Goal: Task Accomplishment & Management: Manage account settings

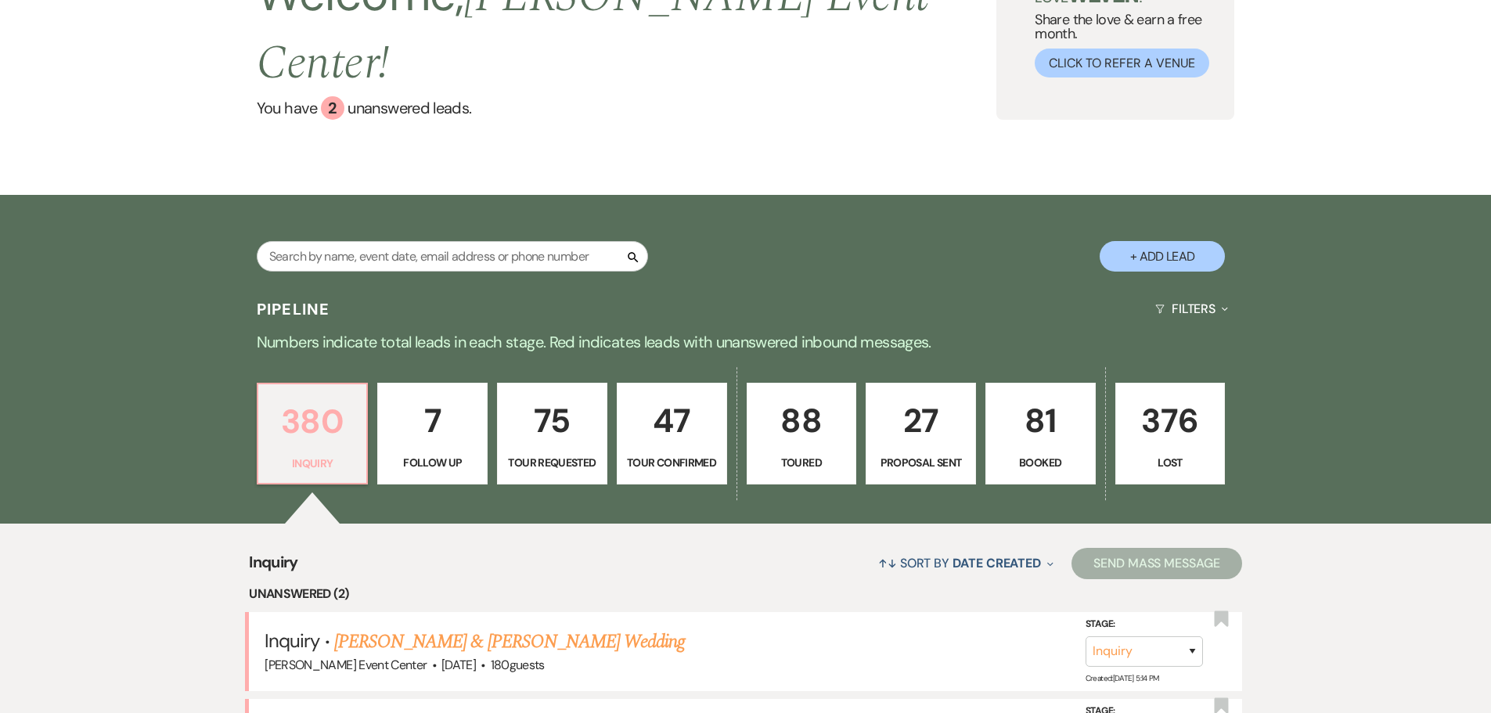
scroll to position [235, 0]
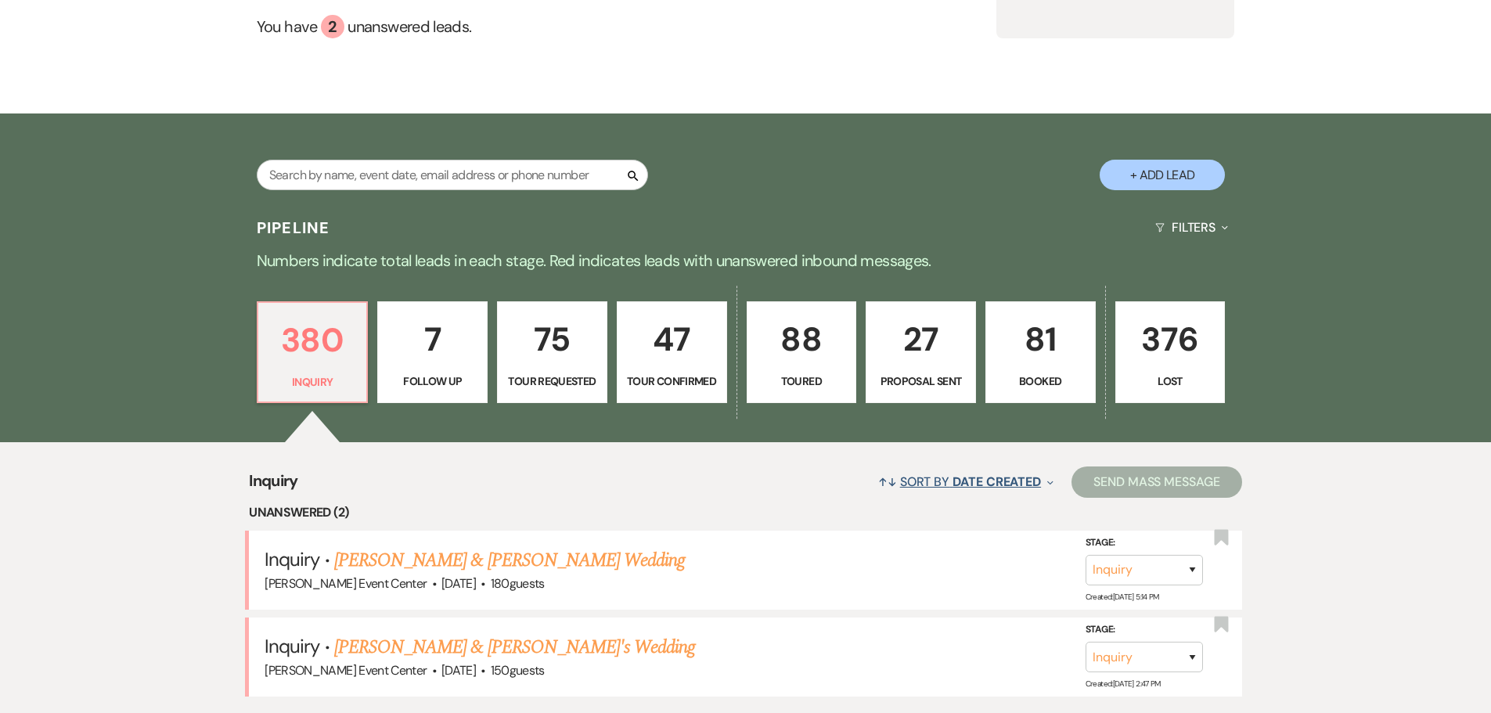
click at [996, 474] on span "Date Created" at bounding box center [997, 482] width 88 height 16
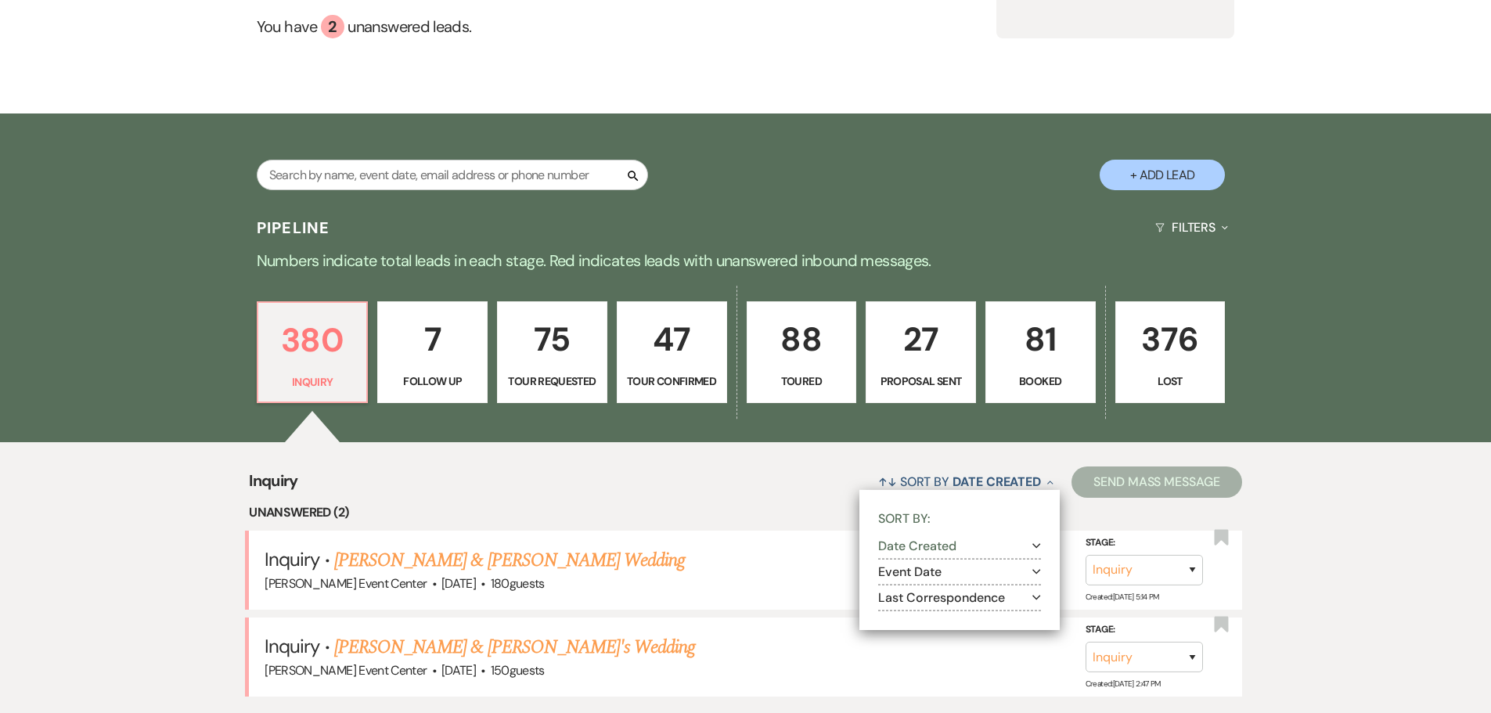
click at [1015, 566] on button "Event Date Expand" at bounding box center [959, 572] width 163 height 13
click at [901, 586] on input "Ascending" at bounding box center [904, 591] width 10 height 10
radio input "true"
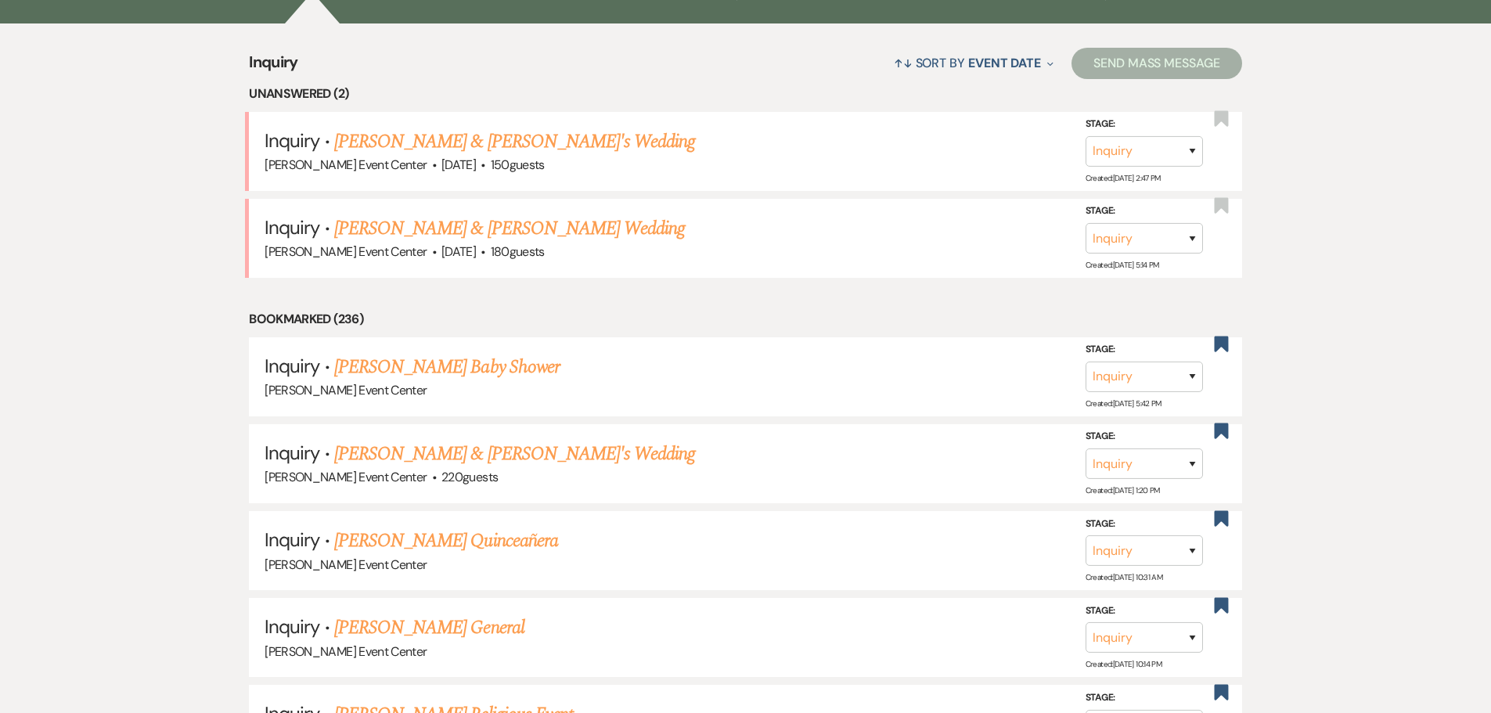
scroll to position [626, 0]
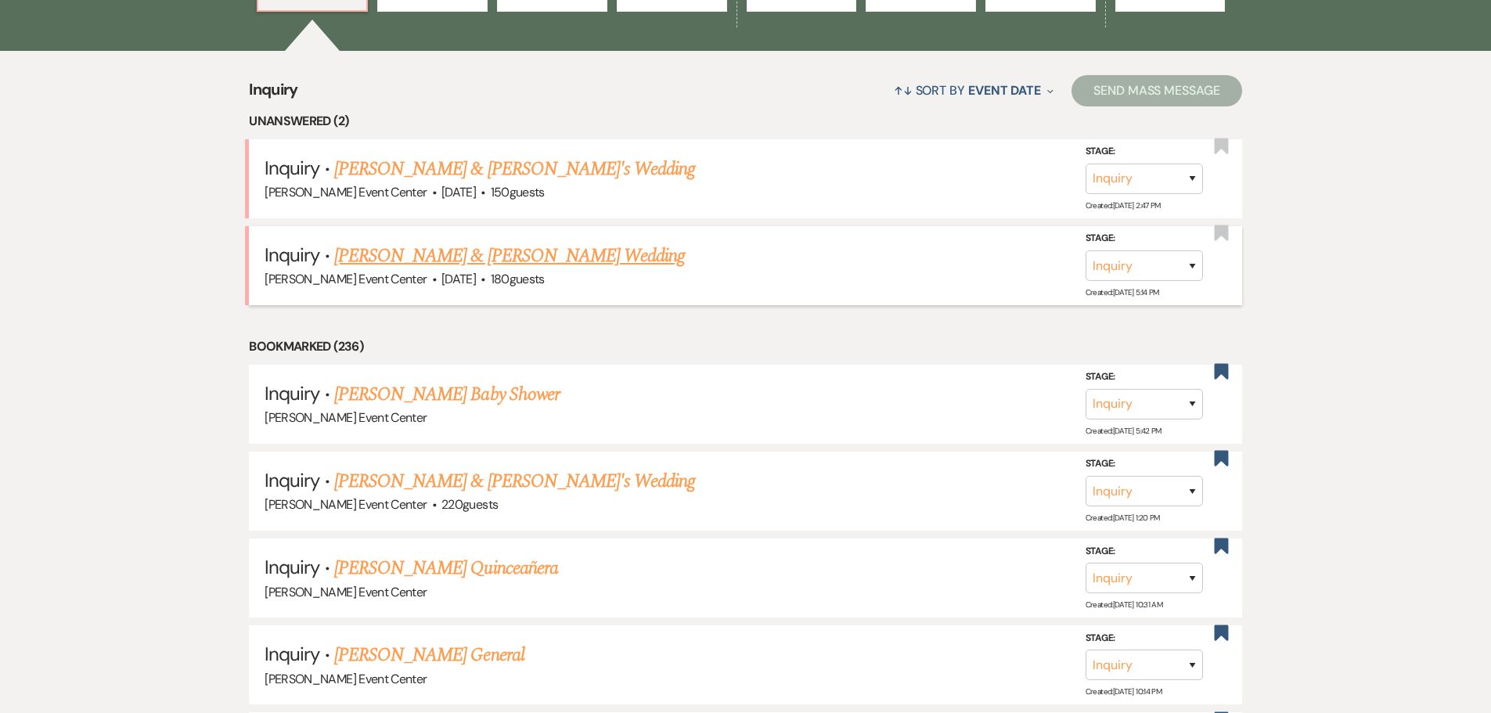
click at [404, 242] on link "[PERSON_NAME] & [PERSON_NAME] Wedding" at bounding box center [509, 256] width 351 height 28
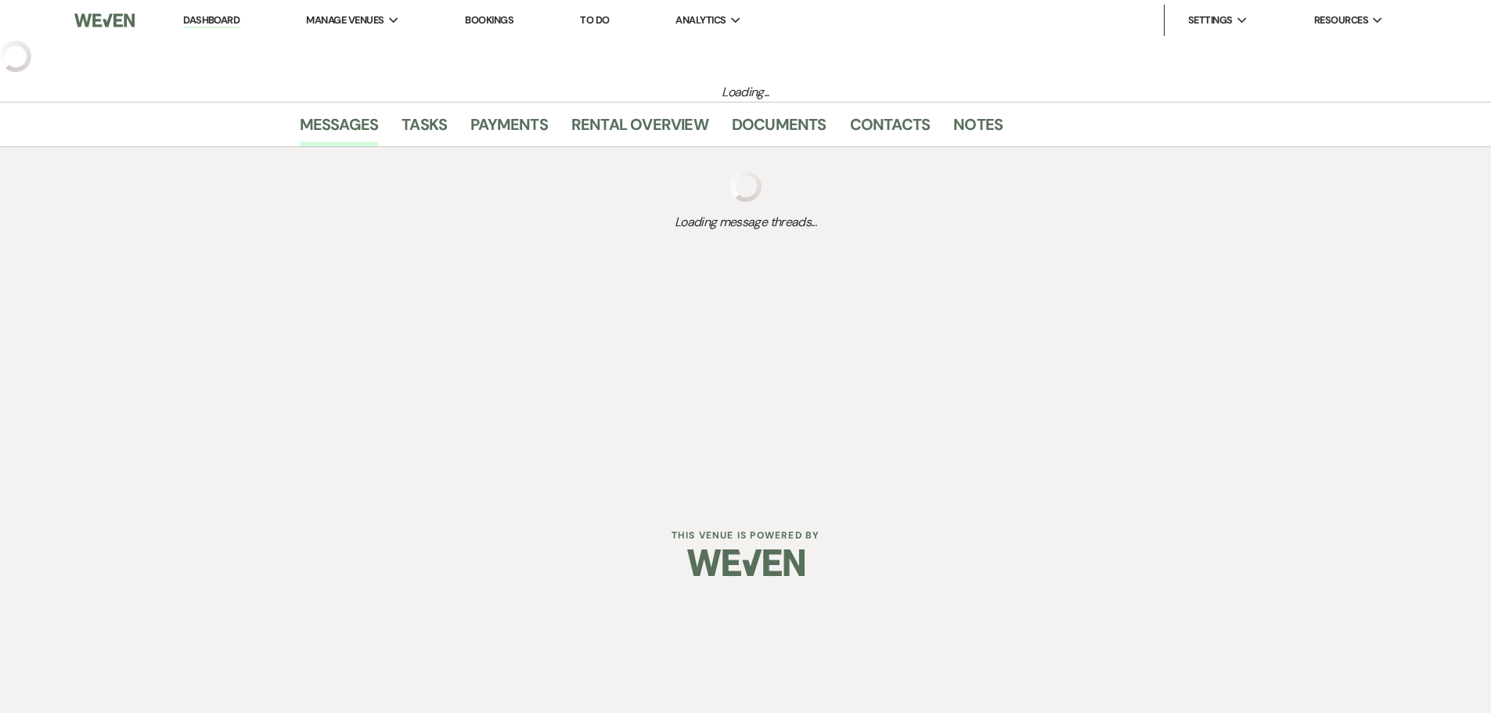
select select "5"
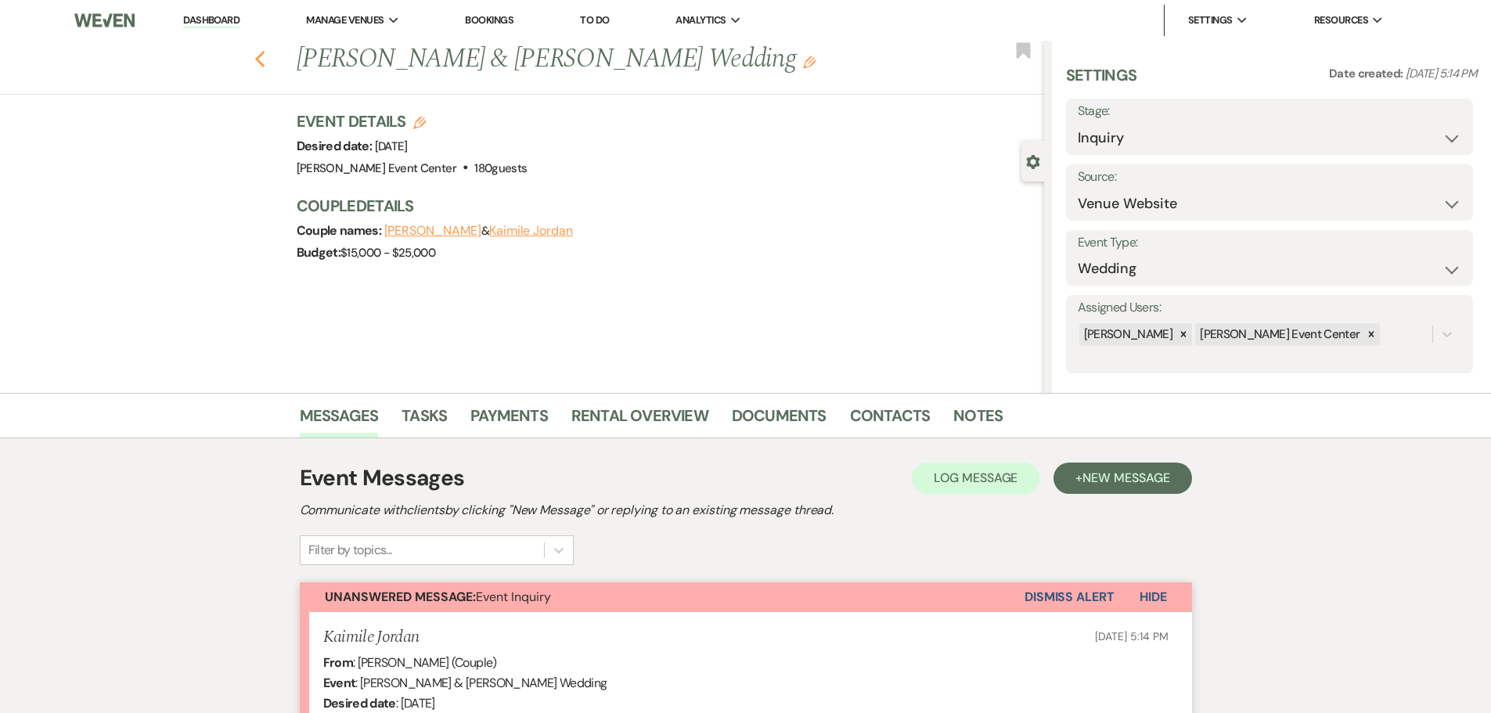
click at [266, 61] on icon "Previous" at bounding box center [260, 59] width 12 height 19
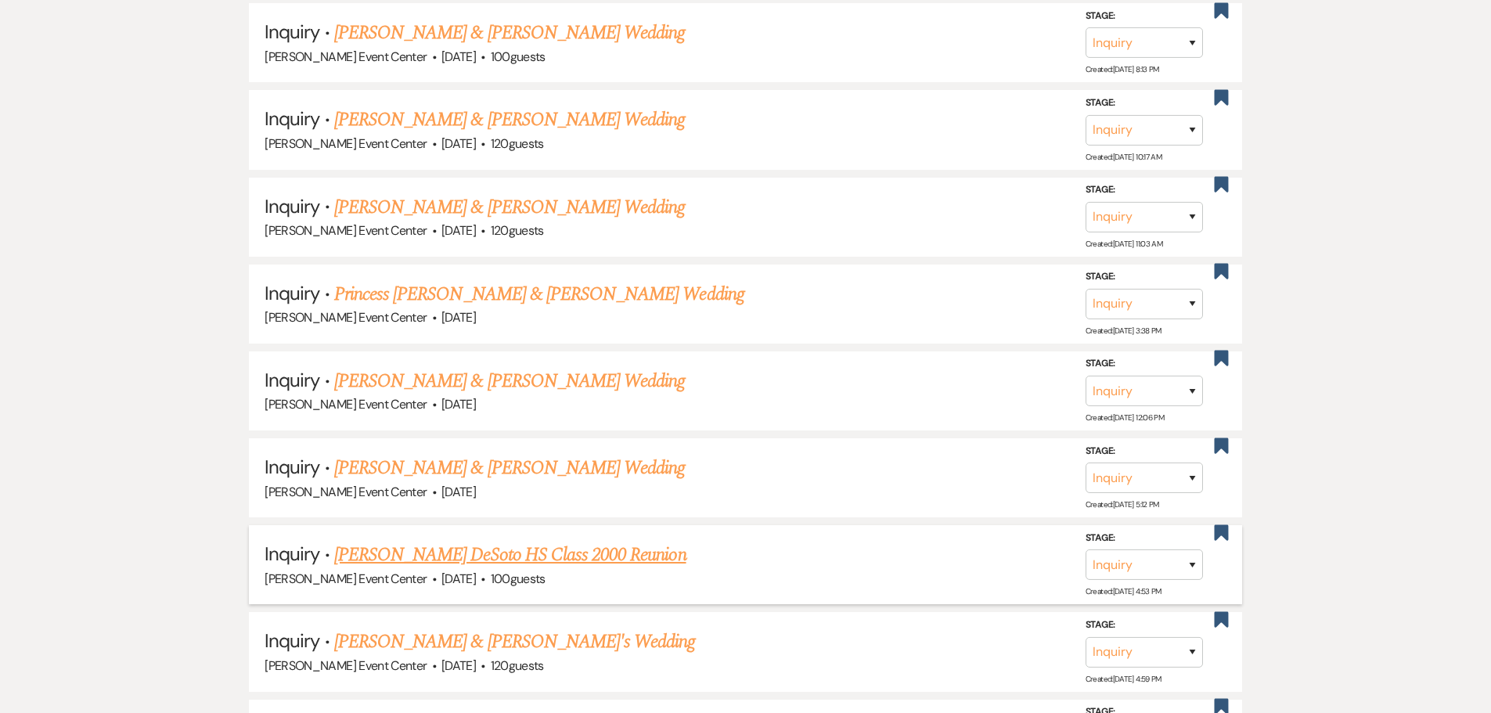
scroll to position [12839, 0]
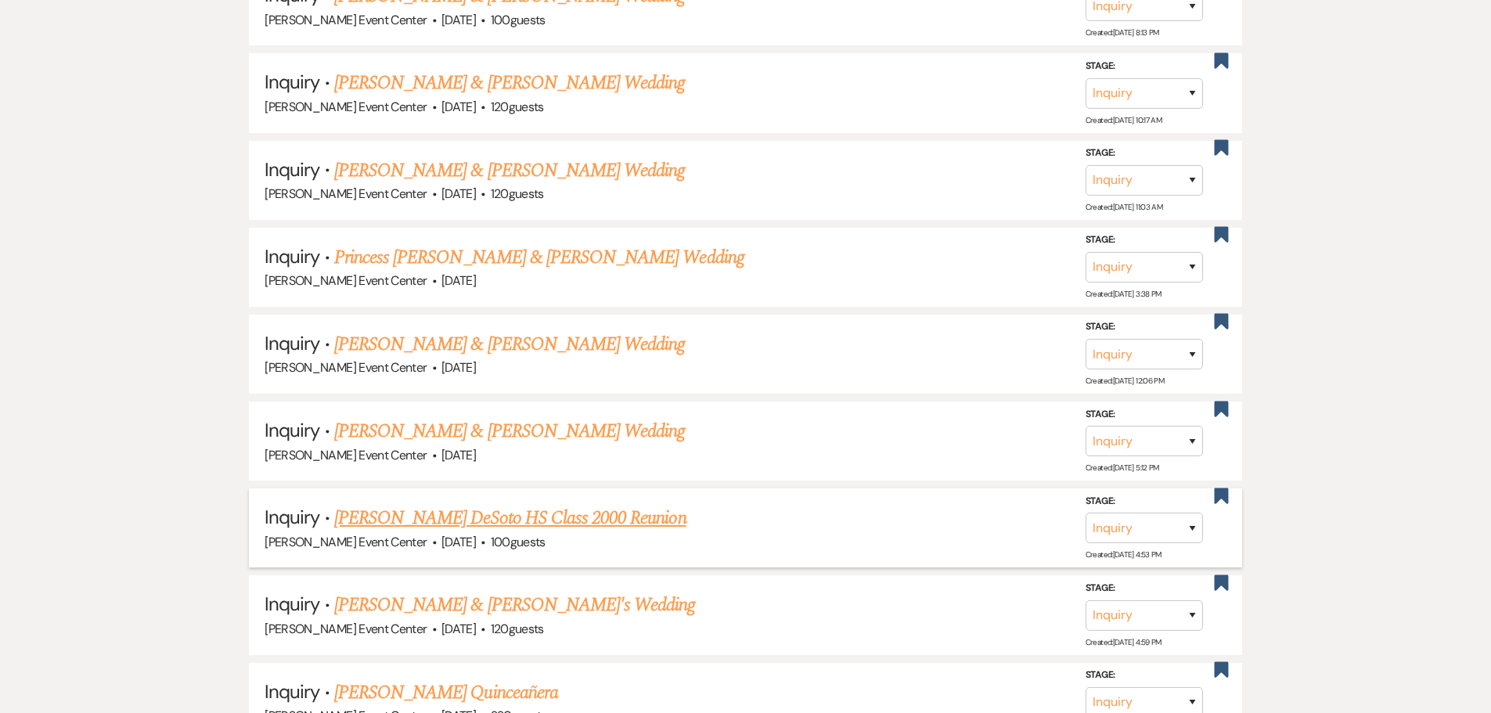
click at [593, 504] on link "Kimberly Lowe's DeSoto HS Class 2000 Reunion" at bounding box center [510, 518] width 352 height 28
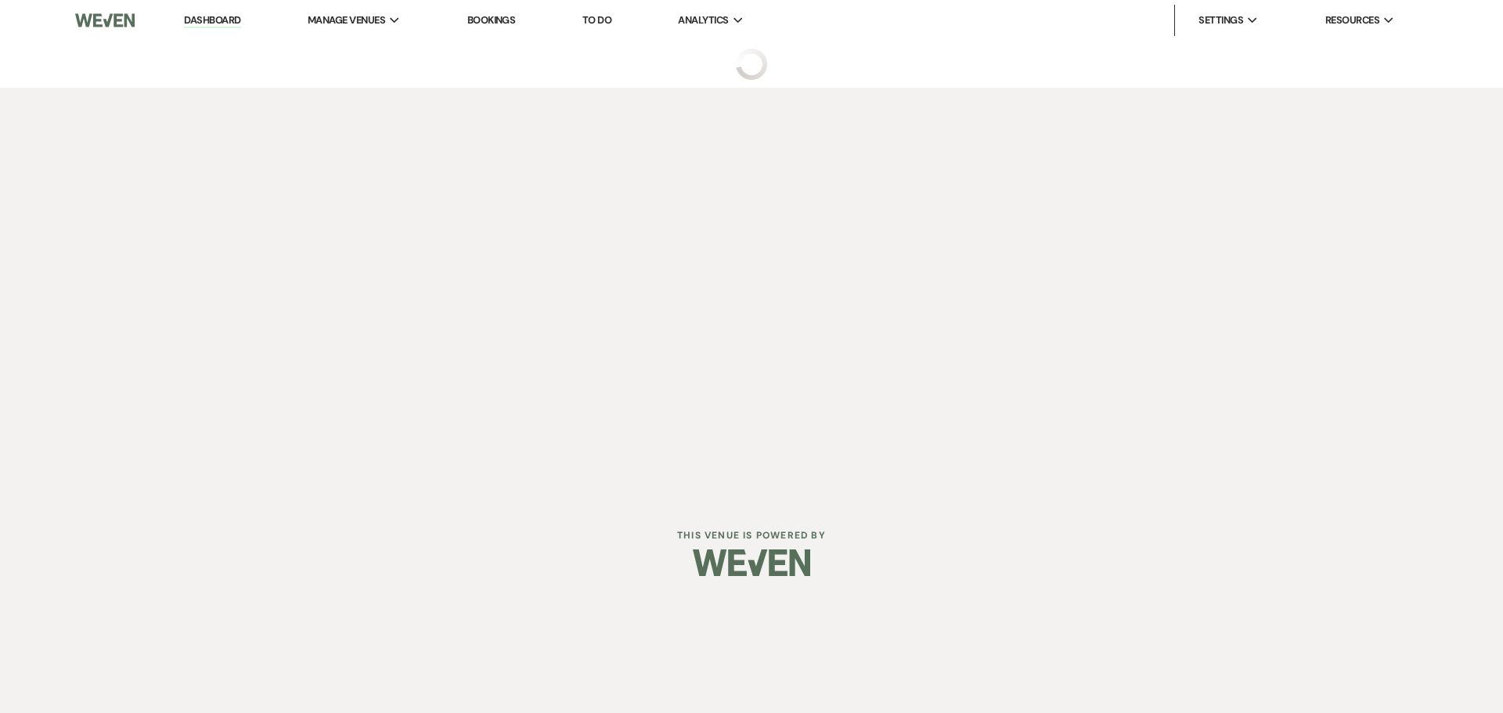
select select "5"
select select "13"
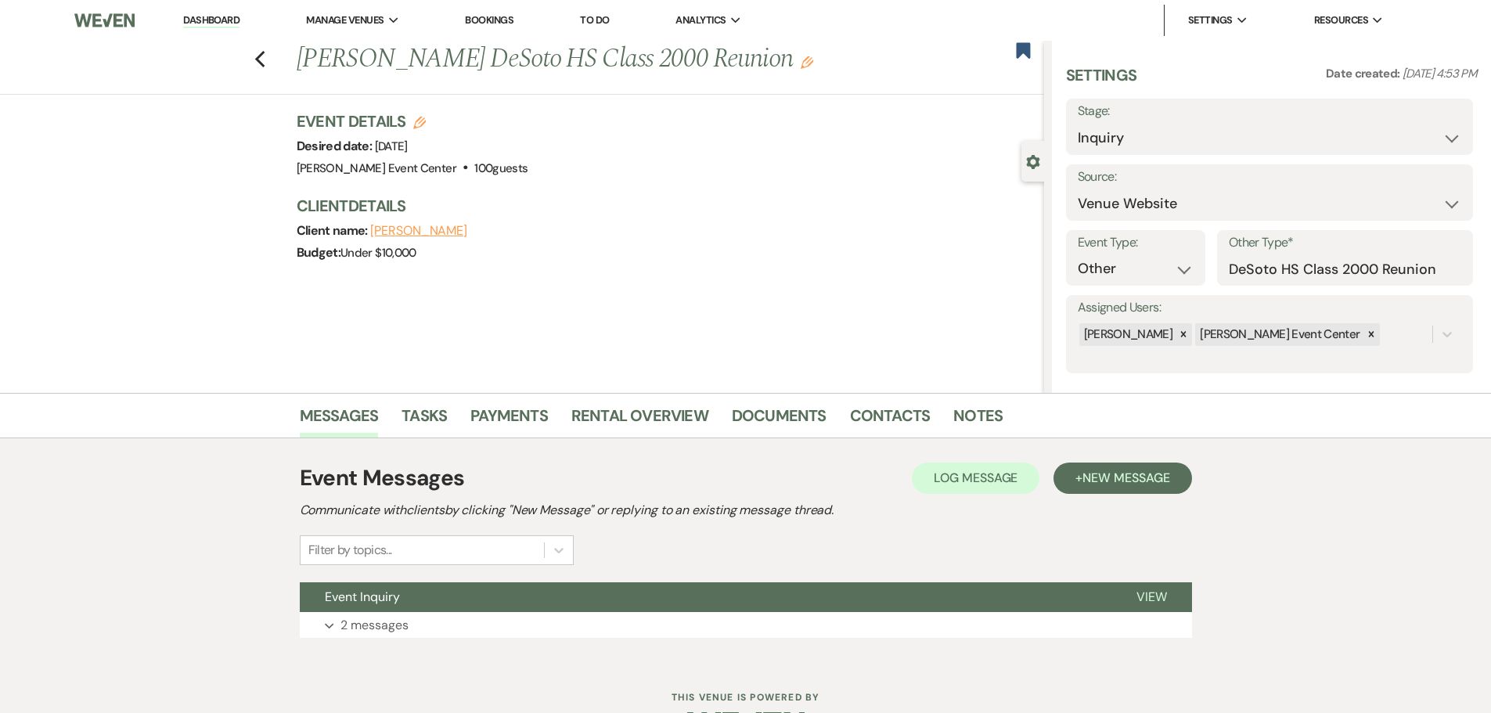
scroll to position [49, 0]
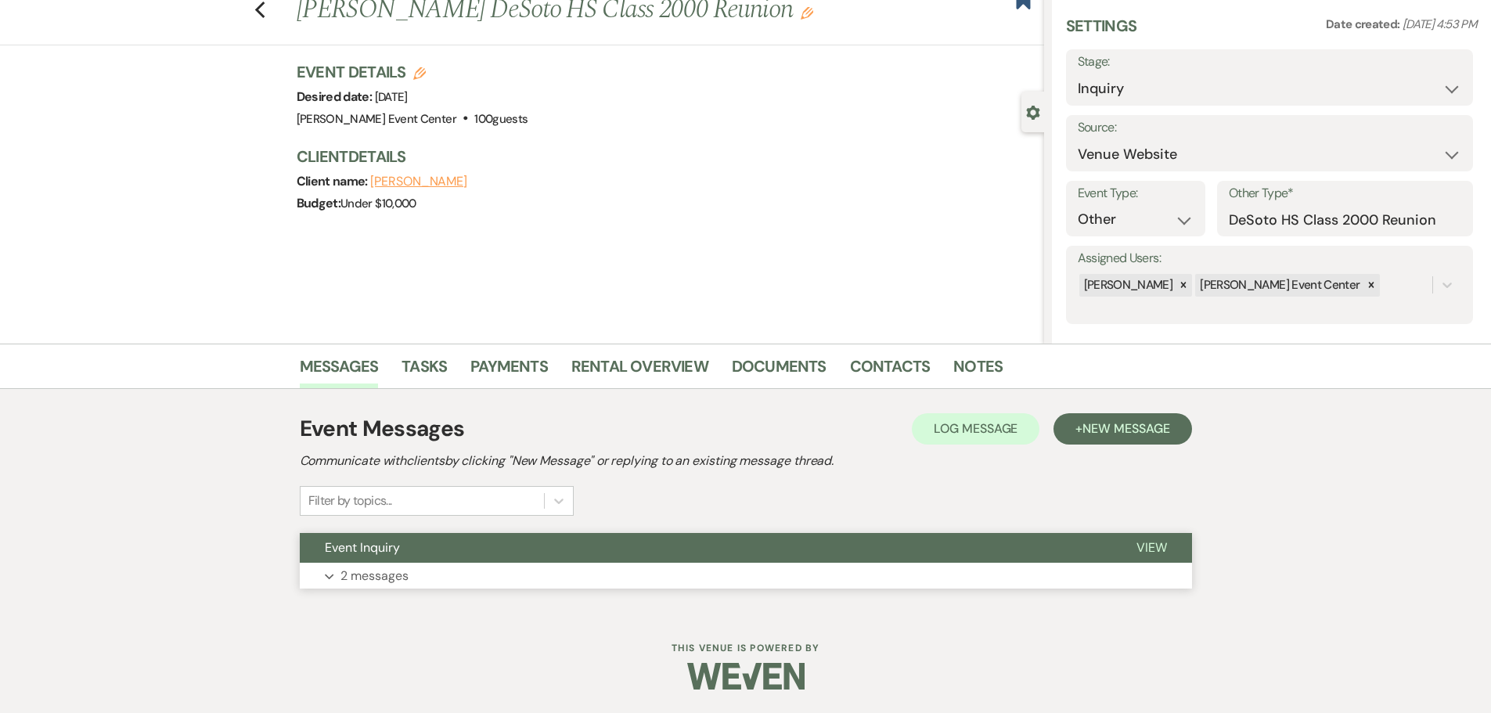
click at [403, 564] on button "Expand 2 messages" at bounding box center [746, 576] width 892 height 27
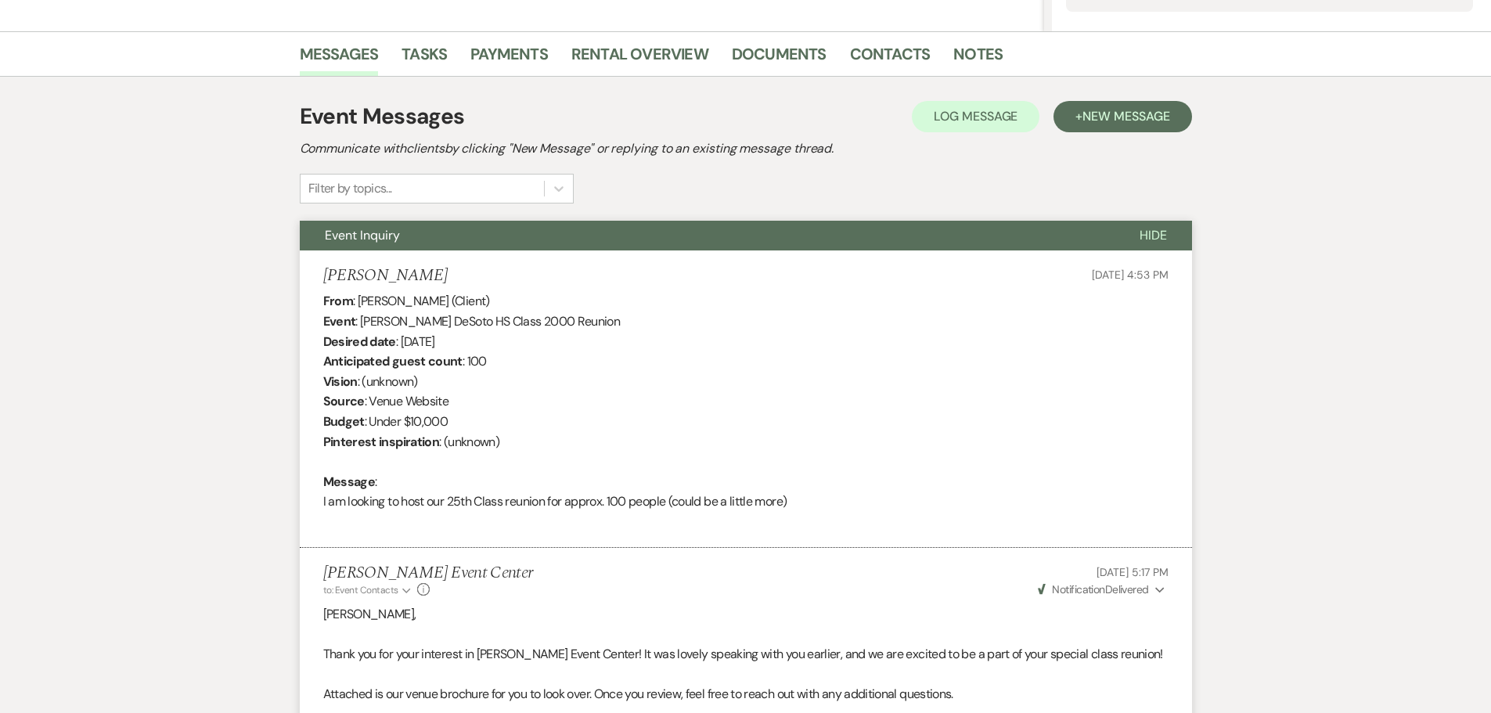
scroll to position [256, 0]
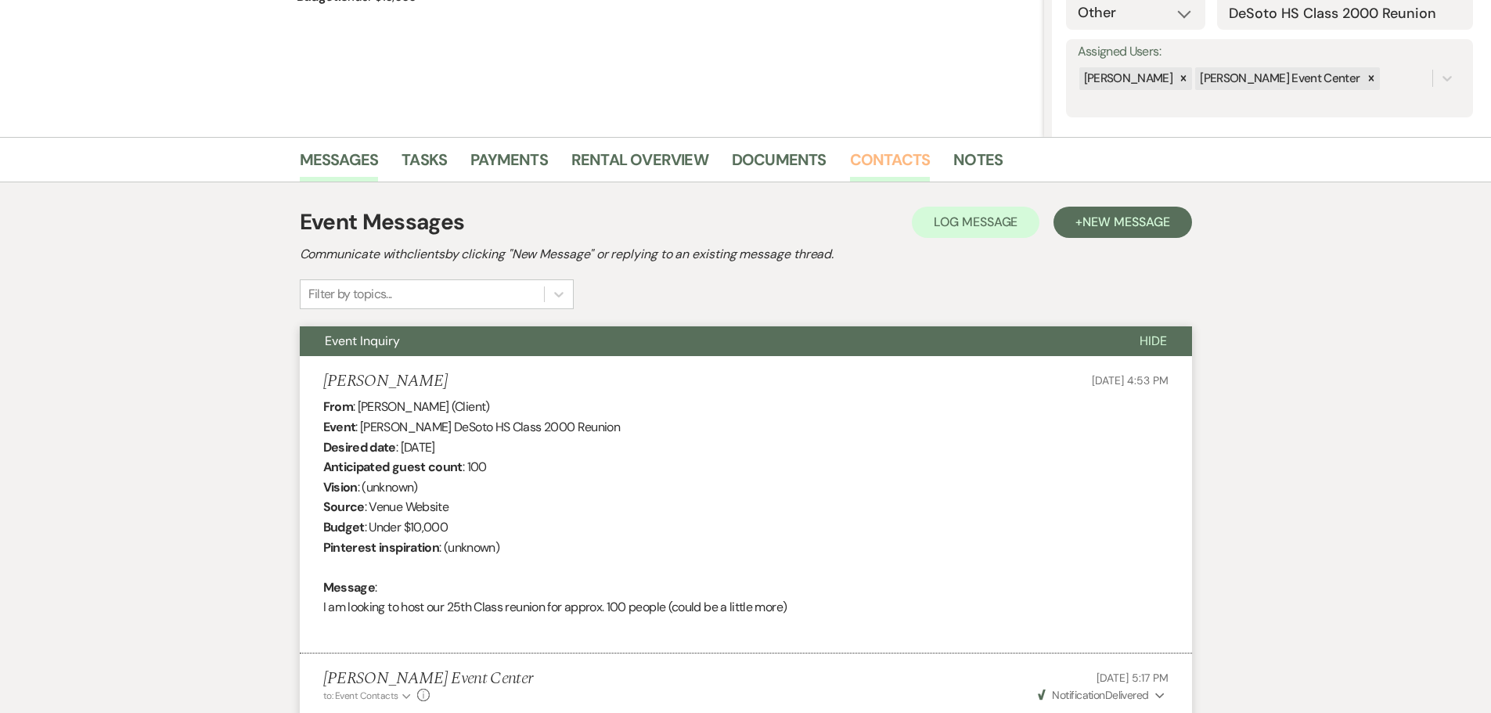
click at [896, 158] on link "Contacts" at bounding box center [890, 164] width 81 height 34
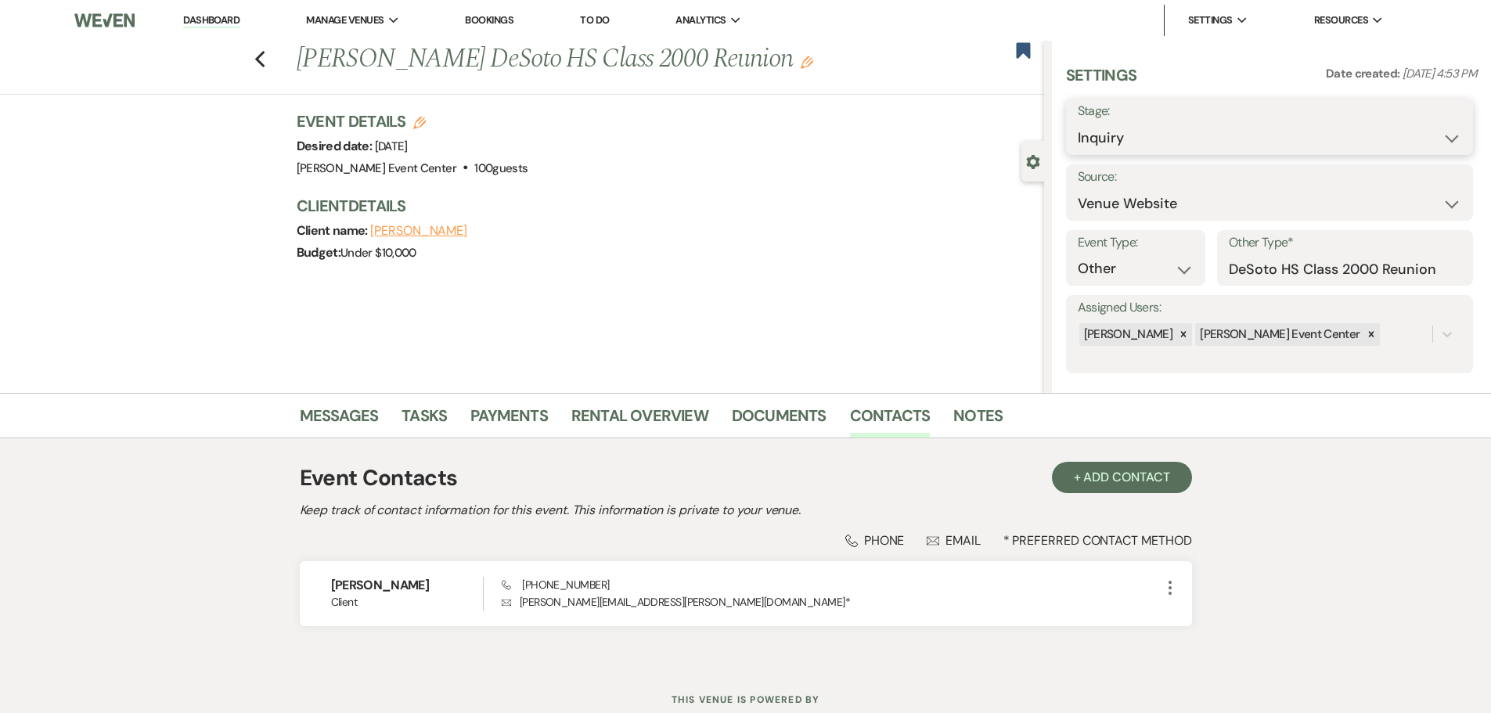
click at [1224, 132] on select "Inquiry Follow Up Tour Requested Tour Confirmed Toured Proposal Sent Booked Lost" at bounding box center [1270, 138] width 384 height 31
select select "8"
click at [1078, 123] on select "Inquiry Follow Up Tour Requested Tour Confirmed Toured Proposal Sent Booked Lost" at bounding box center [1270, 138] width 384 height 31
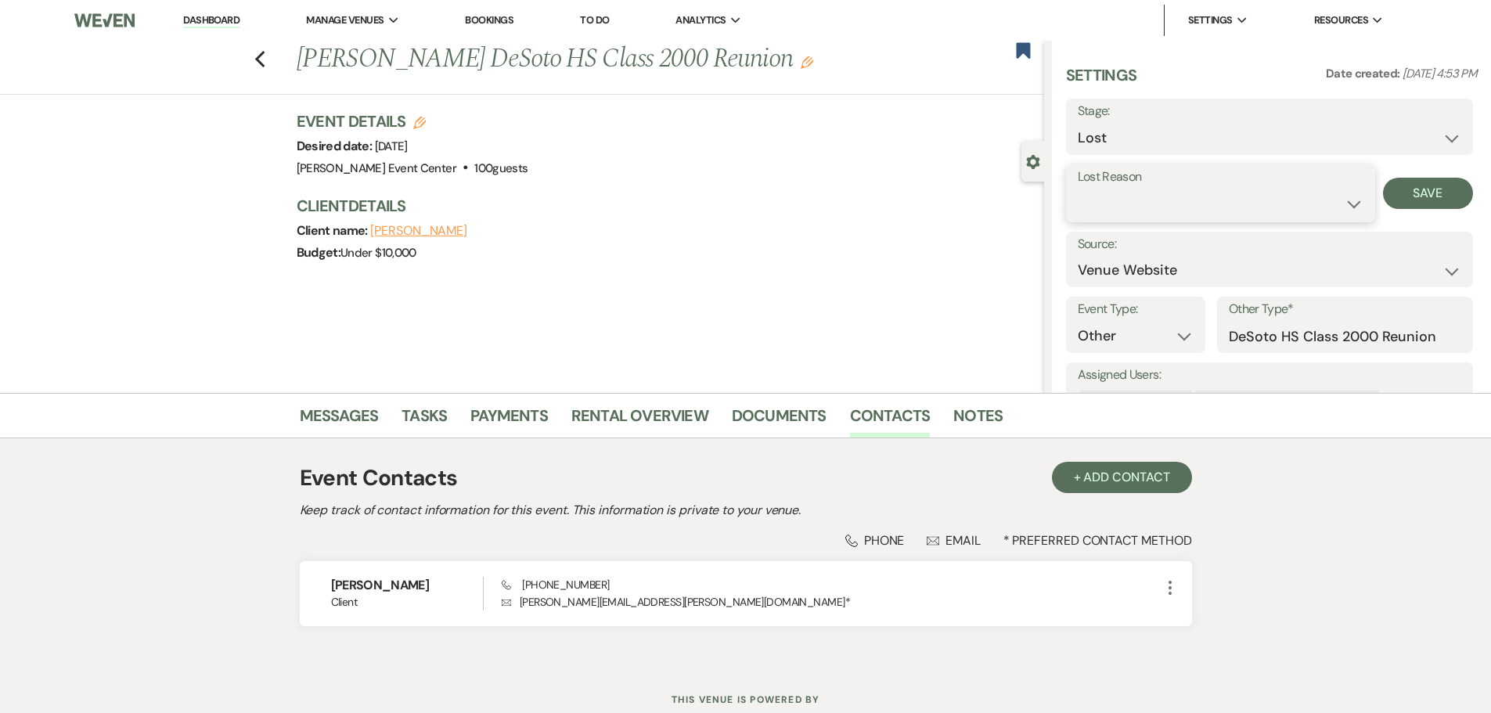
click at [1249, 205] on select "Booked Elsewhere Budget Date Unavailable No Response Not a Good Match Capacity …" at bounding box center [1221, 204] width 286 height 31
select select "6"
click at [1078, 189] on select "Booked Elsewhere Budget Date Unavailable No Response Not a Good Match Capacity …" at bounding box center [1221, 204] width 286 height 31
click at [1452, 199] on button "Save" at bounding box center [1428, 193] width 90 height 31
click at [265, 64] on use "button" at bounding box center [259, 59] width 10 height 17
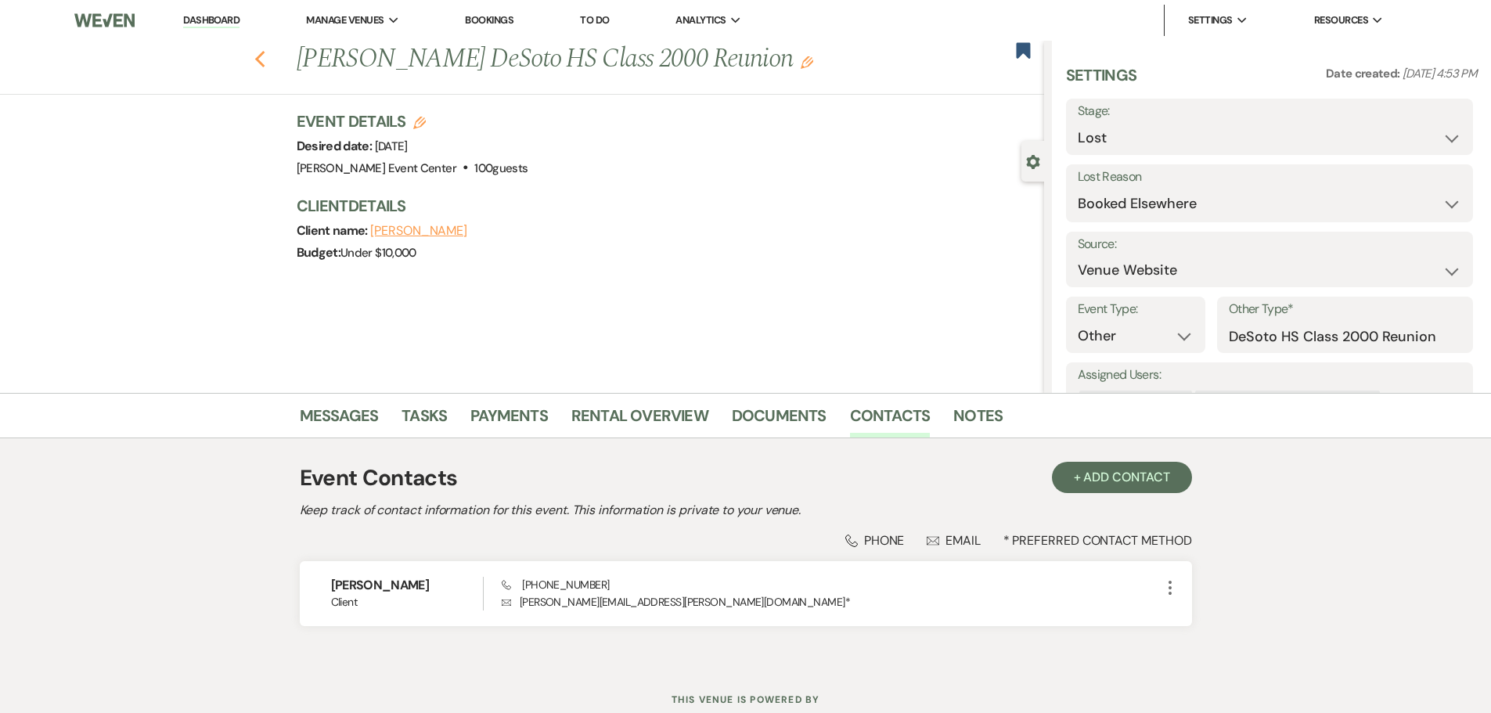
select select "8"
select select "6"
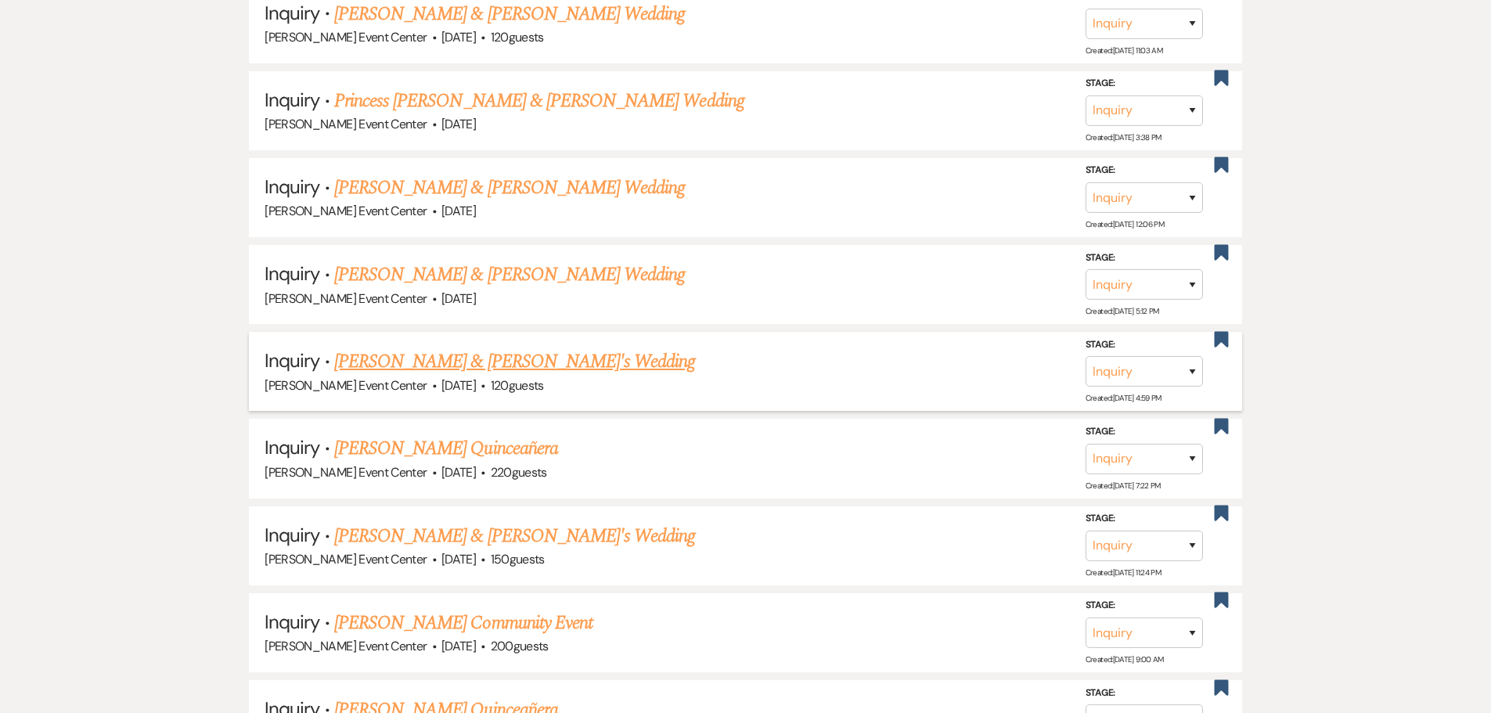
scroll to position [12917, 0]
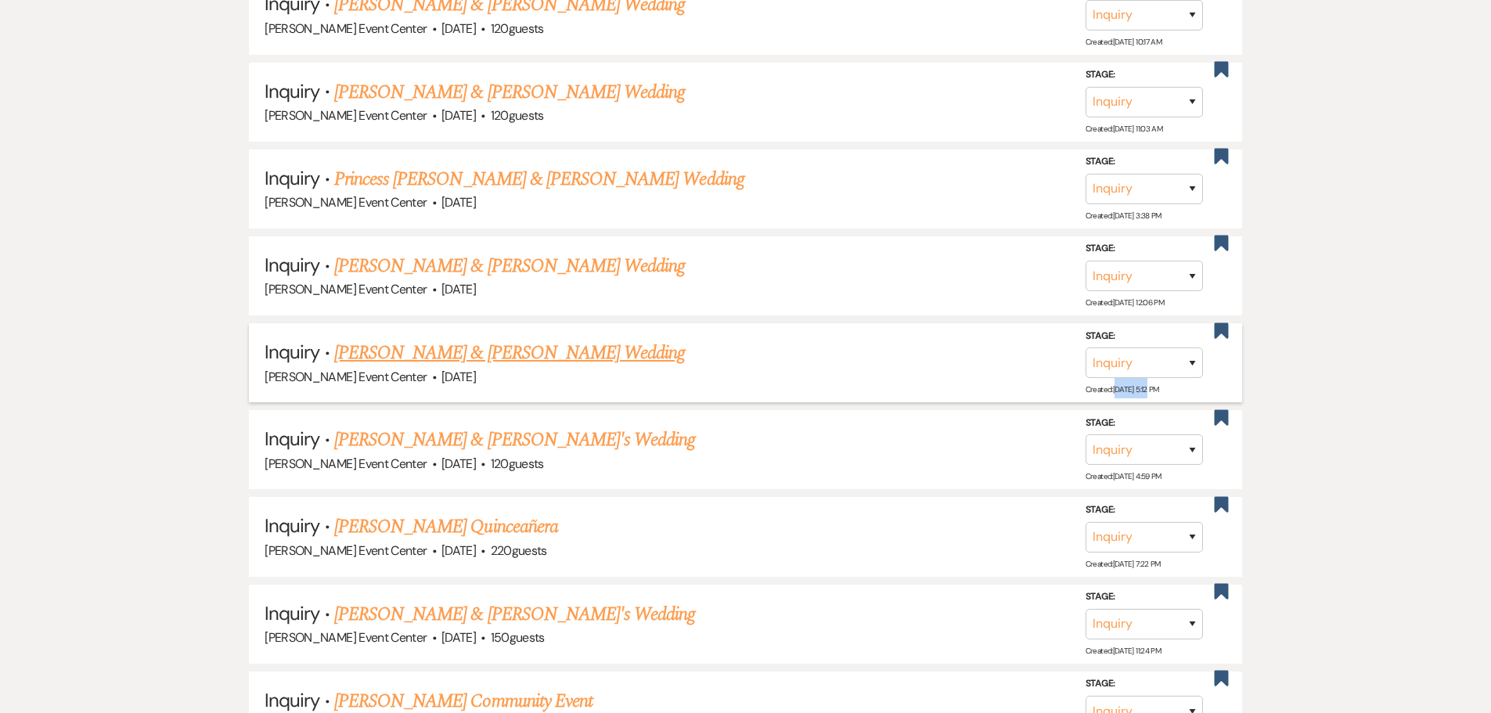
drag, startPoint x: 1121, startPoint y: 376, endPoint x: 1150, endPoint y: 376, distance: 29.0
click at [1150, 384] on span "Created: Mar 22, 2025, 5:12 PM" at bounding box center [1123, 389] width 74 height 10
drag, startPoint x: 1118, startPoint y: 290, endPoint x: 1145, endPoint y: 290, distance: 27.4
click at [1145, 297] on span "Created: Oct 21, 2024, 12:06 PM" at bounding box center [1125, 302] width 78 height 10
drag, startPoint x: 1127, startPoint y: 201, endPoint x: 1161, endPoint y: 203, distance: 33.7
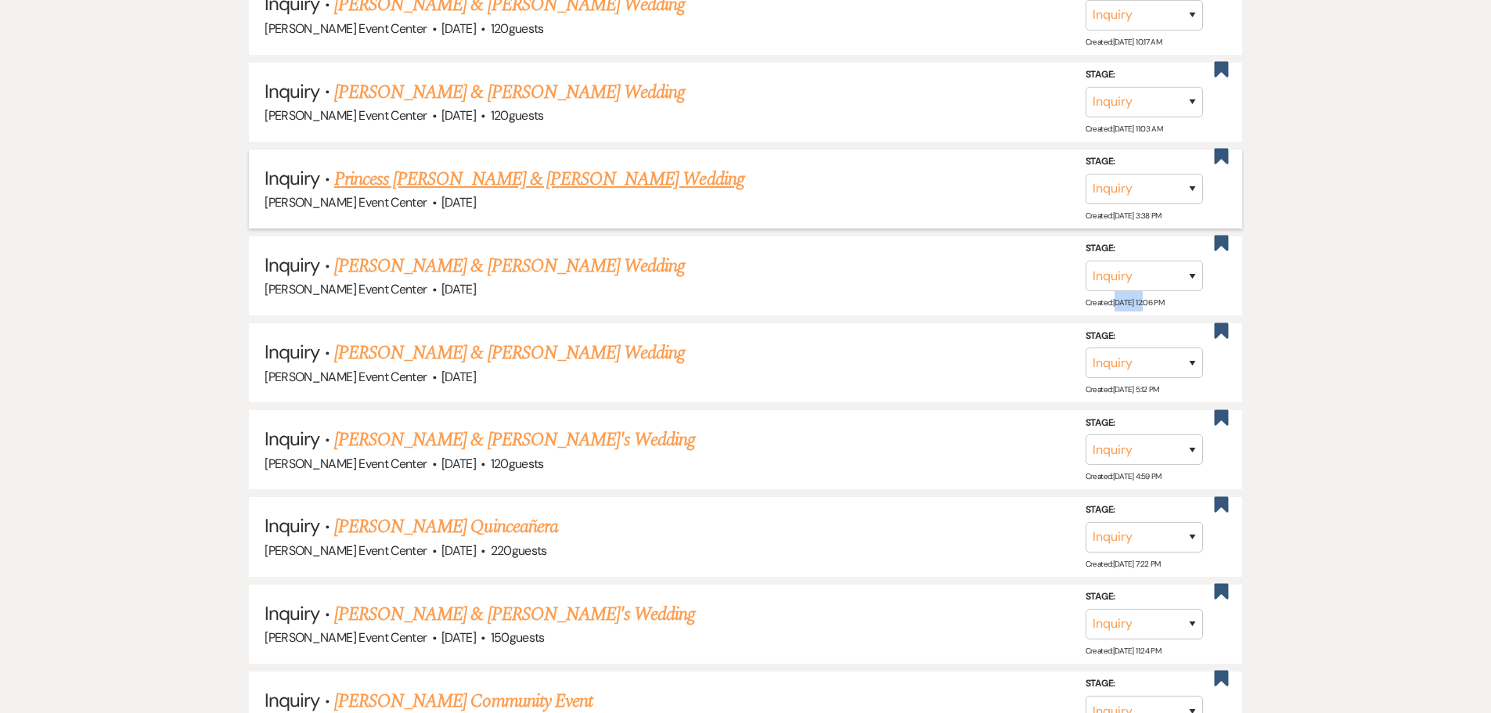
click at [1161, 211] on span "Created: Jan 30, 2025, 3:38 PM" at bounding box center [1124, 216] width 76 height 10
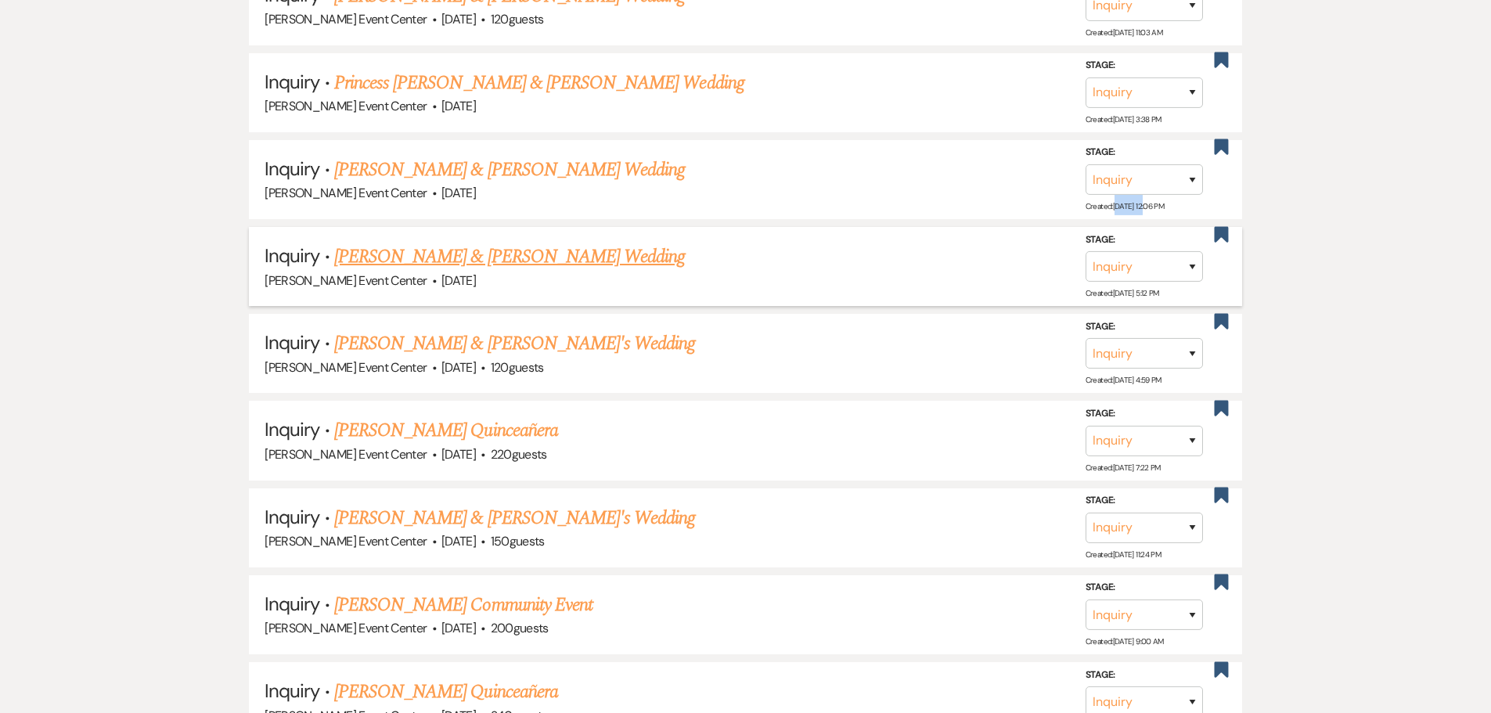
scroll to position [13074, 0]
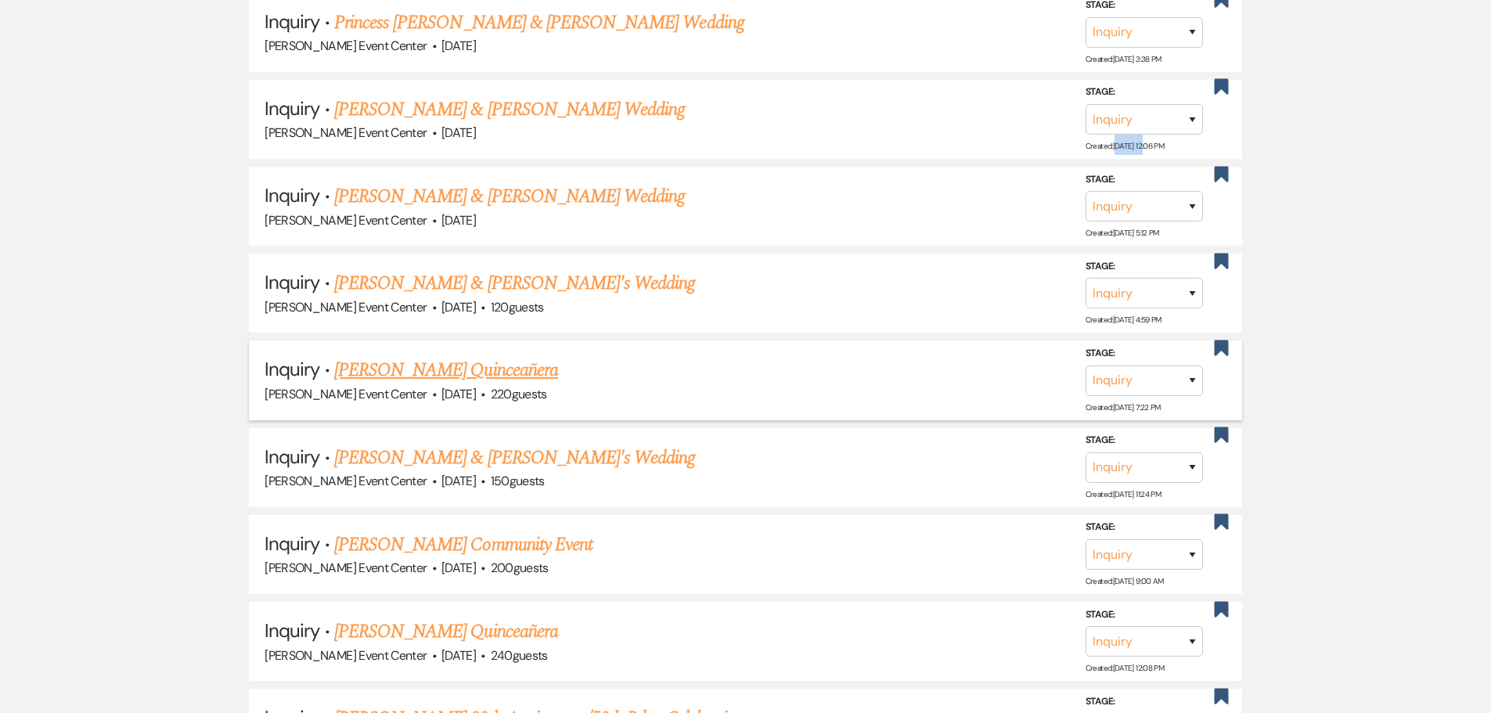
drag, startPoint x: 593, startPoint y: 380, endPoint x: 353, endPoint y: 389, distance: 240.5
click at [353, 389] on div "Artis Event Center · Nov 1, 2025 · 220 guests" at bounding box center [746, 394] width 962 height 20
click at [911, 388] on div "Artis Event Center · Nov 1, 2025 · 220 guests" at bounding box center [746, 394] width 962 height 20
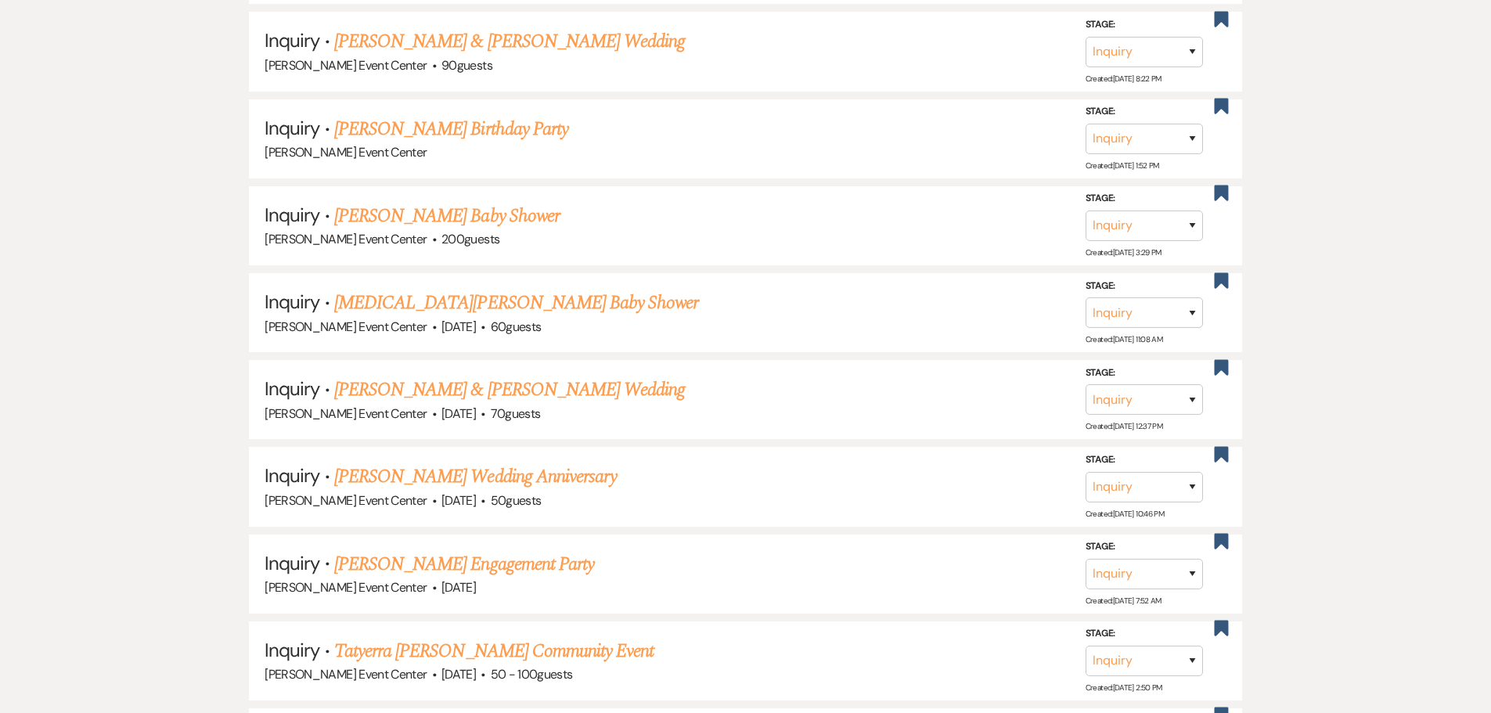
scroll to position [2818, 0]
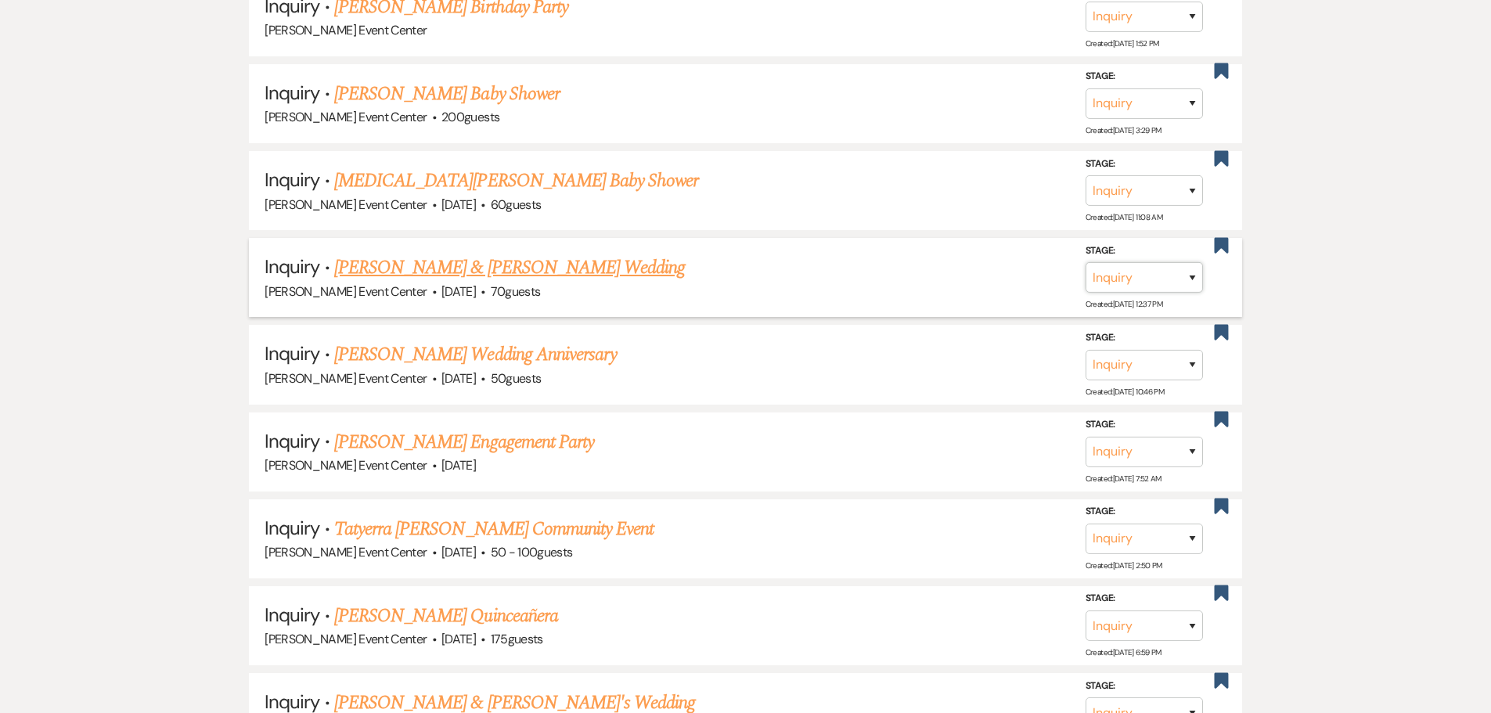
click at [1147, 265] on select "Inquiry Follow Up Tour Requested Tour Confirmed Toured Proposal Sent Booked Lost" at bounding box center [1144, 277] width 117 height 31
select select "8"
click at [1086, 262] on select "Inquiry Follow Up Tour Requested Tour Confirmed Toured Proposal Sent Booked Lost" at bounding box center [1144, 277] width 117 height 31
click at [951, 269] on select "Booked Elsewhere Budget Date Unavailable No Response Not a Good Match Capacity …" at bounding box center [924, 277] width 135 height 31
select select "1"
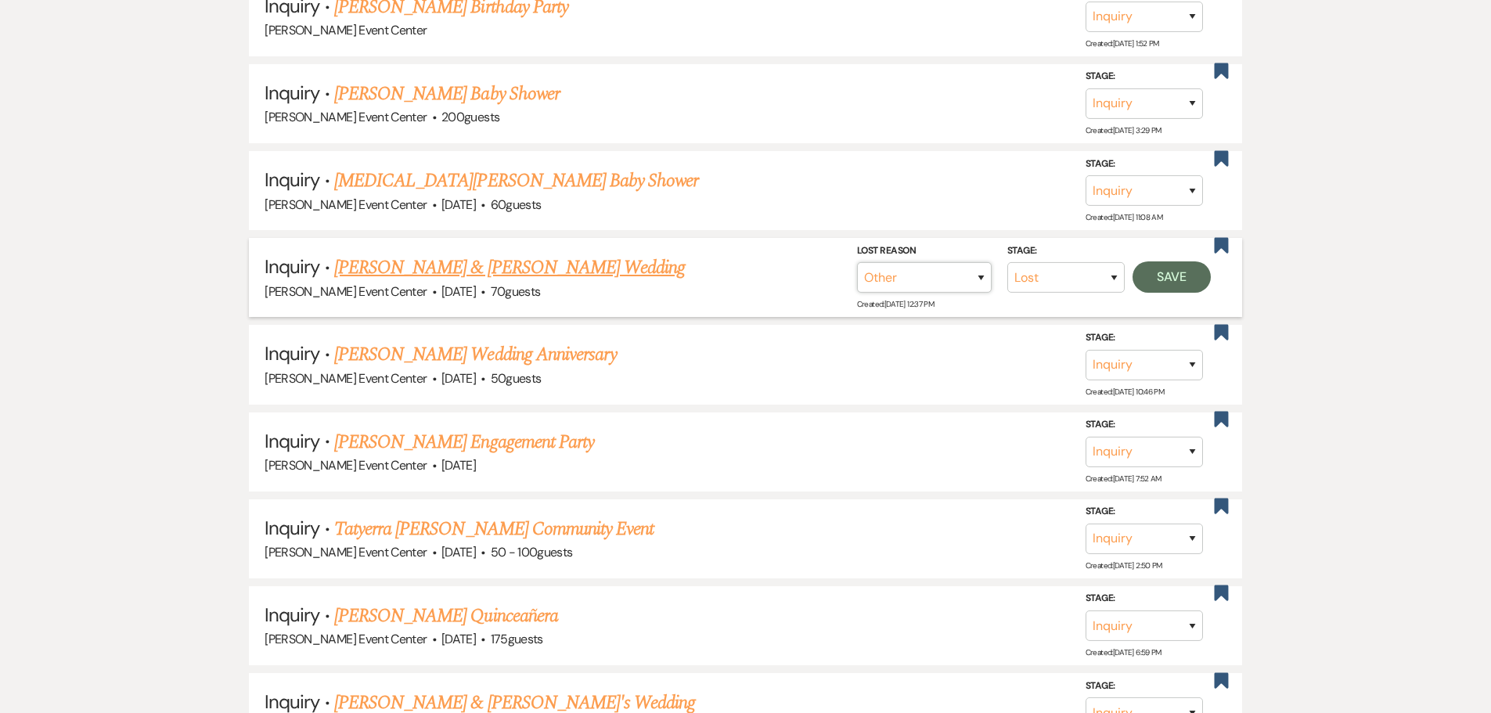
click at [857, 262] on select "Booked Elsewhere Budget Date Unavailable No Response Not a Good Match Capacity …" at bounding box center [924, 277] width 135 height 31
click at [921, 264] on input "Other" at bounding box center [918, 277] width 163 height 31
drag, startPoint x: 973, startPoint y: 257, endPoint x: 779, endPoint y: 251, distance: 194.3
click at [779, 251] on div "Lost Reason Booked Elsewhere Budget Date Unavailable No Response Not a Good Mat…" at bounding box center [846, 268] width 305 height 51
type input "Date passed"
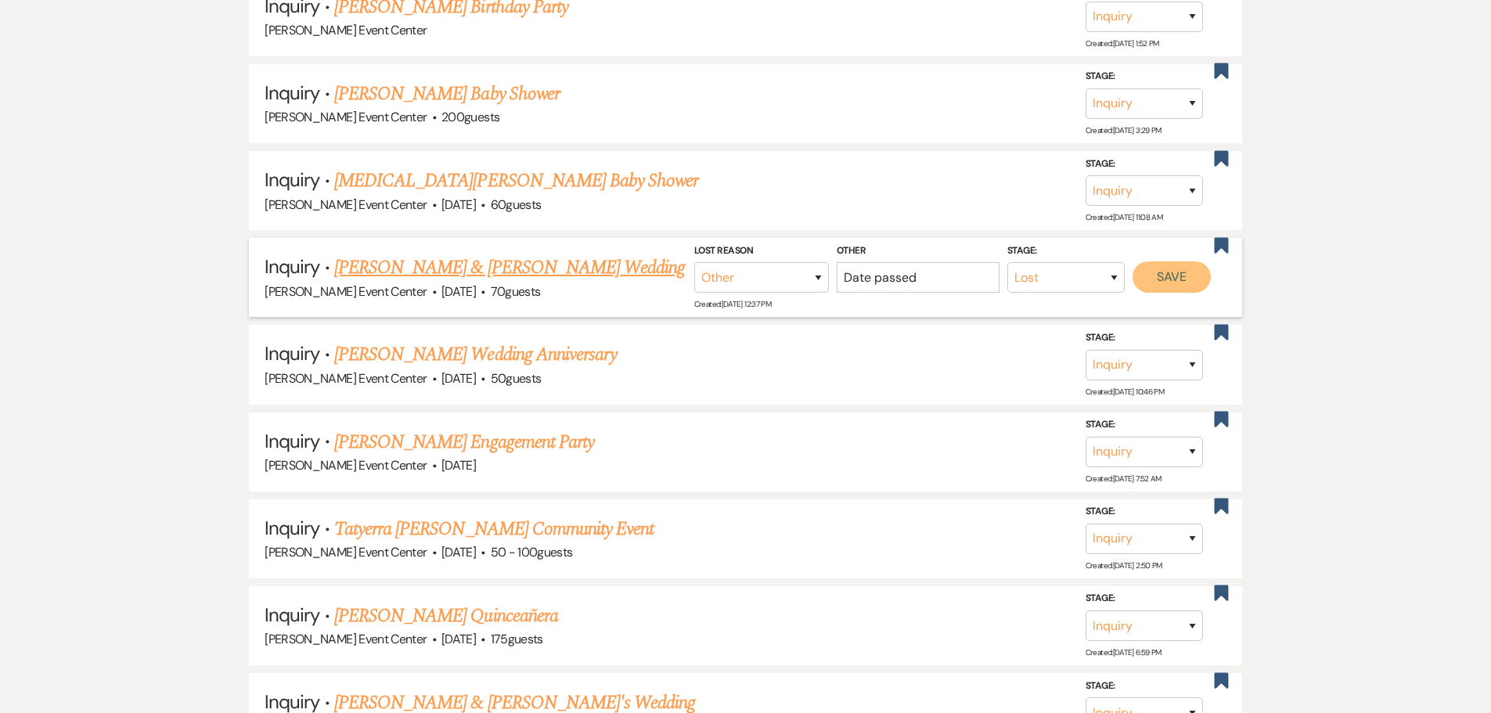
click at [1170, 261] on button "Save" at bounding box center [1172, 276] width 78 height 31
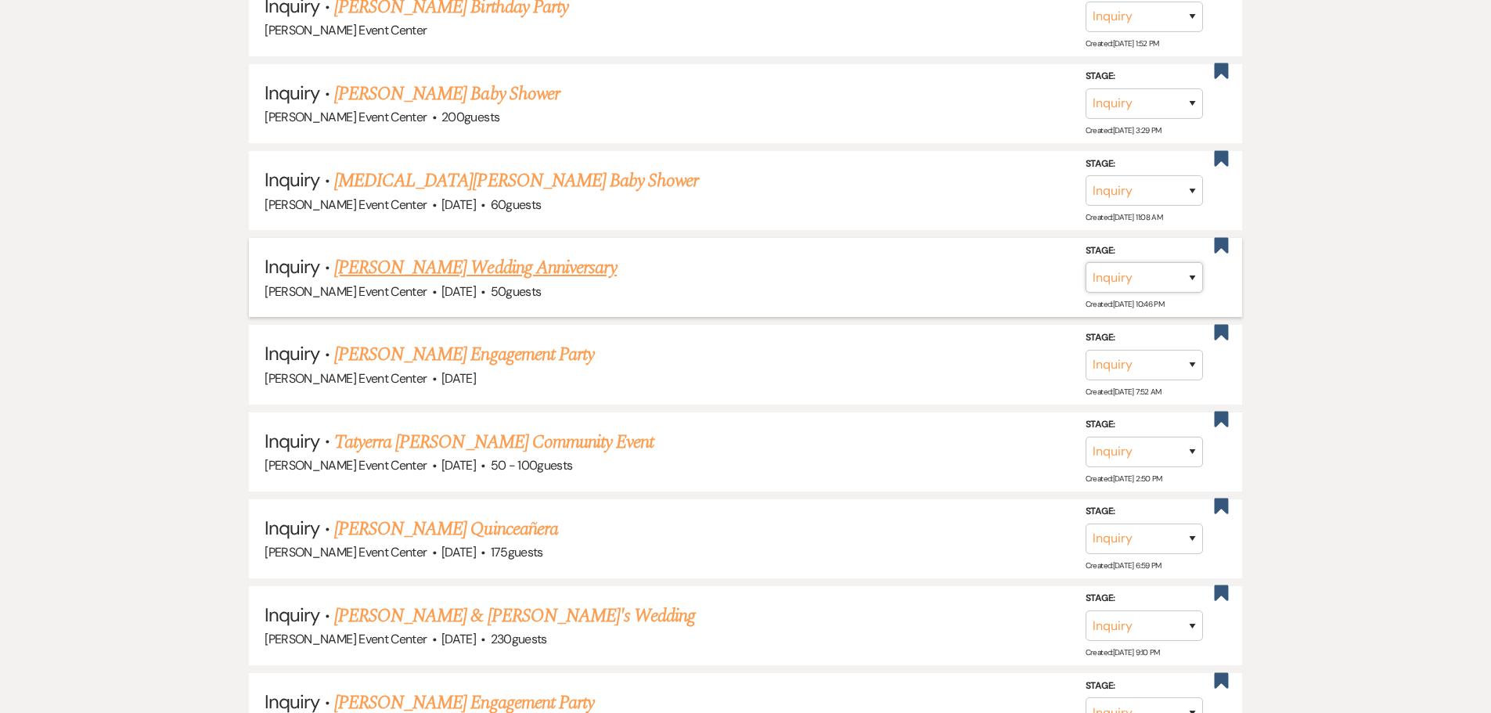
click at [1192, 266] on select "Inquiry Follow Up Tour Requested Tour Confirmed Toured Proposal Sent Booked Lost" at bounding box center [1144, 277] width 117 height 31
select select "8"
click at [1086, 262] on select "Inquiry Follow Up Tour Requested Tour Confirmed Toured Proposal Sent Booked Lost" at bounding box center [1144, 277] width 117 height 31
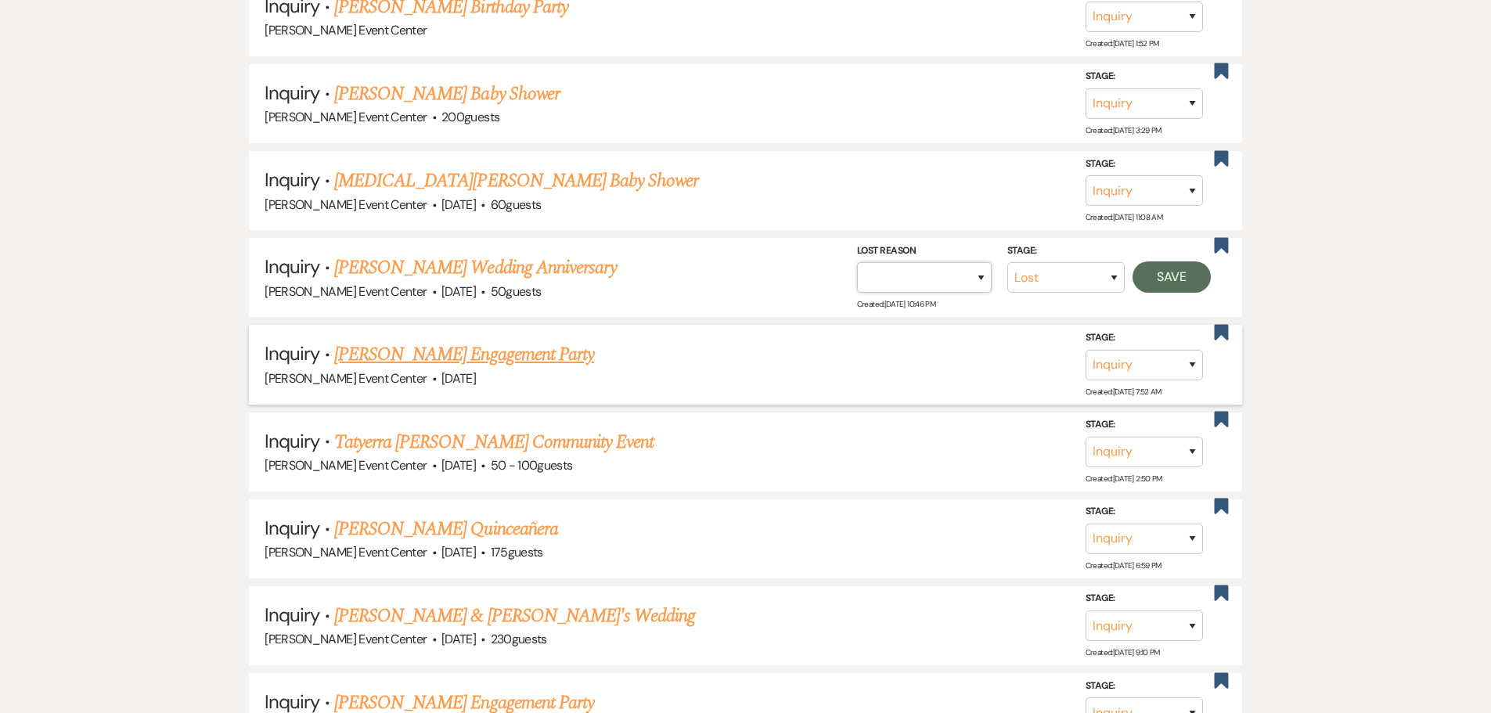
click at [939, 266] on select "Booked Elsewhere Budget Date Unavailable No Response Not a Good Match Capacity …" at bounding box center [924, 277] width 135 height 31
select select "1"
click at [857, 262] on select "Booked Elsewhere Budget Date Unavailable No Response Not a Good Match Capacity …" at bounding box center [924, 277] width 135 height 31
click at [961, 267] on input "Other" at bounding box center [918, 277] width 163 height 31
type input "Date passed"
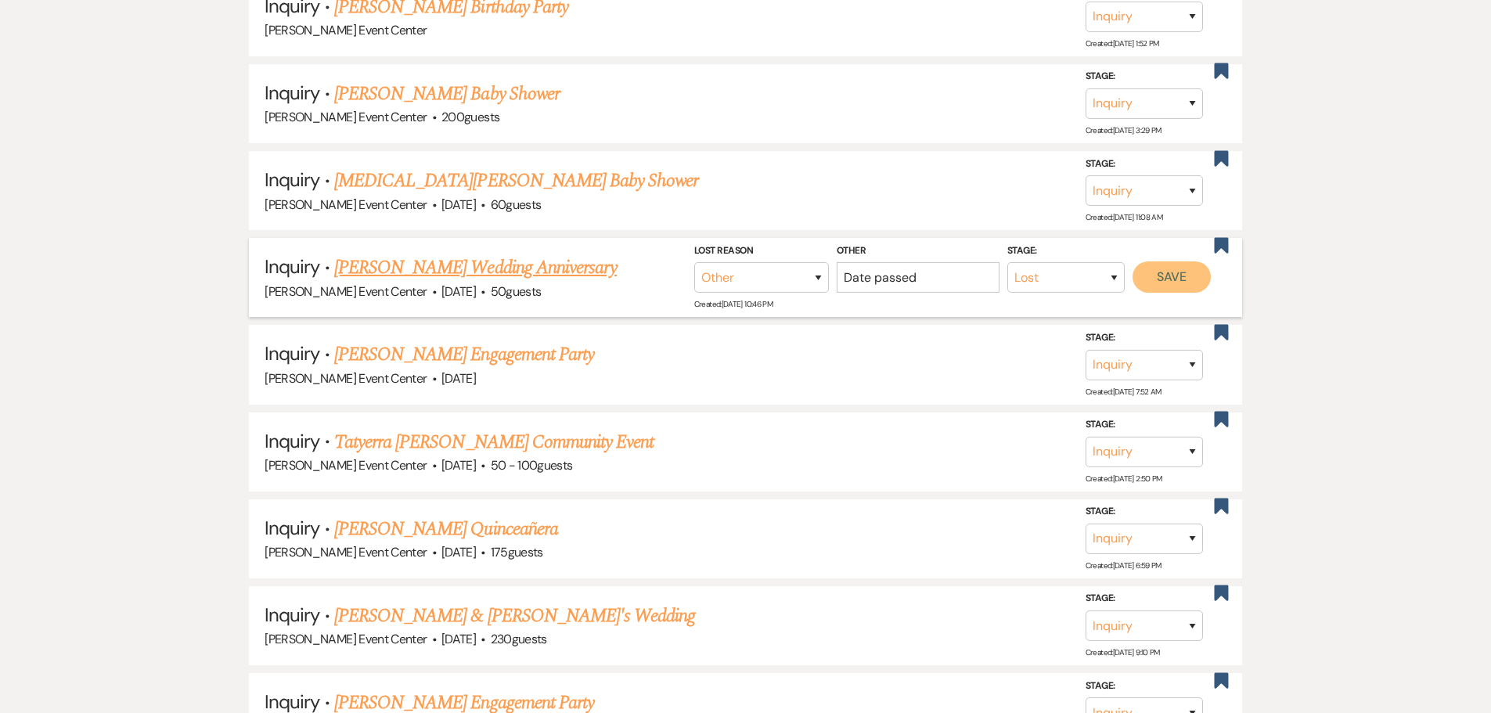
click at [1170, 267] on button "Save" at bounding box center [1172, 276] width 78 height 31
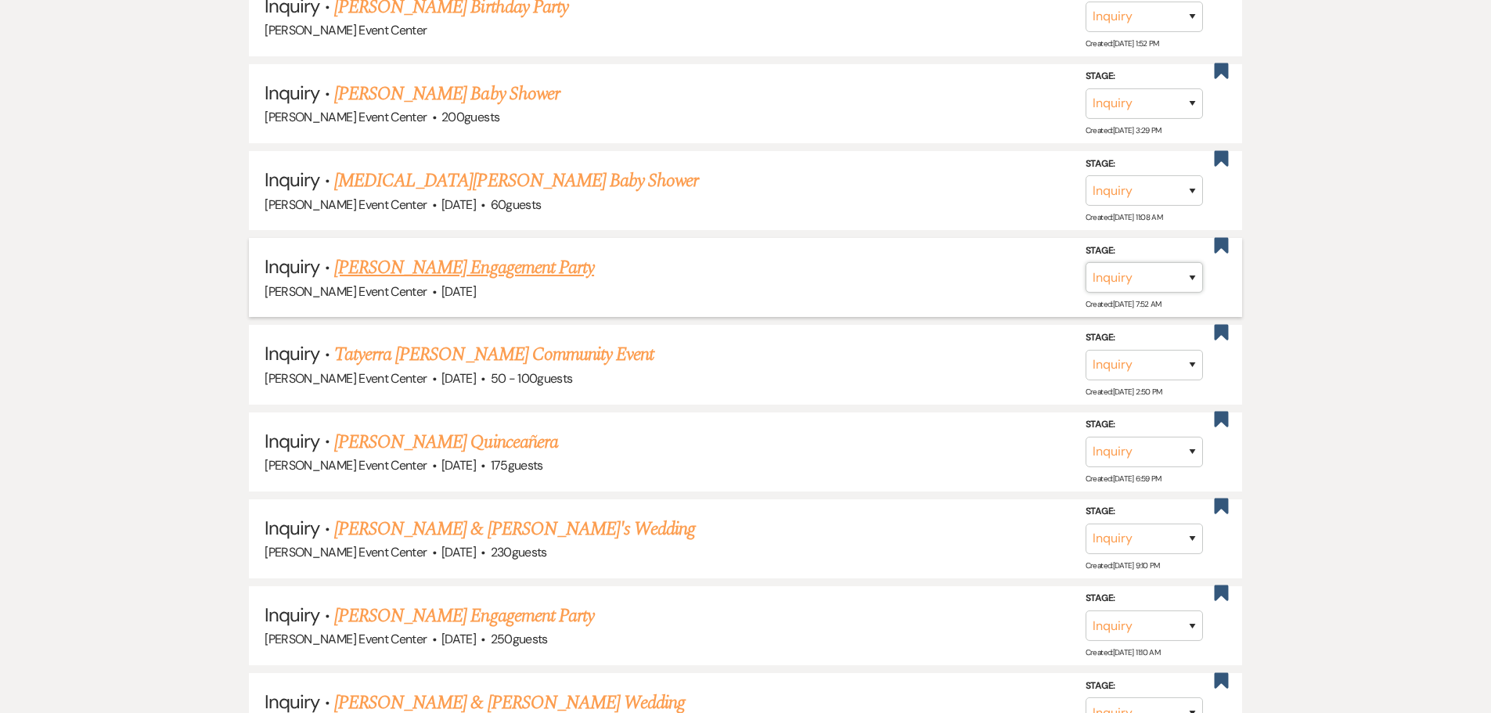
click at [1156, 272] on select "Inquiry Follow Up Tour Requested Tour Confirmed Toured Proposal Sent Booked Lost" at bounding box center [1144, 277] width 117 height 31
select select "8"
click at [1086, 262] on select "Inquiry Follow Up Tour Requested Tour Confirmed Toured Proposal Sent Booked Lost" at bounding box center [1144, 277] width 117 height 31
click at [953, 262] on select "Booked Elsewhere Budget Date Unavailable No Response Not a Good Match Capacity …" at bounding box center [924, 277] width 135 height 31
select select "1"
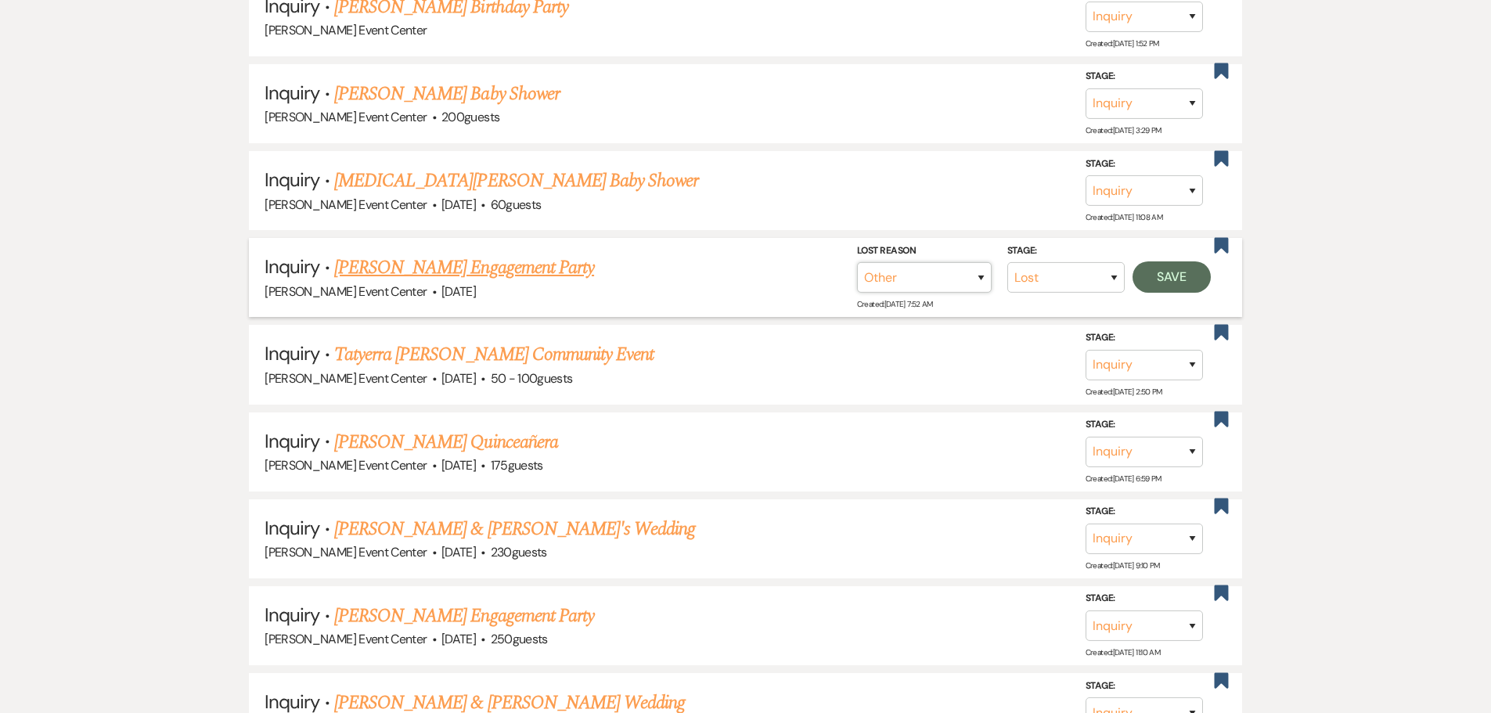
click at [857, 262] on select "Booked Elsewhere Budget Date Unavailable No Response Not a Good Match Capacity …" at bounding box center [924, 277] width 135 height 31
click at [975, 267] on input "Other" at bounding box center [918, 277] width 163 height 31
type input "Date passed"
click at [1148, 273] on button "Save" at bounding box center [1172, 276] width 78 height 31
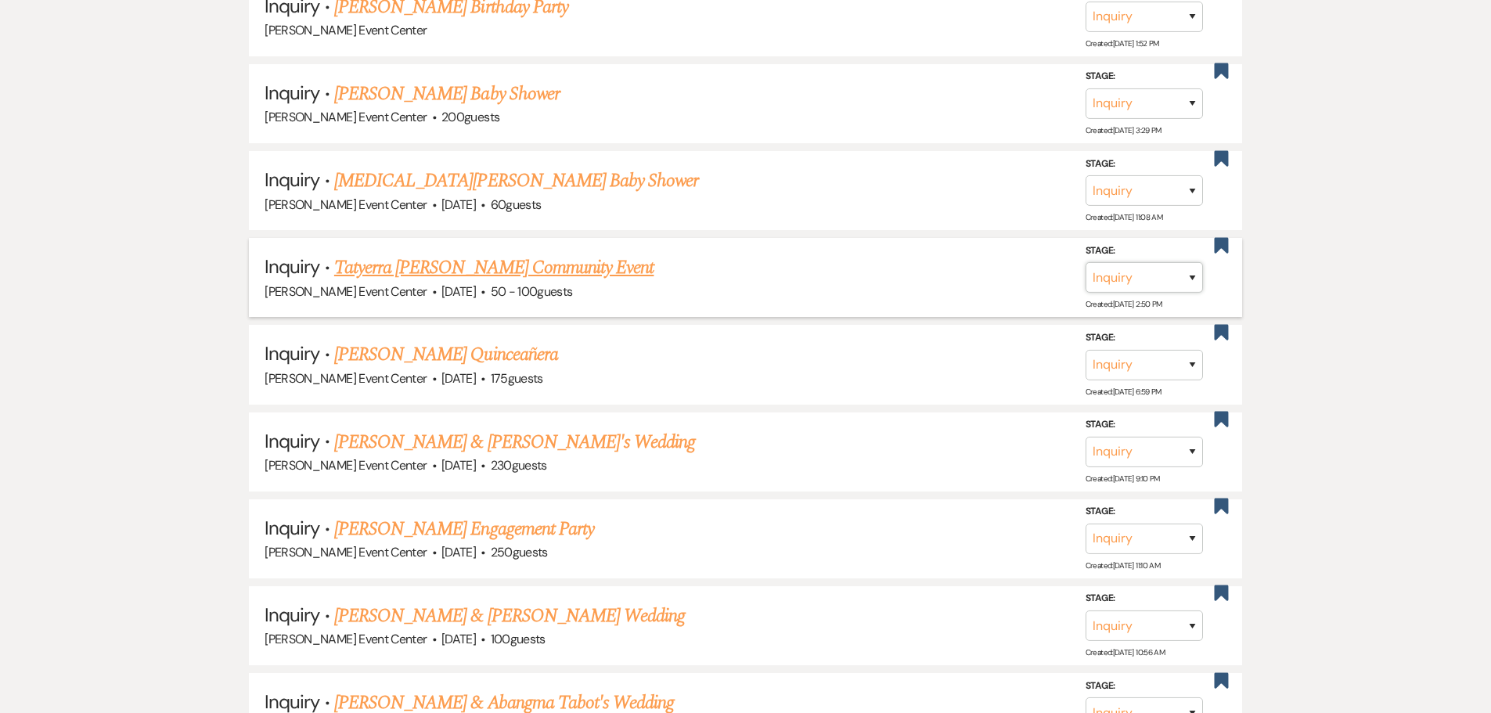
click at [1175, 271] on select "Inquiry Follow Up Tour Requested Tour Confirmed Toured Proposal Sent Booked Lost" at bounding box center [1144, 277] width 117 height 31
select select "8"
click at [1086, 262] on select "Inquiry Follow Up Tour Requested Tour Confirmed Toured Proposal Sent Booked Lost" at bounding box center [1144, 277] width 117 height 31
click at [951, 262] on select "Booked Elsewhere Budget Date Unavailable No Response Not a Good Match Capacity …" at bounding box center [924, 277] width 135 height 31
select select "1"
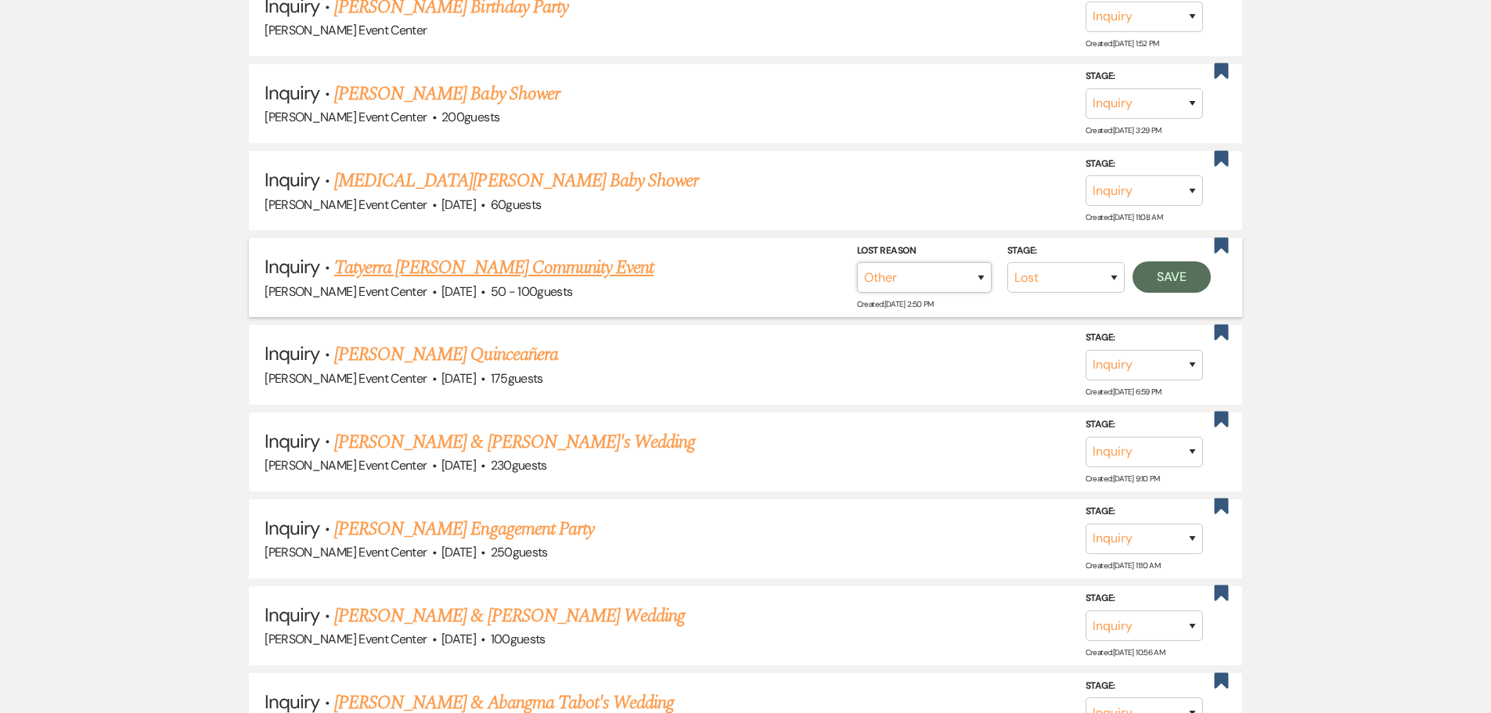
click at [857, 262] on select "Booked Elsewhere Budget Date Unavailable No Response Not a Good Match Capacity …" at bounding box center [924, 277] width 135 height 31
click at [973, 265] on input "Other" at bounding box center [918, 277] width 163 height 31
paste input "Date passed"
type input "Date passed"
click at [1148, 263] on button "Save" at bounding box center [1172, 276] width 78 height 31
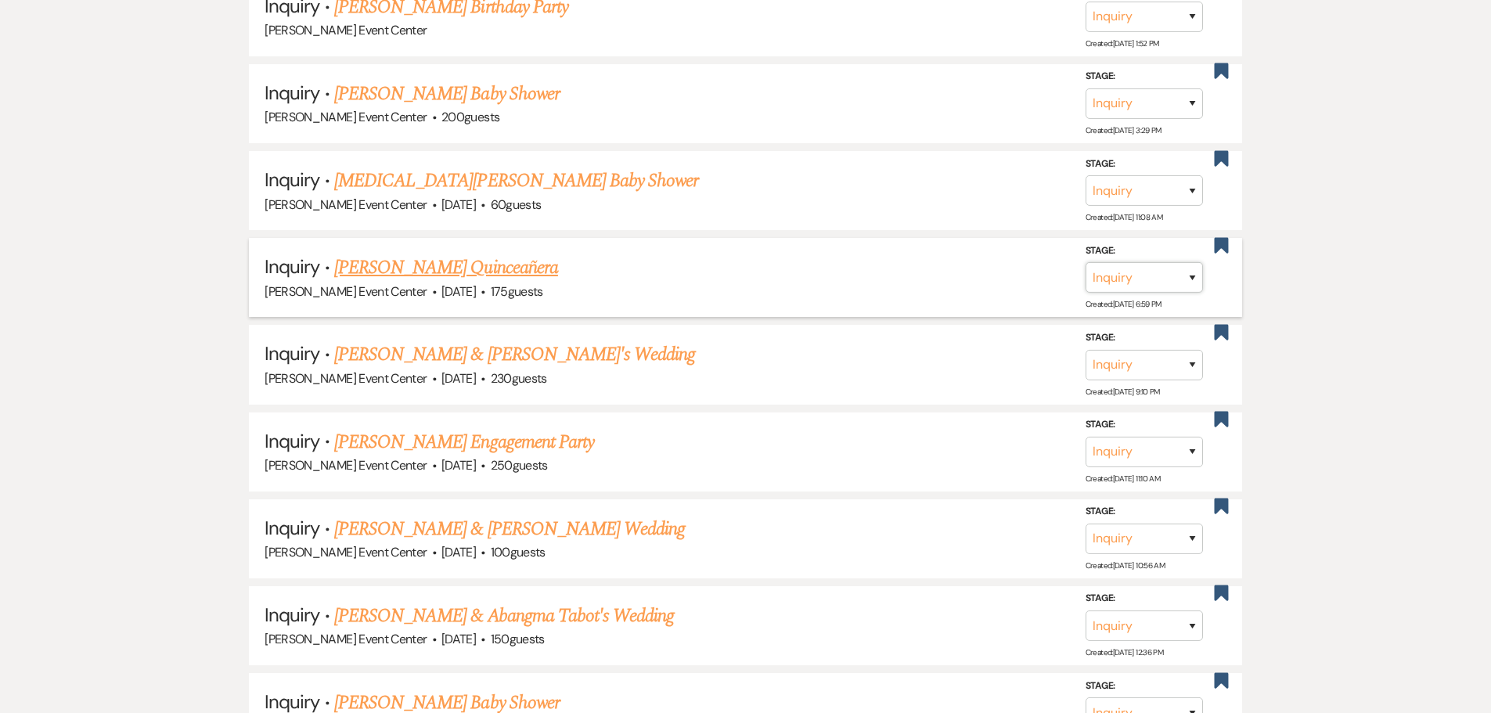
drag, startPoint x: 1136, startPoint y: 259, endPoint x: 1134, endPoint y: 275, distance: 15.8
click at [1136, 262] on select "Inquiry Follow Up Tour Requested Tour Confirmed Toured Proposal Sent Booked Lost" at bounding box center [1144, 277] width 117 height 31
select select "8"
click at [1086, 262] on select "Inquiry Follow Up Tour Requested Tour Confirmed Toured Proposal Sent Booked Lost" at bounding box center [1144, 277] width 117 height 31
click at [880, 280] on div "Stage: Inquiry Follow Up Tour Requested Tour Confirmed Toured Proposal Sent Boo…" at bounding box center [1038, 278] width 362 height 70
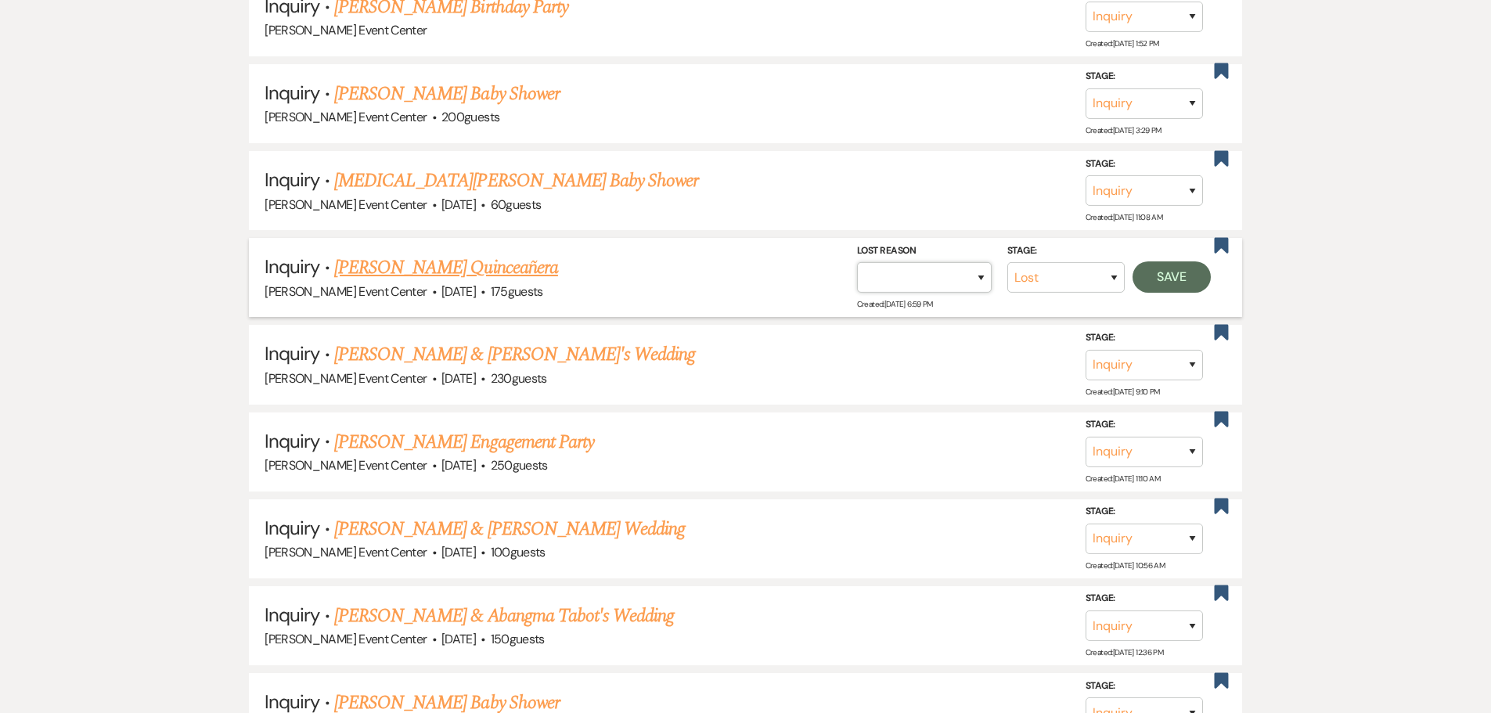
click at [889, 263] on select "Booked Elsewhere Budget Date Unavailable No Response Not a Good Match Capacity …" at bounding box center [924, 277] width 135 height 31
select select "1"
click at [857, 262] on select "Booked Elsewhere Budget Date Unavailable No Response Not a Good Match Capacity …" at bounding box center [924, 277] width 135 height 31
click at [950, 265] on input "Other" at bounding box center [918, 277] width 163 height 31
paste input "Date passed"
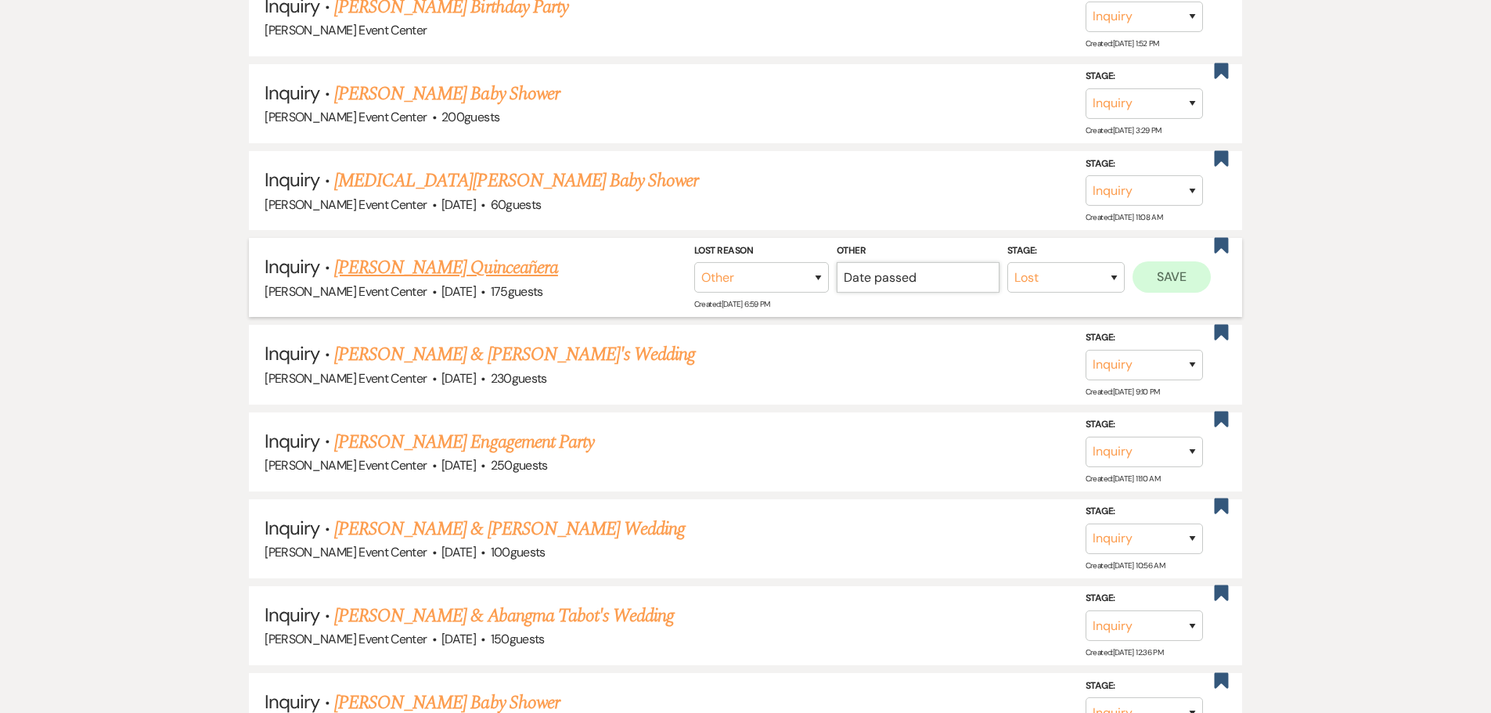
type input "Date passed"
click at [1152, 263] on button "Save" at bounding box center [1172, 276] width 78 height 31
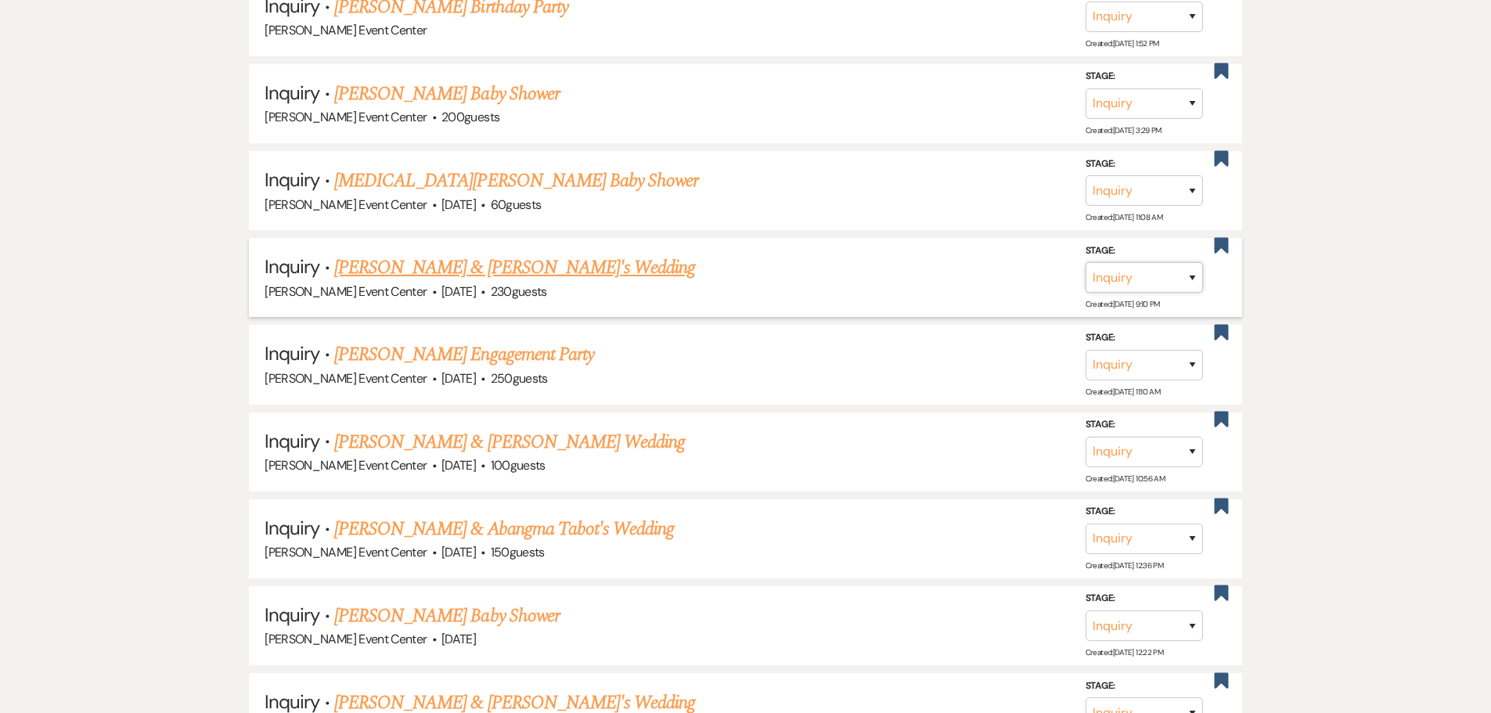
click at [1188, 267] on select "Inquiry Follow Up Tour Requested Tour Confirmed Toured Proposal Sent Booked Lost" at bounding box center [1144, 277] width 117 height 31
select select "8"
click at [1086, 262] on select "Inquiry Follow Up Tour Requested Tour Confirmed Toured Proposal Sent Booked Lost" at bounding box center [1144, 277] width 117 height 31
click at [915, 266] on select "Booked Elsewhere Budget Date Unavailable No Response Not a Good Match Capacity …" at bounding box center [924, 277] width 135 height 31
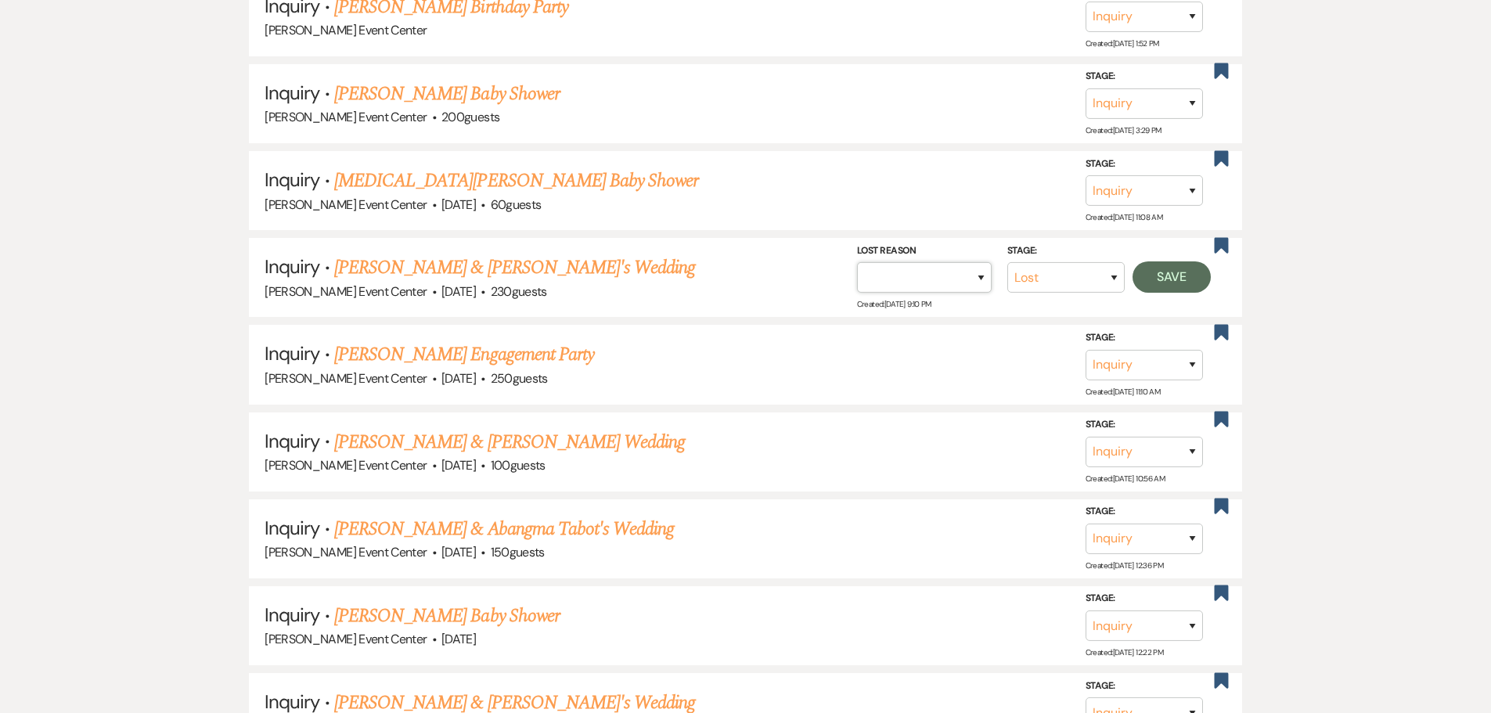
select select "1"
click at [857, 262] on select "Booked Elsewhere Budget Date Unavailable No Response Not a Good Match Capacity …" at bounding box center [924, 277] width 135 height 31
click at [948, 264] on input "Other" at bounding box center [918, 277] width 163 height 31
paste input "Date passed"
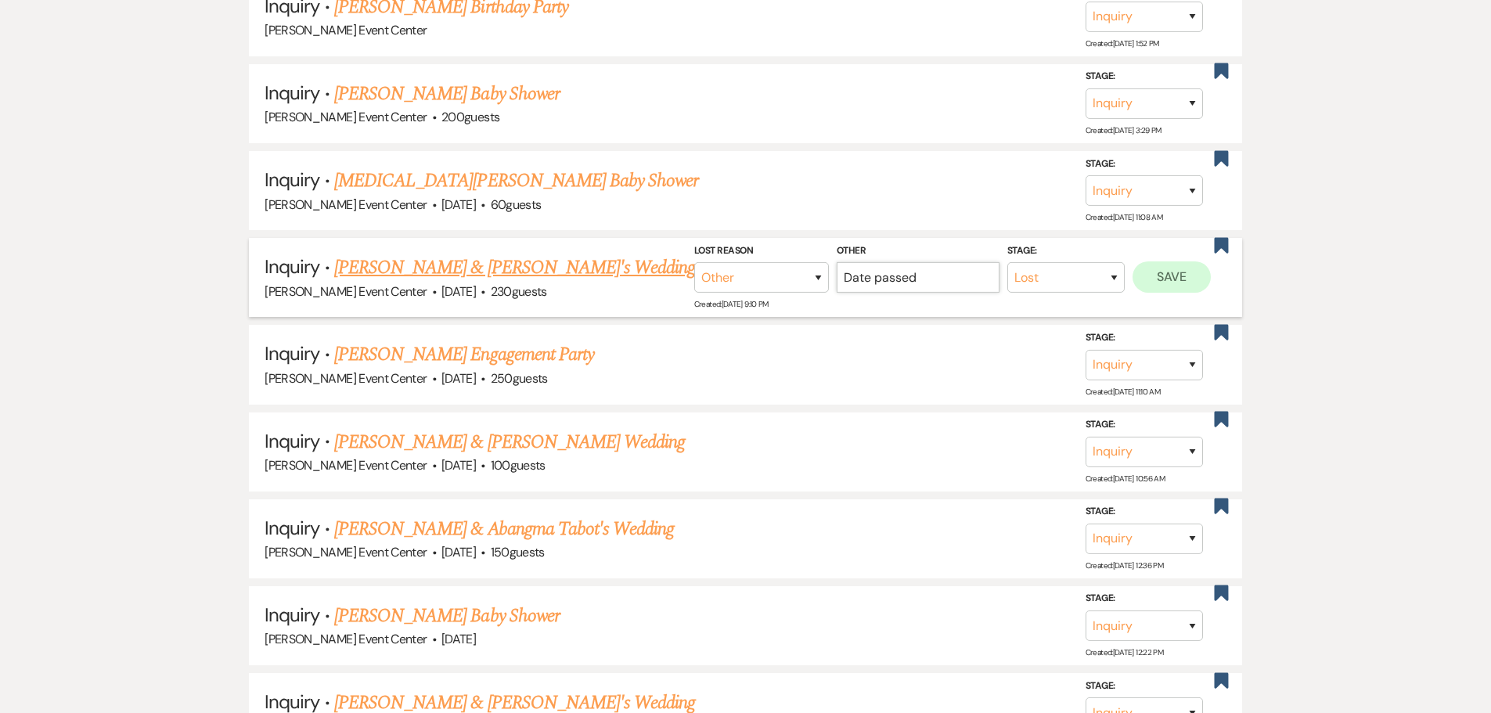
type input "Date passed"
click at [1157, 261] on button "Save" at bounding box center [1172, 276] width 78 height 31
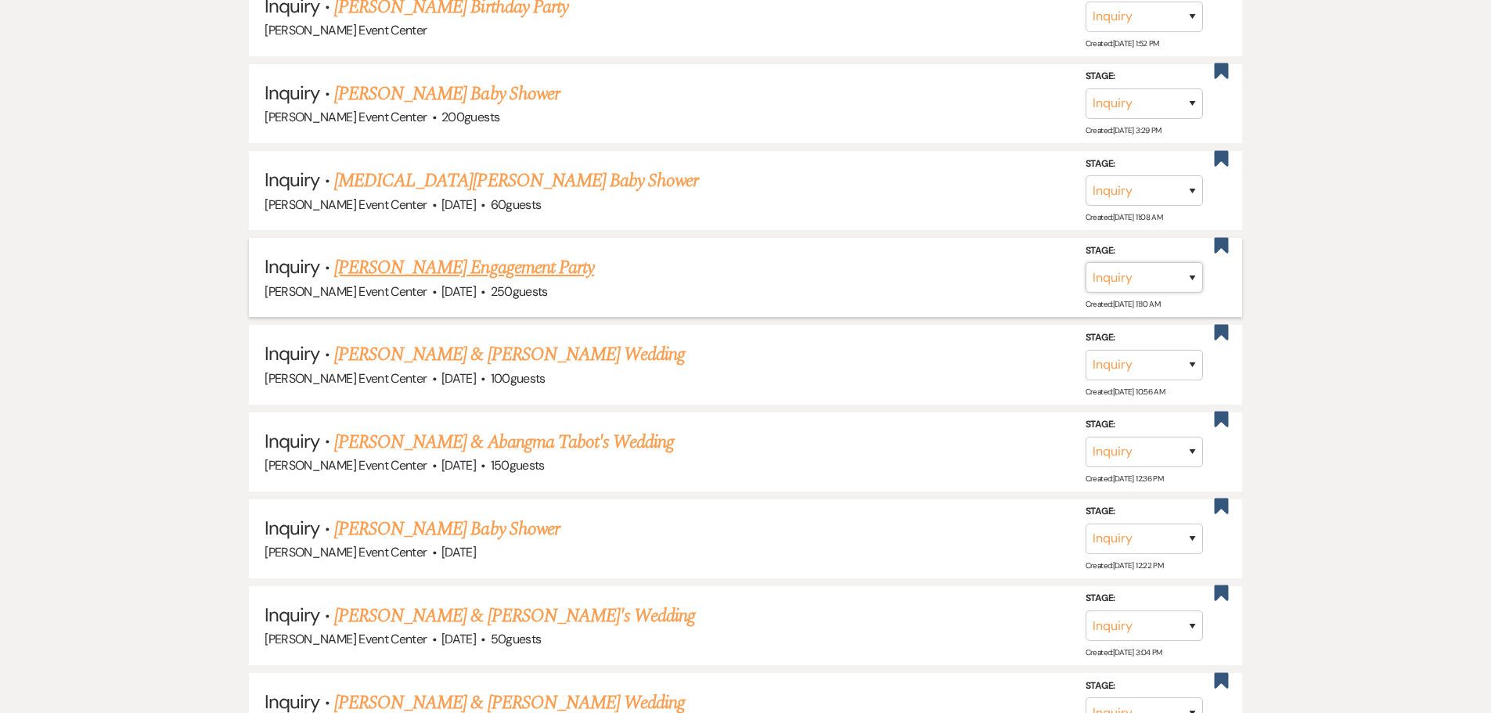
click at [1171, 268] on select "Inquiry Follow Up Tour Requested Tour Confirmed Toured Proposal Sent Booked Lost" at bounding box center [1144, 277] width 117 height 31
select select "8"
click at [1086, 262] on select "Inquiry Follow Up Tour Requested Tour Confirmed Toured Proposal Sent Booked Lost" at bounding box center [1144, 277] width 117 height 31
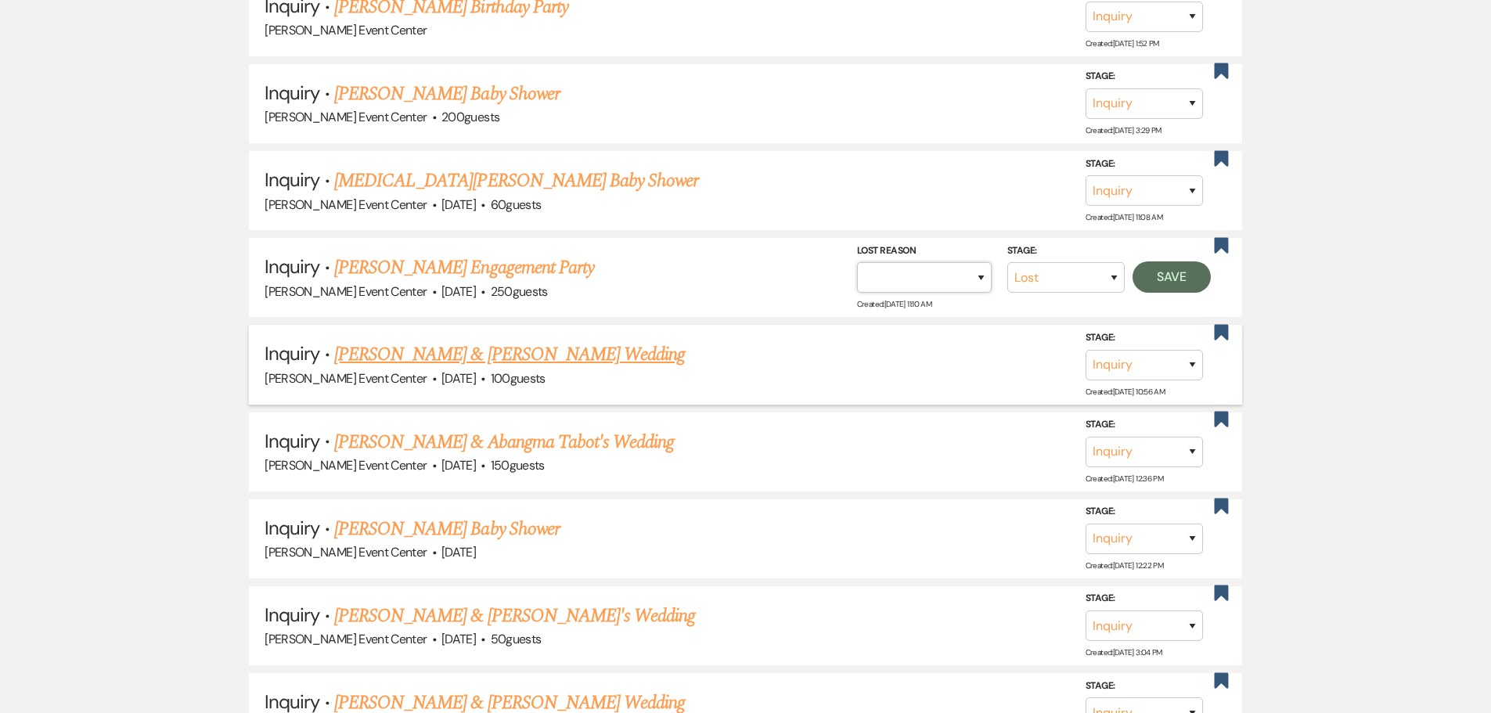
click at [939, 264] on select "Booked Elsewhere Budget Date Unavailable No Response Not a Good Match Capacity …" at bounding box center [924, 277] width 135 height 31
select select "1"
click at [857, 262] on select "Booked Elsewhere Budget Date Unavailable No Response Not a Good Match Capacity …" at bounding box center [924, 277] width 135 height 31
click at [958, 263] on input "Other" at bounding box center [918, 277] width 163 height 31
paste input "Date passed"
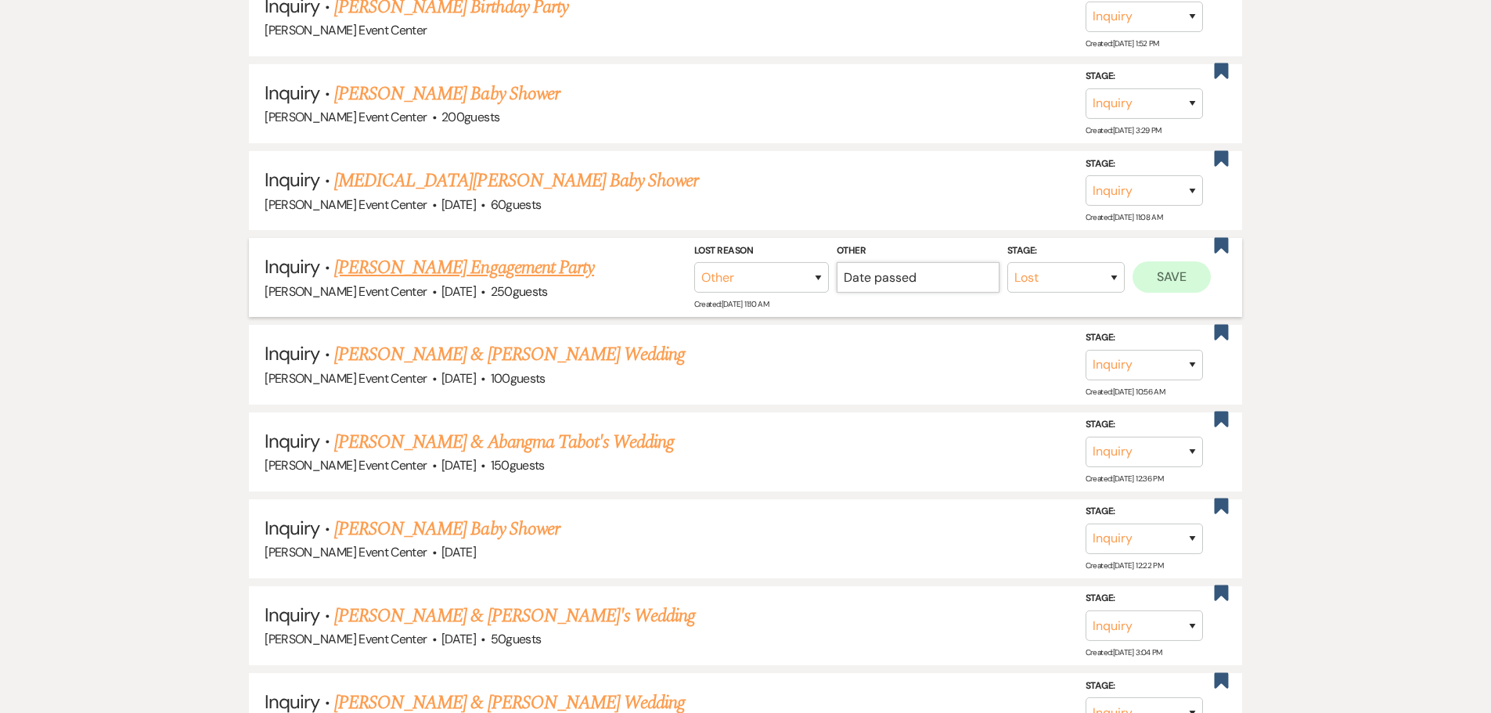
type input "Date passed"
click at [1174, 269] on button "Save" at bounding box center [1172, 276] width 78 height 31
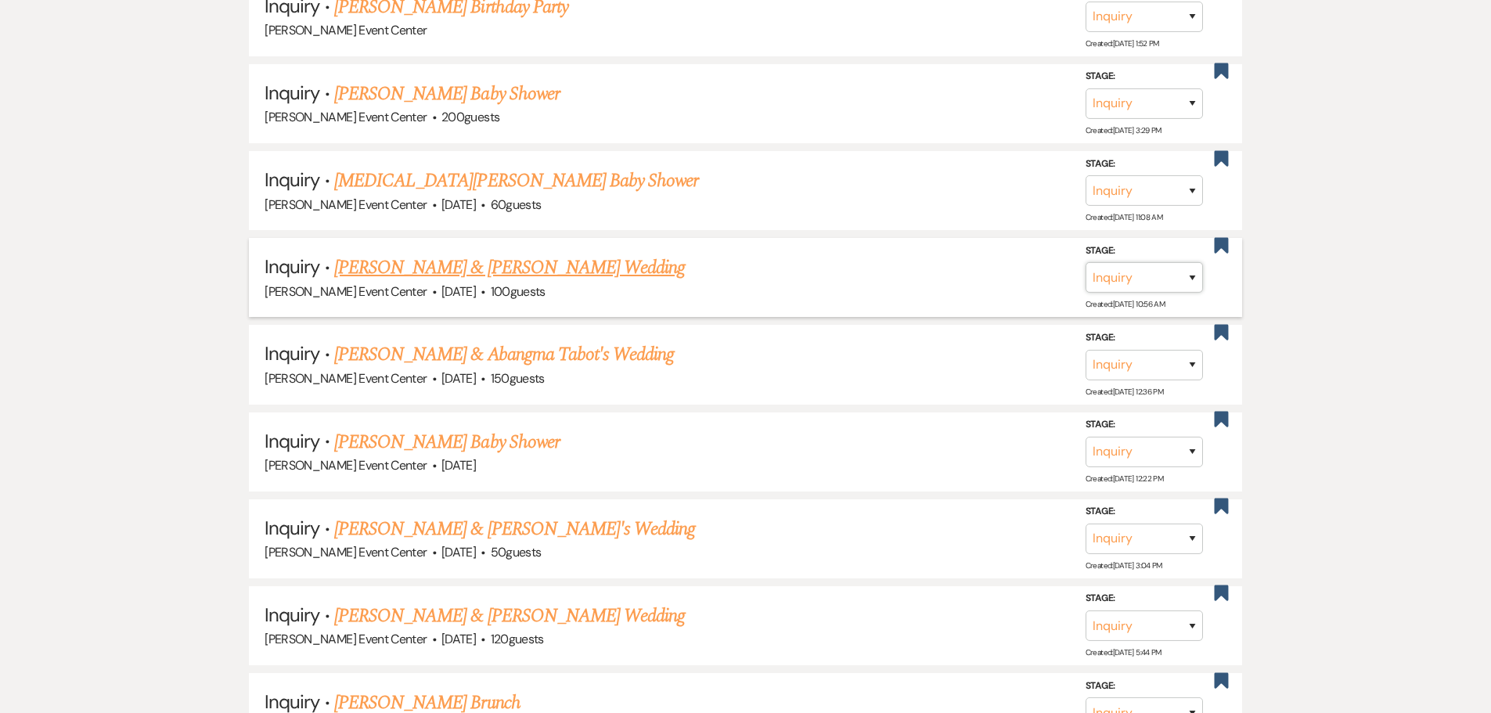
click at [1163, 270] on select "Inquiry Follow Up Tour Requested Tour Confirmed Toured Proposal Sent Booked Lost" at bounding box center [1144, 277] width 117 height 31
select select "8"
click at [1086, 262] on select "Inquiry Follow Up Tour Requested Tour Confirmed Toured Proposal Sent Booked Lost" at bounding box center [1144, 277] width 117 height 31
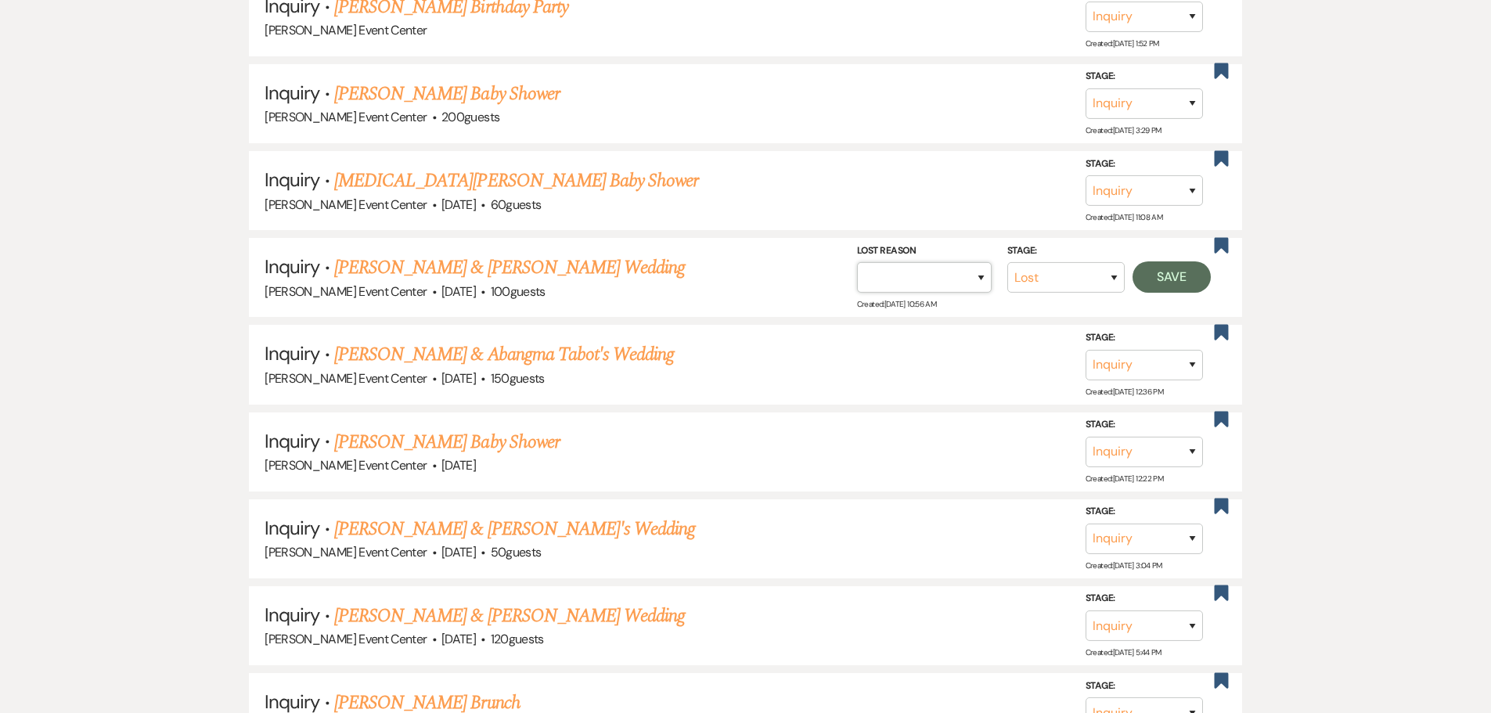
click at [958, 268] on select "Booked Elsewhere Budget Date Unavailable No Response Not a Good Match Capacity …" at bounding box center [924, 277] width 135 height 31
select select "1"
click at [857, 262] on select "Booked Elsewhere Budget Date Unavailable No Response Not a Good Match Capacity …" at bounding box center [924, 277] width 135 height 31
click at [970, 262] on input "Other" at bounding box center [918, 277] width 163 height 31
paste input "Date passed"
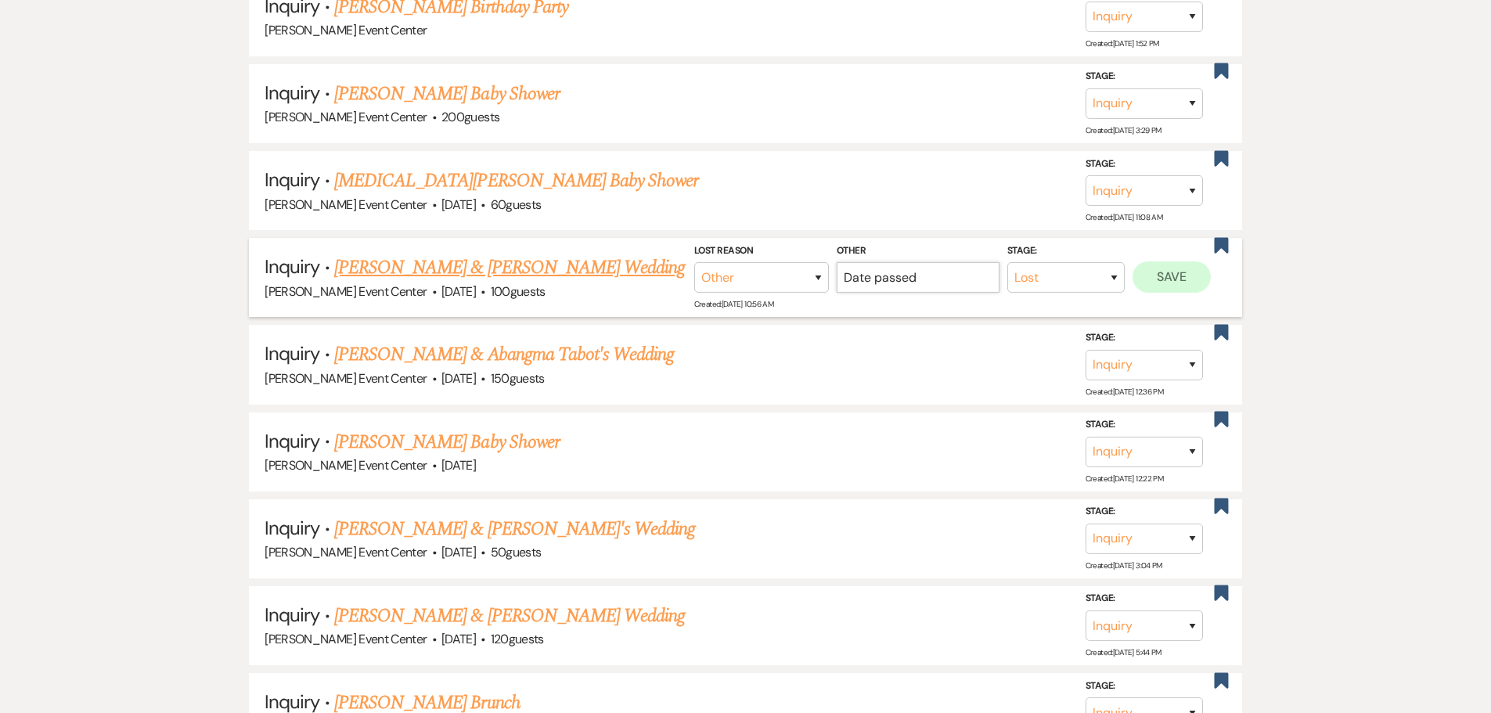
type input "Date passed"
click at [1161, 269] on button "Save" at bounding box center [1172, 276] width 78 height 31
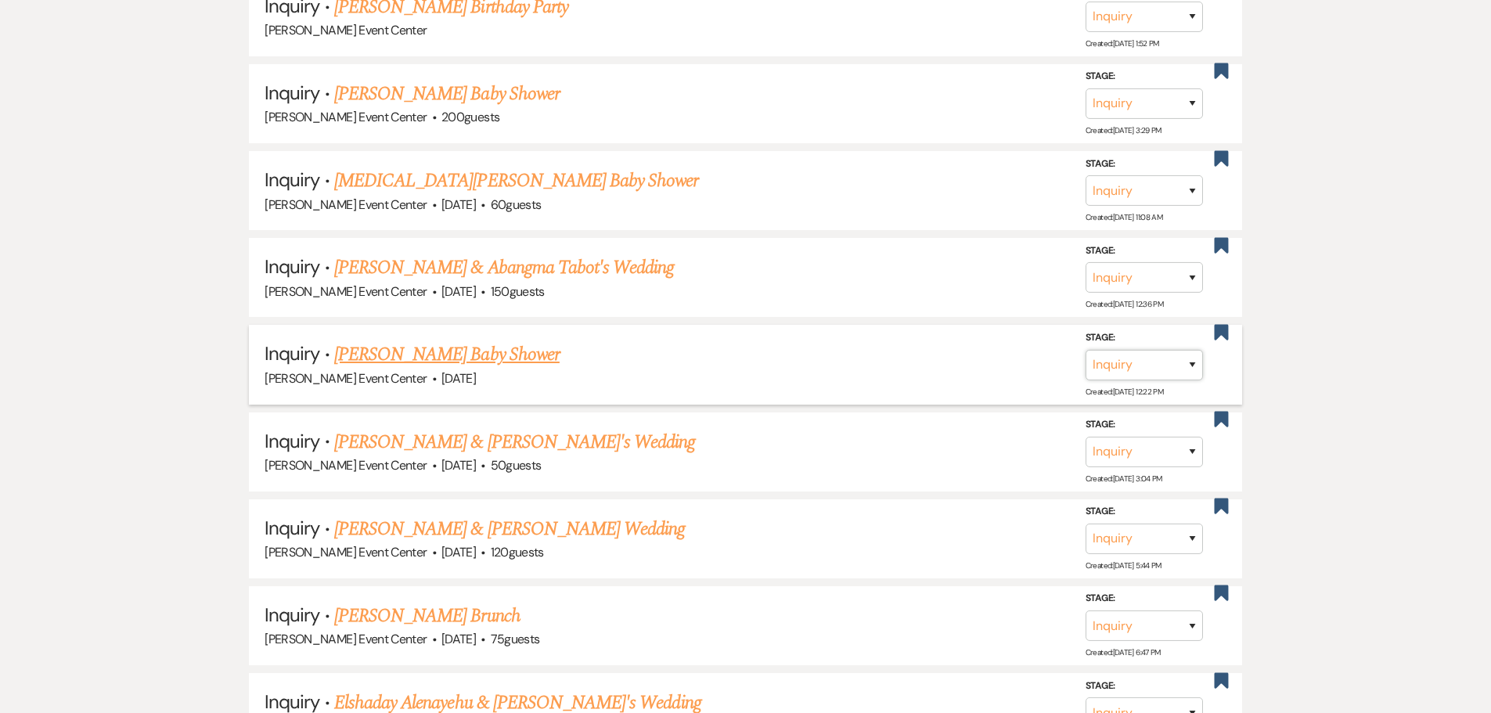
click at [1154, 355] on select "Inquiry Follow Up Tour Requested Tour Confirmed Toured Proposal Sent Booked Lost" at bounding box center [1144, 364] width 117 height 31
select select "8"
click at [1086, 349] on select "Inquiry Follow Up Tour Requested Tour Confirmed Toured Proposal Sent Booked Lost" at bounding box center [1144, 364] width 117 height 31
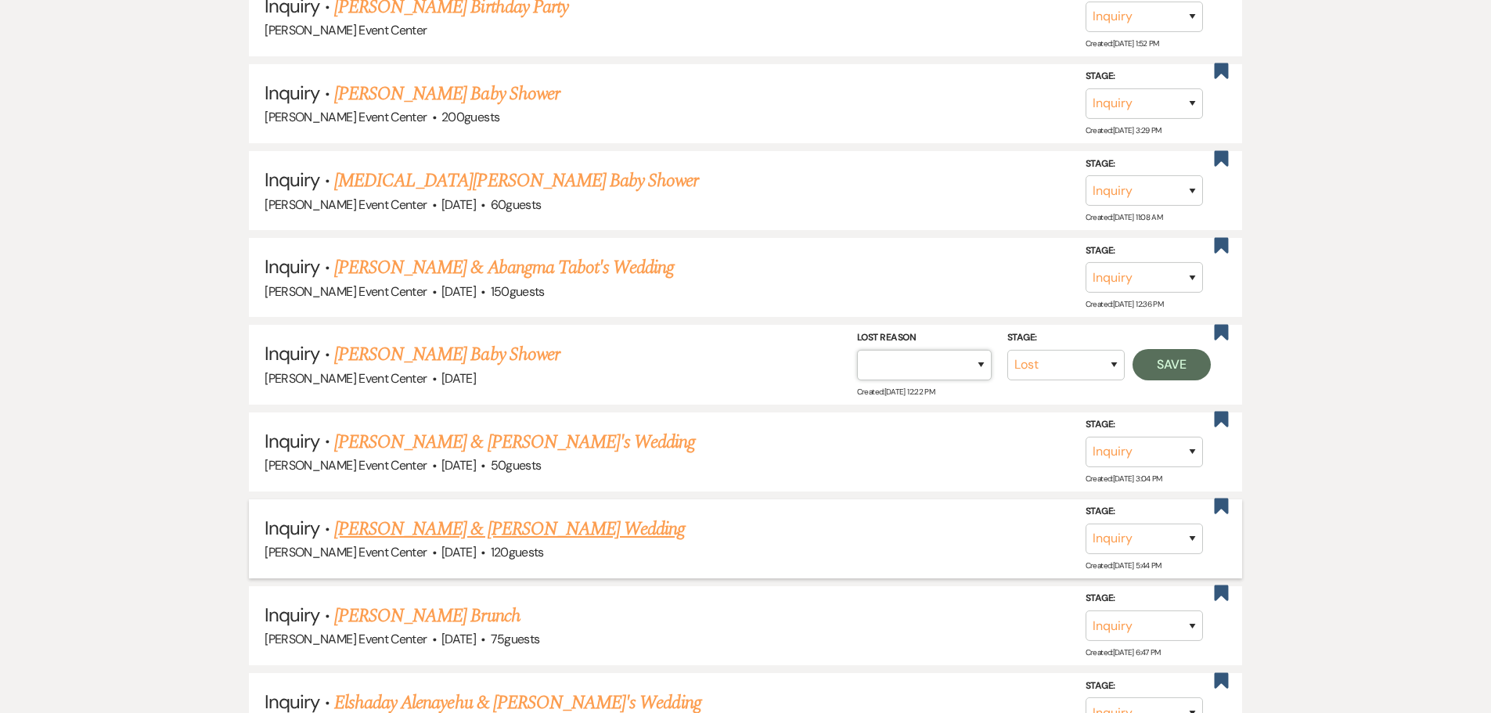
click at [941, 357] on select "Booked Elsewhere Budget Date Unavailable No Response Not a Good Match Capacity …" at bounding box center [924, 364] width 135 height 31
select select "1"
click at [857, 349] on select "Booked Elsewhere Budget Date Unavailable No Response Not a Good Match Capacity …" at bounding box center [924, 364] width 135 height 31
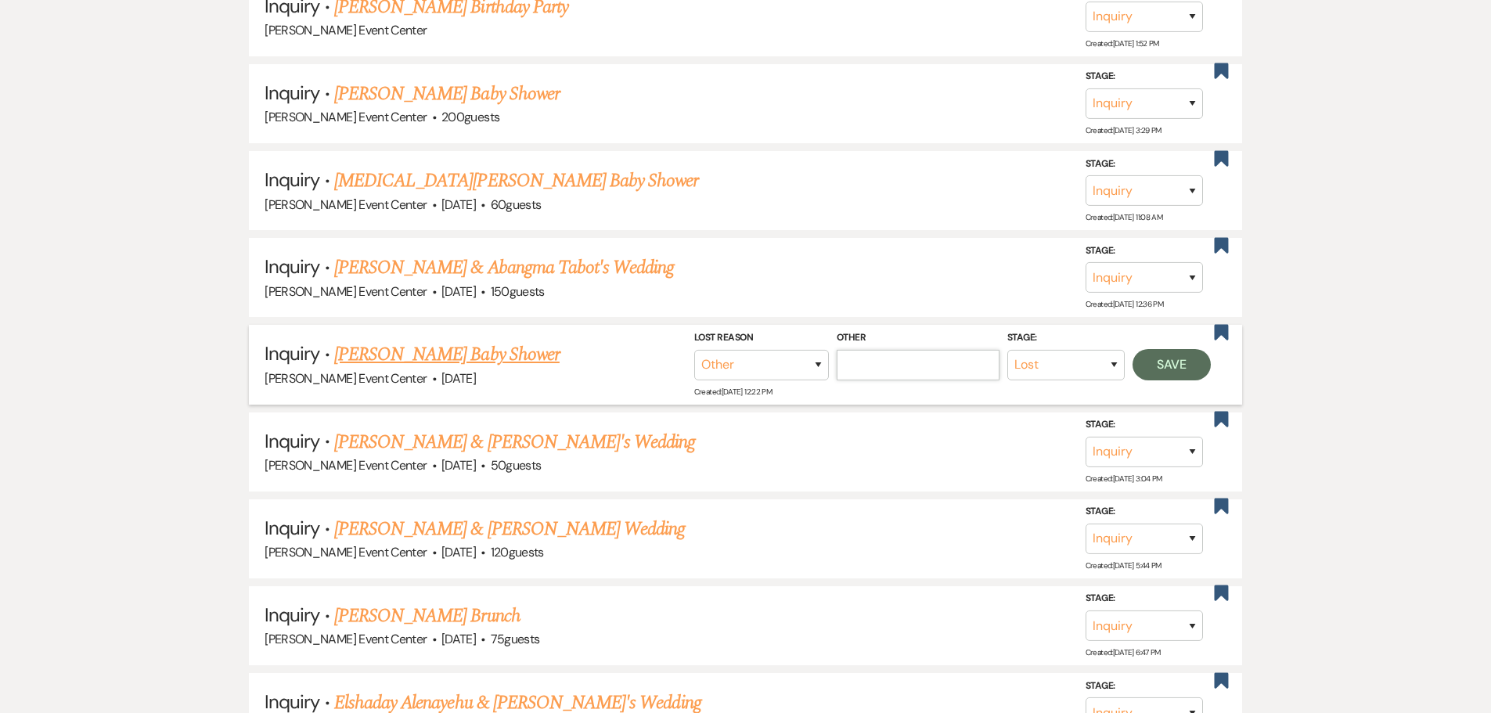
click at [922, 358] on input "Other" at bounding box center [918, 364] width 163 height 31
paste input "Date passed"
type input "Date passed"
click at [1164, 352] on button "Save" at bounding box center [1172, 363] width 78 height 31
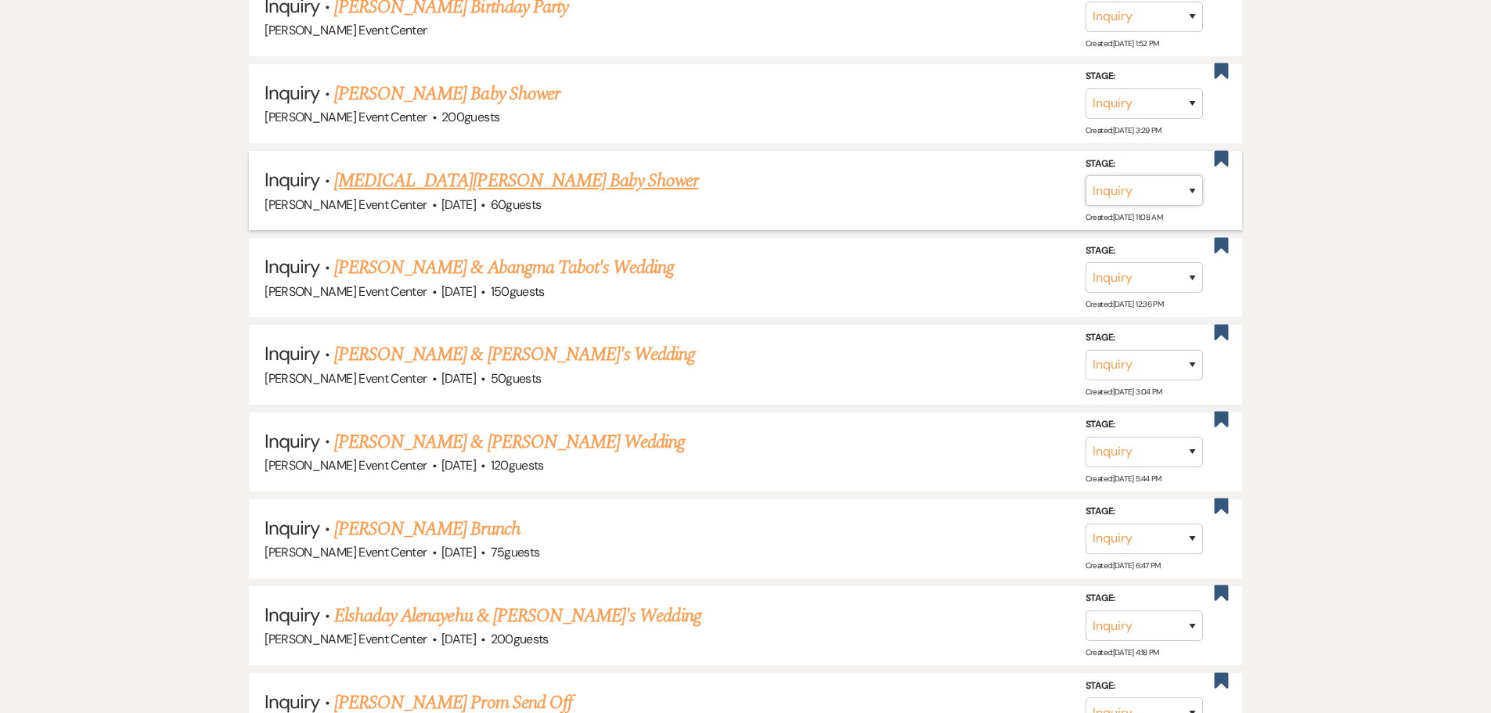
click at [1172, 175] on select "Inquiry Follow Up Tour Requested Tour Confirmed Toured Proposal Sent Booked Lost" at bounding box center [1144, 190] width 117 height 31
select select "8"
click at [1086, 175] on select "Inquiry Follow Up Tour Requested Tour Confirmed Toured Proposal Sent Booked Lost" at bounding box center [1144, 190] width 117 height 31
click at [960, 175] on select "Booked Elsewhere Budget Date Unavailable No Response Not a Good Match Capacity …" at bounding box center [924, 190] width 135 height 31
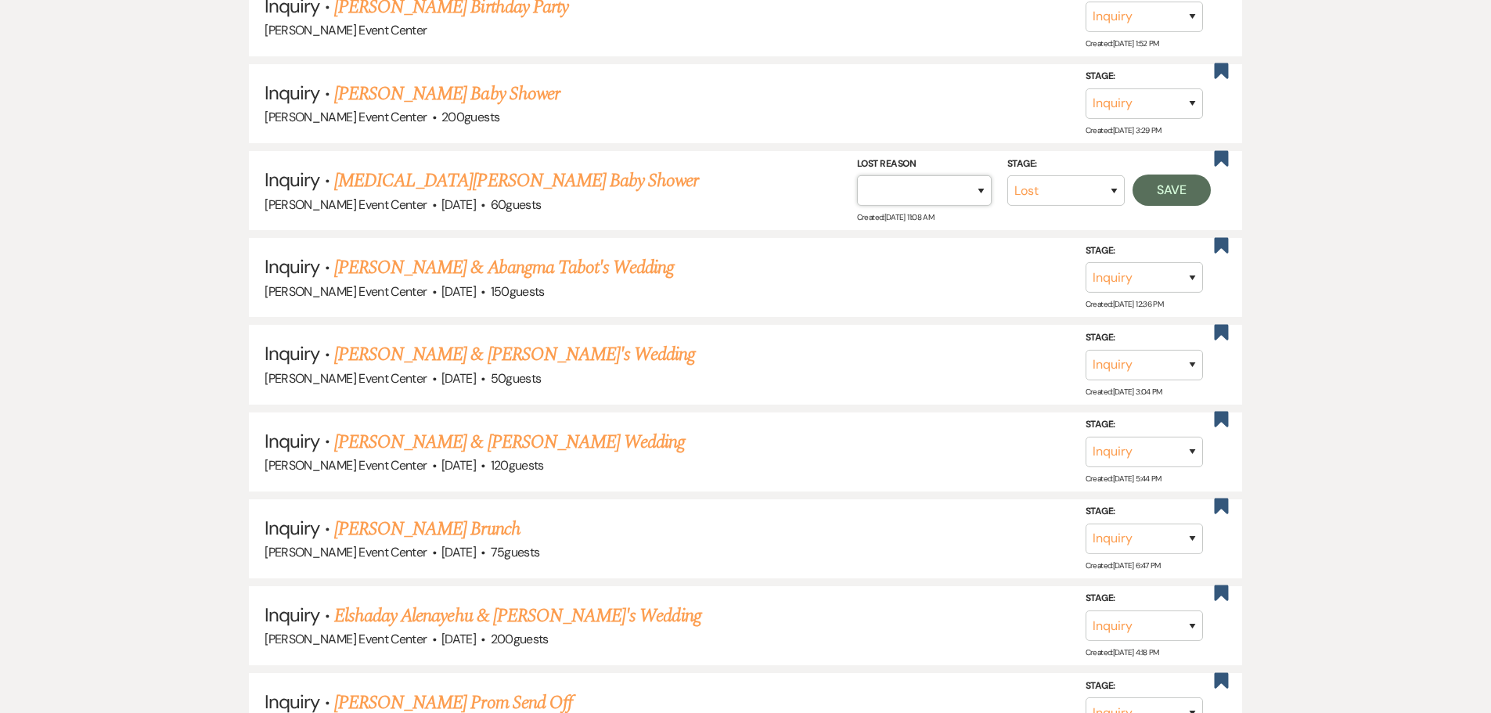
select select "1"
click at [857, 175] on select "Booked Elsewhere Budget Date Unavailable No Response Not a Good Match Capacity …" at bounding box center [924, 190] width 135 height 31
click at [934, 175] on input "Other" at bounding box center [918, 190] width 163 height 31
paste input "Date passed"
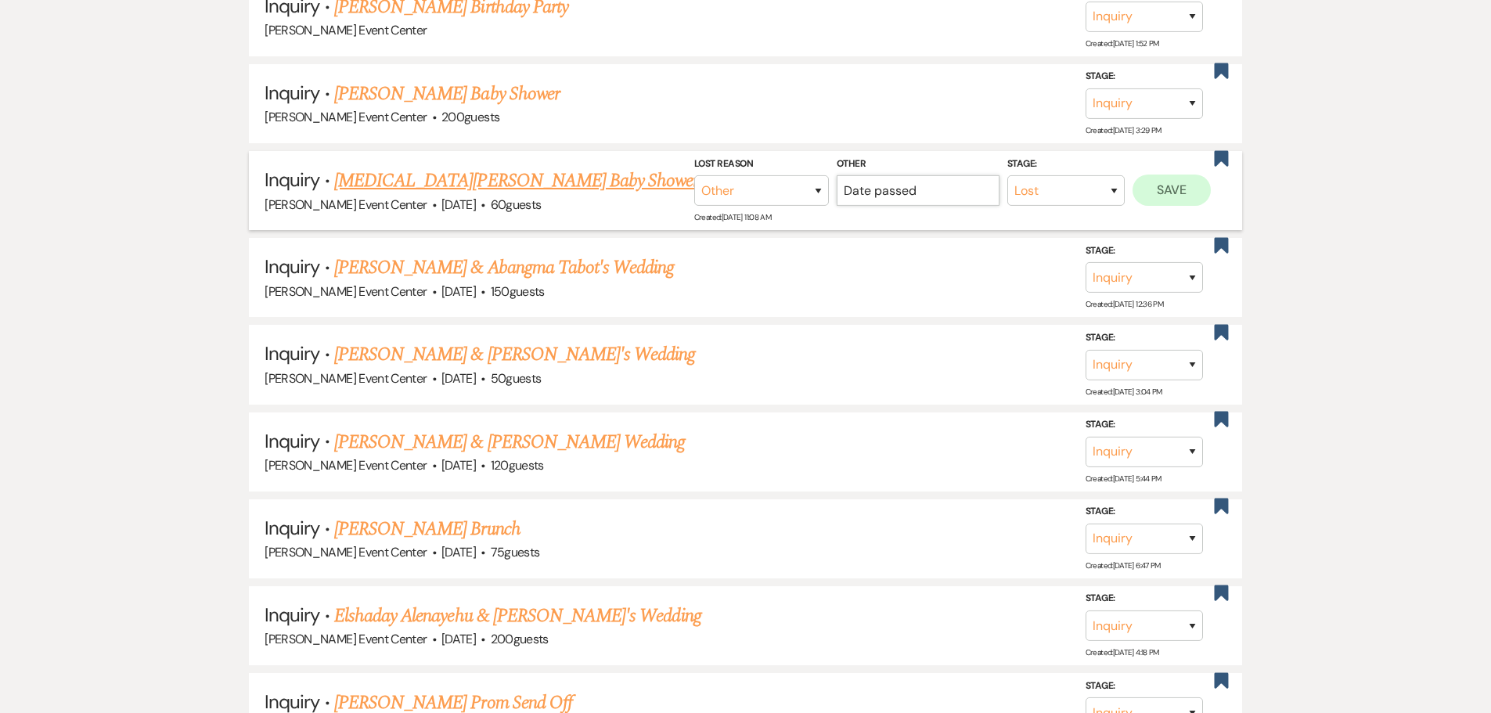
type input "Date passed"
click at [1175, 175] on button "Save" at bounding box center [1172, 190] width 78 height 31
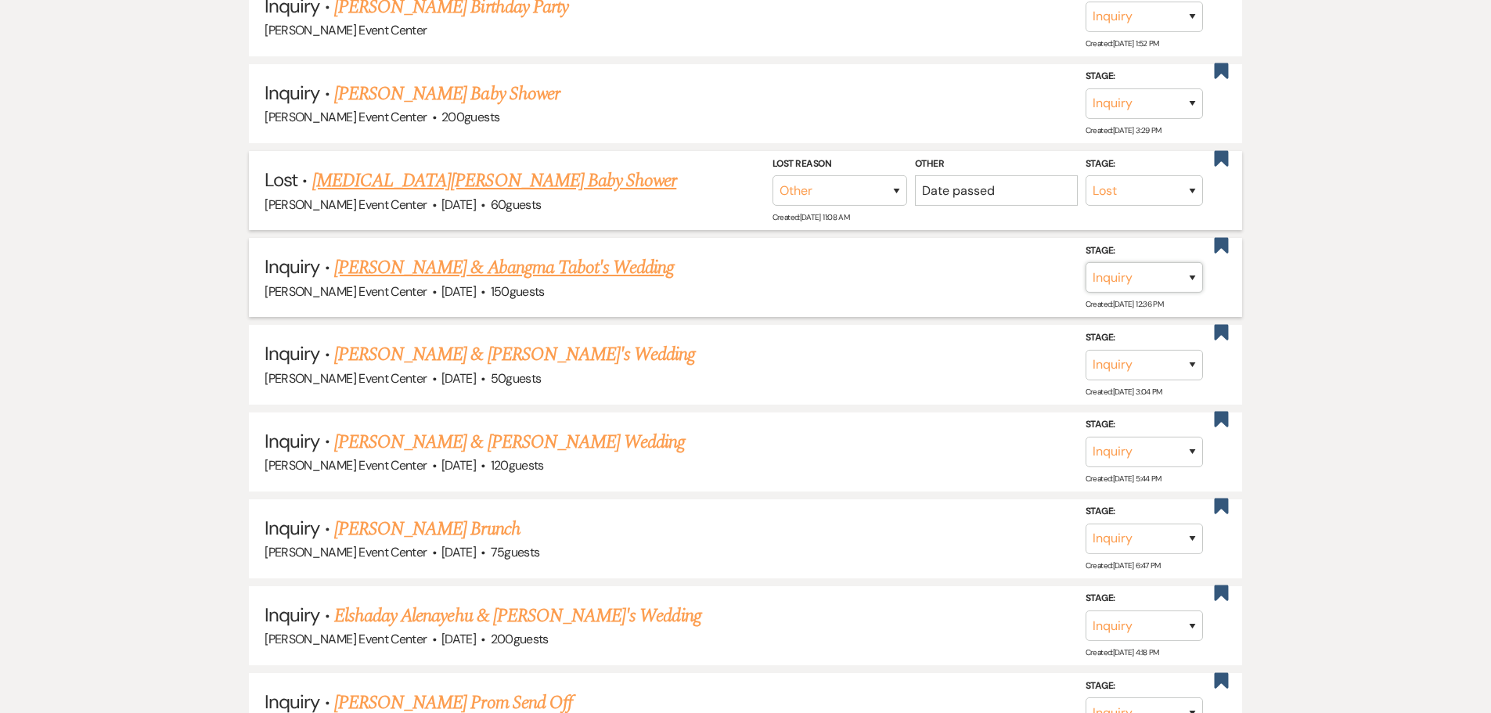
click at [1150, 265] on select "Inquiry Follow Up Tour Requested Tour Confirmed Toured Proposal Sent Booked Lost" at bounding box center [1144, 277] width 117 height 31
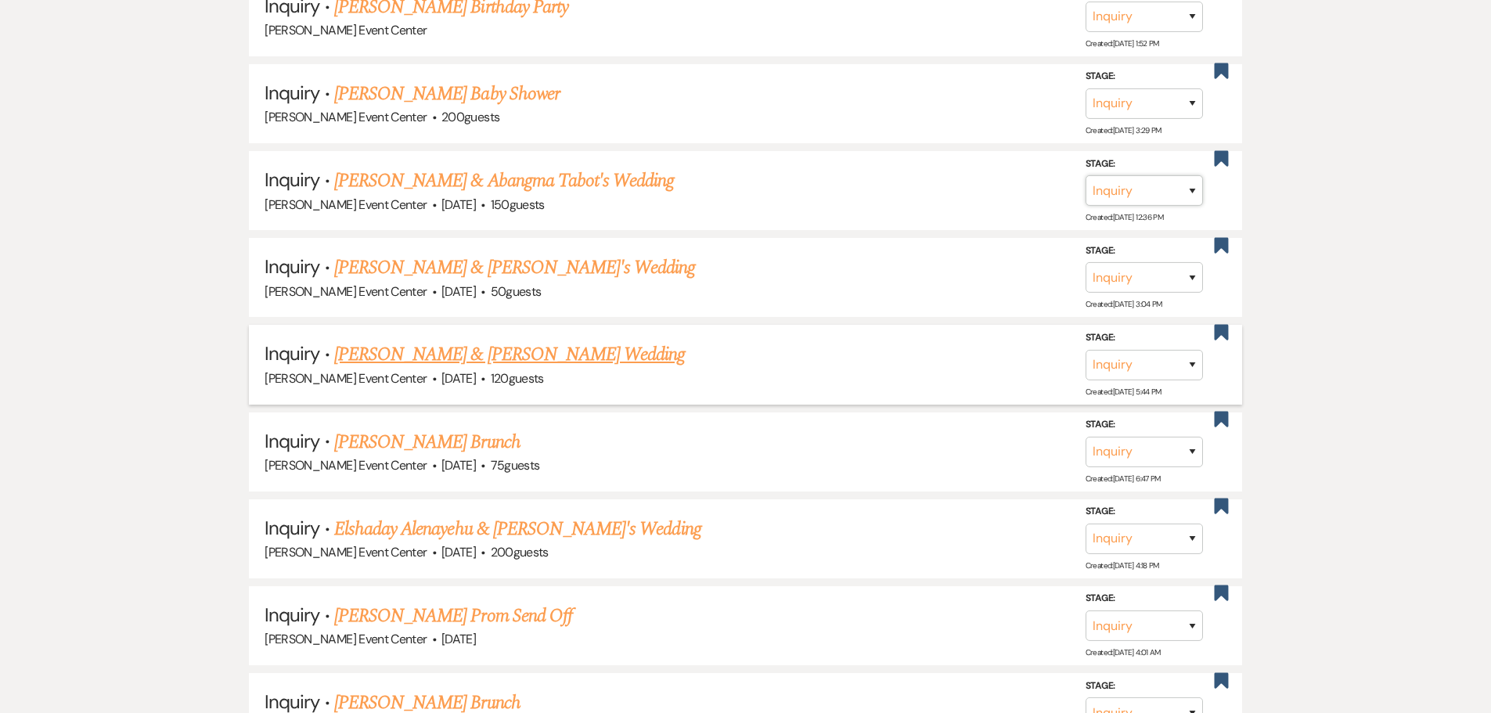
select select "8"
click at [1086, 175] on select "Inquiry Follow Up Tour Requested Tour Confirmed Toured Proposal Sent Booked Lost" at bounding box center [1144, 190] width 117 height 31
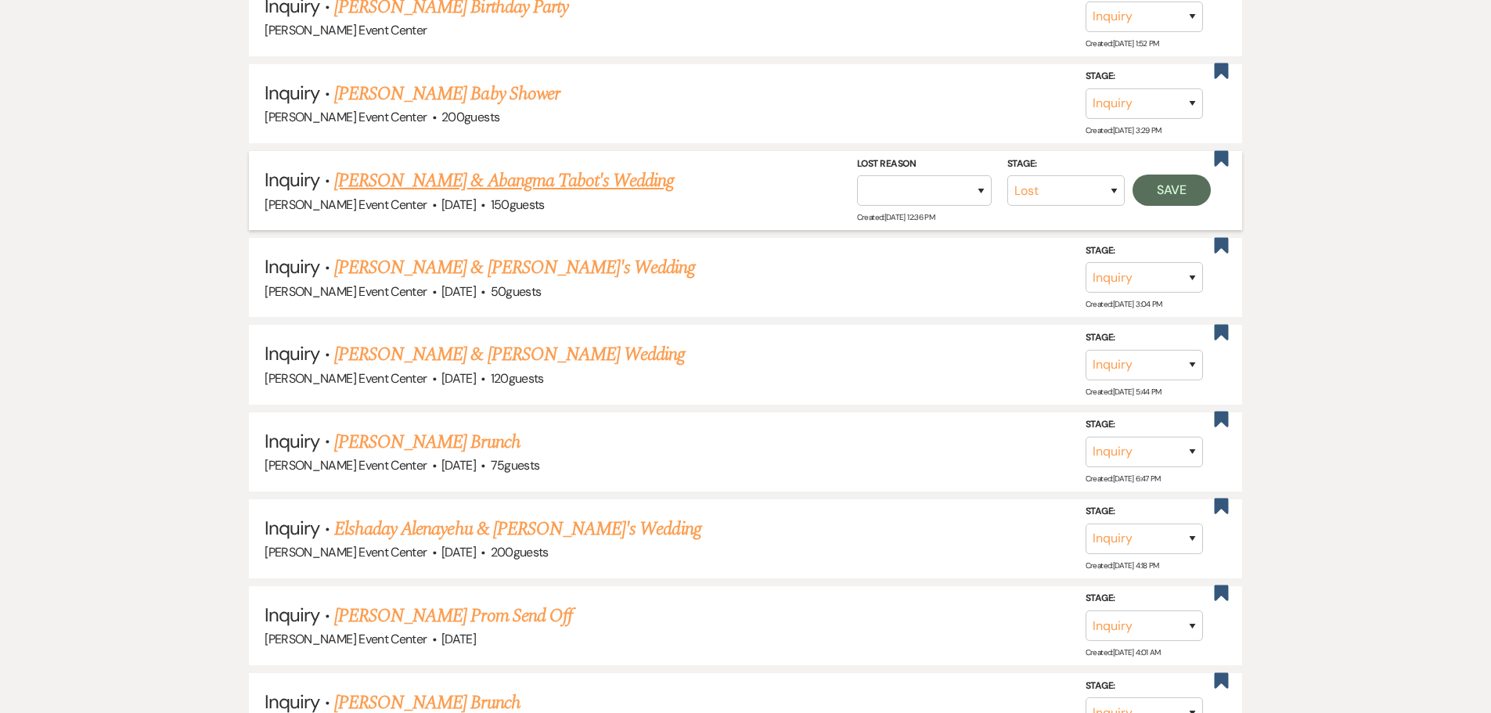
click at [1001, 178] on div "Lost Reason Booked Elsewhere Budget Date Unavailable No Response Not a Good Mat…" at bounding box center [932, 180] width 150 height 51
click at [982, 182] on select "Booked Elsewhere Budget Date Unavailable No Response Not a Good Match Capacity …" at bounding box center [924, 190] width 135 height 31
select select "1"
click at [857, 175] on select "Booked Elsewhere Budget Date Unavailable No Response Not a Good Match Capacity …" at bounding box center [924, 190] width 135 height 31
click at [874, 184] on input "Other" at bounding box center [918, 190] width 163 height 31
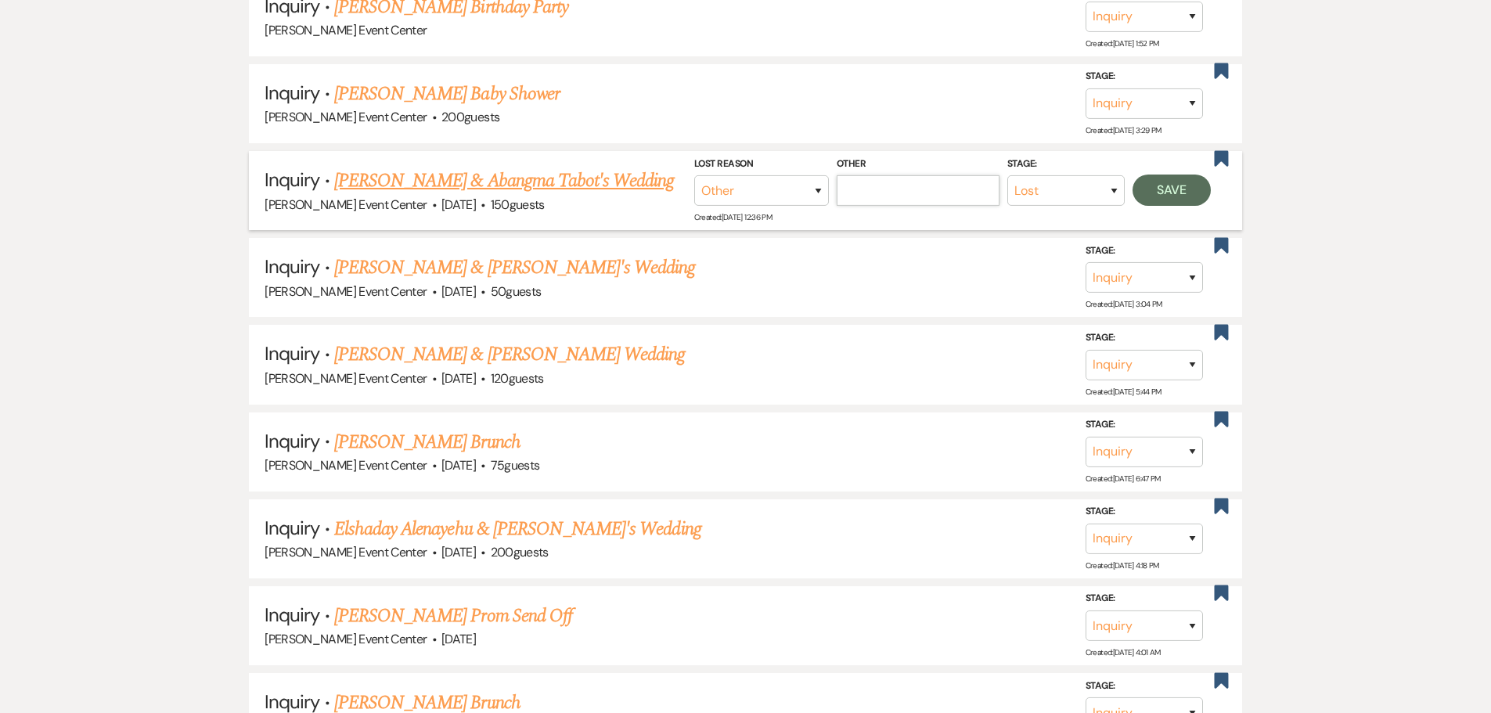
paste input "Date passed"
type input "Date passed"
click at [1156, 184] on button "Save" at bounding box center [1172, 190] width 78 height 31
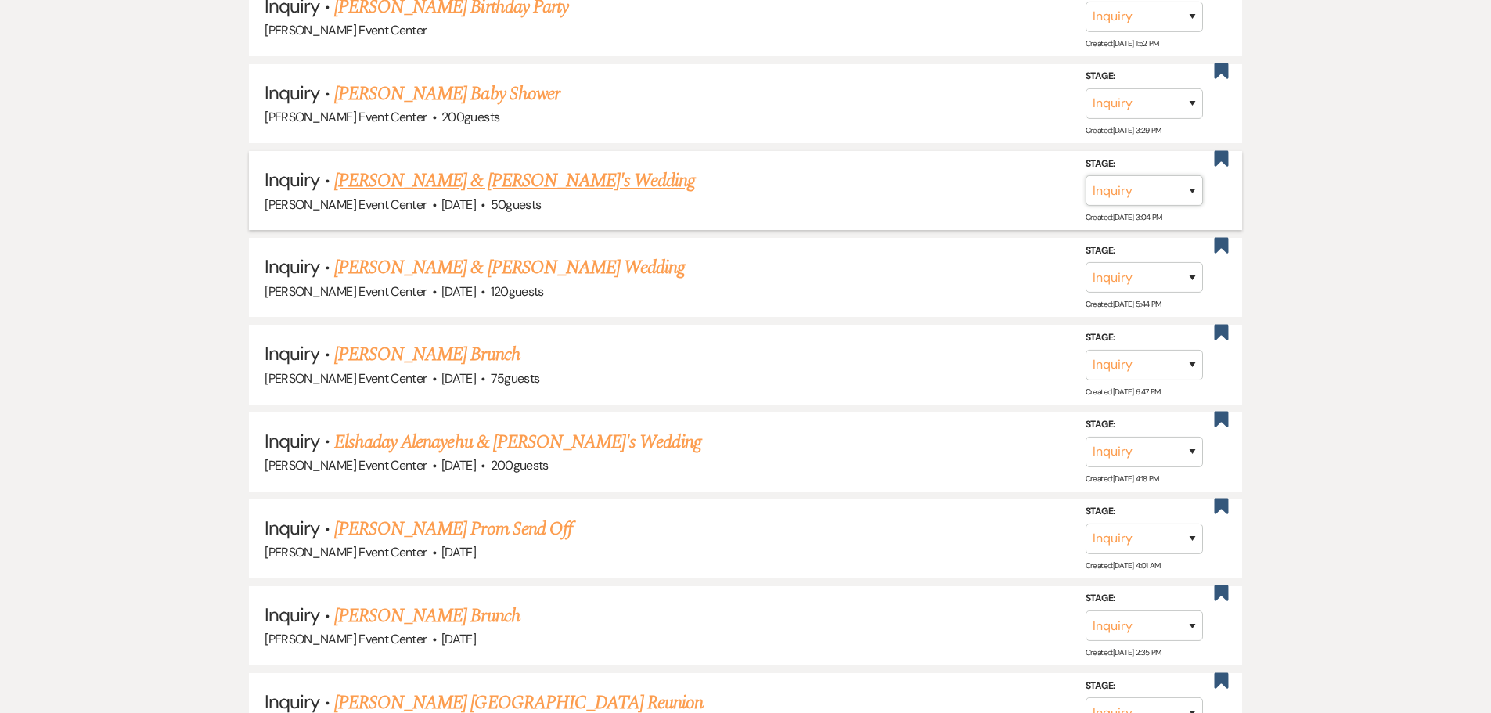
click at [1166, 180] on select "Inquiry Follow Up Tour Requested Tour Confirmed Toured Proposal Sent Booked Lost" at bounding box center [1144, 190] width 117 height 31
select select "8"
click at [1086, 175] on select "Inquiry Follow Up Tour Requested Tour Confirmed Toured Proposal Sent Booked Lost" at bounding box center [1144, 190] width 117 height 31
click at [955, 178] on select "Booked Elsewhere Budget Date Unavailable No Response Not a Good Match Capacity …" at bounding box center [924, 190] width 135 height 31
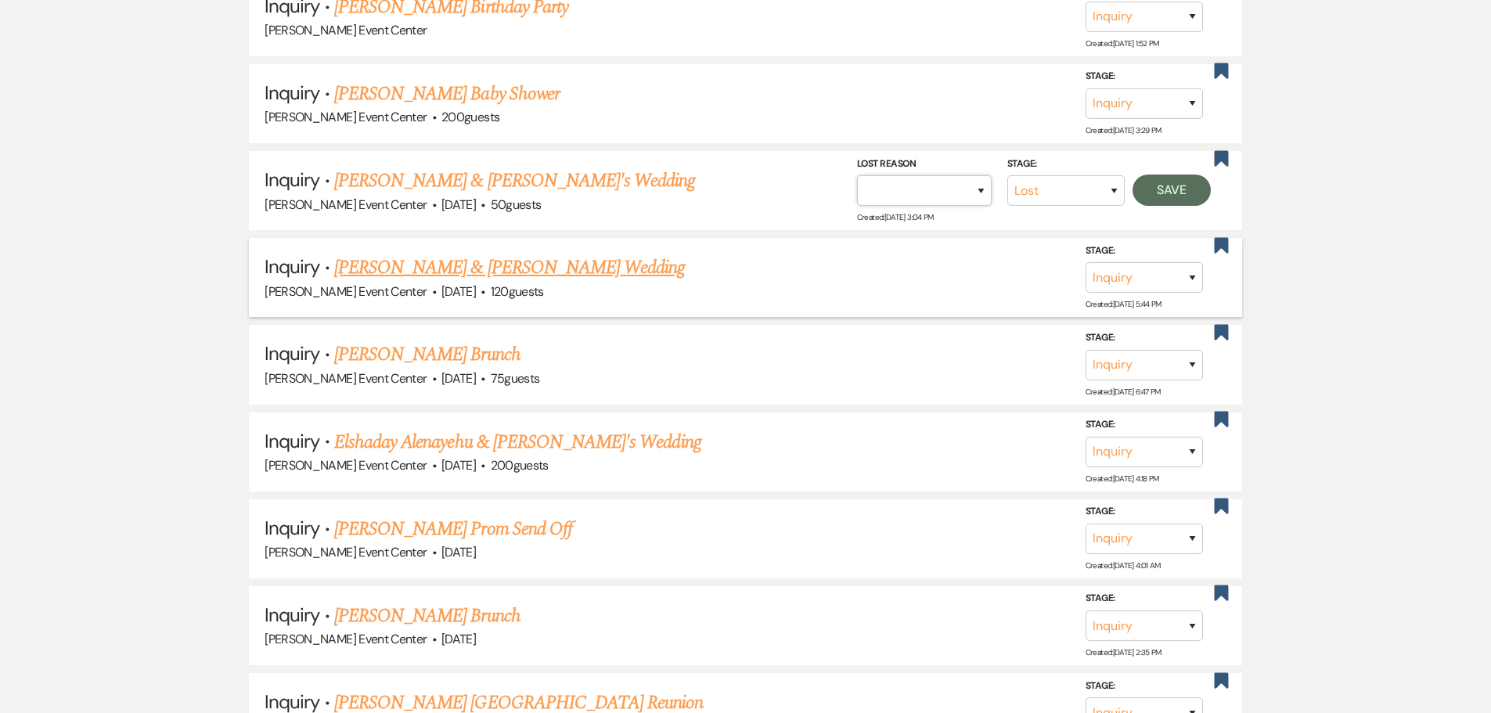
select select "1"
click at [857, 175] on select "Booked Elsewhere Budget Date Unavailable No Response Not a Good Match Capacity …" at bounding box center [924, 190] width 135 height 31
click at [956, 186] on input "Other" at bounding box center [918, 190] width 163 height 31
paste input "Date passed"
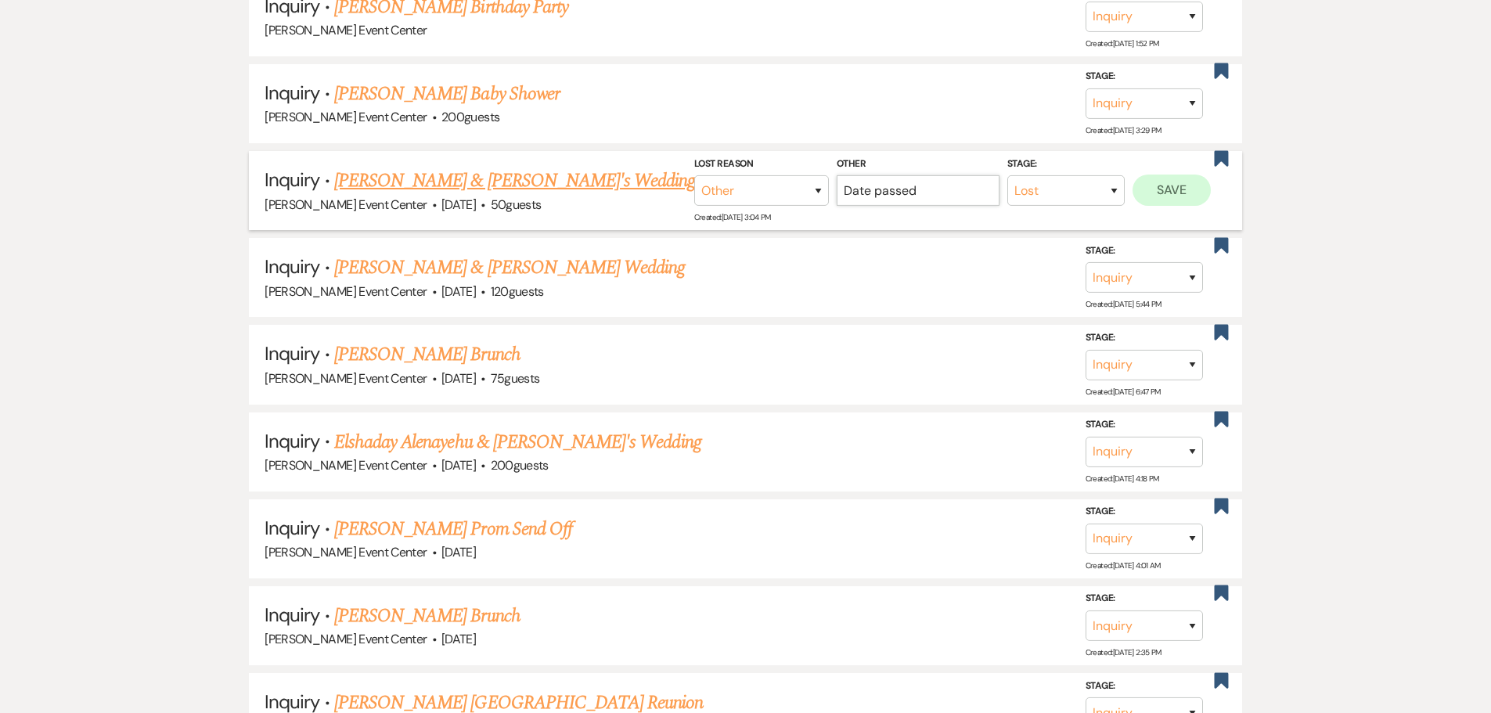
type input "Date passed"
click at [1151, 181] on button "Save" at bounding box center [1172, 190] width 78 height 31
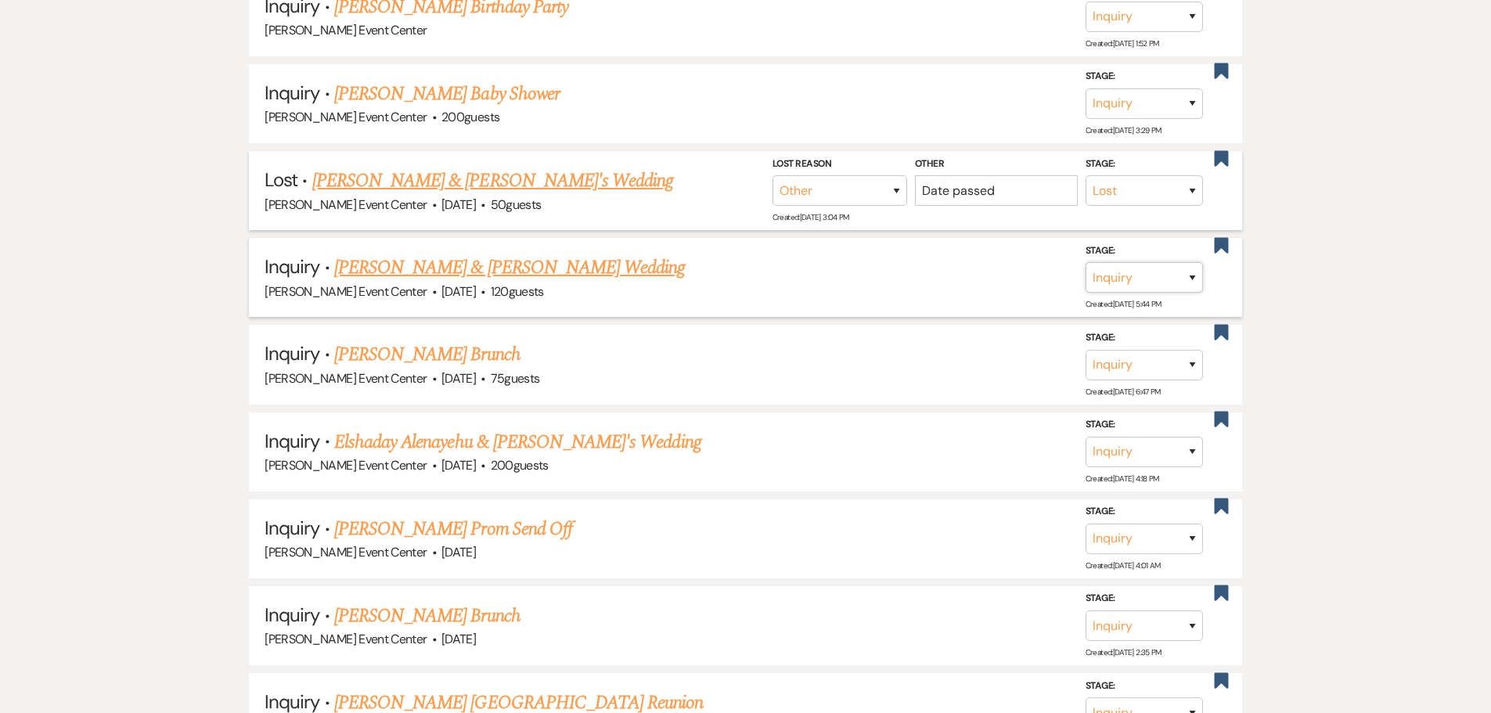
click at [1143, 262] on select "Inquiry Follow Up Tour Requested Tour Confirmed Toured Proposal Sent Booked Lost" at bounding box center [1144, 277] width 117 height 31
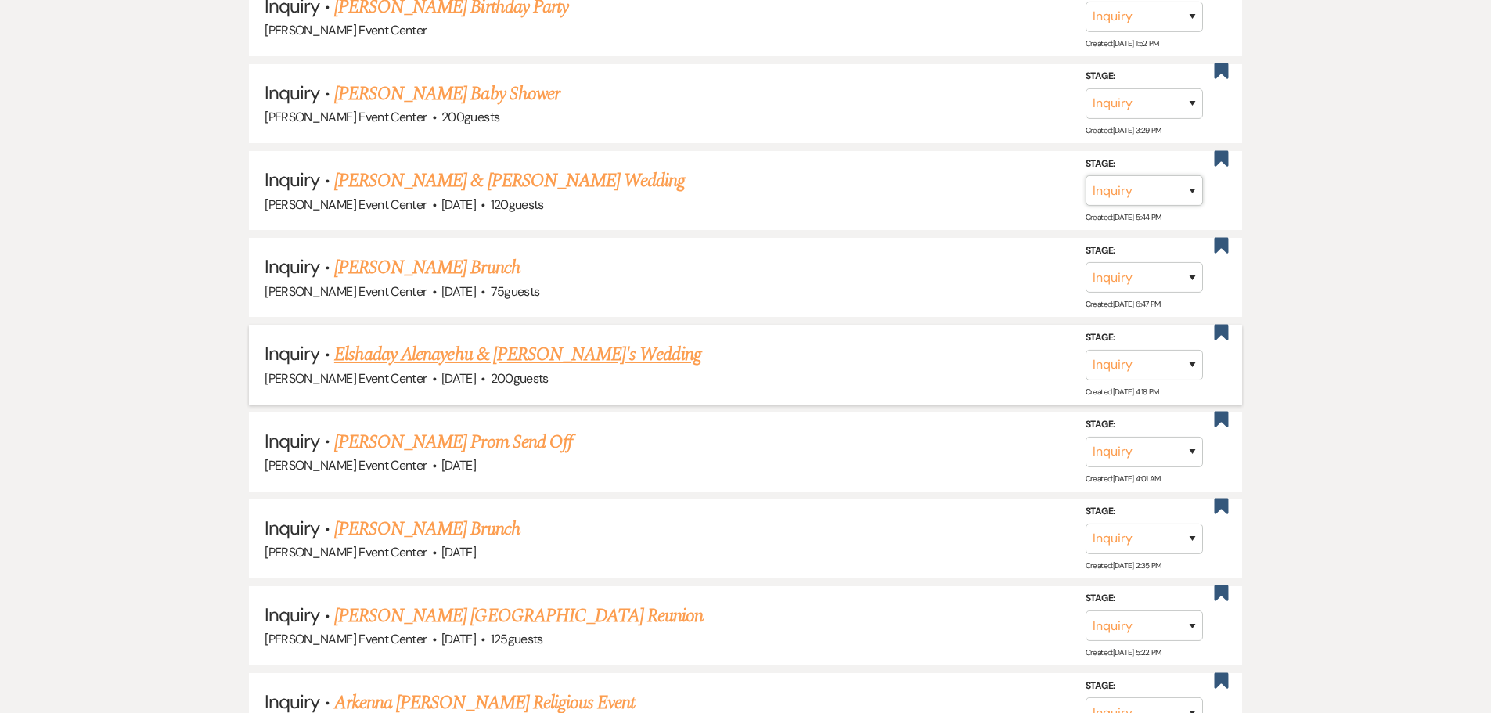
select select "8"
click at [1086, 175] on select "Inquiry Follow Up Tour Requested Tour Confirmed Toured Proposal Sent Booked Lost" at bounding box center [1144, 190] width 117 height 31
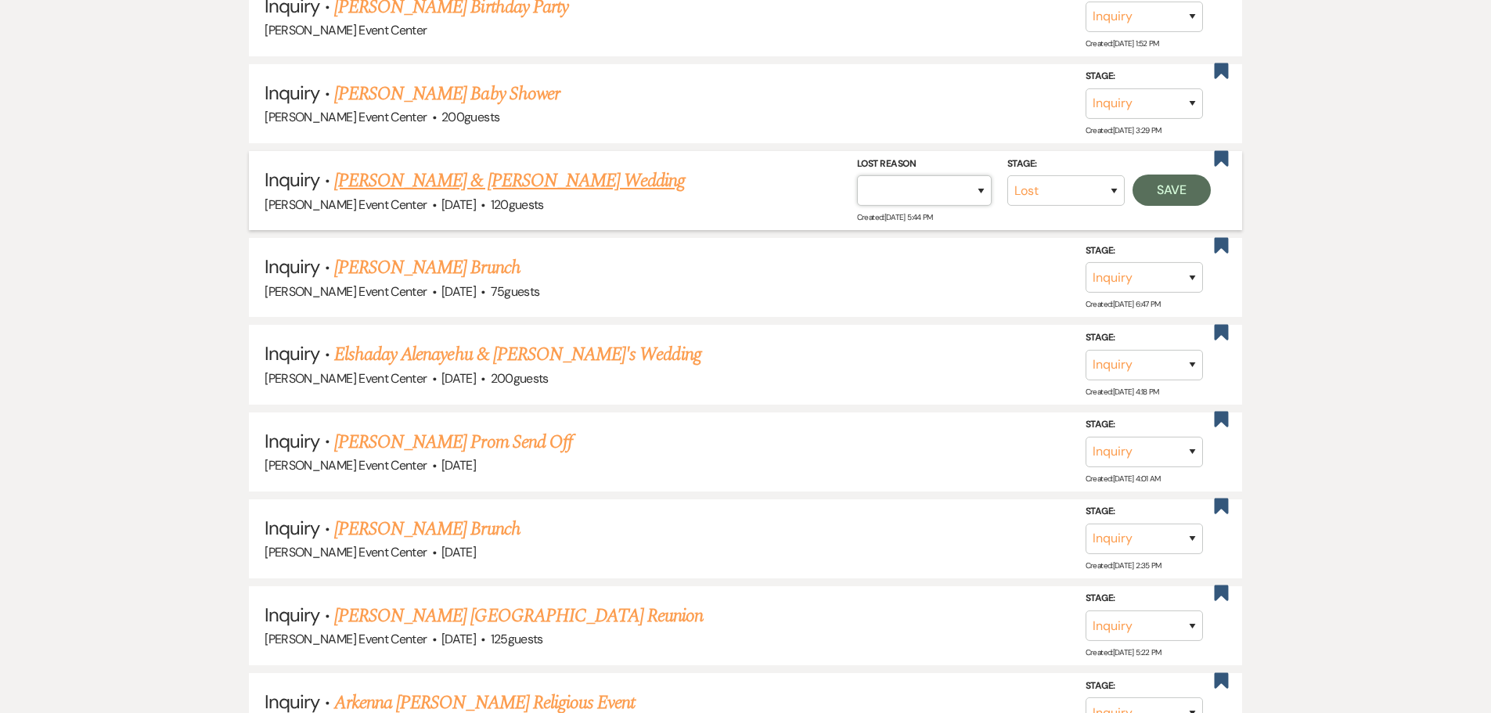
click at [900, 182] on select "Booked Elsewhere Budget Date Unavailable No Response Not a Good Match Capacity …" at bounding box center [924, 190] width 135 height 31
select select "1"
click at [857, 175] on select "Booked Elsewhere Budget Date Unavailable No Response Not a Good Match Capacity …" at bounding box center [924, 190] width 135 height 31
click at [924, 184] on input "Other" at bounding box center [918, 190] width 163 height 31
paste input "Date passed"
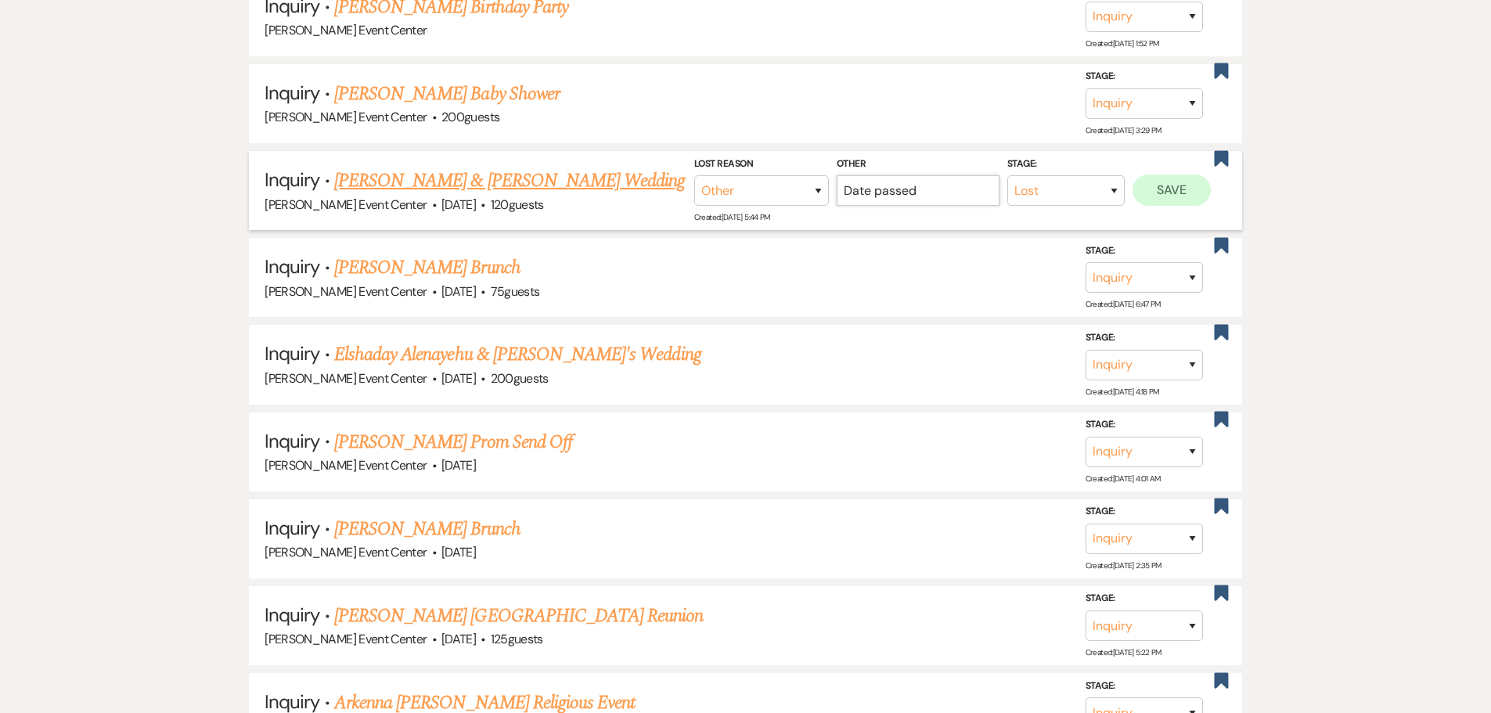
type input "Date passed"
click at [1148, 179] on button "Save" at bounding box center [1172, 190] width 78 height 31
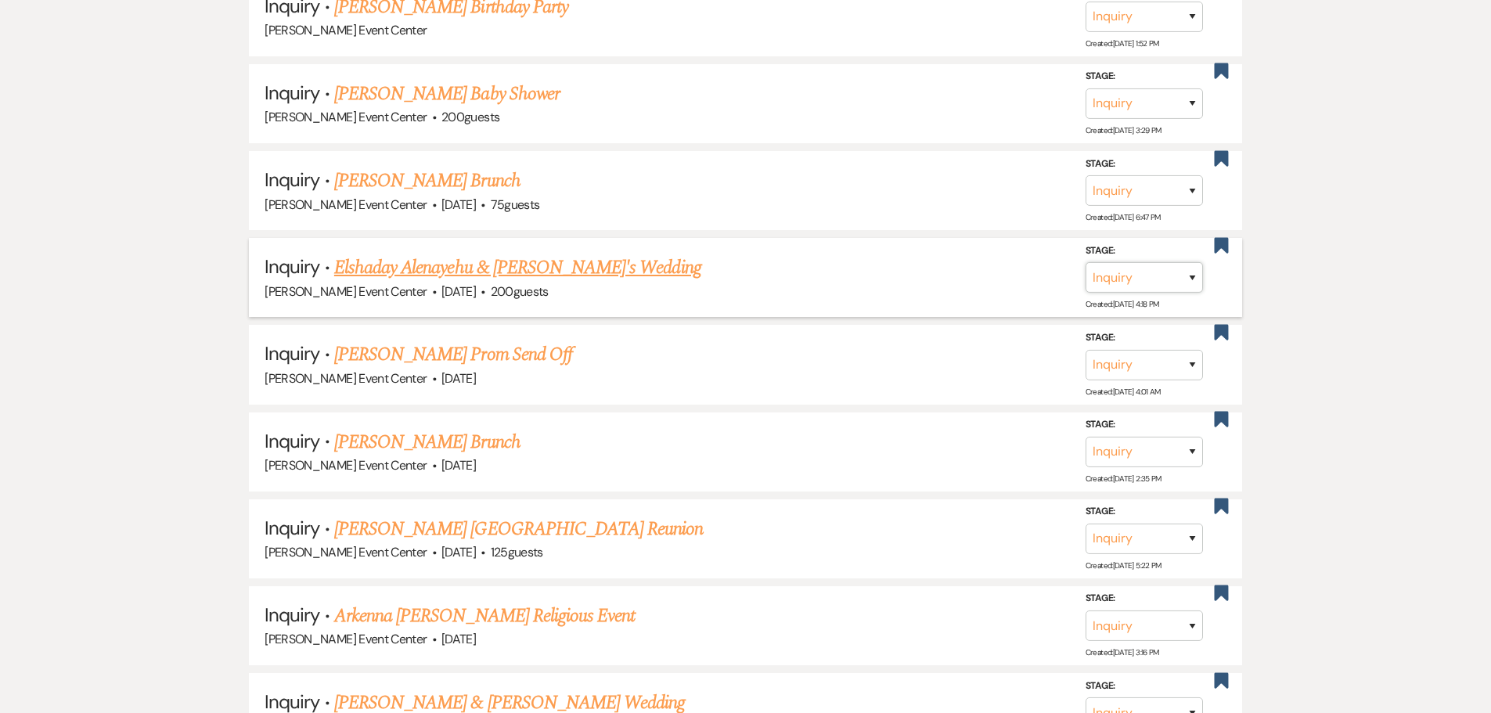
click at [1130, 262] on select "Inquiry Follow Up Tour Requested Tour Confirmed Toured Proposal Sent Booked Lost" at bounding box center [1144, 277] width 117 height 31
select select "8"
click at [1086, 262] on select "Inquiry Follow Up Tour Requested Tour Confirmed Toured Proposal Sent Booked Lost" at bounding box center [1144, 277] width 117 height 31
click at [904, 279] on div "Stage: Inquiry Follow Up Tour Requested Tour Confirmed Toured Proposal Sent Boo…" at bounding box center [1038, 278] width 362 height 70
click at [903, 276] on select "Booked Elsewhere Budget Date Unavailable No Response Not a Good Match Capacity …" at bounding box center [924, 277] width 135 height 31
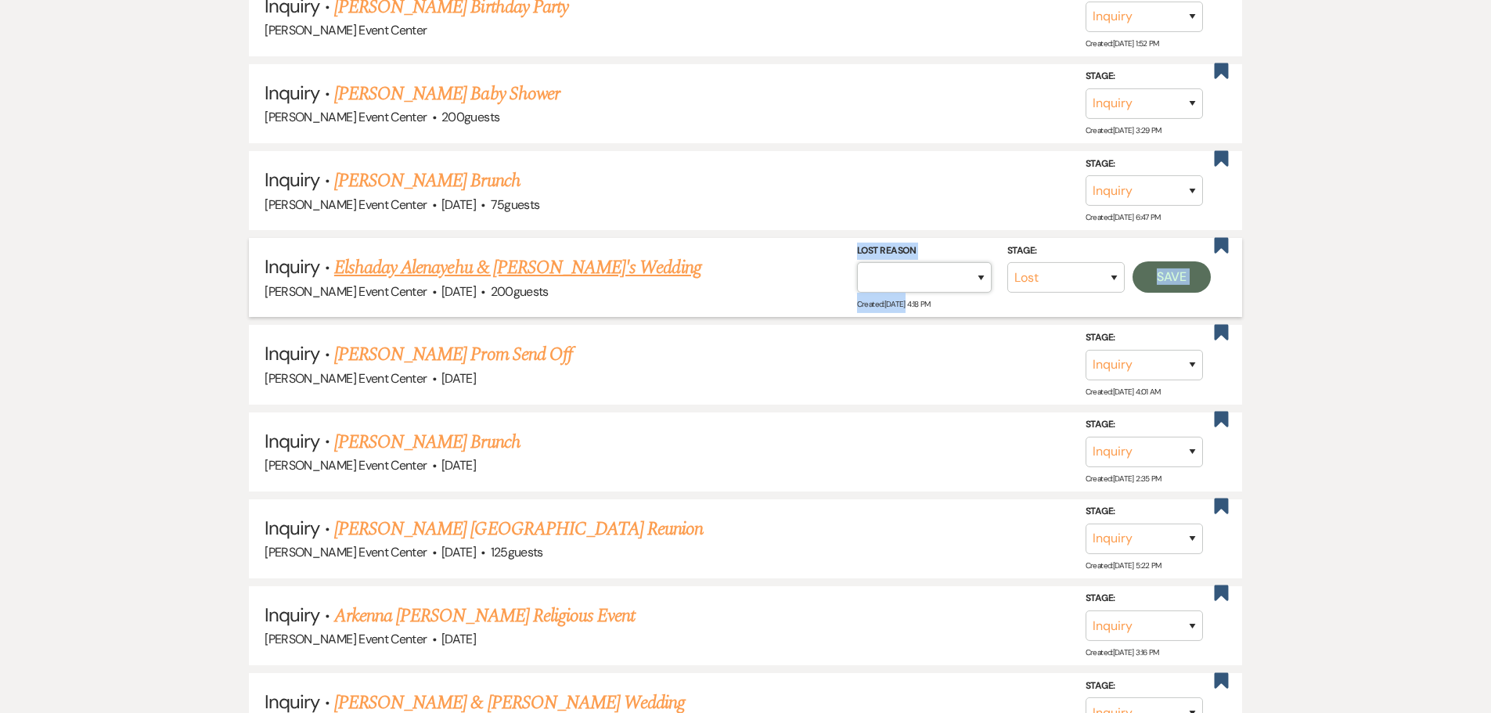
click at [909, 267] on select "Booked Elsewhere Budget Date Unavailable No Response Not a Good Match Capacity …" at bounding box center [924, 277] width 135 height 31
select select "1"
click at [857, 262] on select "Booked Elsewhere Budget Date Unavailable No Response Not a Good Match Capacity …" at bounding box center [924, 277] width 135 height 31
click at [959, 266] on input "Other" at bounding box center [918, 277] width 163 height 31
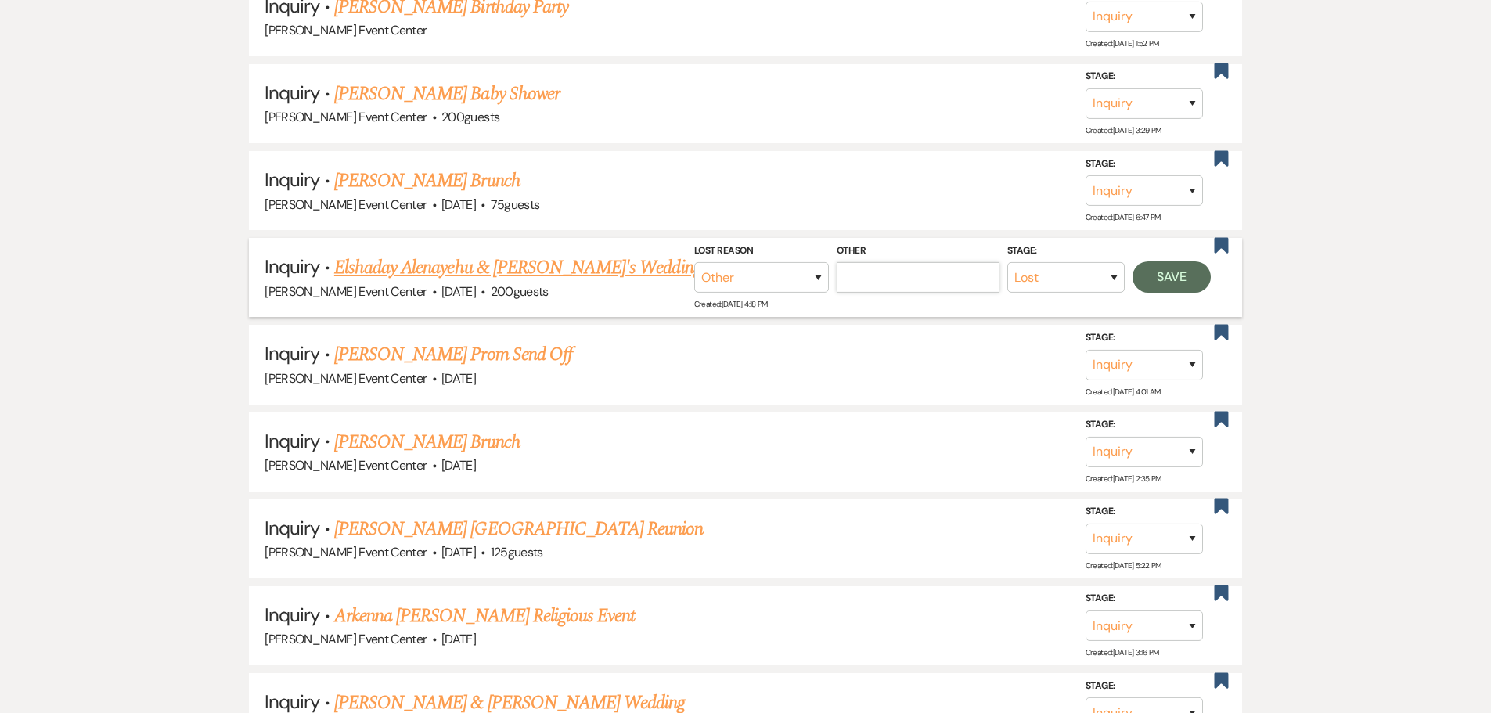
paste input "Date passed"
type input "Date passed"
click at [1151, 265] on button "Save" at bounding box center [1172, 276] width 78 height 31
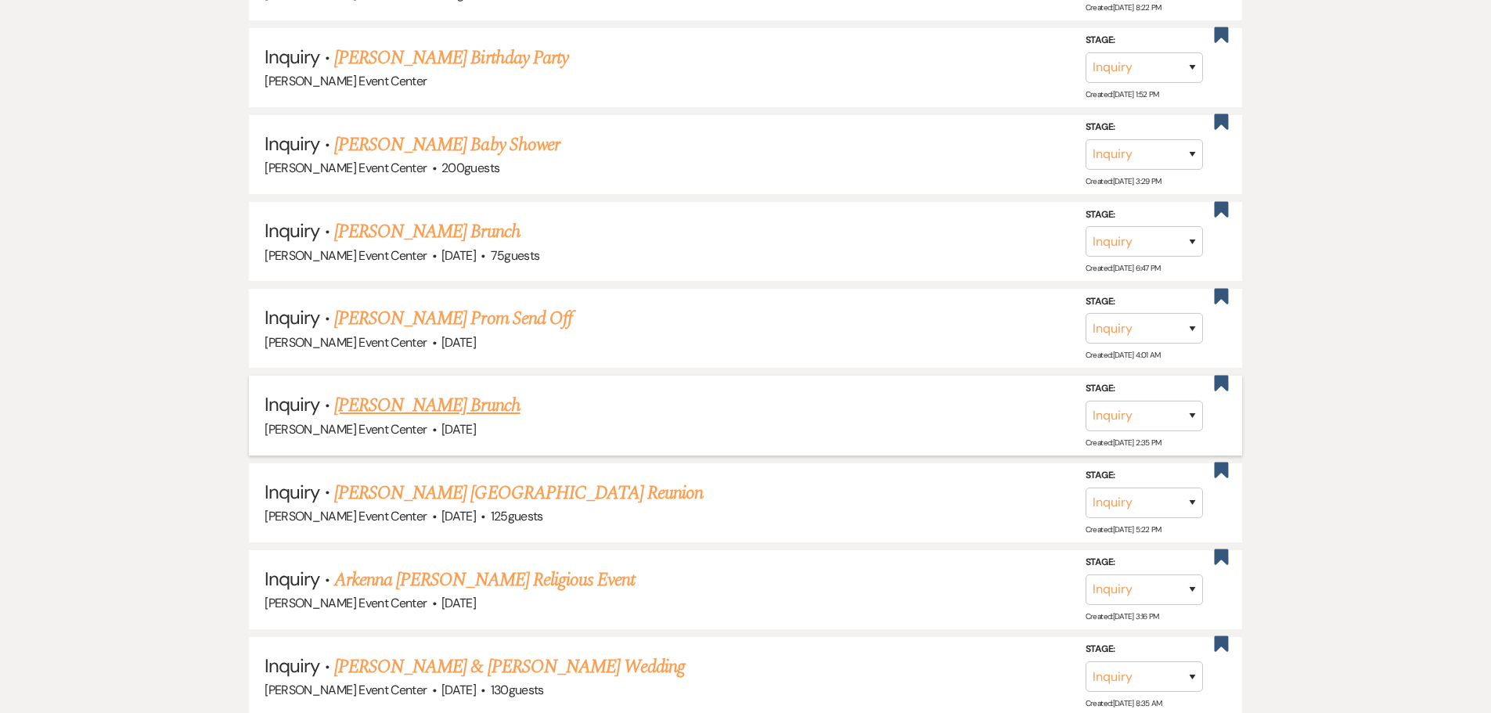
scroll to position [2662, 0]
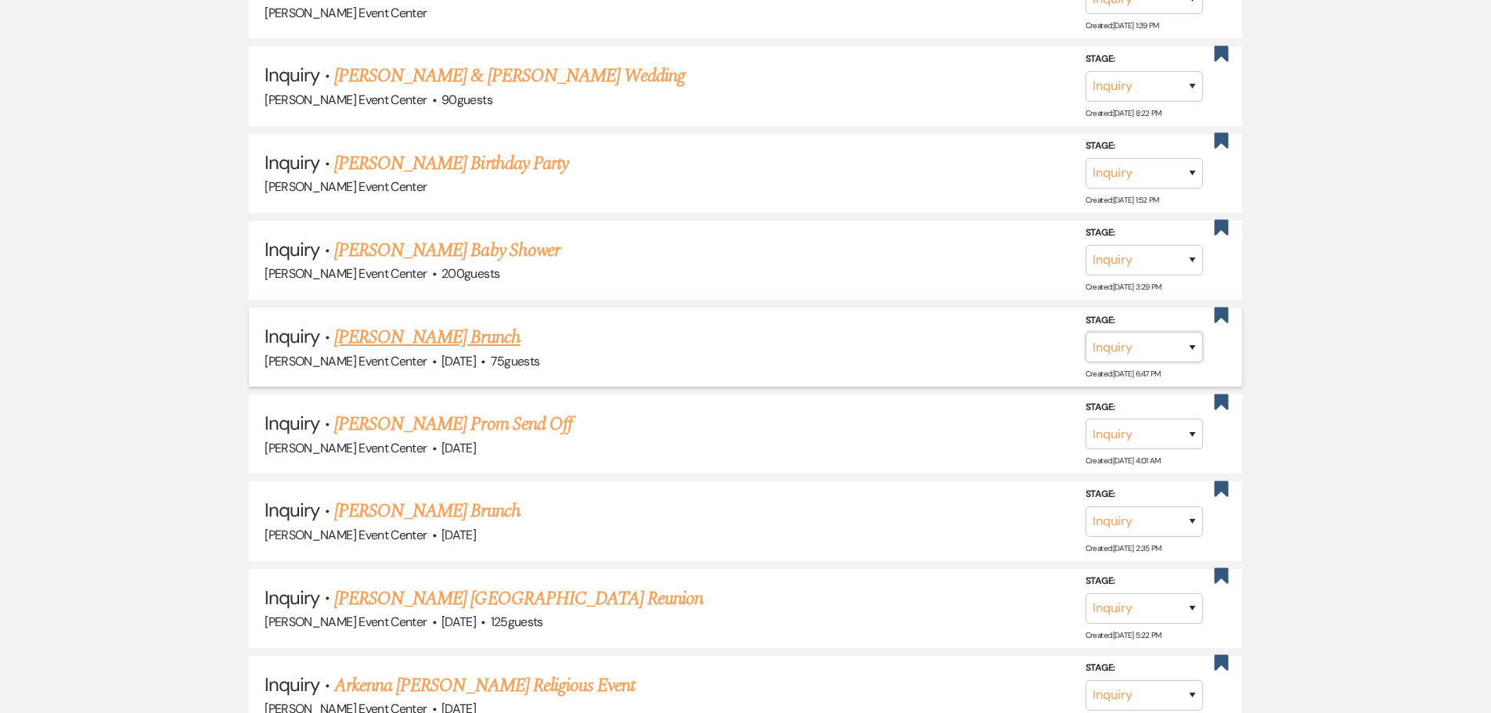
drag, startPoint x: 1111, startPoint y: 337, endPoint x: 1112, endPoint y: 345, distance: 8.0
click at [1112, 337] on select "Inquiry Follow Up Tour Requested Tour Confirmed Toured Proposal Sent Booked Lost" at bounding box center [1144, 347] width 117 height 31
select select "8"
click at [1086, 332] on select "Inquiry Follow Up Tour Requested Tour Confirmed Toured Proposal Sent Booked Lost" at bounding box center [1144, 347] width 117 height 31
click at [931, 334] on select "Booked Elsewhere Budget Date Unavailable No Response Not a Good Match Capacity …" at bounding box center [924, 347] width 135 height 31
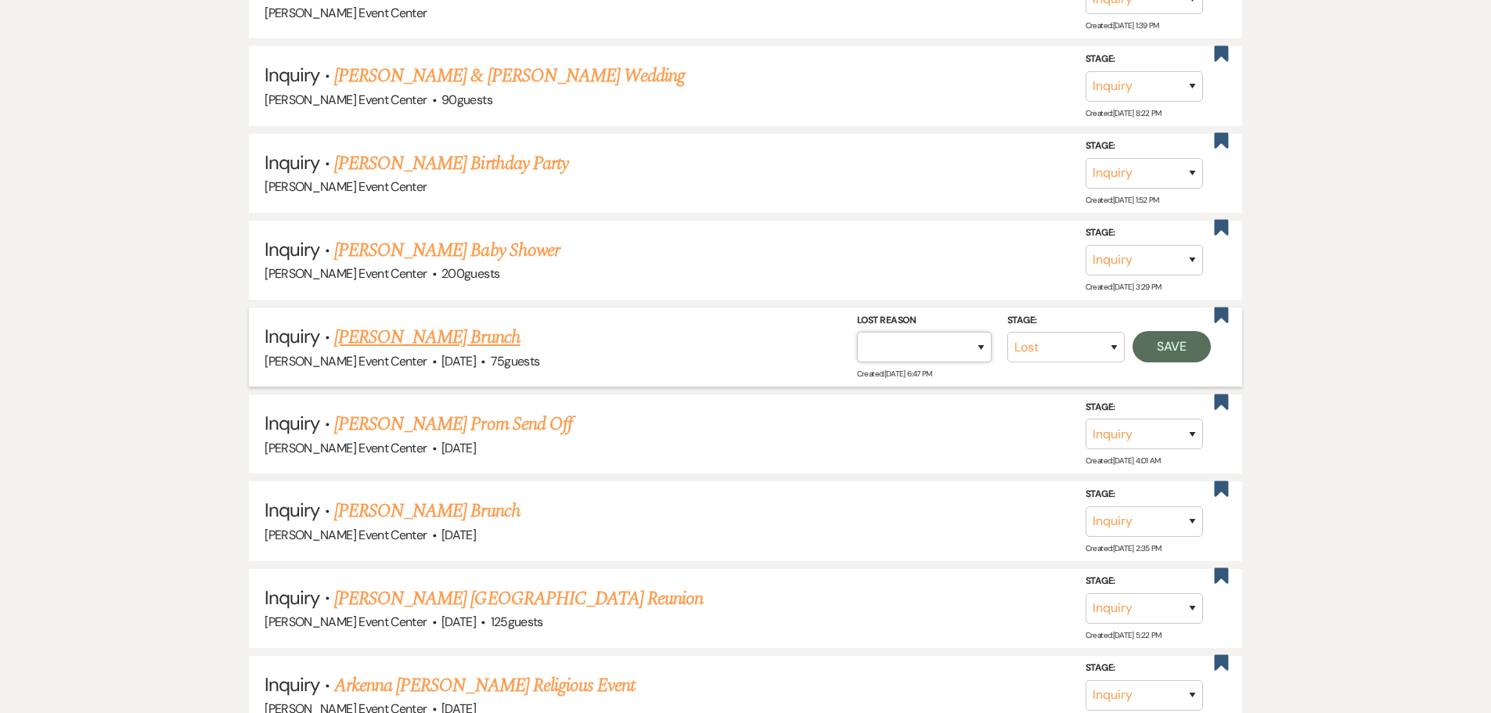
select select "1"
click at [857, 332] on select "Booked Elsewhere Budget Date Unavailable No Response Not a Good Match Capacity …" at bounding box center [924, 347] width 135 height 31
click at [925, 338] on input "Other" at bounding box center [918, 347] width 163 height 31
paste input "Date passed"
type input "Date passed"
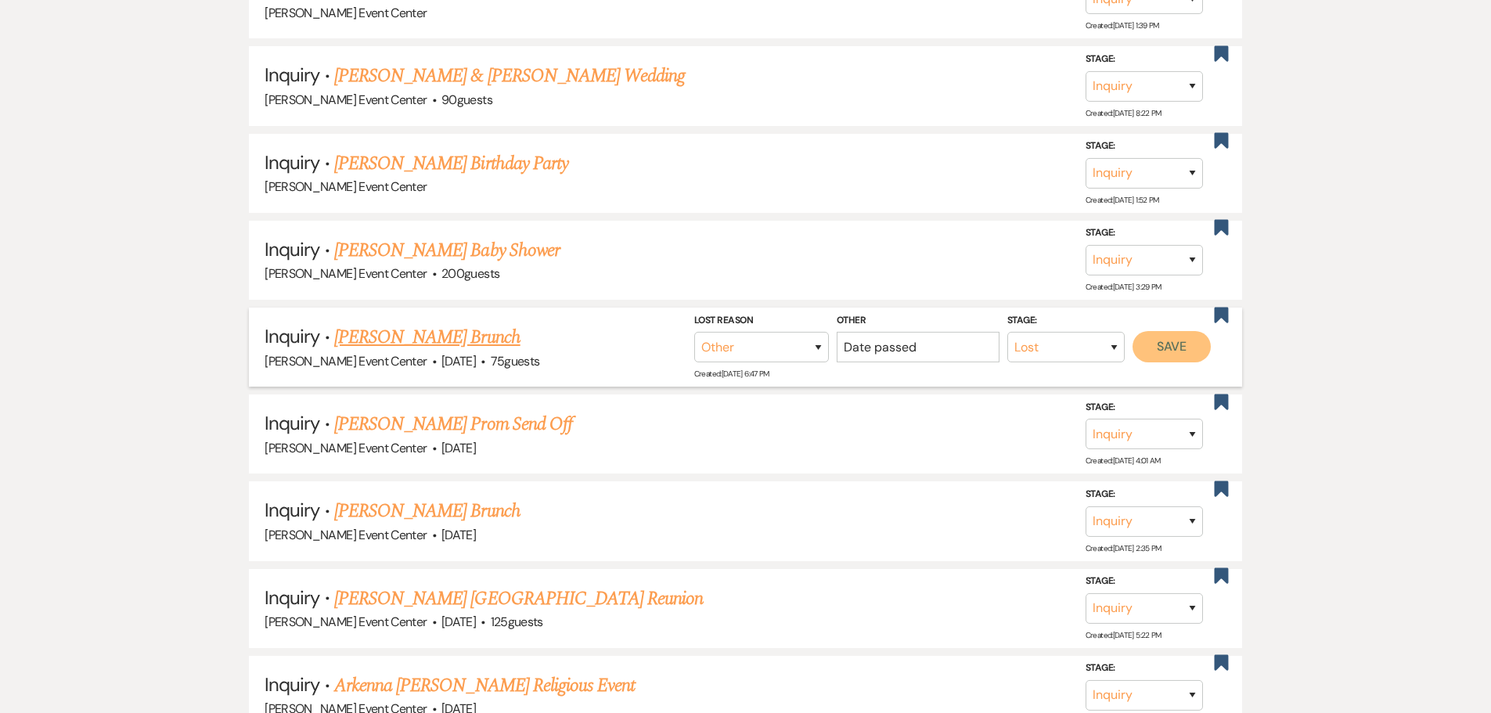
click at [1153, 340] on button "Save" at bounding box center [1172, 346] width 78 height 31
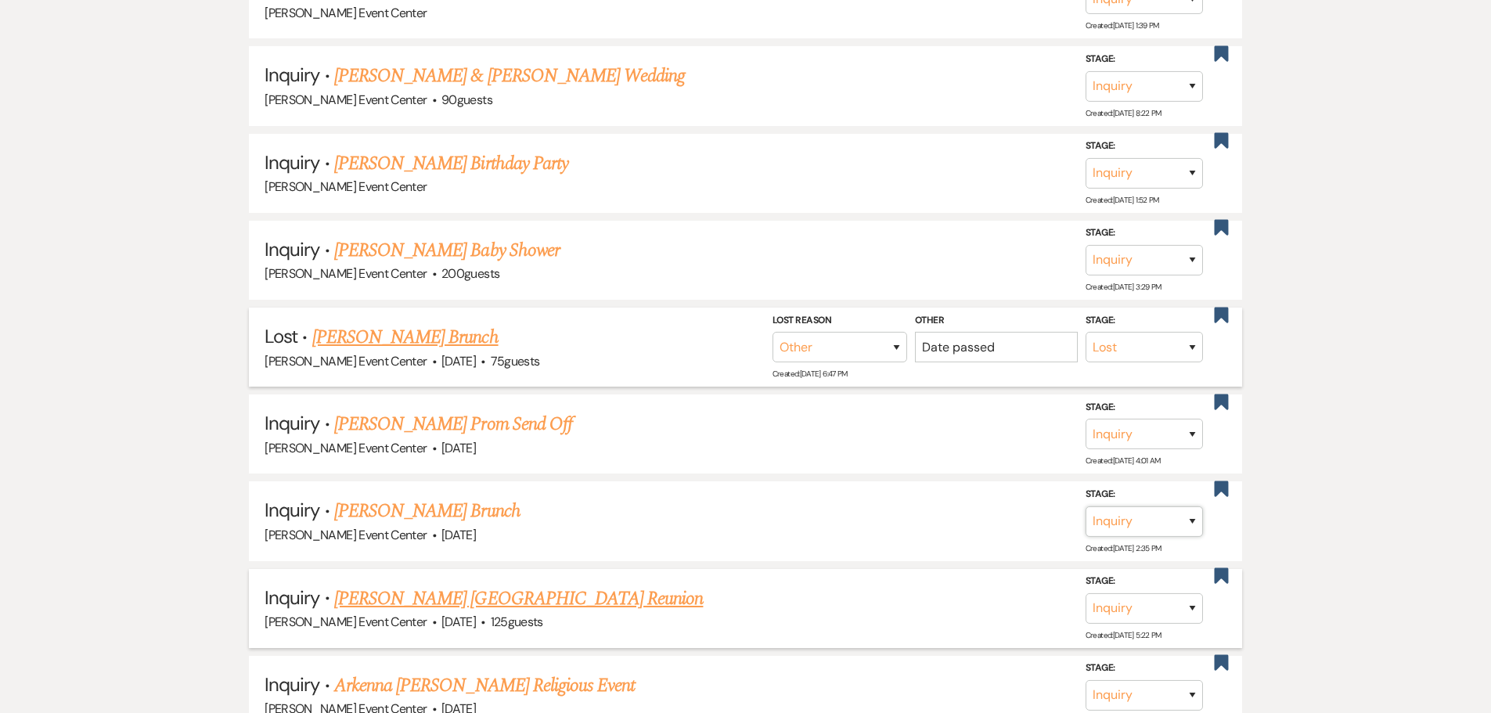
click at [1162, 506] on select "Inquiry Follow Up Tour Requested Tour Confirmed Toured Proposal Sent Booked Lost" at bounding box center [1144, 521] width 117 height 31
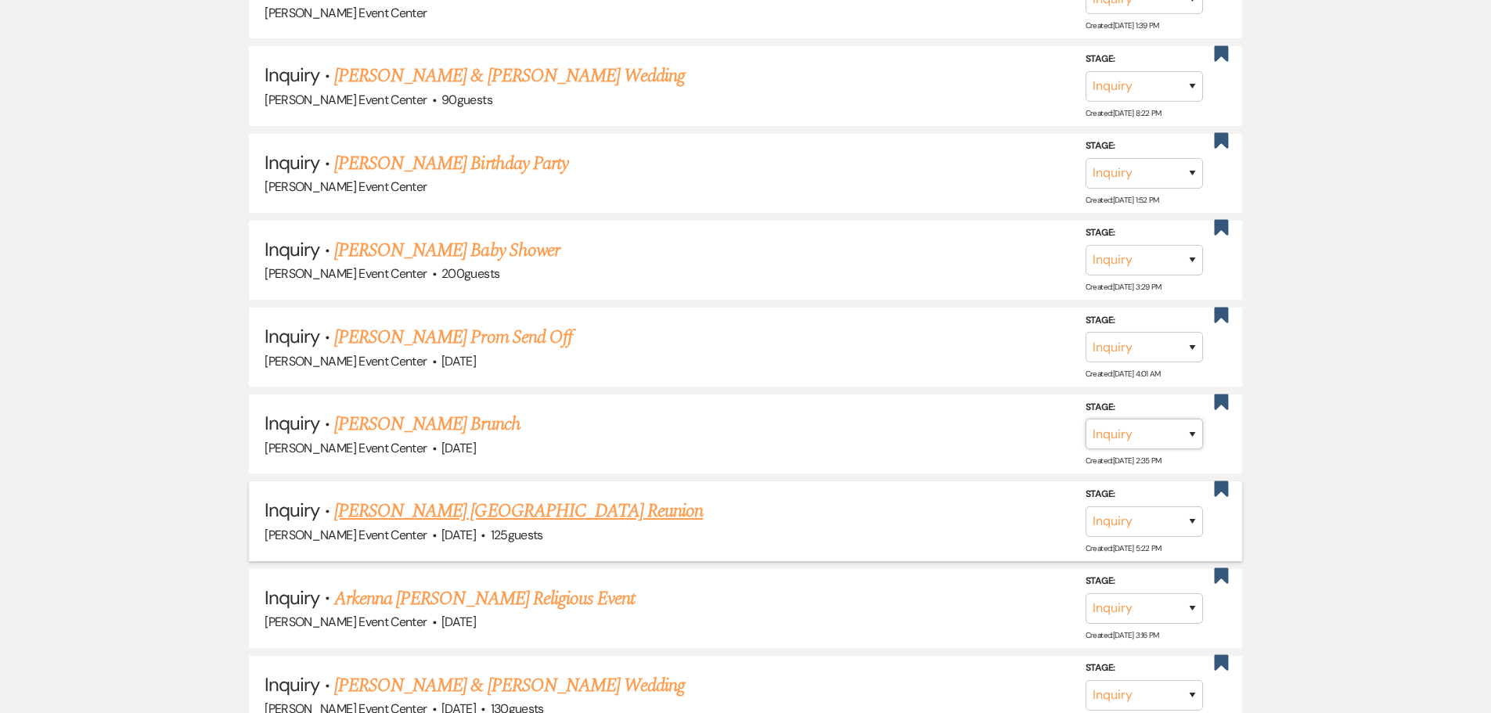
select select "8"
click at [1086, 419] on select "Inquiry Follow Up Tour Requested Tour Confirmed Toured Proposal Sent Booked Lost" at bounding box center [1144, 434] width 117 height 31
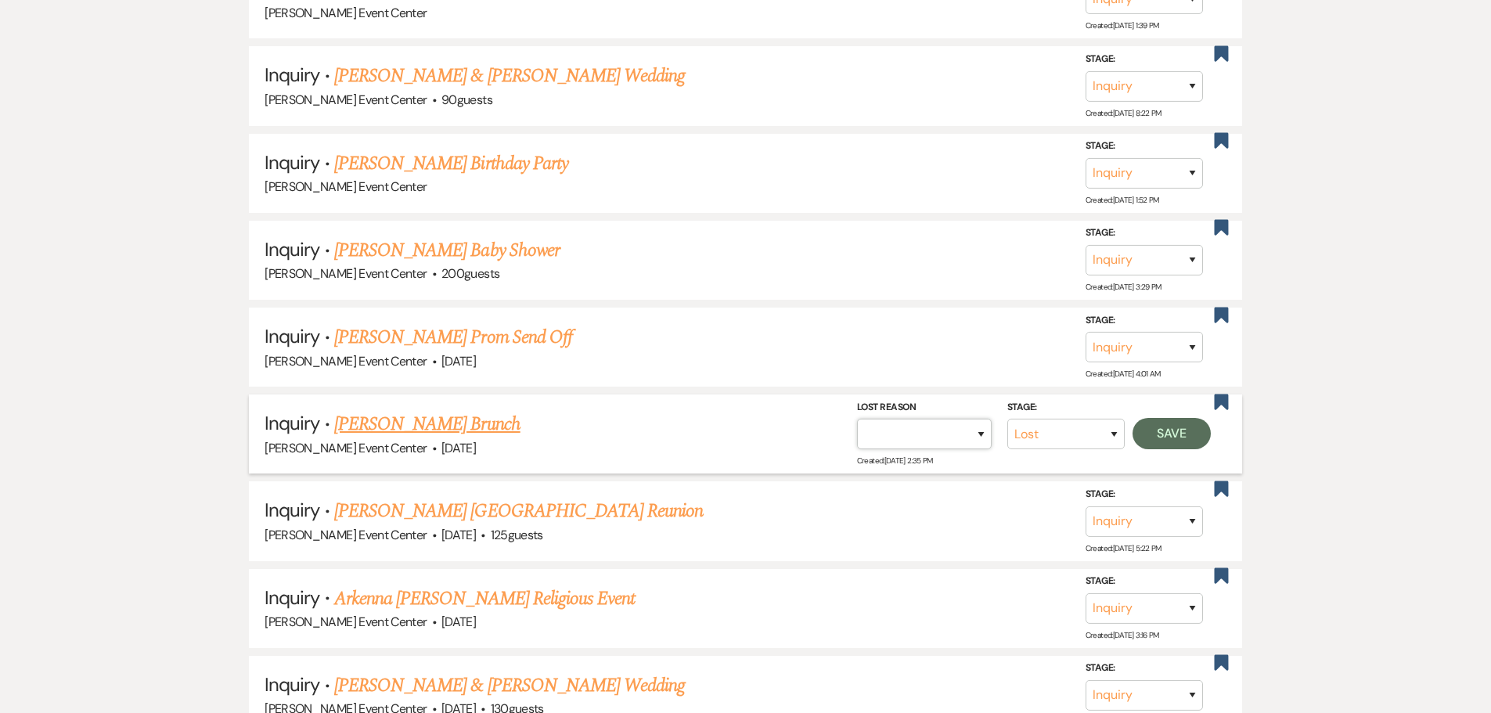
drag, startPoint x: 901, startPoint y: 418, endPoint x: 907, endPoint y: 434, distance: 17.3
click at [900, 420] on select "Booked Elsewhere Budget Date Unavailable No Response Not a Good Match Capacity …" at bounding box center [924, 434] width 135 height 31
select select "1"
click at [857, 419] on select "Booked Elsewhere Budget Date Unavailable No Response Not a Good Match Capacity …" at bounding box center [924, 434] width 135 height 31
click at [905, 425] on input "Other" at bounding box center [918, 434] width 163 height 31
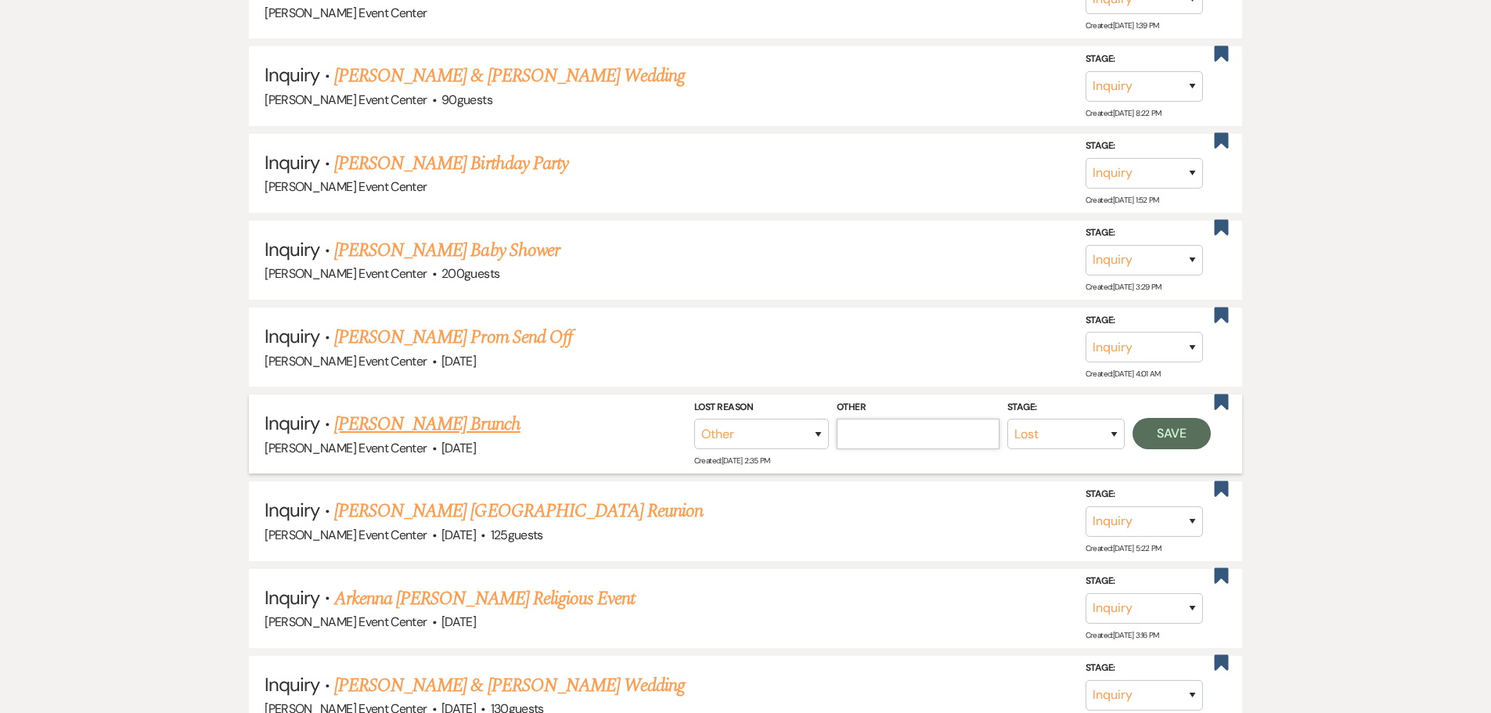
paste input "Date passed"
type input "Date passed"
click at [1144, 427] on button "Save" at bounding box center [1172, 433] width 78 height 31
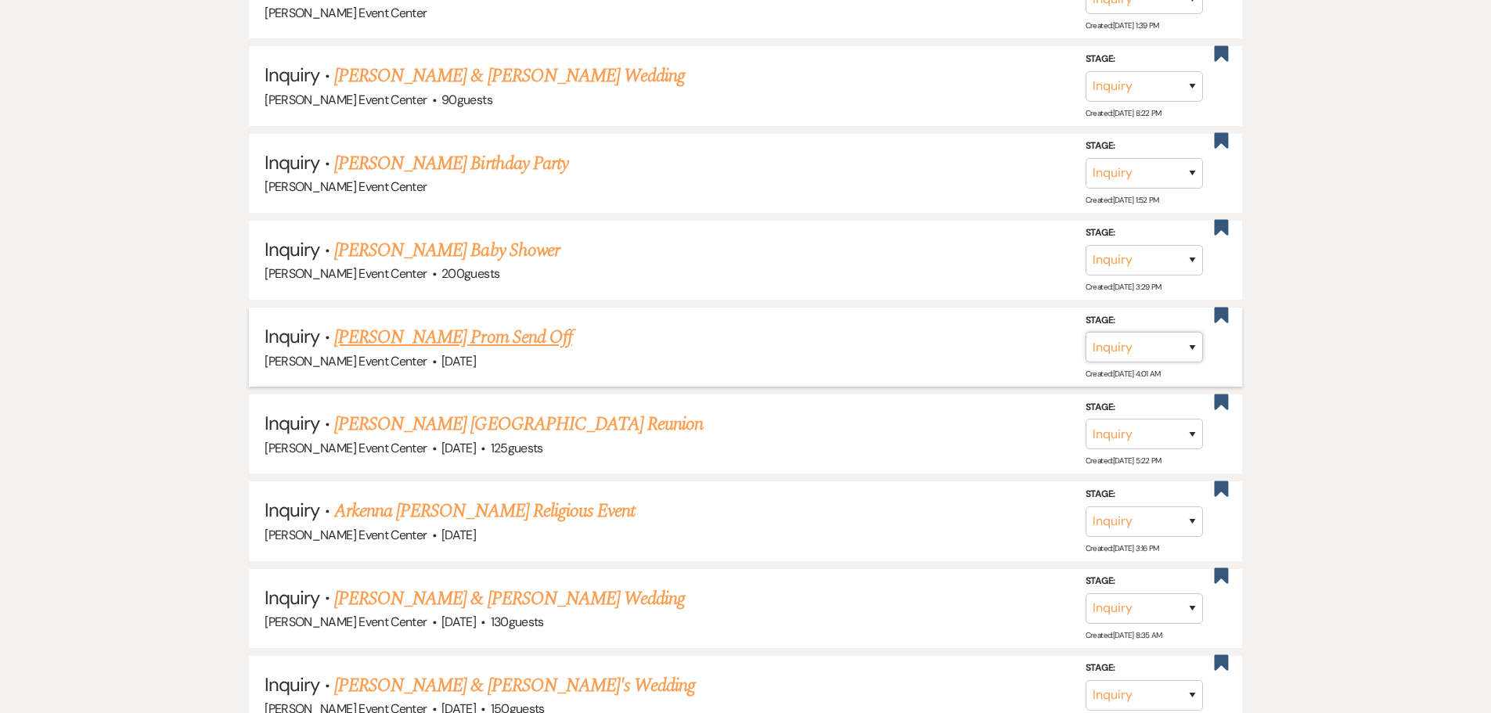
click at [1116, 332] on select "Inquiry Follow Up Tour Requested Tour Confirmed Toured Proposal Sent Booked Lost" at bounding box center [1144, 347] width 117 height 31
select select "8"
click at [1086, 332] on select "Inquiry Follow Up Tour Requested Tour Confirmed Toured Proposal Sent Booked Lost" at bounding box center [1144, 347] width 117 height 31
click at [903, 345] on select "Booked Elsewhere Budget Date Unavailable No Response Not a Good Match Capacity …" at bounding box center [924, 347] width 135 height 31
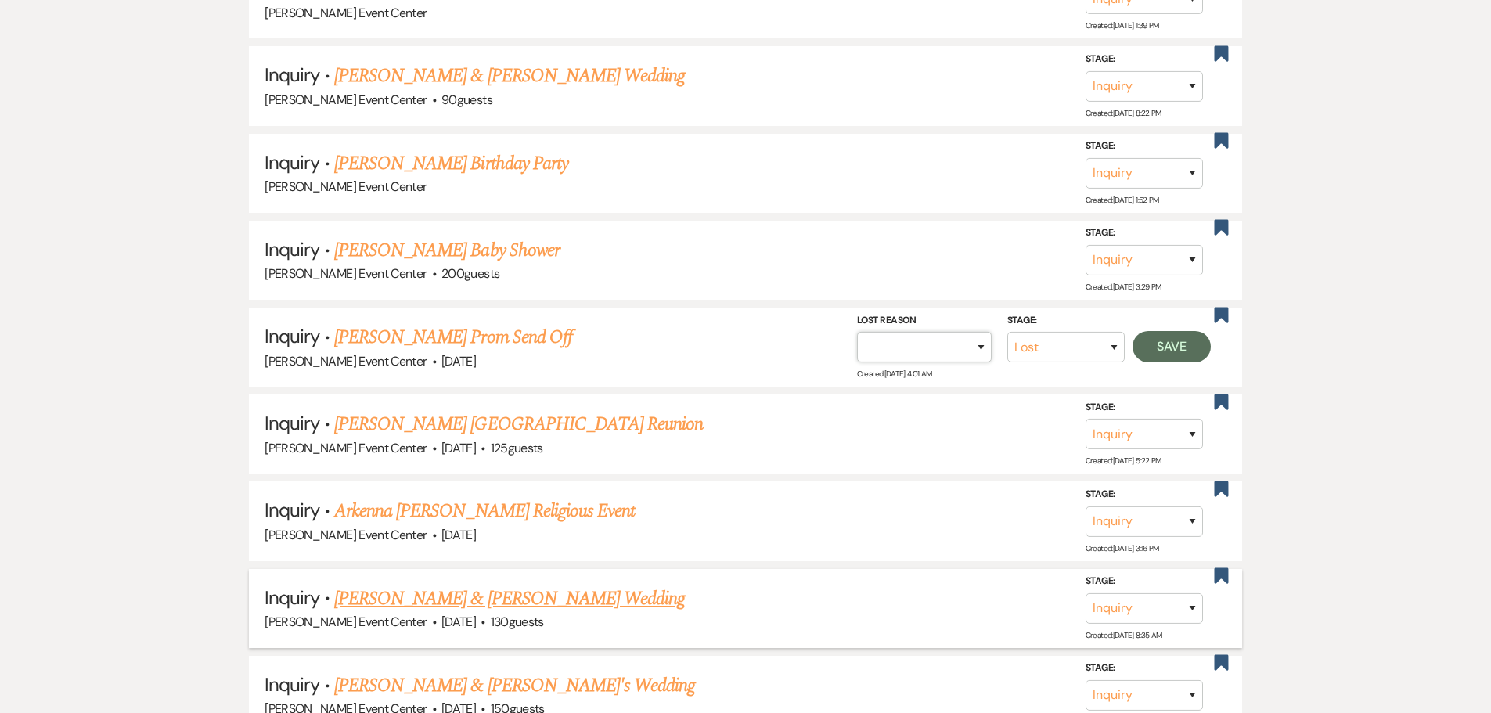
select select "1"
click at [857, 332] on select "Booked Elsewhere Budget Date Unavailable No Response Not a Good Match Capacity …" at bounding box center [924, 347] width 135 height 31
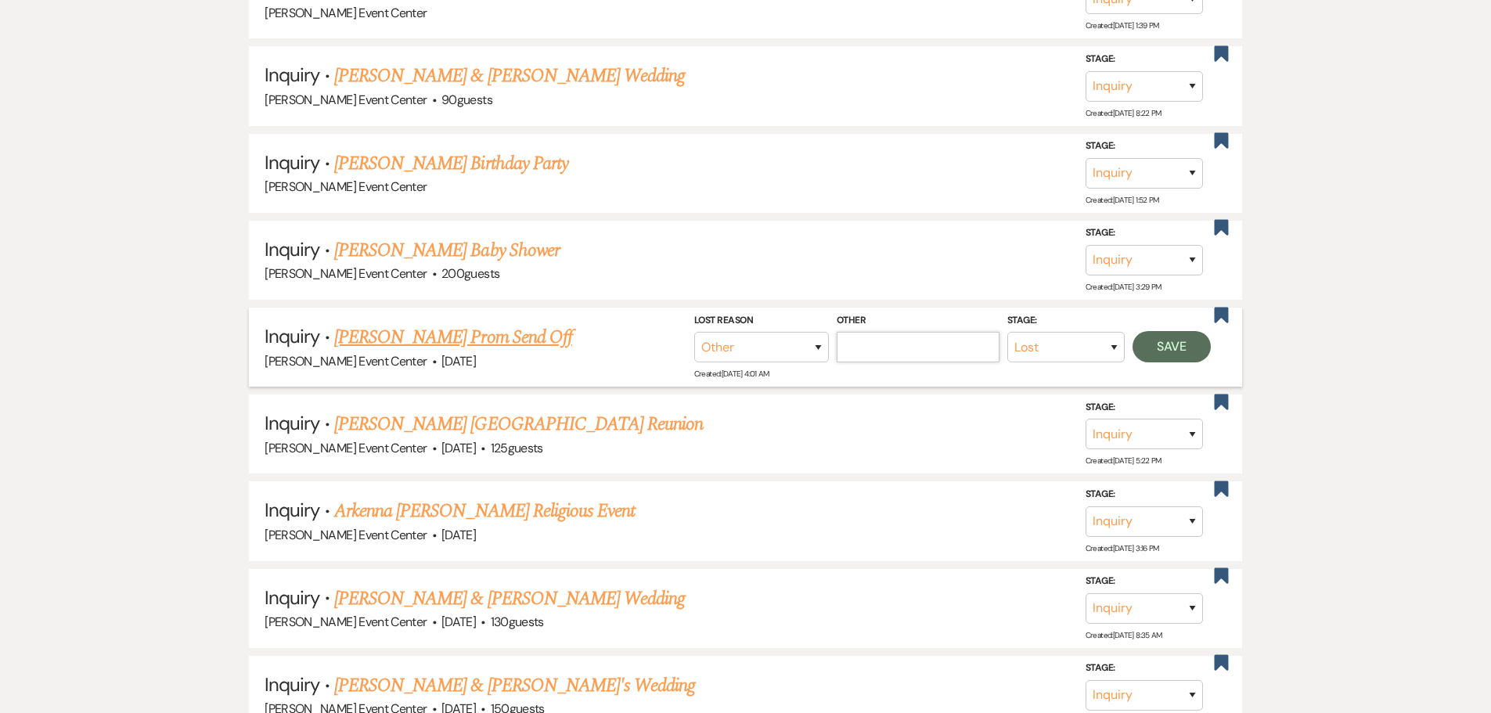
click at [935, 332] on input "Other" at bounding box center [918, 347] width 163 height 31
paste input "Date passed"
type input "Date passed"
click at [1164, 331] on button "Save" at bounding box center [1172, 346] width 78 height 31
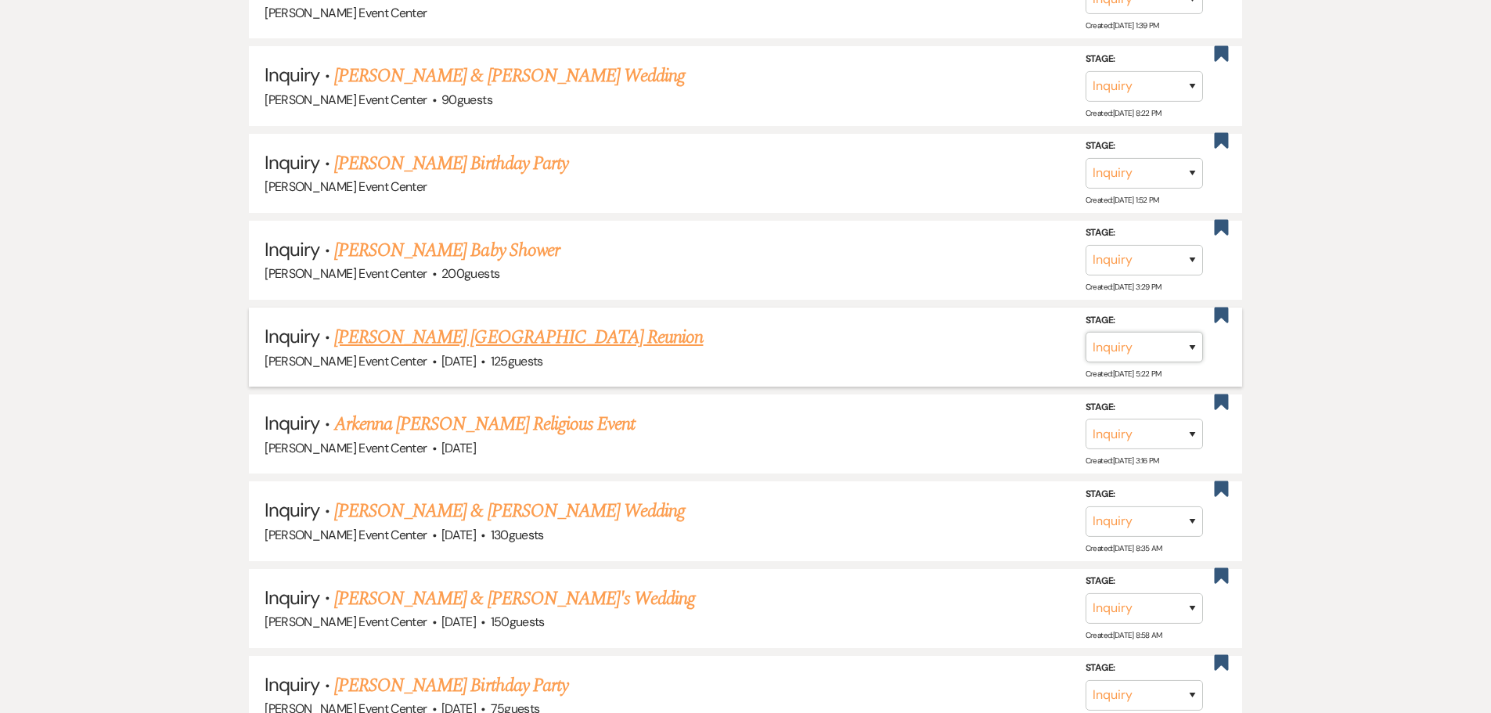
click at [1123, 339] on select "Inquiry Follow Up Tour Requested Tour Confirmed Toured Proposal Sent Booked Lost" at bounding box center [1144, 347] width 117 height 31
select select "8"
click at [1086, 332] on select "Inquiry Follow Up Tour Requested Tour Confirmed Toured Proposal Sent Booked Lost" at bounding box center [1144, 347] width 117 height 31
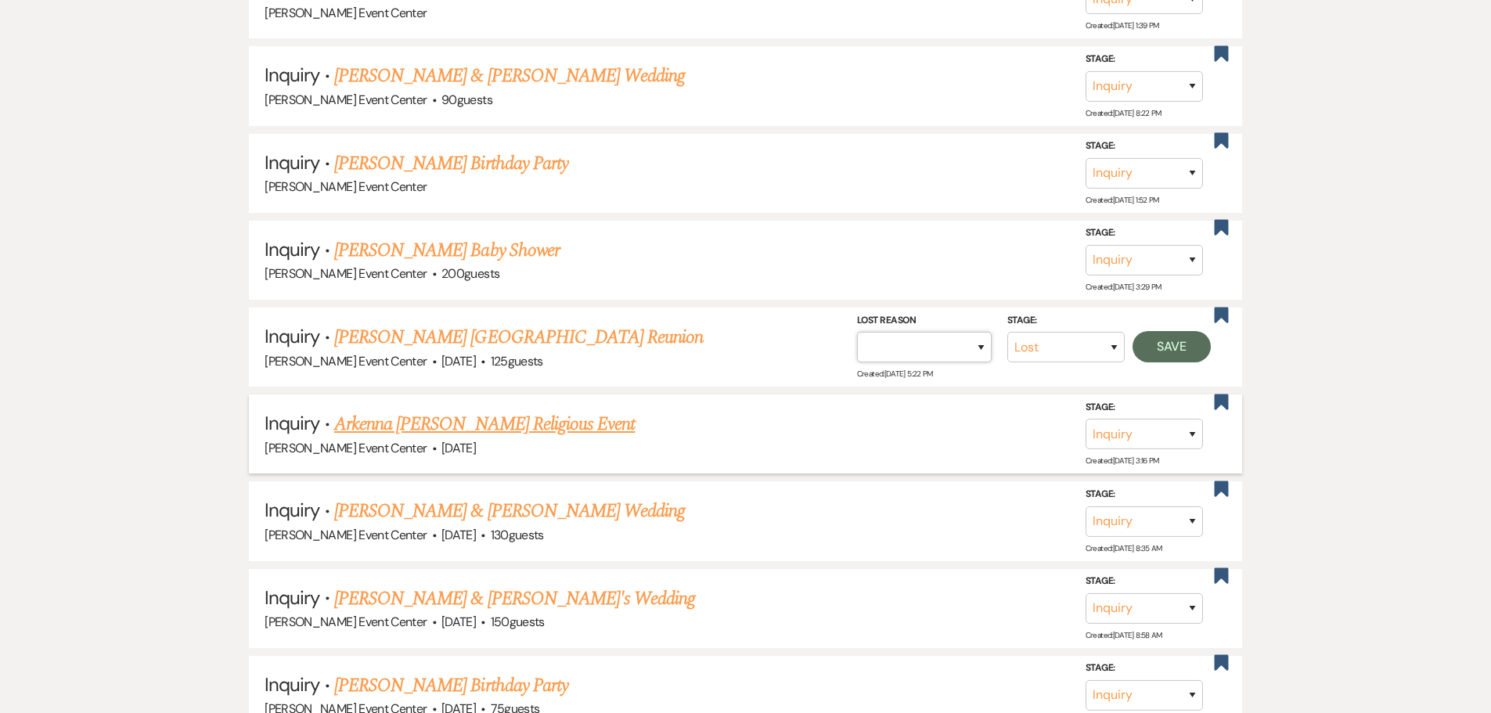
click at [964, 341] on select "Booked Elsewhere Budget Date Unavailable No Response Not a Good Match Capacity …" at bounding box center [924, 347] width 135 height 31
select select "1"
click at [857, 332] on select "Booked Elsewhere Budget Date Unavailable No Response Not a Good Match Capacity …" at bounding box center [924, 347] width 135 height 31
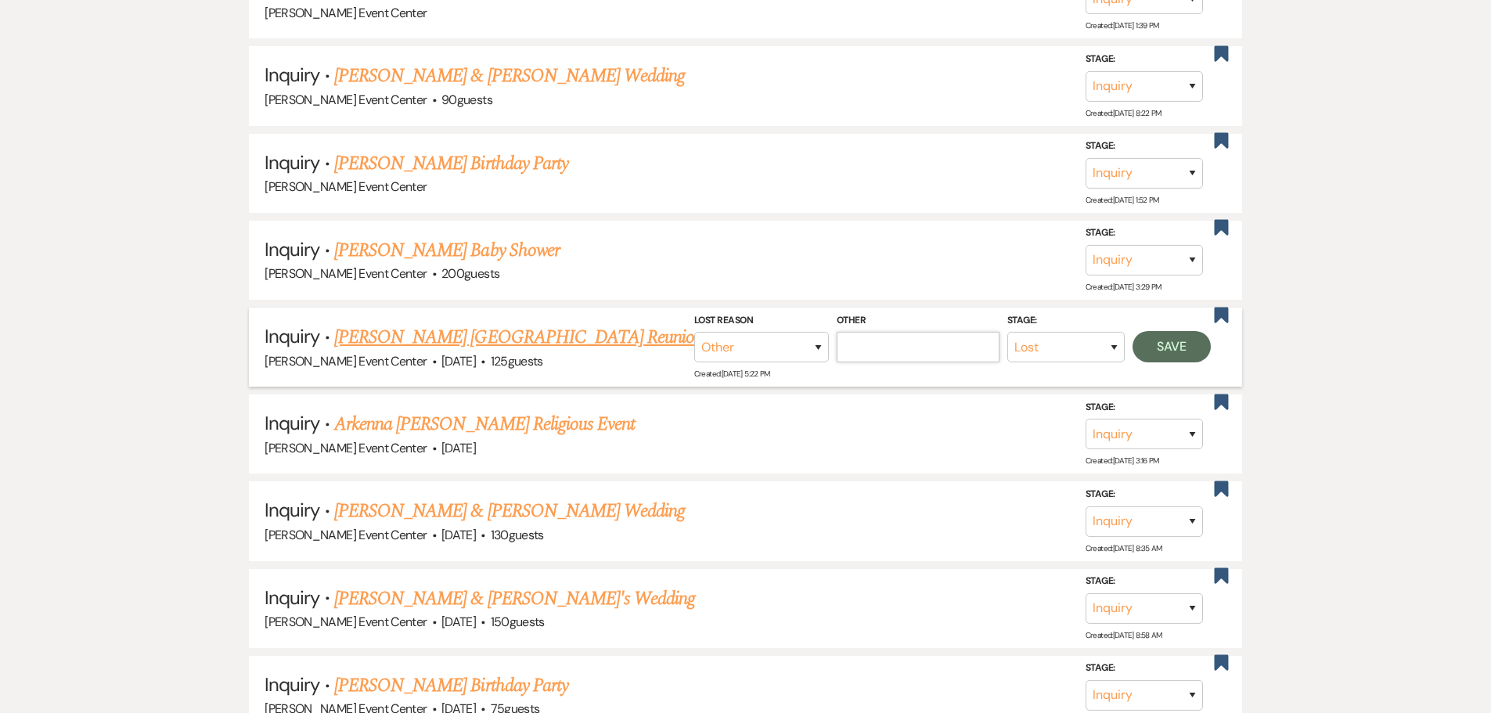
click at [975, 337] on input "Other" at bounding box center [918, 347] width 163 height 31
paste input "Date passed"
type input "Date passed"
click at [1148, 337] on button "Save" at bounding box center [1172, 346] width 78 height 31
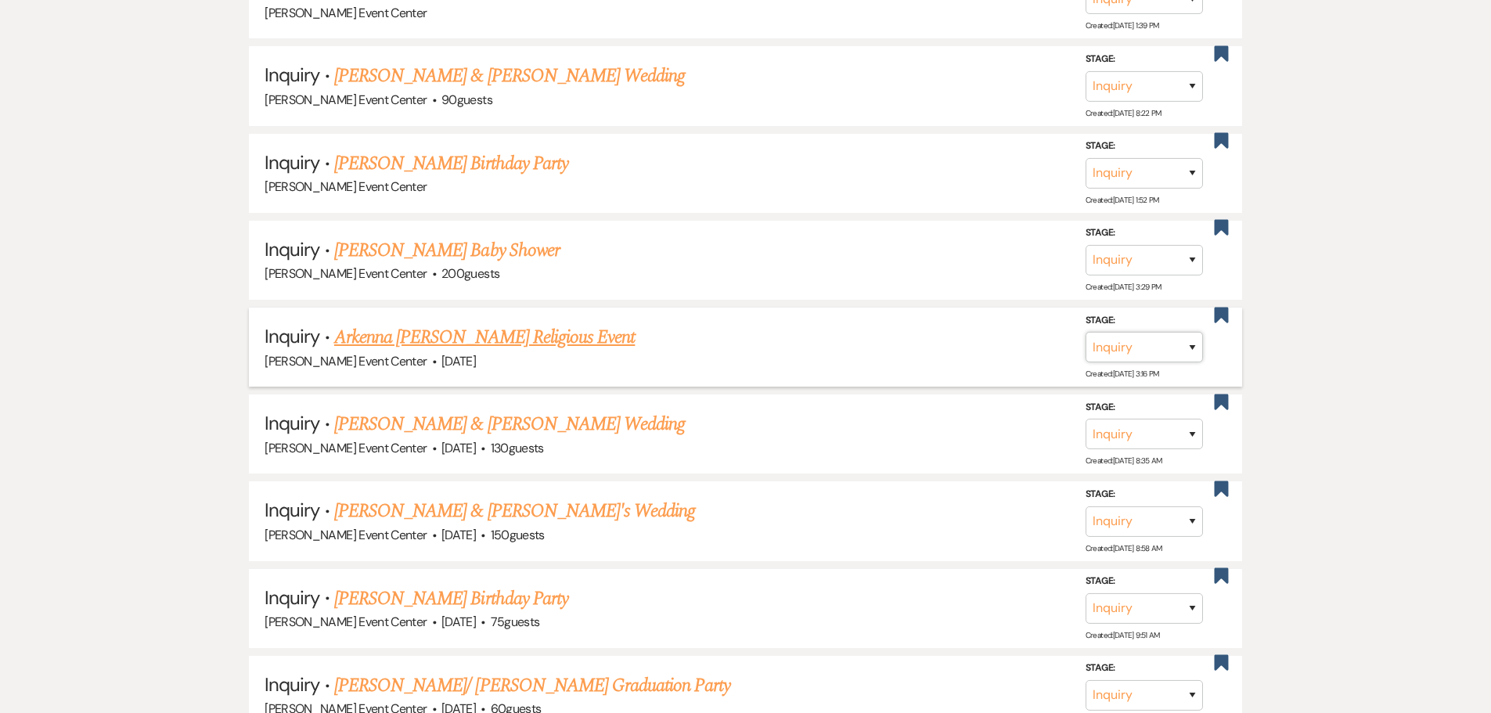
click at [1181, 332] on select "Inquiry Follow Up Tour Requested Tour Confirmed Toured Proposal Sent Booked Lost" at bounding box center [1144, 347] width 117 height 31
select select "8"
click at [1086, 332] on select "Inquiry Follow Up Tour Requested Tour Confirmed Toured Proposal Sent Booked Lost" at bounding box center [1144, 347] width 117 height 31
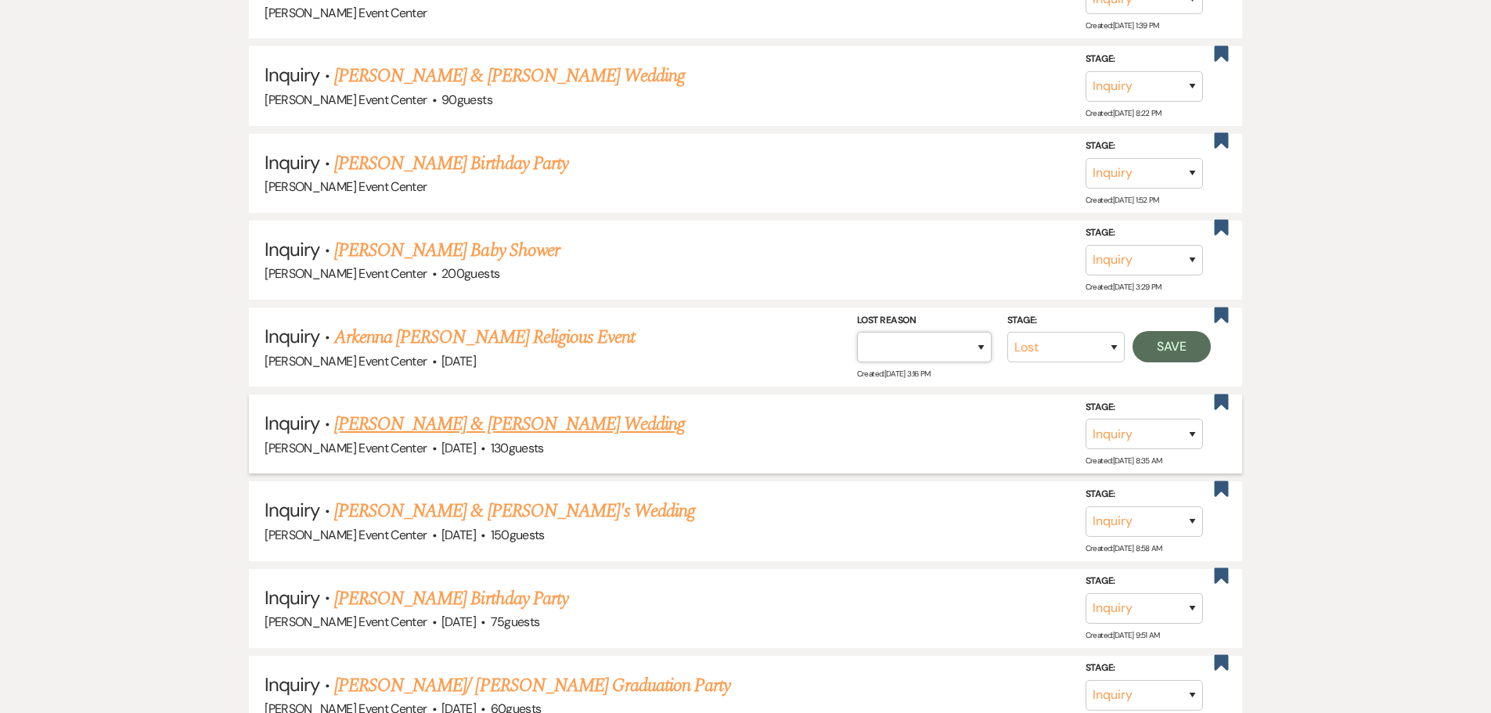
click at [900, 347] on select "Booked Elsewhere Budget Date Unavailable No Response Not a Good Match Capacity …" at bounding box center [924, 347] width 135 height 31
select select "1"
click at [857, 332] on select "Booked Elsewhere Budget Date Unavailable No Response Not a Good Match Capacity …" at bounding box center [924, 347] width 135 height 31
click at [942, 332] on input "Other" at bounding box center [918, 347] width 163 height 31
paste input "Date passed"
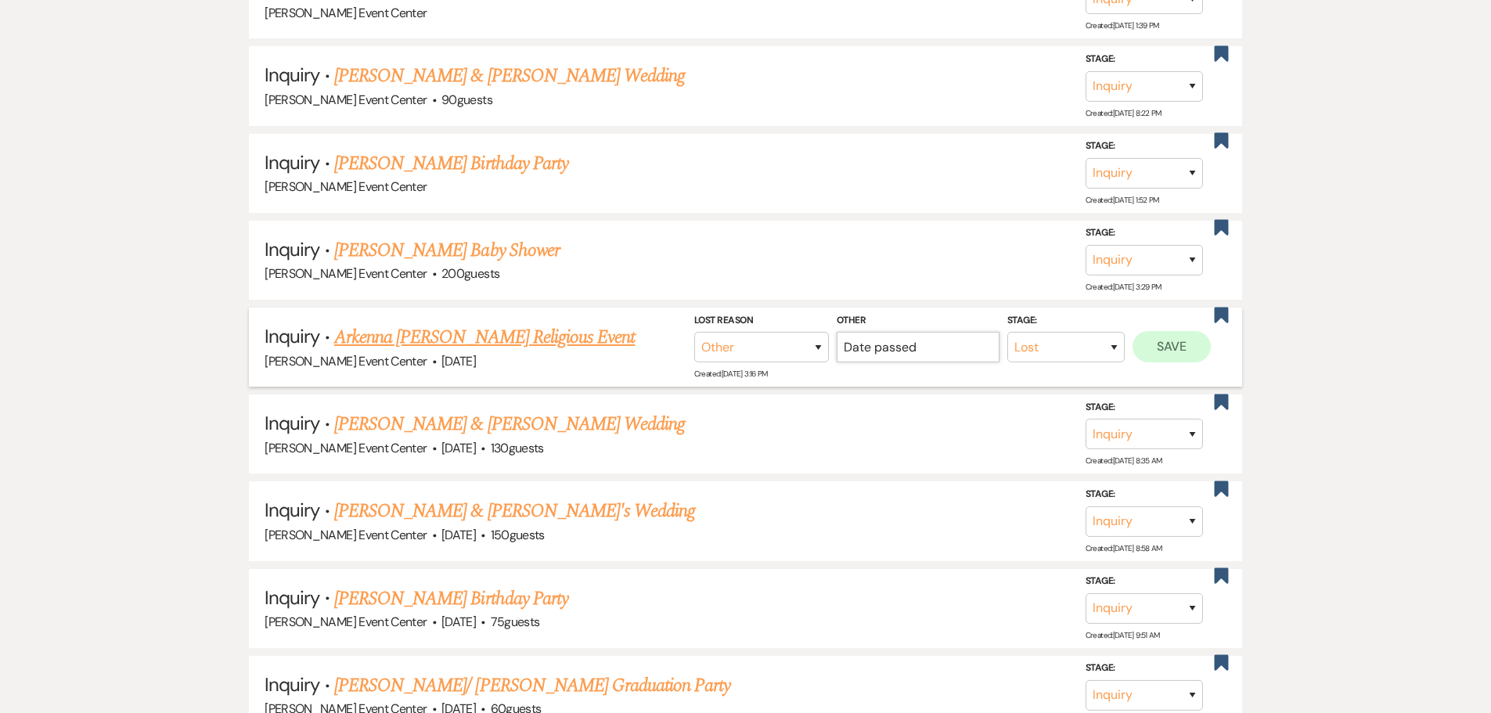
type input "Date passed"
click at [1163, 331] on button "Save" at bounding box center [1172, 346] width 78 height 31
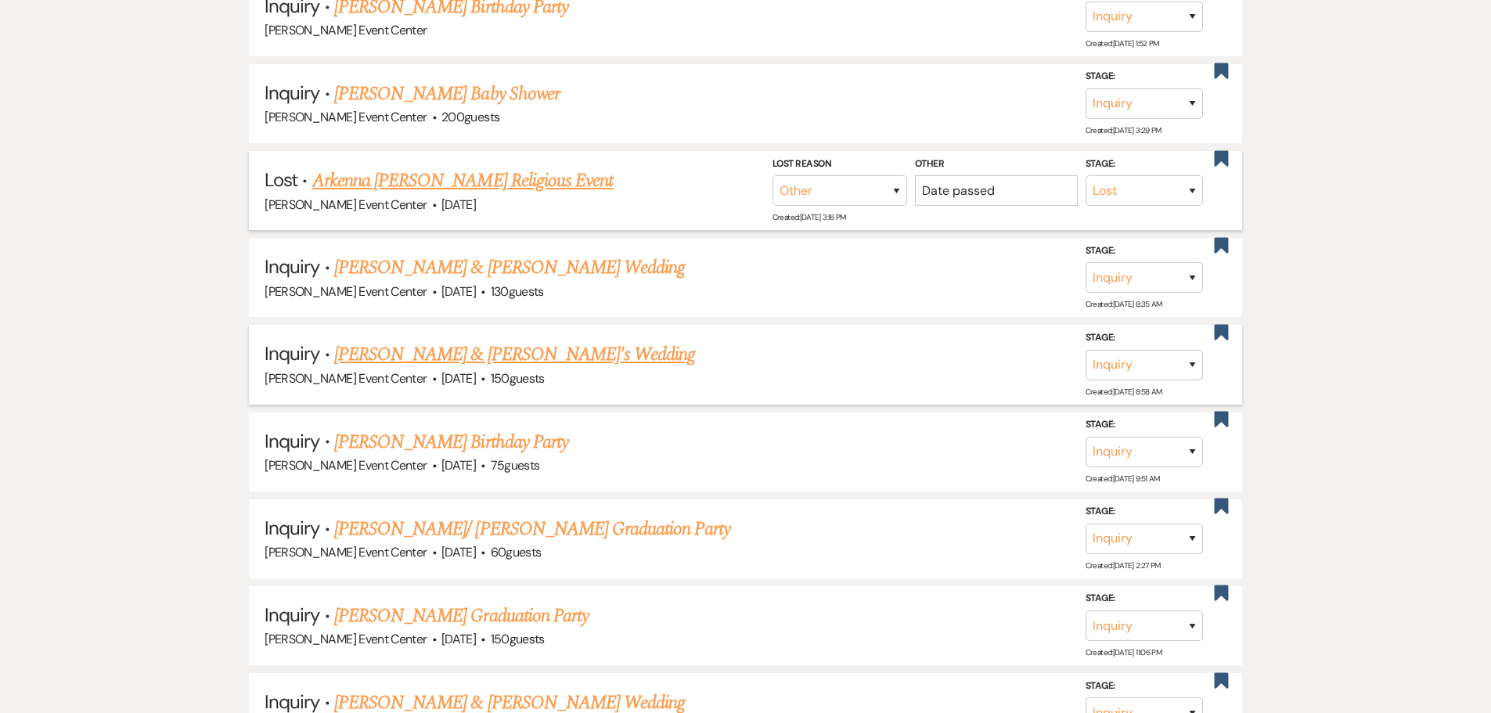
scroll to position [2897, 0]
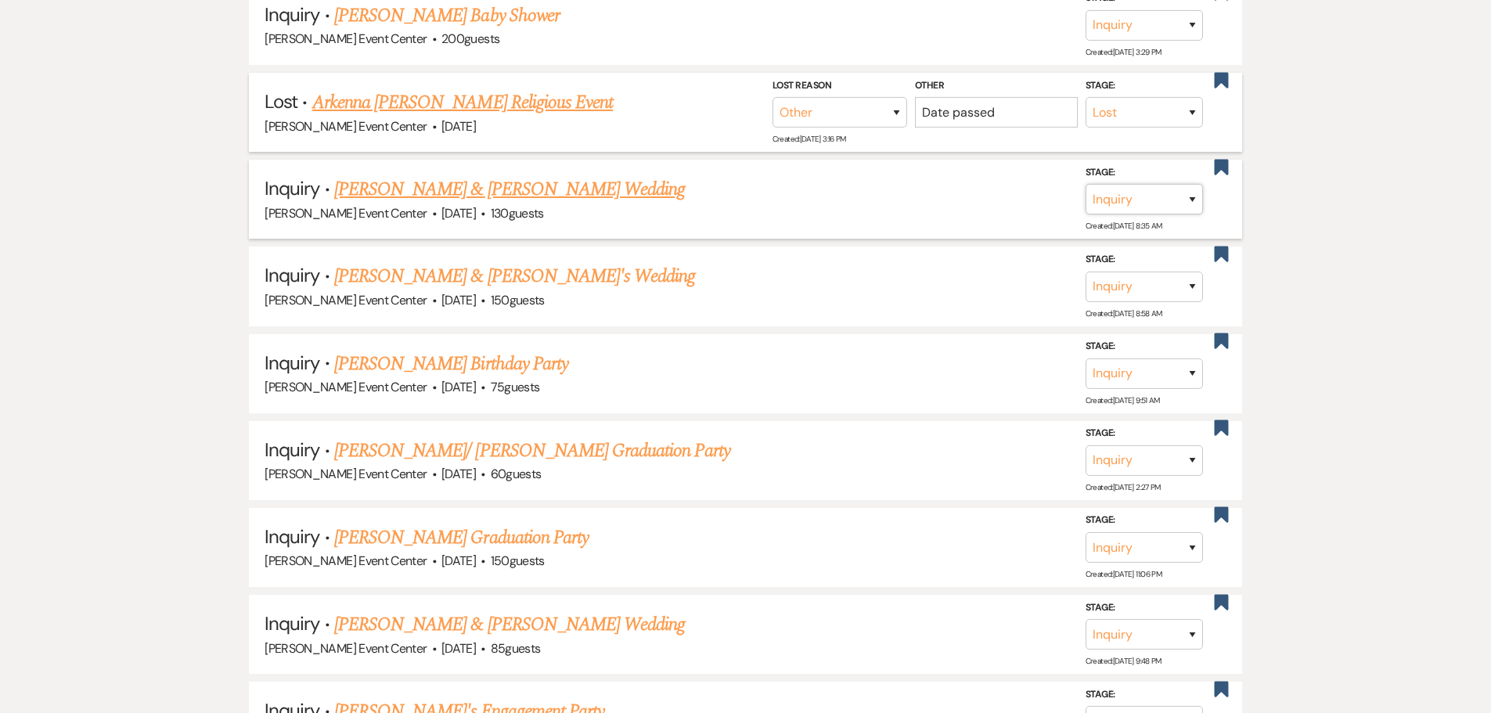
click at [1145, 188] on select "Inquiry Follow Up Tour Requested Tour Confirmed Toured Proposal Sent Booked Lost" at bounding box center [1144, 199] width 117 height 31
select select "8"
click at [1086, 184] on select "Inquiry Follow Up Tour Requested Tour Confirmed Toured Proposal Sent Booked Lost" at bounding box center [1144, 199] width 117 height 31
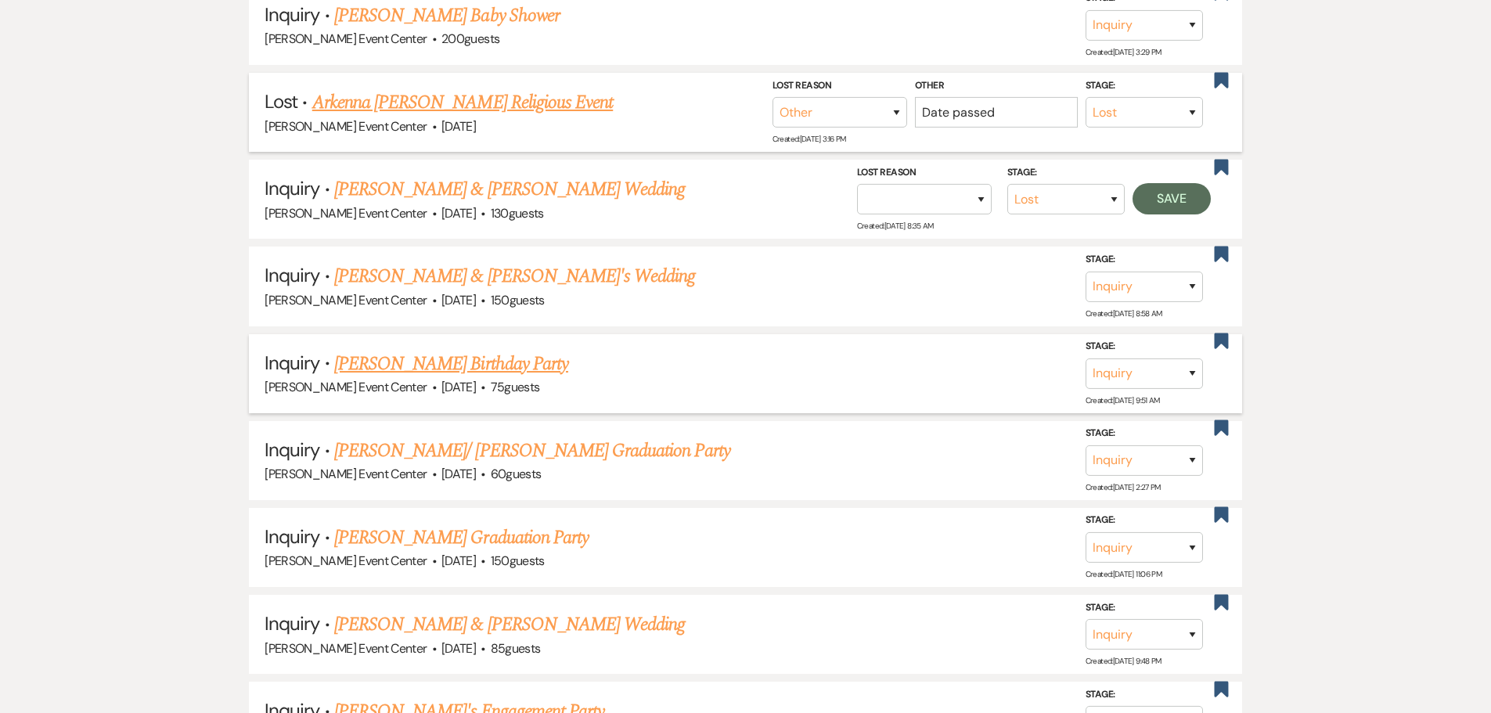
click at [939, 290] on div "Artis Event Center · May 17, 2025 · 150 guests" at bounding box center [746, 300] width 962 height 20
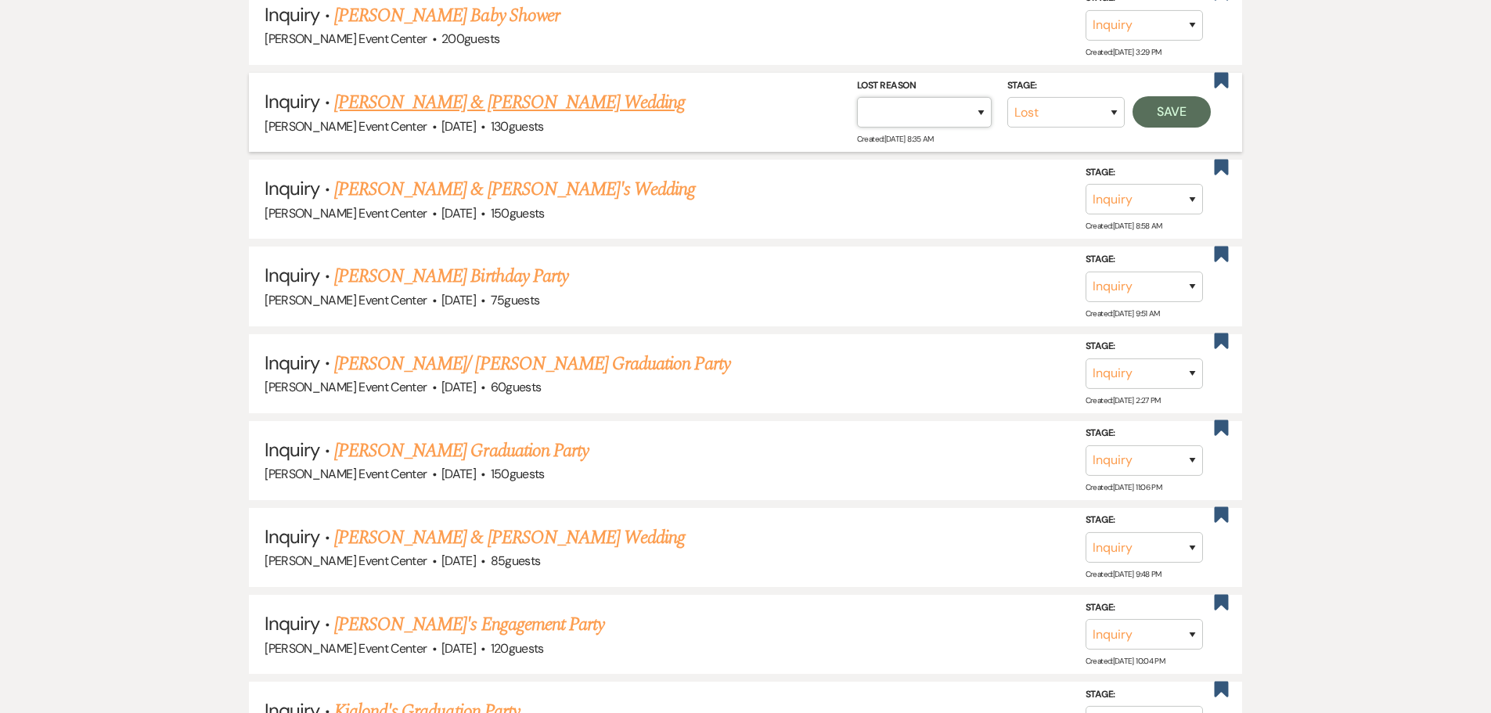
click at [925, 100] on select "Booked Elsewhere Budget Date Unavailable No Response Not a Good Match Capacity …" at bounding box center [924, 112] width 135 height 31
select select "1"
click at [857, 97] on select "Booked Elsewhere Budget Date Unavailable No Response Not a Good Match Capacity …" at bounding box center [924, 112] width 135 height 31
click at [937, 99] on input "Other" at bounding box center [918, 112] width 163 height 31
paste input "Date passed"
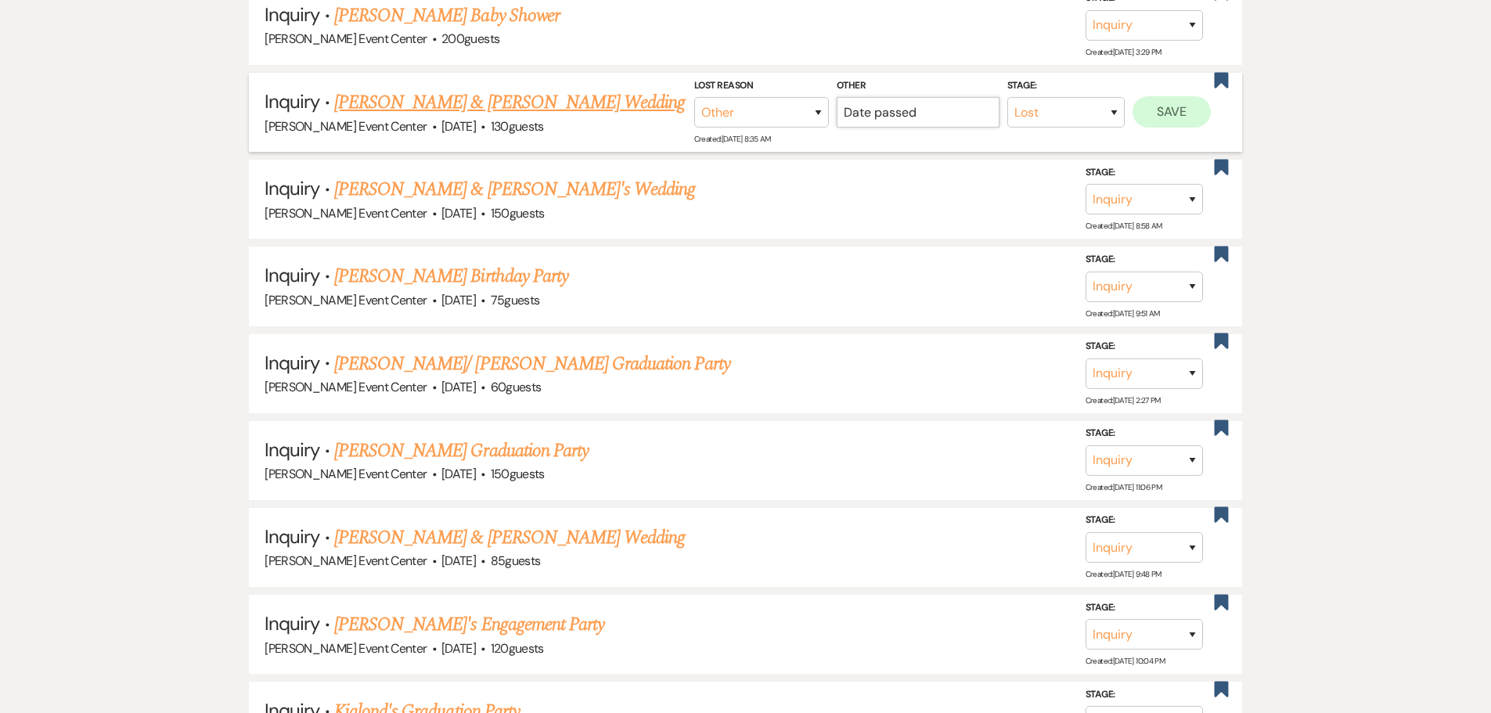
type input "Date passed"
click at [1161, 96] on button "Save" at bounding box center [1172, 111] width 78 height 31
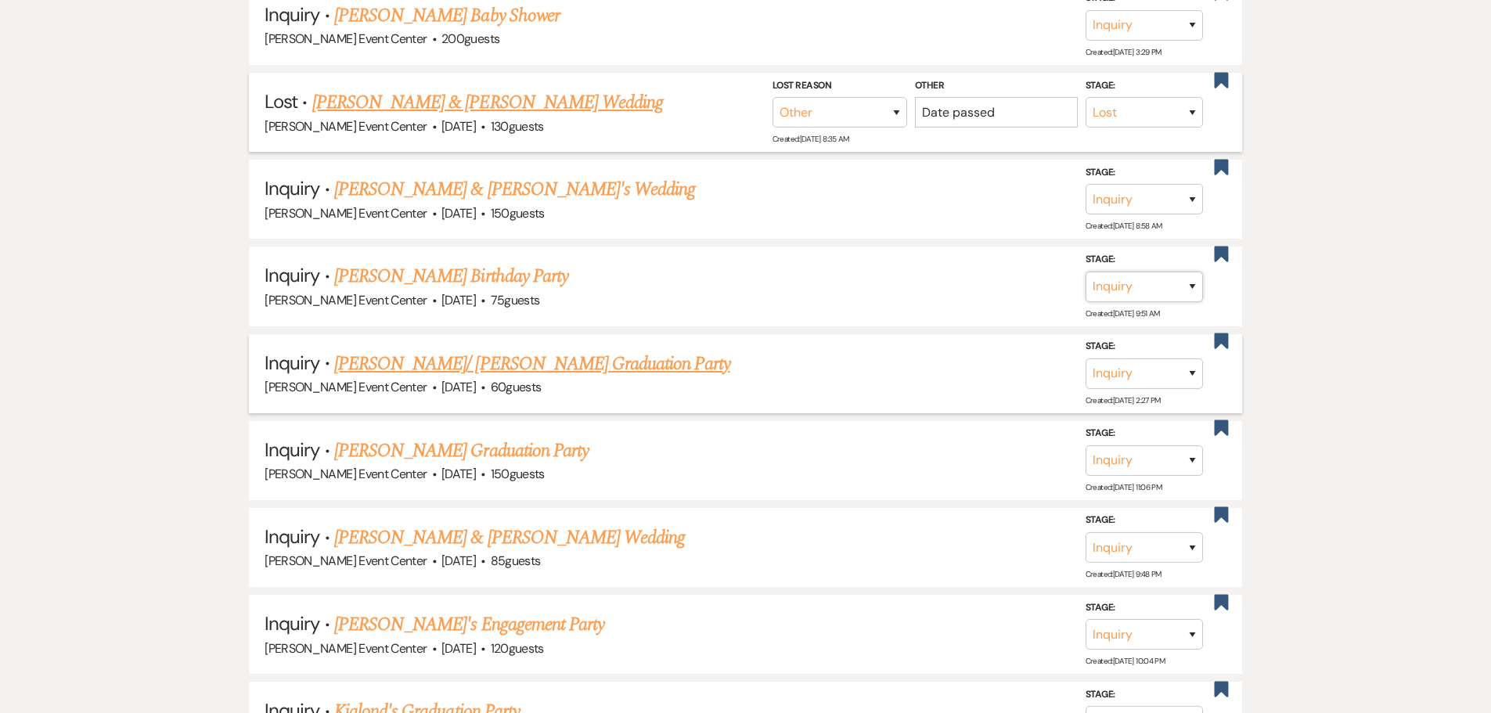
click at [1155, 271] on select "Inquiry Follow Up Tour Requested Tour Confirmed Toured Proposal Sent Booked Lost" at bounding box center [1144, 286] width 117 height 31
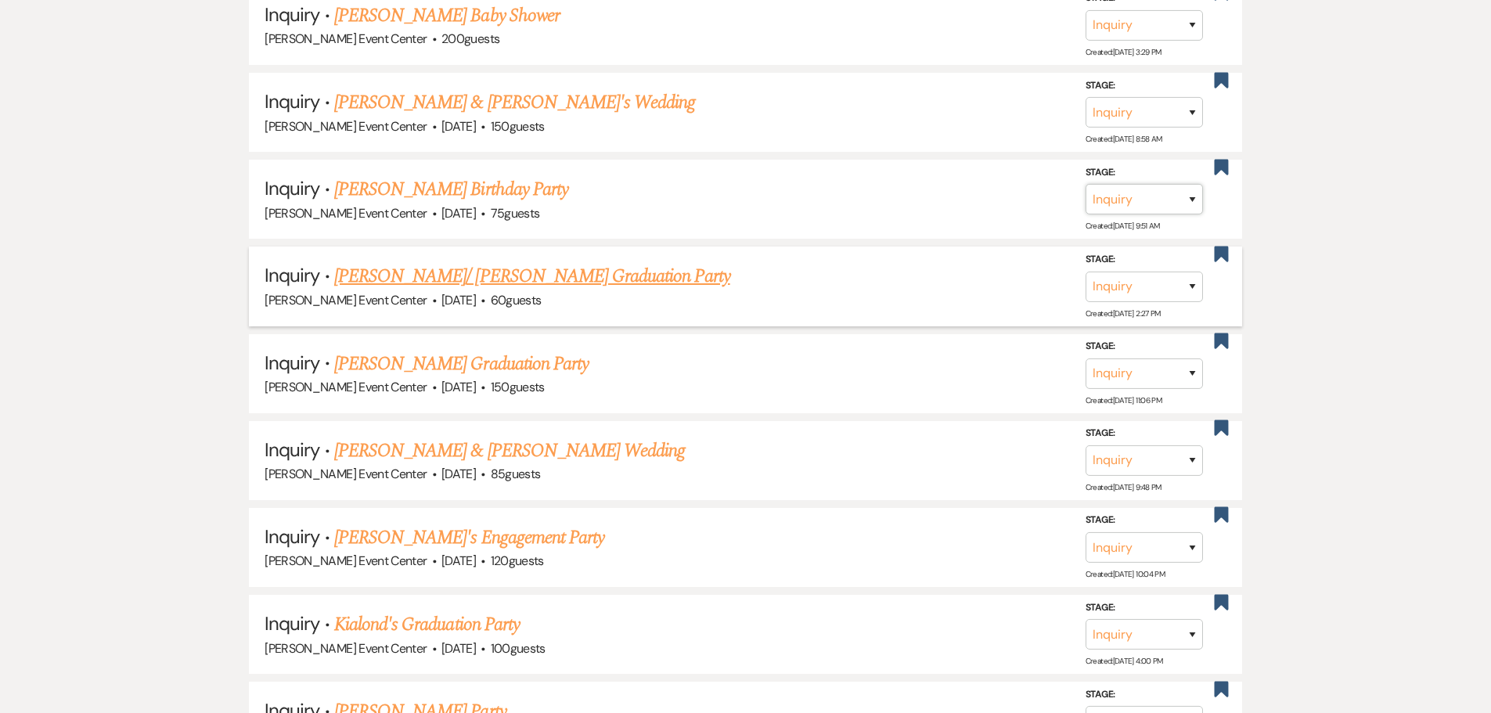
select select "8"
click at [1086, 184] on select "Inquiry Follow Up Tour Requested Tour Confirmed Toured Proposal Sent Booked Lost" at bounding box center [1144, 199] width 117 height 31
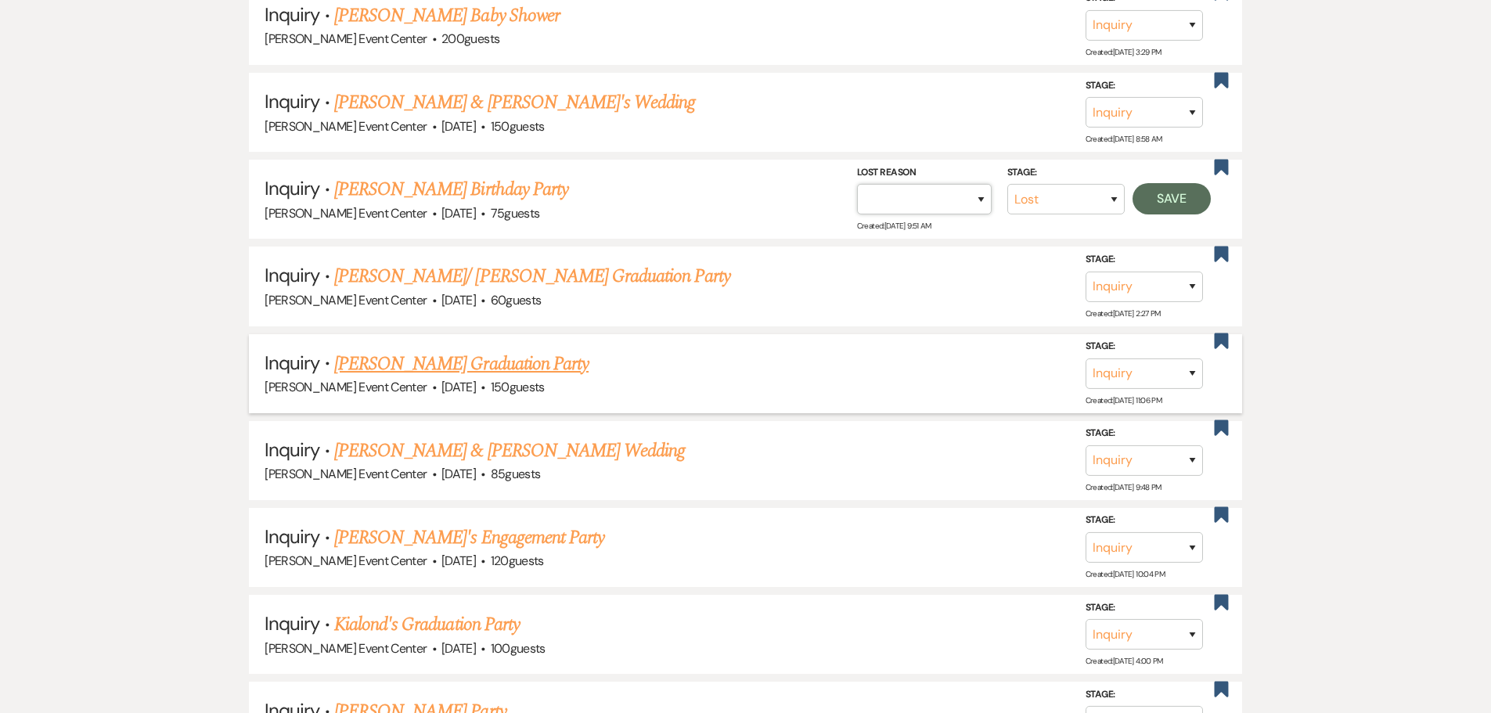
click at [963, 188] on select "Booked Elsewhere Budget Date Unavailable No Response Not a Good Match Capacity …" at bounding box center [924, 199] width 135 height 31
click at [857, 184] on select "Booked Elsewhere Budget Date Unavailable No Response Not a Good Match Capacity …" at bounding box center [924, 199] width 135 height 31
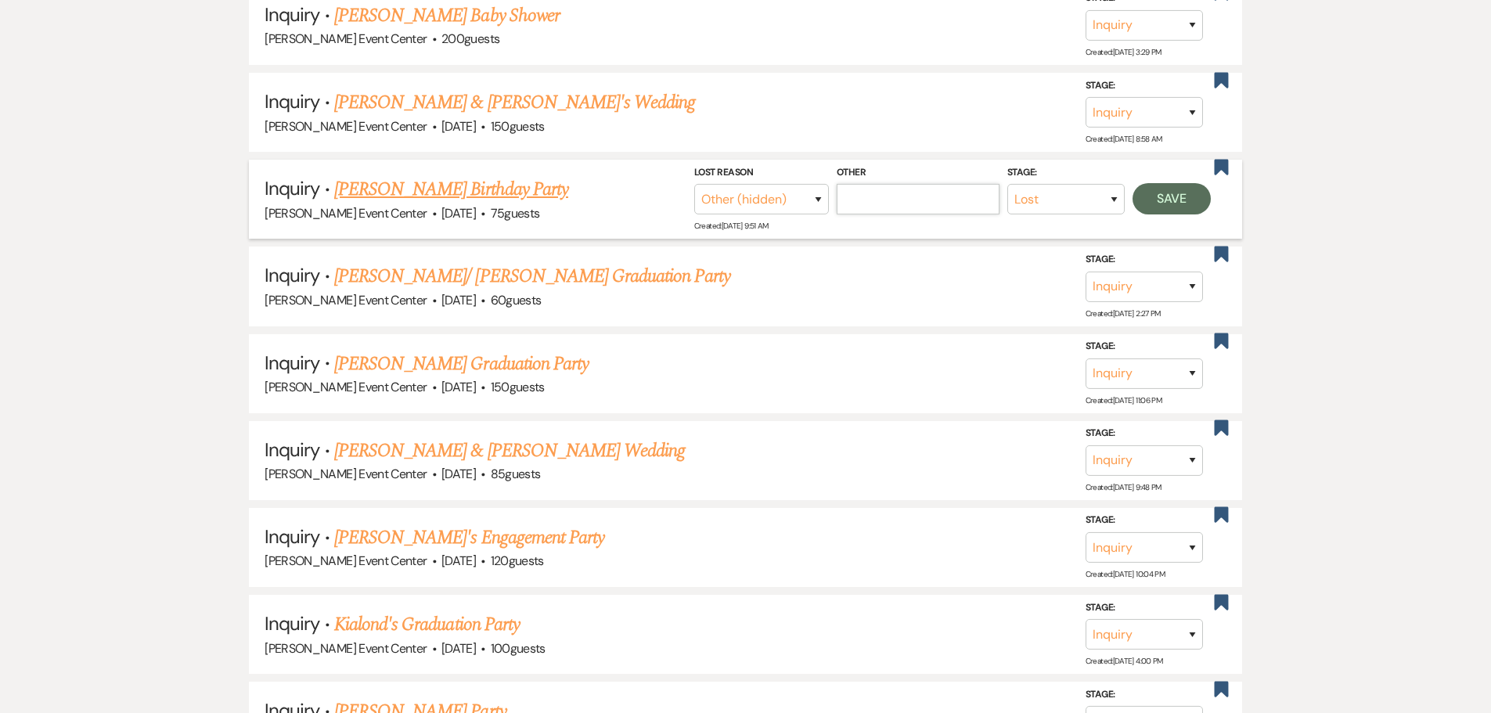
click at [896, 189] on input "Other" at bounding box center [918, 199] width 163 height 31
click at [778, 184] on select "Booked Elsewhere Budget Date Unavailable No Response Not a Good Match Capacity …" at bounding box center [761, 199] width 135 height 31
select select "1"
click at [710, 184] on select "Booked Elsewhere Budget Date Unavailable No Response Not a Good Match Capacity …" at bounding box center [761, 199] width 135 height 31
click at [885, 195] on input "Other" at bounding box center [918, 199] width 163 height 31
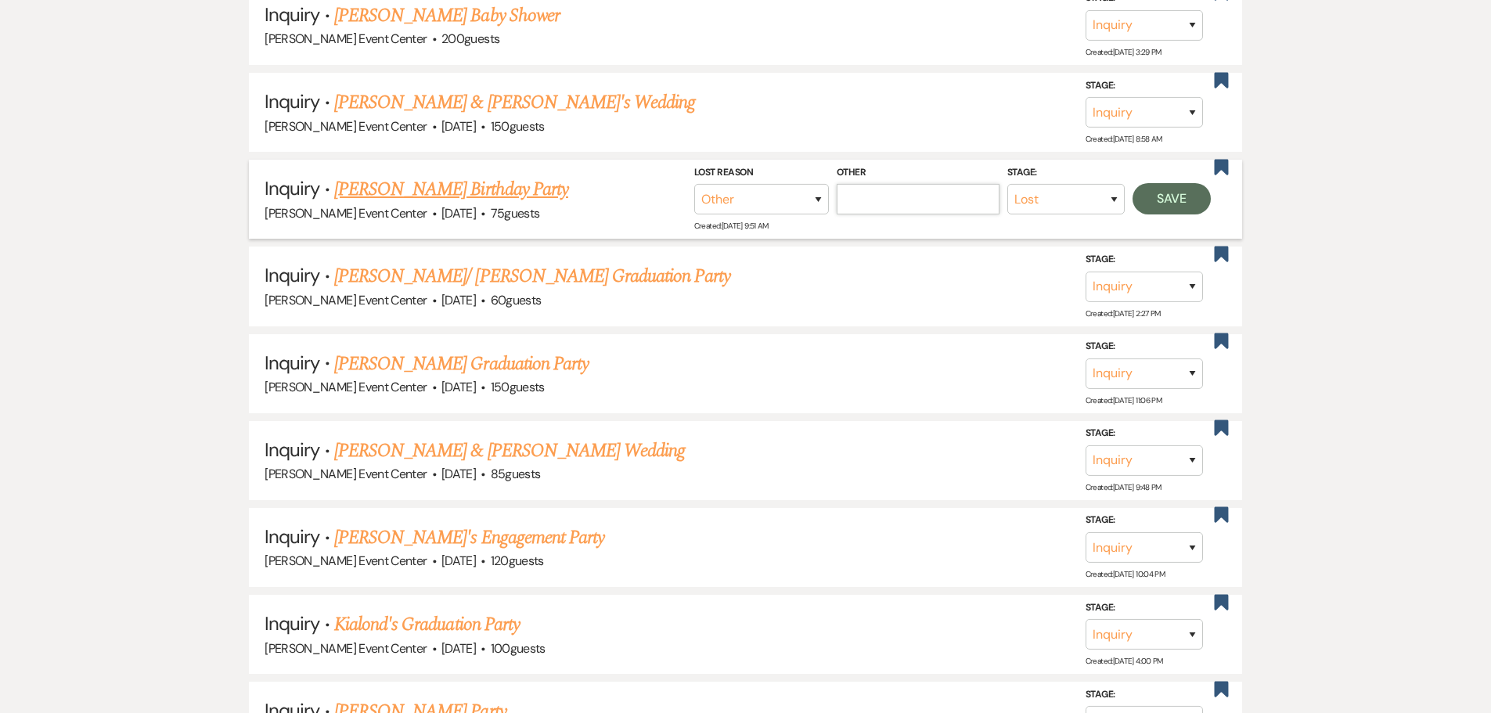
type input "Date passed"
drag, startPoint x: 1165, startPoint y: 171, endPoint x: 1157, endPoint y: 180, distance: 11.6
click at [1165, 183] on button "Save" at bounding box center [1172, 198] width 78 height 31
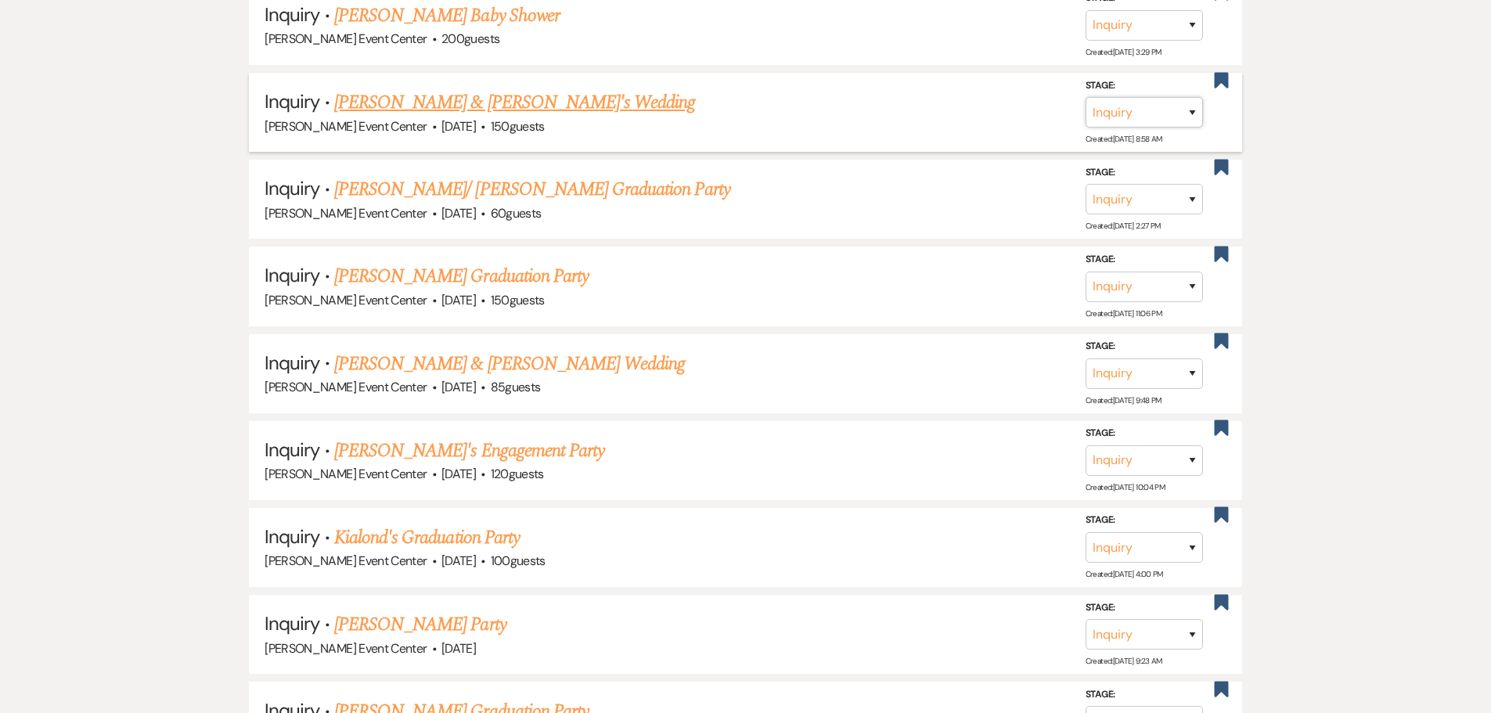
click at [1142, 105] on select "Inquiry Follow Up Tour Requested Tour Confirmed Toured Proposal Sent Booked Lost" at bounding box center [1144, 112] width 117 height 31
select select "8"
click at [1086, 97] on select "Inquiry Follow Up Tour Requested Tour Confirmed Toured Proposal Sent Booked Lost" at bounding box center [1144, 112] width 117 height 31
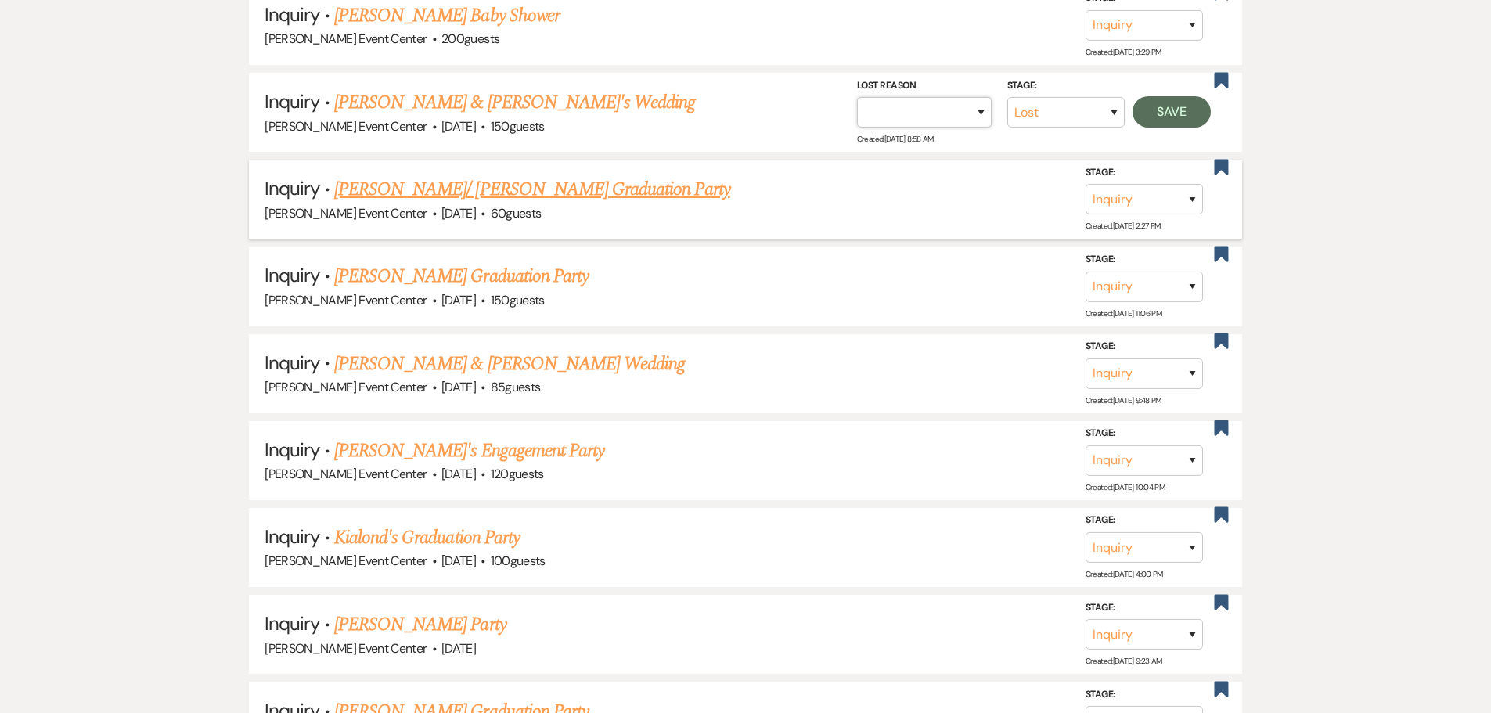
click at [886, 108] on select "Booked Elsewhere Budget Date Unavailable No Response Not a Good Match Capacity …" at bounding box center [924, 112] width 135 height 31
select select "1"
click at [857, 97] on select "Booked Elsewhere Budget Date Unavailable No Response Not a Good Match Capacity …" at bounding box center [924, 112] width 135 height 31
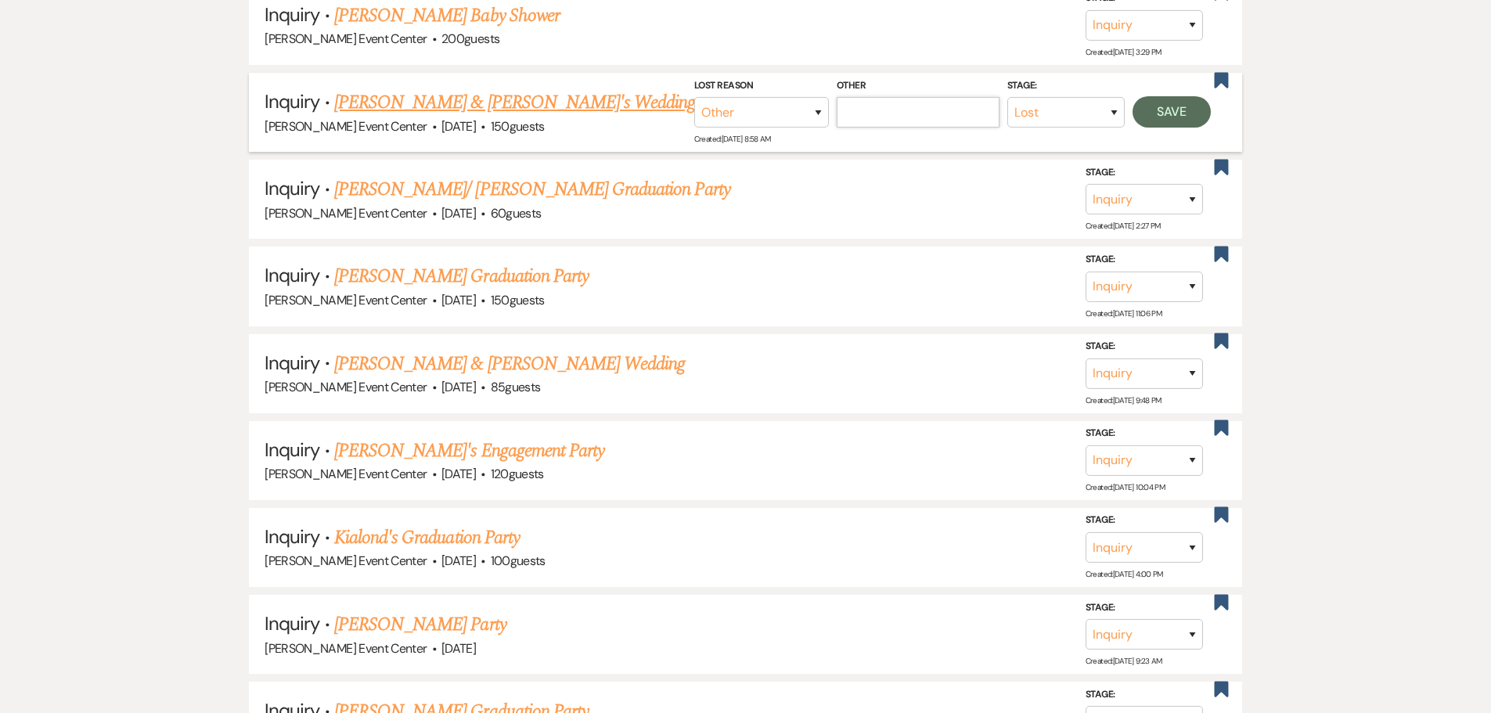
click at [960, 97] on input "Other" at bounding box center [918, 112] width 163 height 31
paste input "Date passed"
type input "Date passed"
click at [1159, 103] on button "Save" at bounding box center [1172, 111] width 78 height 31
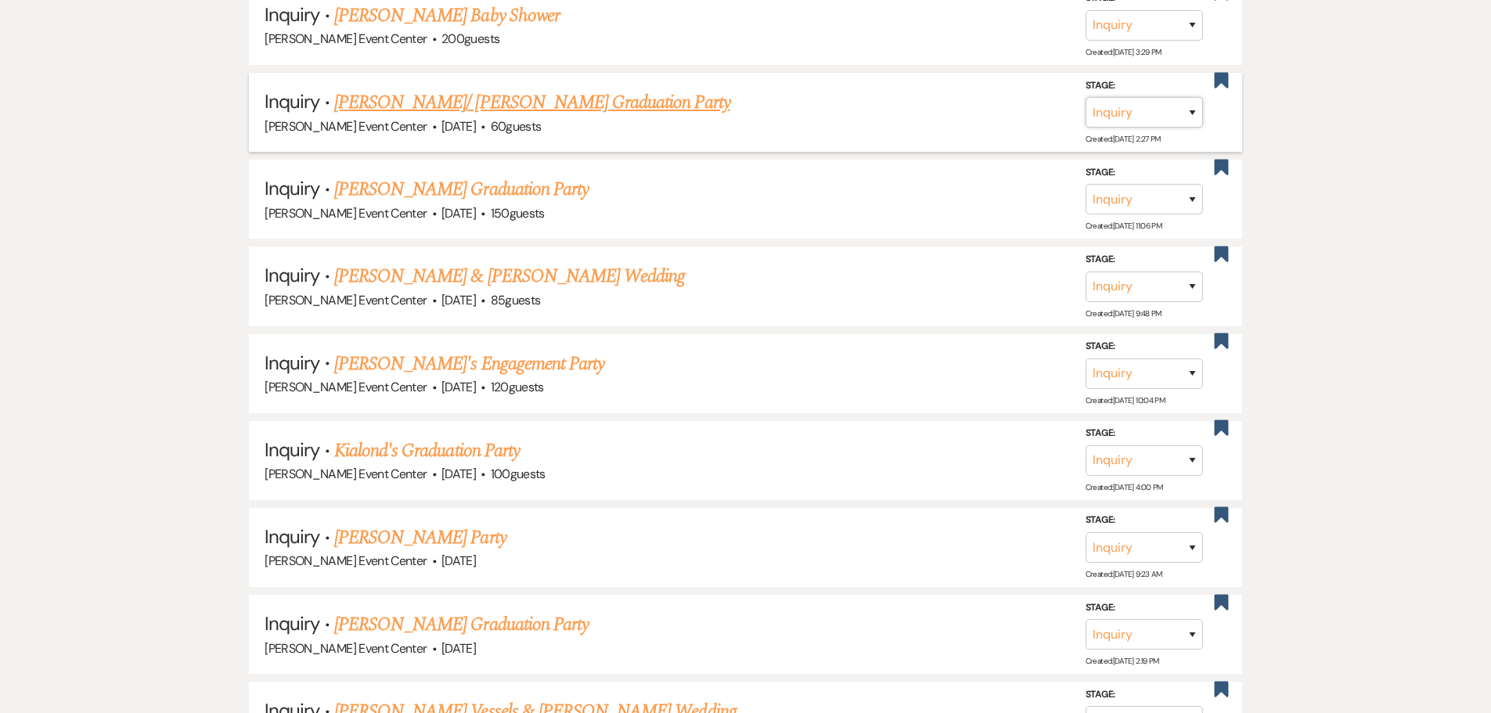
click at [1141, 97] on select "Inquiry Follow Up Tour Requested Tour Confirmed Toured Proposal Sent Booked Lost" at bounding box center [1144, 112] width 117 height 31
select select "8"
click at [1086, 97] on select "Inquiry Follow Up Tour Requested Tour Confirmed Toured Proposal Sent Booked Lost" at bounding box center [1144, 112] width 117 height 31
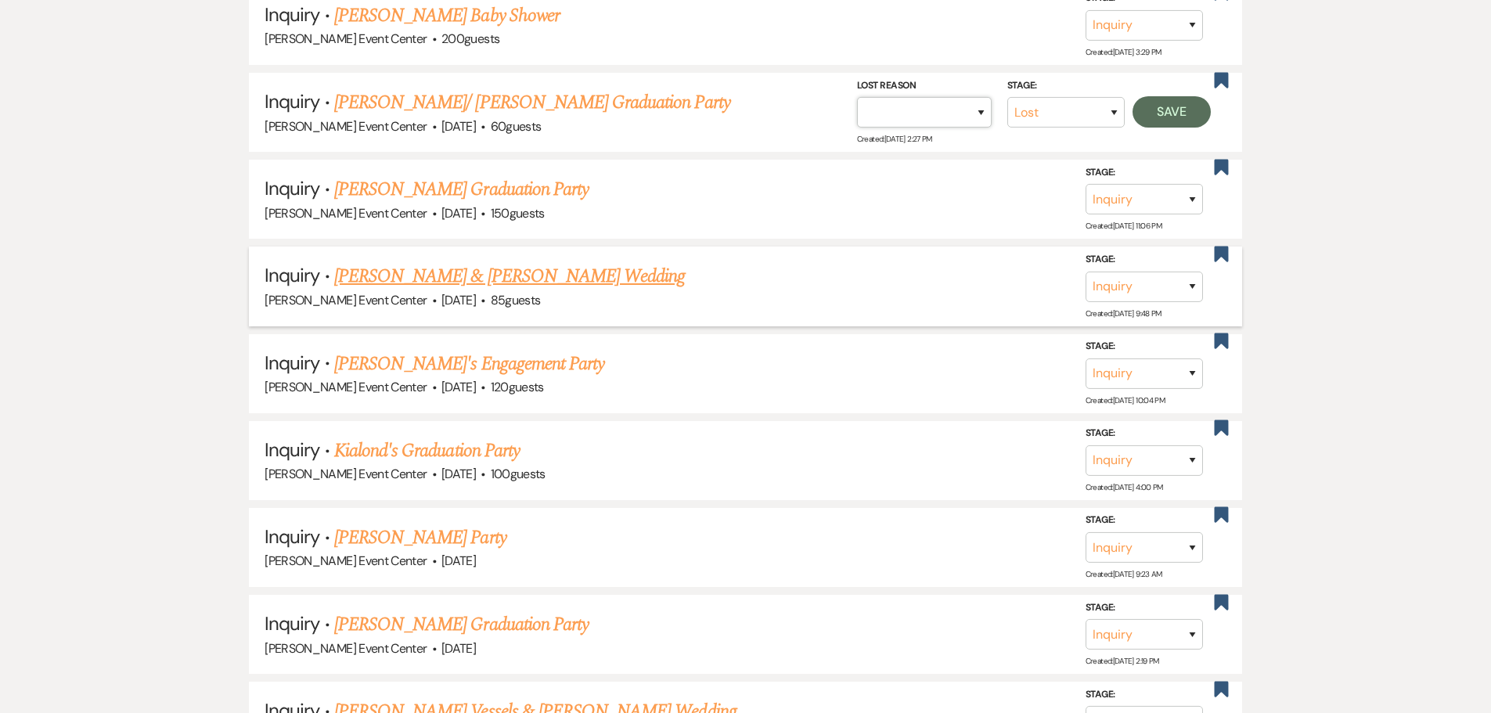
click at [932, 103] on select "Booked Elsewhere Budget Date Unavailable No Response Not a Good Match Capacity …" at bounding box center [924, 112] width 135 height 31
select select "1"
click at [857, 97] on select "Booked Elsewhere Budget Date Unavailable No Response Not a Good Match Capacity …" at bounding box center [924, 112] width 135 height 31
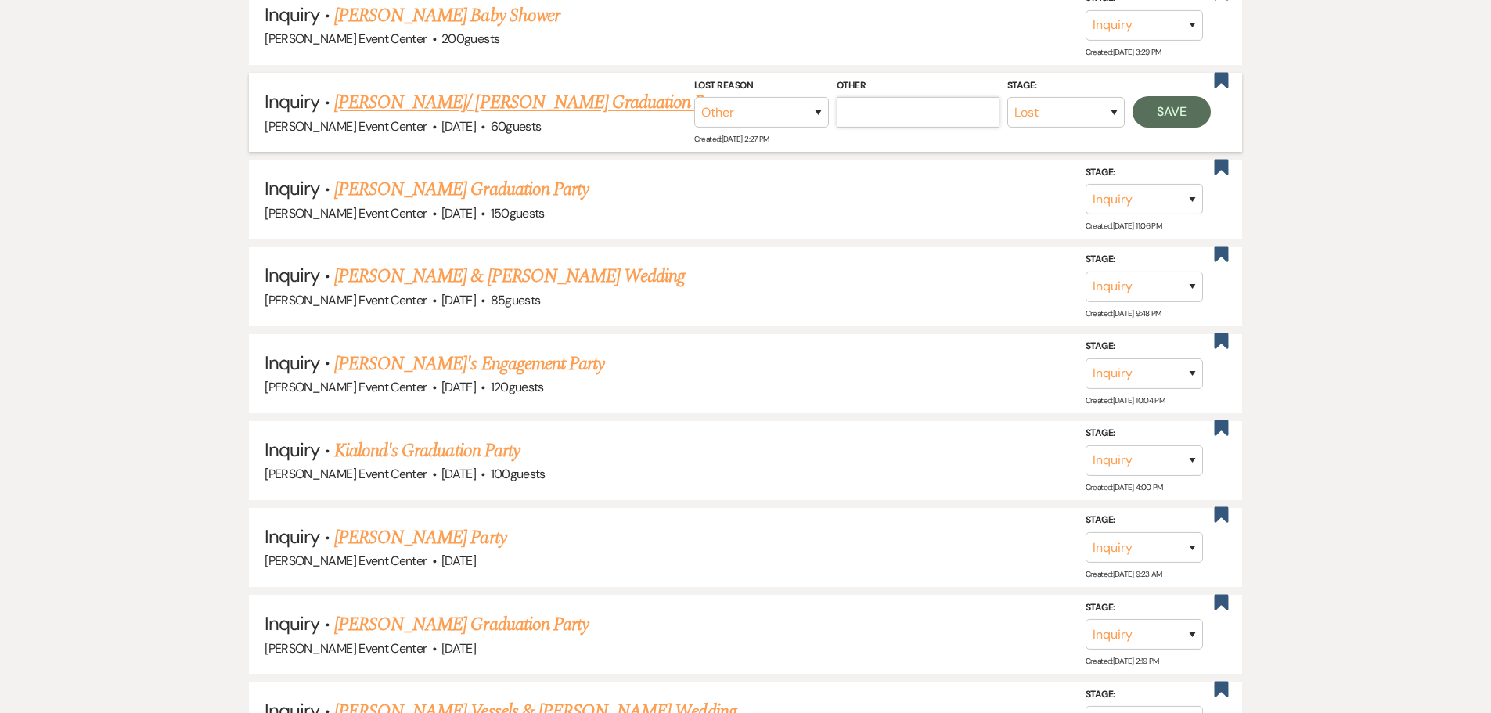
click at [962, 100] on input "Other" at bounding box center [918, 112] width 163 height 31
paste input "Date passed"
type input "Date passed"
click at [1142, 98] on button "Save" at bounding box center [1172, 111] width 78 height 31
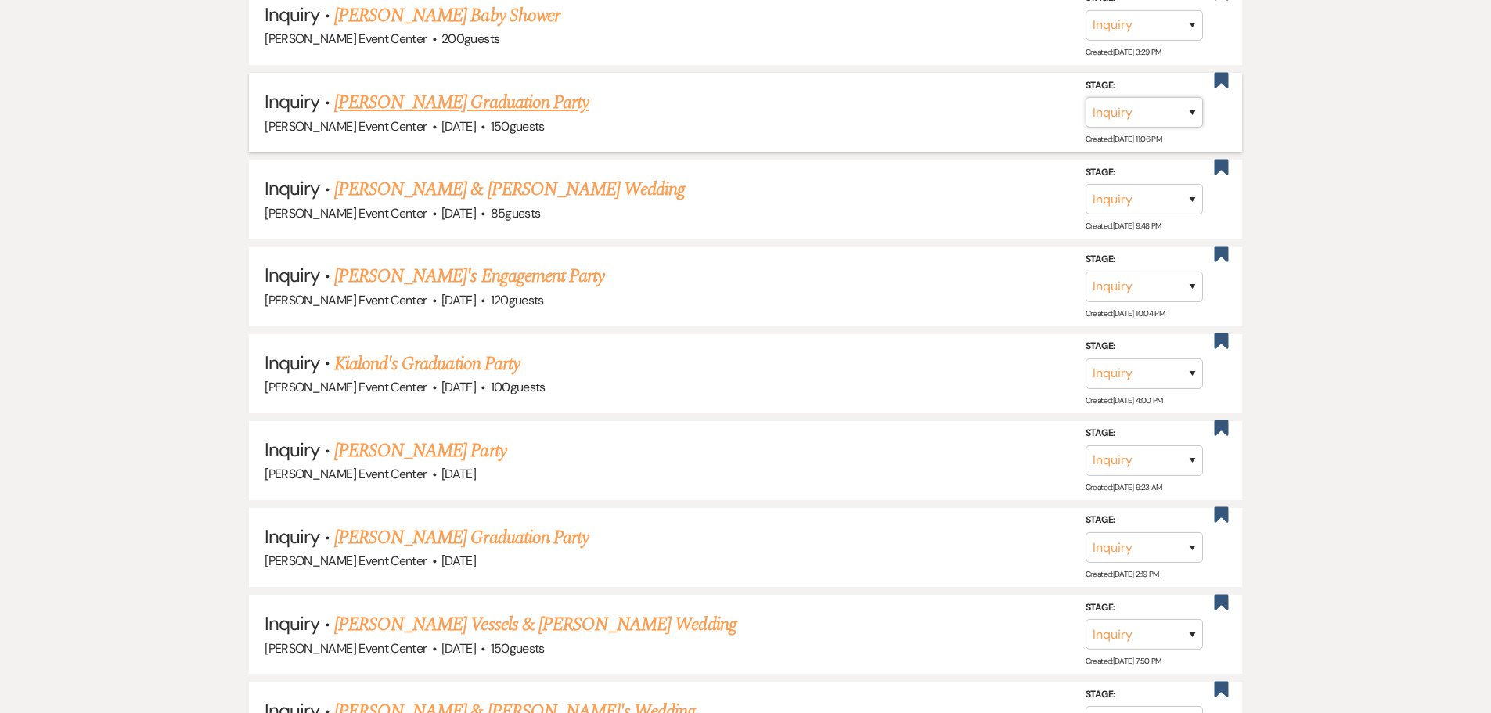
click at [1114, 102] on select "Inquiry Follow Up Tour Requested Tour Confirmed Toured Proposal Sent Booked Lost" at bounding box center [1144, 112] width 117 height 31
select select "8"
click at [1086, 97] on select "Inquiry Follow Up Tour Requested Tour Confirmed Toured Proposal Sent Booked Lost" at bounding box center [1144, 112] width 117 height 31
click at [947, 98] on select "Booked Elsewhere Budget Date Unavailable No Response Not a Good Match Capacity …" at bounding box center [924, 112] width 135 height 31
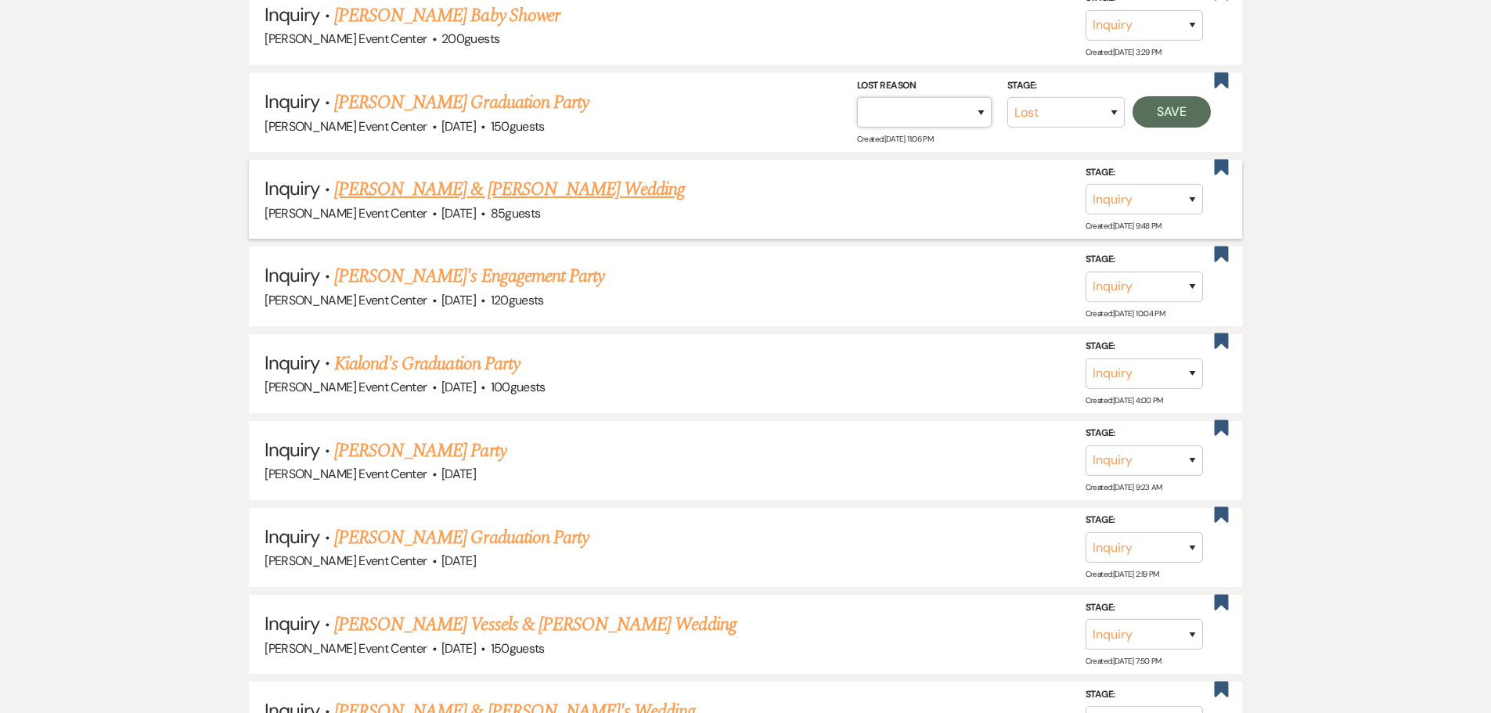
select select "1"
click at [857, 97] on select "Booked Elsewhere Budget Date Unavailable No Response Not a Good Match Capacity …" at bounding box center [924, 112] width 135 height 31
click at [921, 102] on input "Other" at bounding box center [918, 112] width 163 height 31
paste input "Date passed"
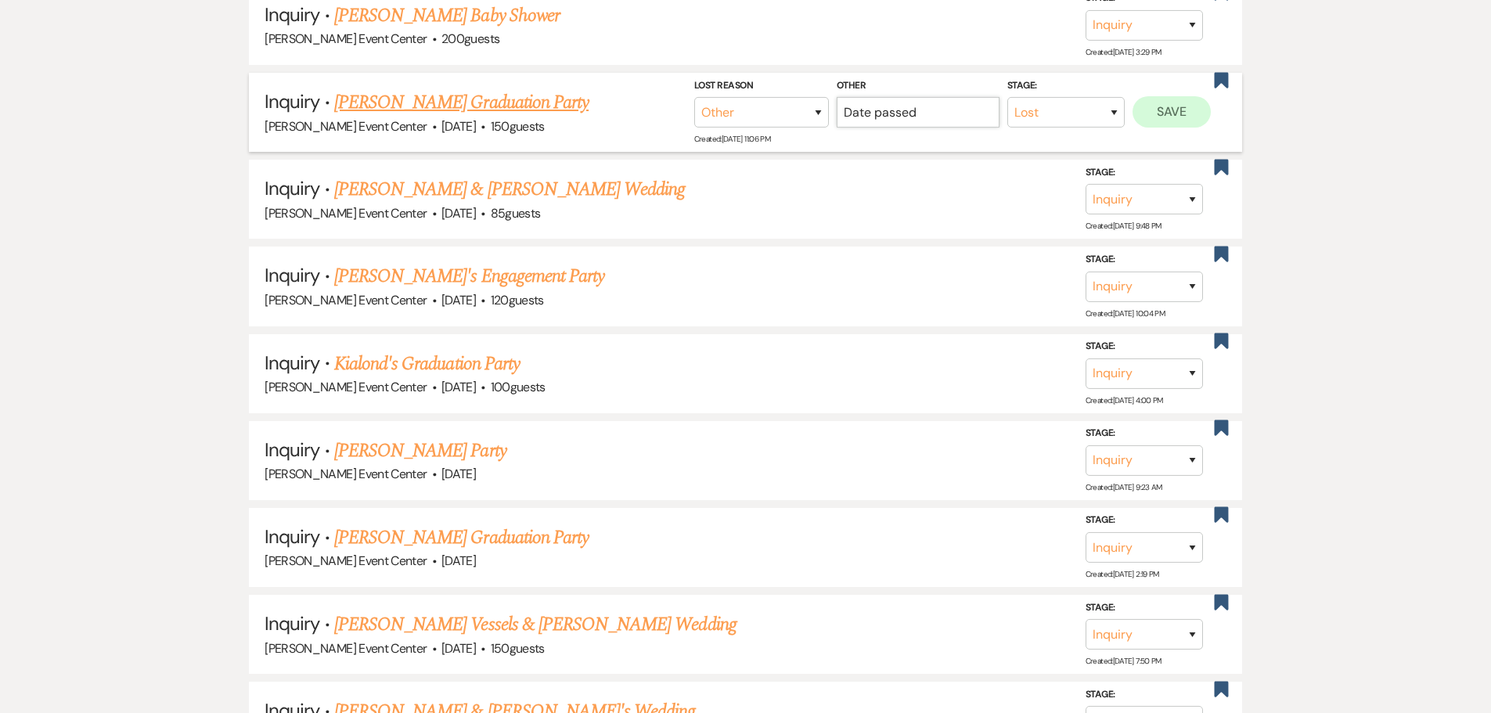
type input "Date passed"
click at [1182, 96] on button "Save" at bounding box center [1172, 111] width 78 height 31
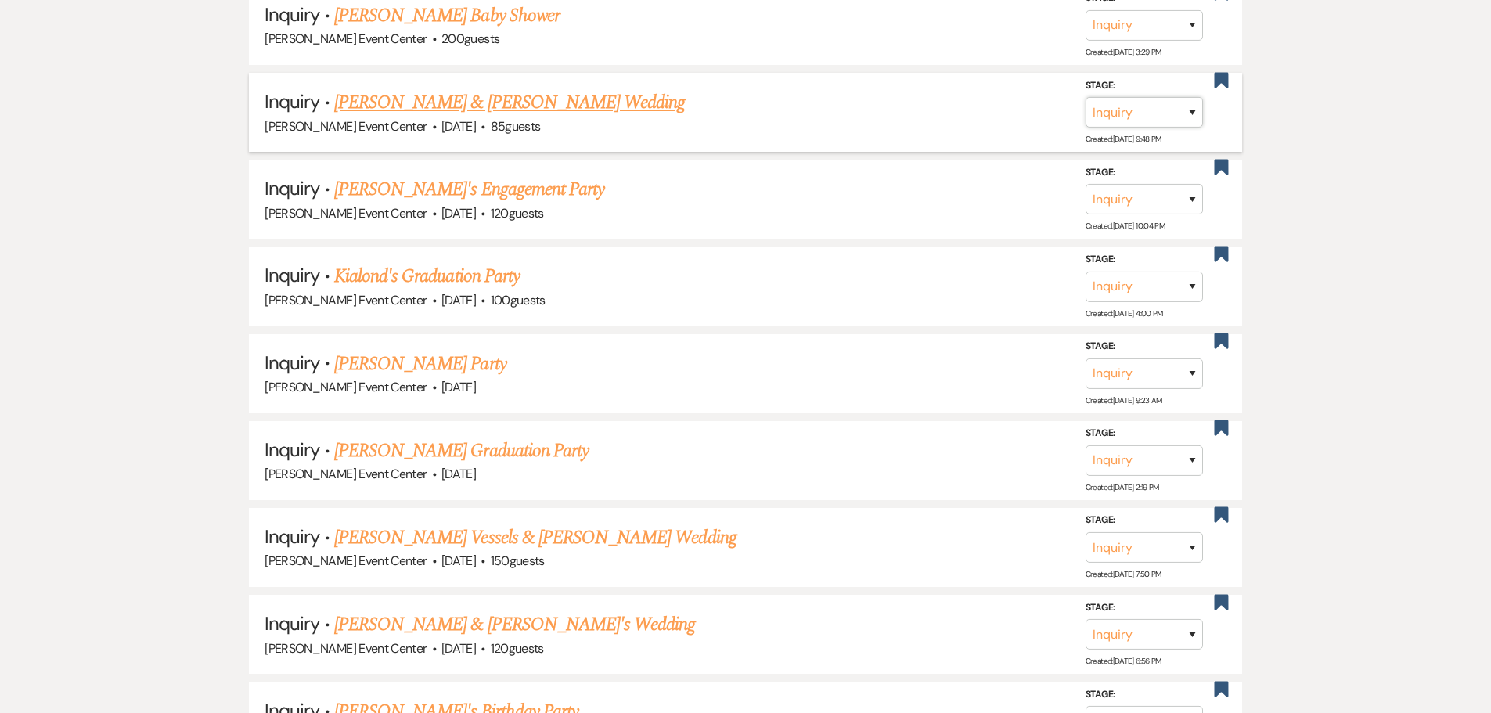
click at [1169, 106] on select "Inquiry Follow Up Tour Requested Tour Confirmed Toured Proposal Sent Booked Lost" at bounding box center [1144, 112] width 117 height 31
select select "8"
click at [1086, 97] on select "Inquiry Follow Up Tour Requested Tour Confirmed Toured Proposal Sent Booked Lost" at bounding box center [1144, 112] width 117 height 31
click at [909, 105] on select "Booked Elsewhere Budget Date Unavailable No Response Not a Good Match Capacity …" at bounding box center [924, 112] width 135 height 31
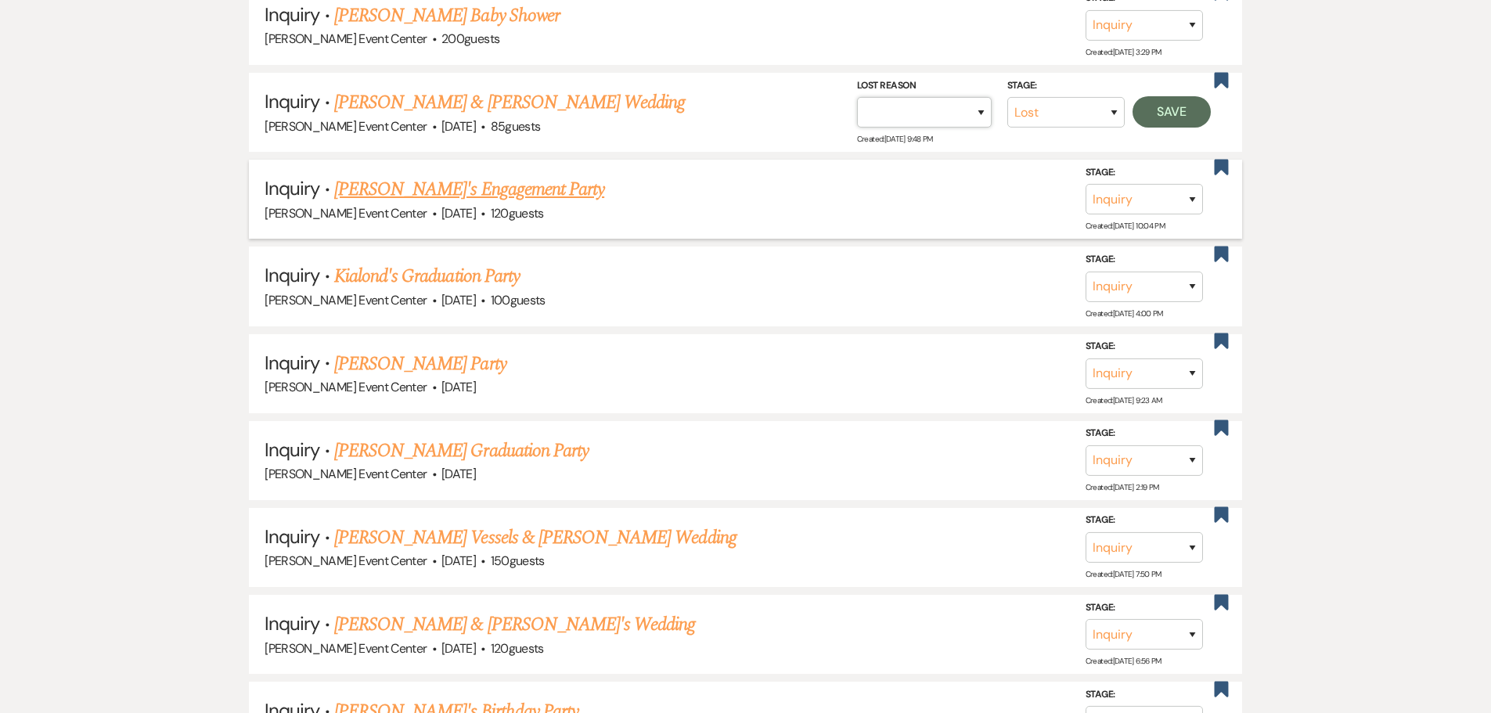
select select "1"
click at [857, 97] on select "Booked Elsewhere Budget Date Unavailable No Response Not a Good Match Capacity …" at bounding box center [924, 112] width 135 height 31
click at [968, 105] on input "Other" at bounding box center [918, 112] width 163 height 31
paste input "Date passed"
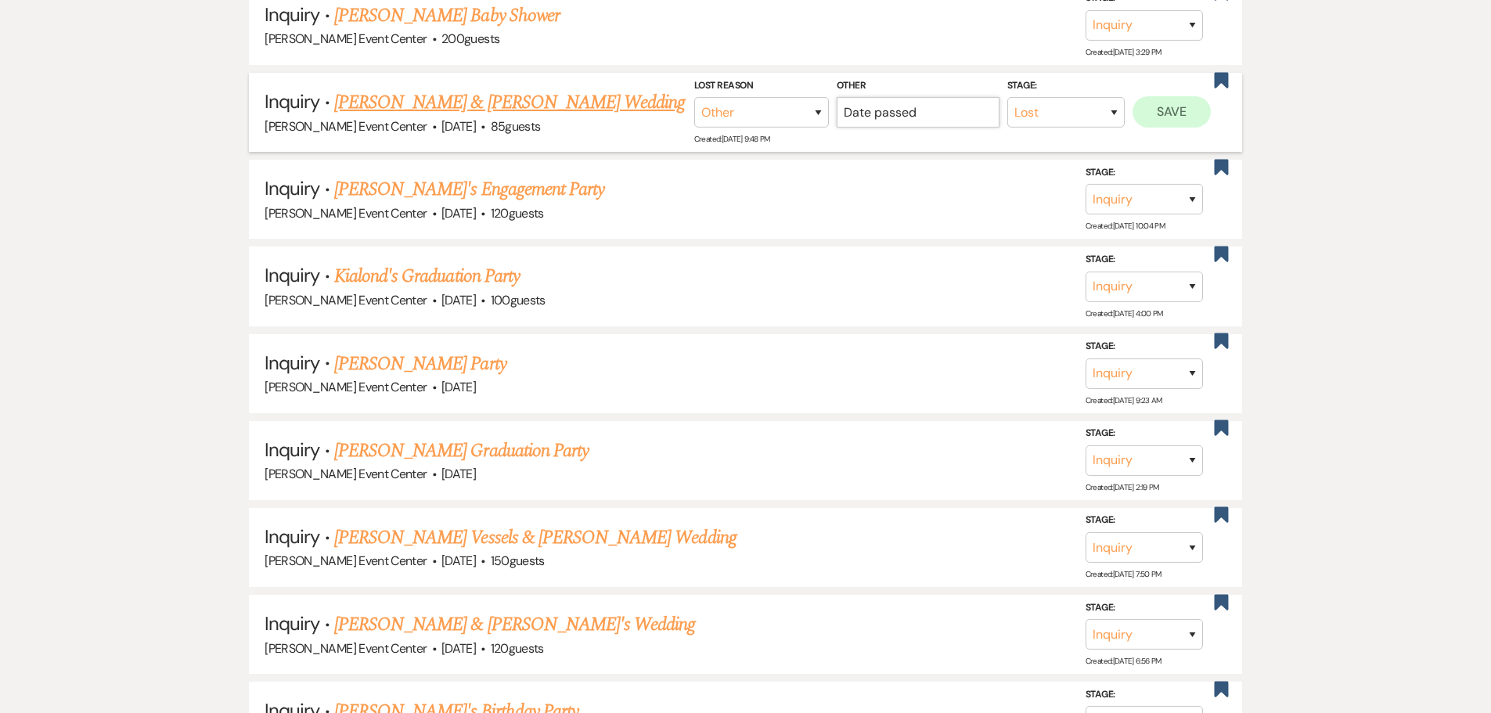
type input "Date passed"
click at [1166, 106] on button "Save" at bounding box center [1172, 111] width 78 height 31
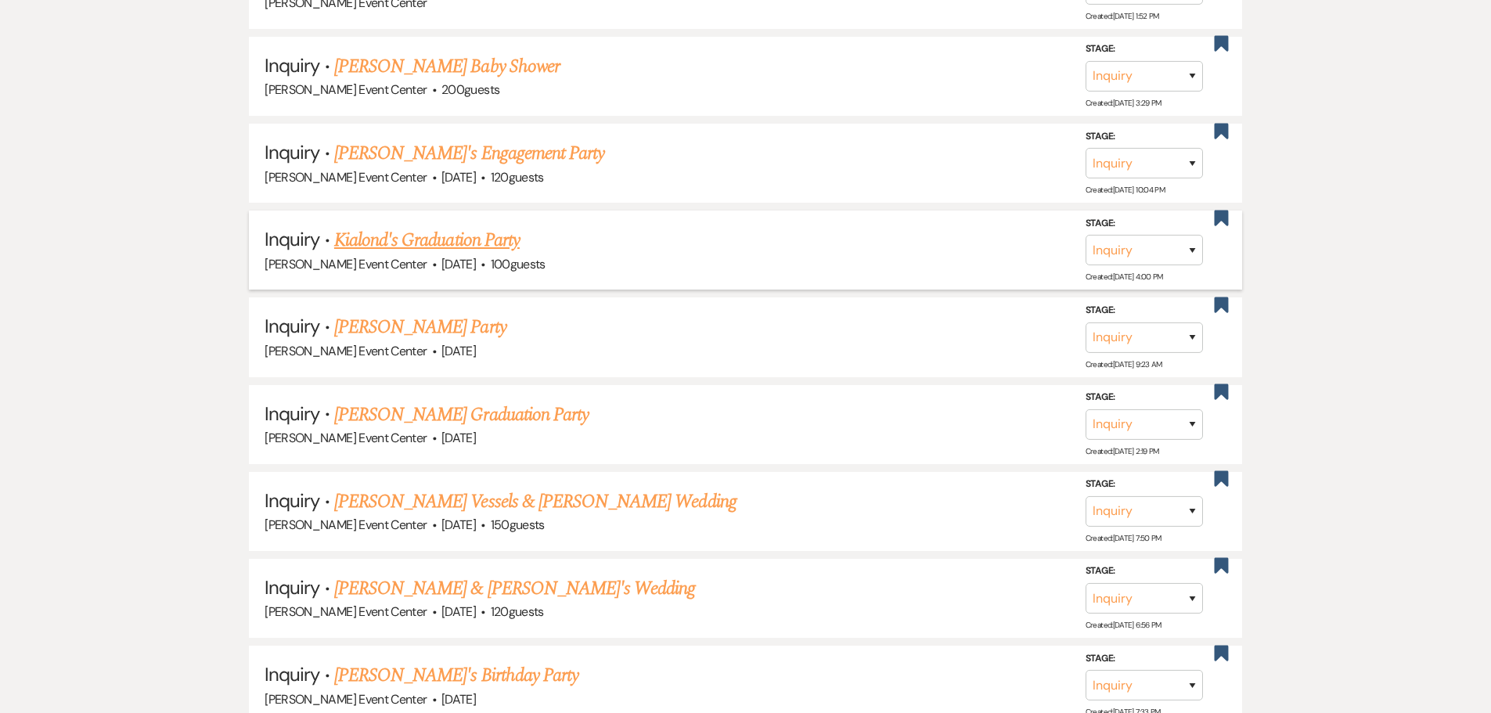
scroll to position [2818, 0]
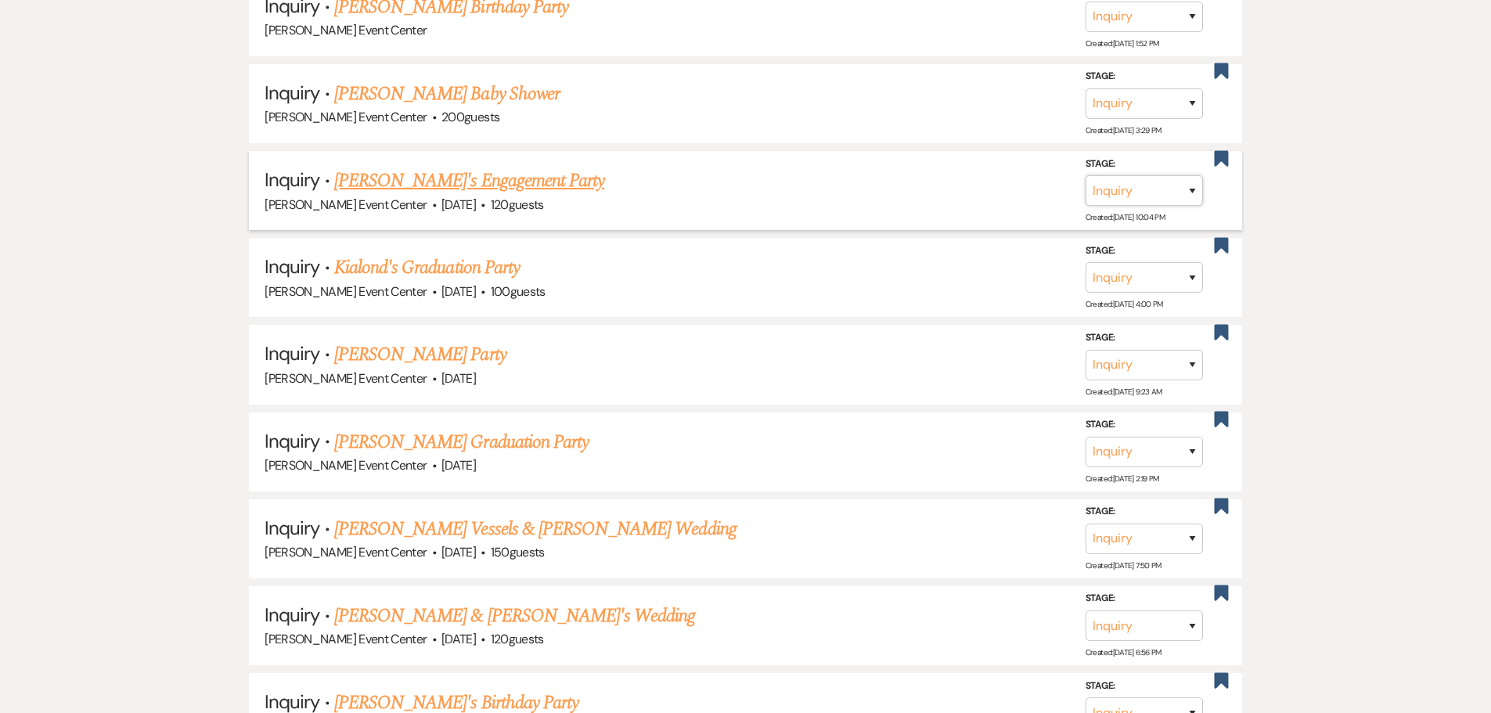
click at [1120, 175] on select "Inquiry Follow Up Tour Requested Tour Confirmed Toured Proposal Sent Booked Lost" at bounding box center [1144, 190] width 117 height 31
select select "8"
click at [1086, 175] on select "Inquiry Follow Up Tour Requested Tour Confirmed Toured Proposal Sent Booked Lost" at bounding box center [1144, 190] width 117 height 31
click at [925, 189] on select "Booked Elsewhere Budget Date Unavailable No Response Not a Good Match Capacity …" at bounding box center [924, 190] width 135 height 31
select select "1"
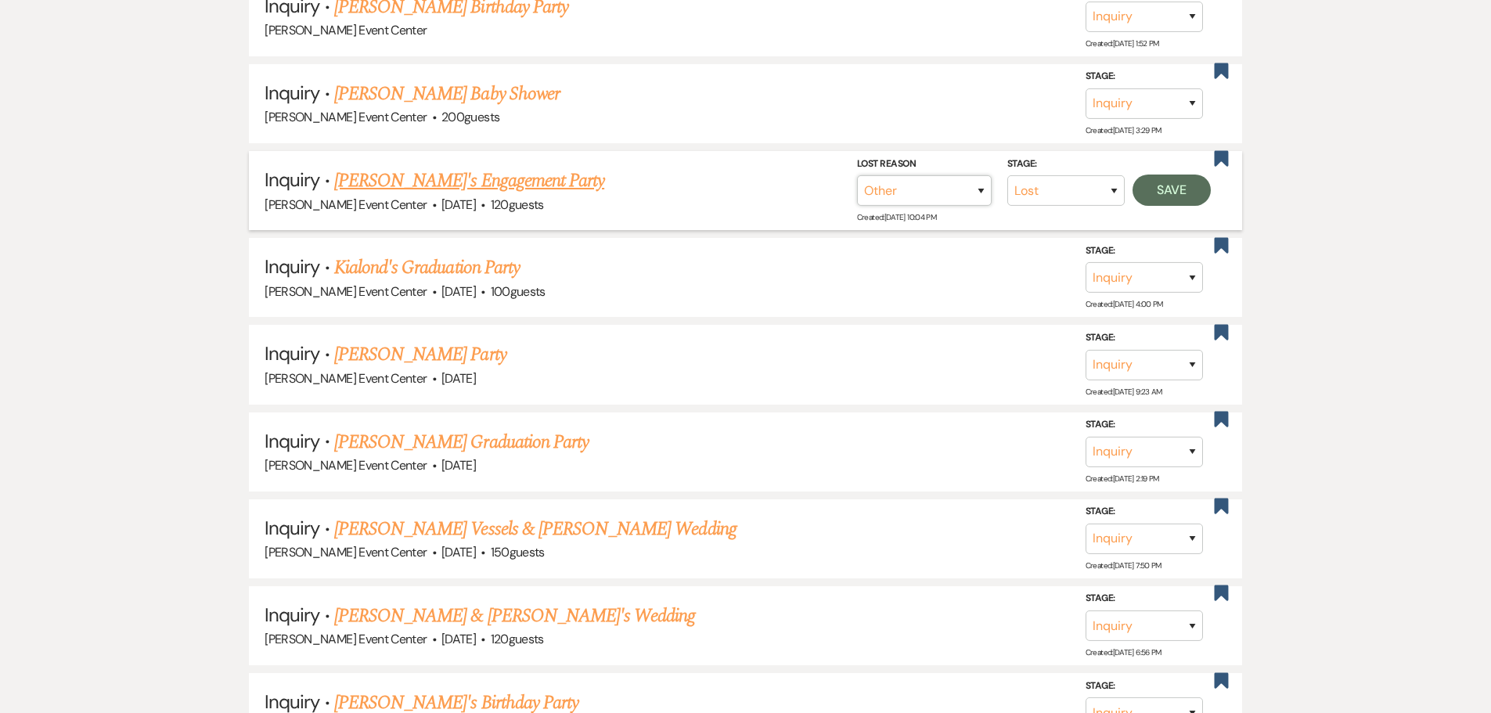
click at [857, 175] on select "Booked Elsewhere Budget Date Unavailable No Response Not a Good Match Capacity …" at bounding box center [924, 190] width 135 height 31
click at [931, 182] on input "Other" at bounding box center [918, 190] width 163 height 31
paste input "Date passed"
type input "Date passed"
click at [1156, 184] on button "Save" at bounding box center [1172, 190] width 78 height 31
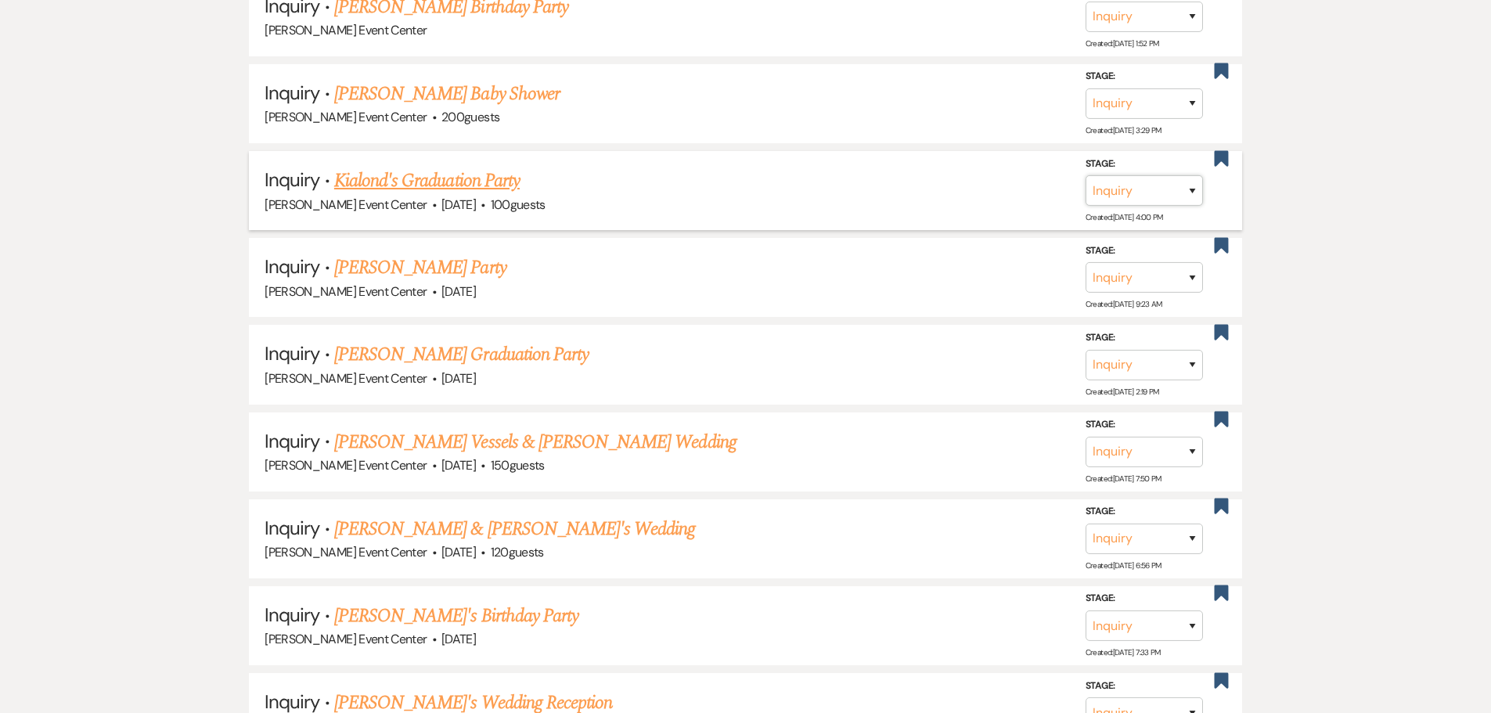
click at [1119, 180] on select "Inquiry Follow Up Tour Requested Tour Confirmed Toured Proposal Sent Booked Lost" at bounding box center [1144, 190] width 117 height 31
select select "8"
click at [1086, 175] on select "Inquiry Follow Up Tour Requested Tour Confirmed Toured Proposal Sent Booked Lost" at bounding box center [1144, 190] width 117 height 31
click at [885, 189] on select "Booked Elsewhere Budget Date Unavailable No Response Not a Good Match Capacity …" at bounding box center [924, 190] width 135 height 31
select select "1"
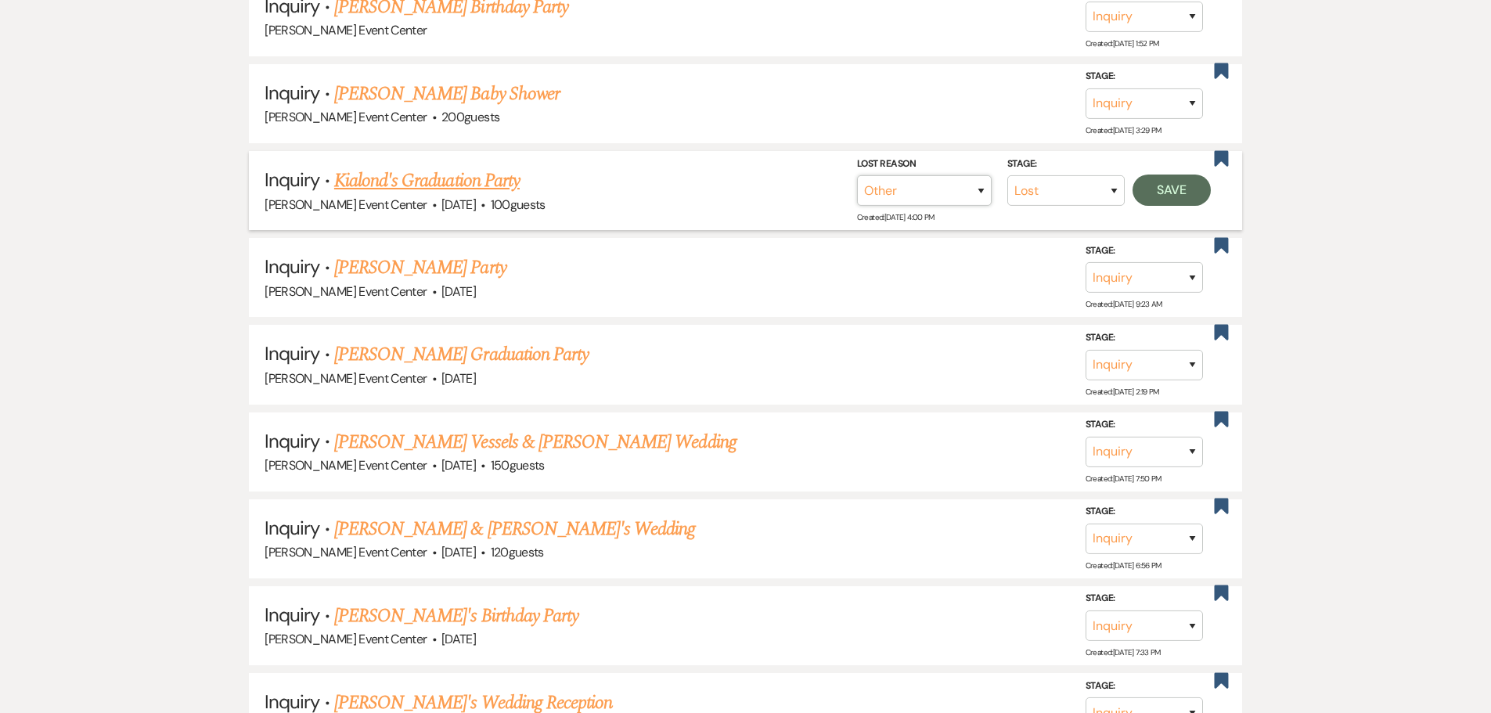
click at [857, 175] on select "Booked Elsewhere Budget Date Unavailable No Response Not a Good Match Capacity …" at bounding box center [924, 190] width 135 height 31
click at [903, 175] on input "Other" at bounding box center [918, 190] width 163 height 31
paste input "Date passed"
type input "Date passed"
click at [1156, 175] on button "Save" at bounding box center [1172, 190] width 78 height 31
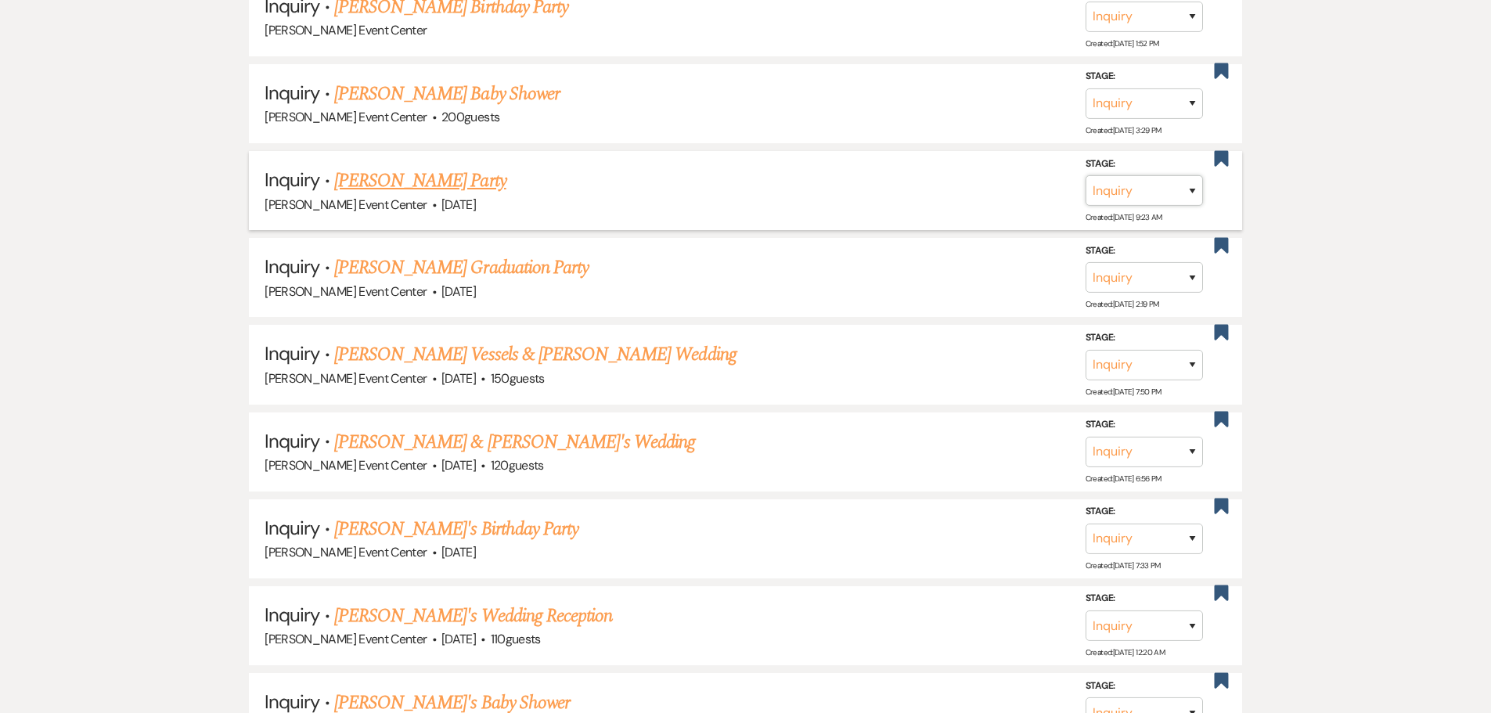
click at [1116, 182] on select "Inquiry Follow Up Tour Requested Tour Confirmed Toured Proposal Sent Booked Lost" at bounding box center [1144, 190] width 117 height 31
select select "8"
click at [1086, 175] on select "Inquiry Follow Up Tour Requested Tour Confirmed Toured Proposal Sent Booked Lost" at bounding box center [1144, 190] width 117 height 31
click at [896, 182] on select "Booked Elsewhere Budget Date Unavailable No Response Not a Good Match Capacity …" at bounding box center [924, 190] width 135 height 31
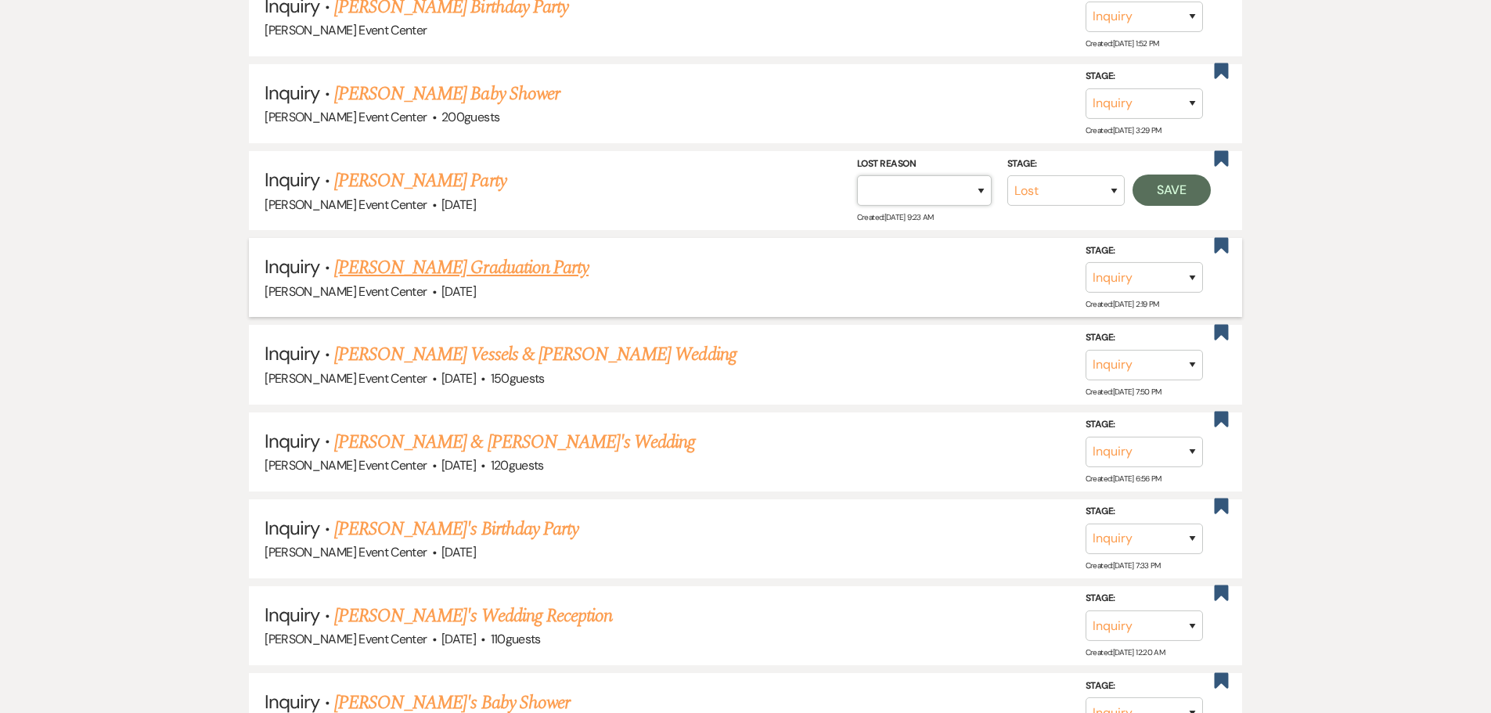
select select "1"
click at [857, 175] on select "Booked Elsewhere Budget Date Unavailable No Response Not a Good Match Capacity …" at bounding box center [924, 190] width 135 height 31
click at [909, 184] on input "Other" at bounding box center [918, 190] width 163 height 31
paste input "Date passed"
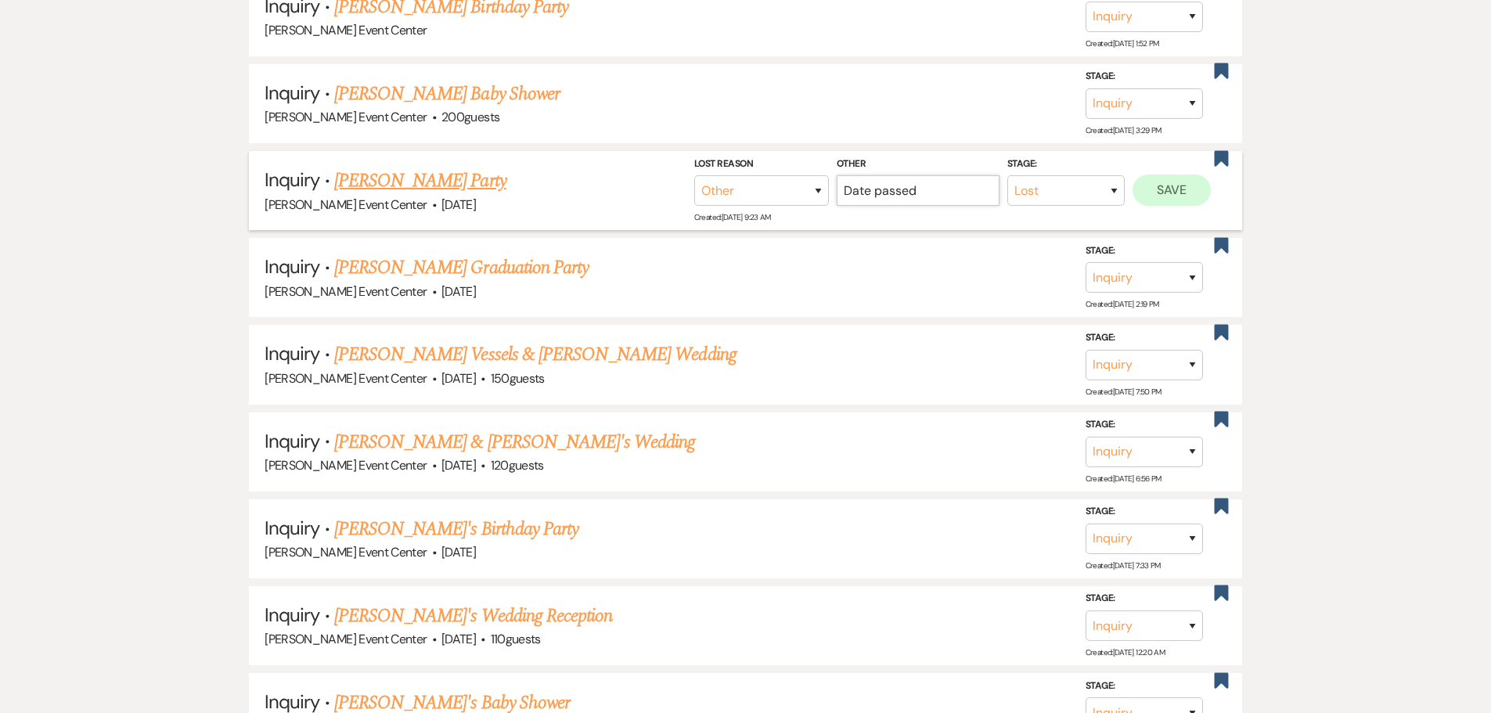
type input "Date passed"
click at [1147, 176] on button "Save" at bounding box center [1172, 190] width 78 height 31
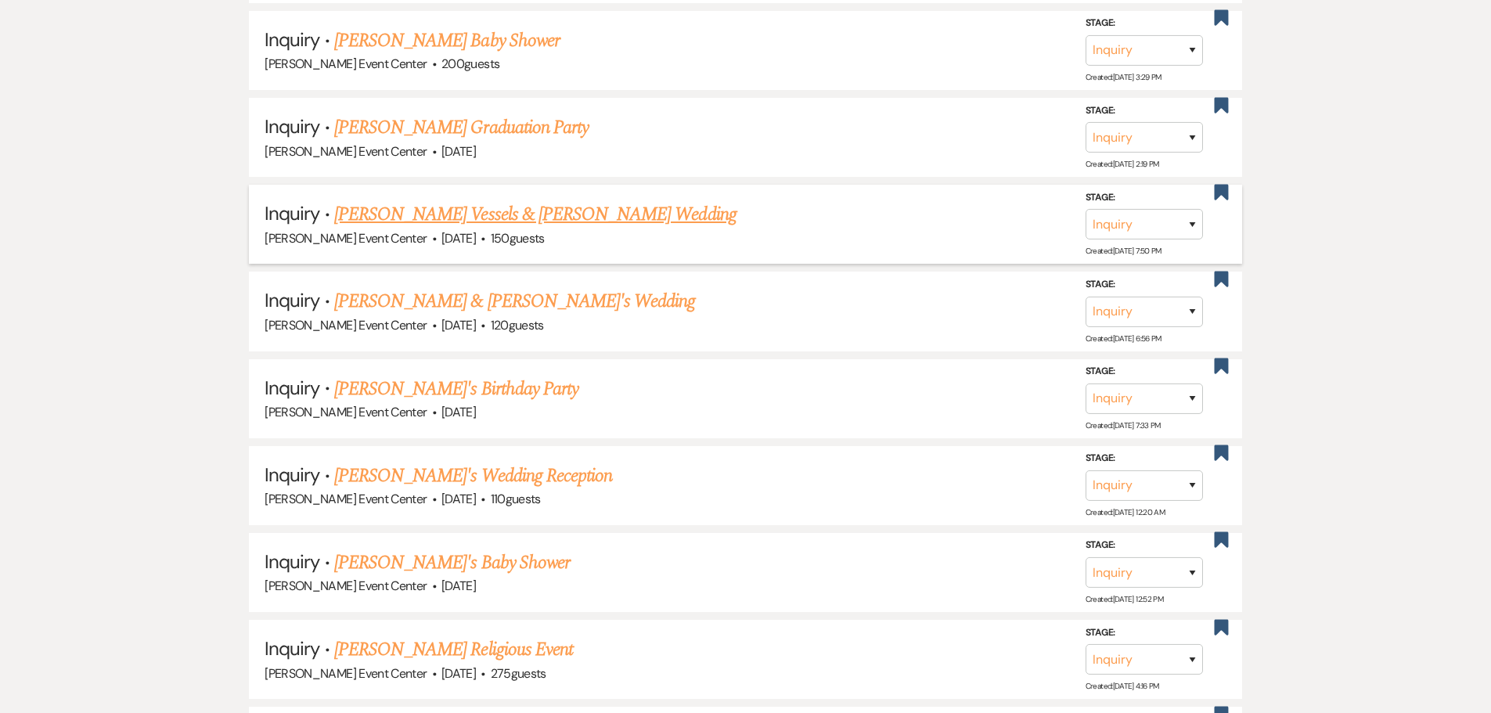
scroll to position [2897, 0]
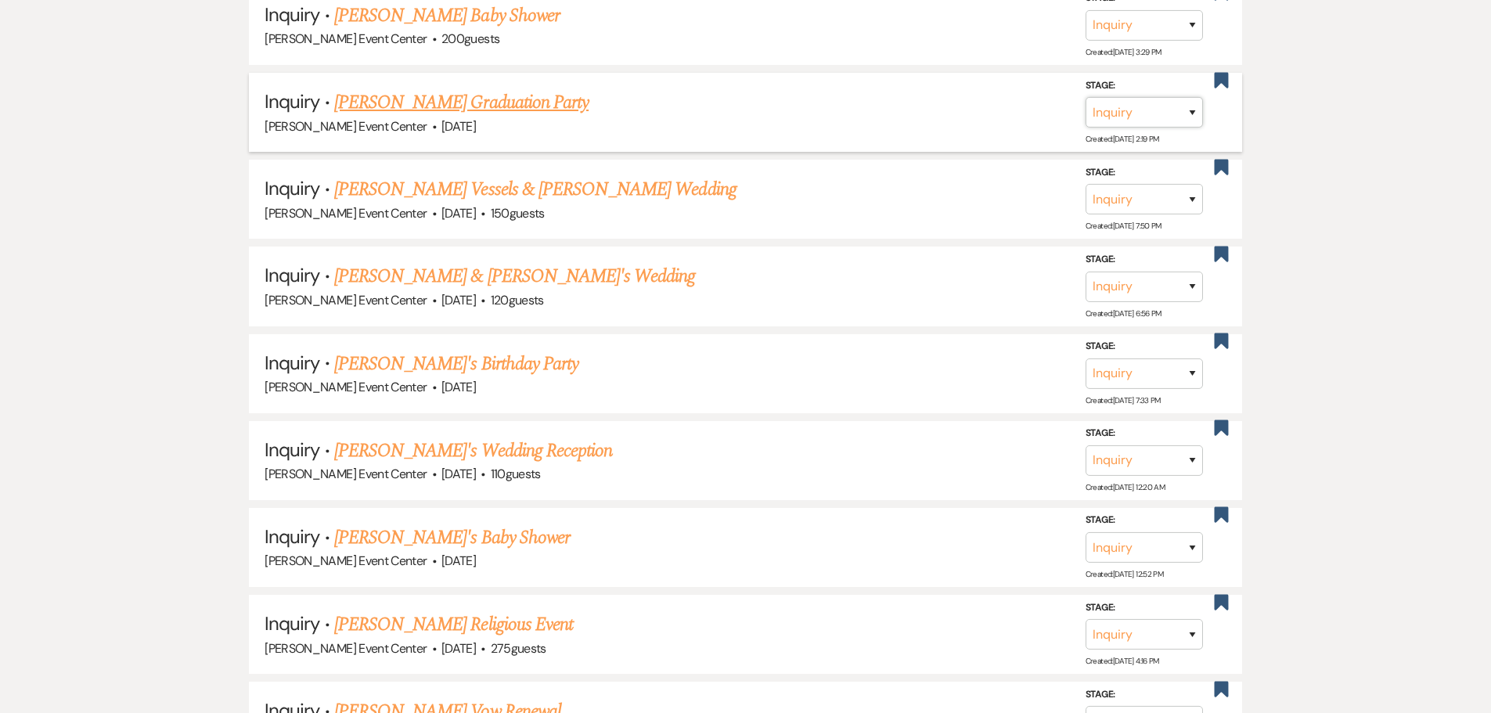
click at [1166, 106] on select "Inquiry Follow Up Tour Requested Tour Confirmed Toured Proposal Sent Booked Lost" at bounding box center [1144, 112] width 117 height 31
select select "8"
click at [1086, 97] on select "Inquiry Follow Up Tour Requested Tour Confirmed Toured Proposal Sent Booked Lost" at bounding box center [1144, 112] width 117 height 31
click at [947, 103] on select "Booked Elsewhere Budget Date Unavailable No Response Not a Good Match Capacity …" at bounding box center [924, 112] width 135 height 31
select select "1"
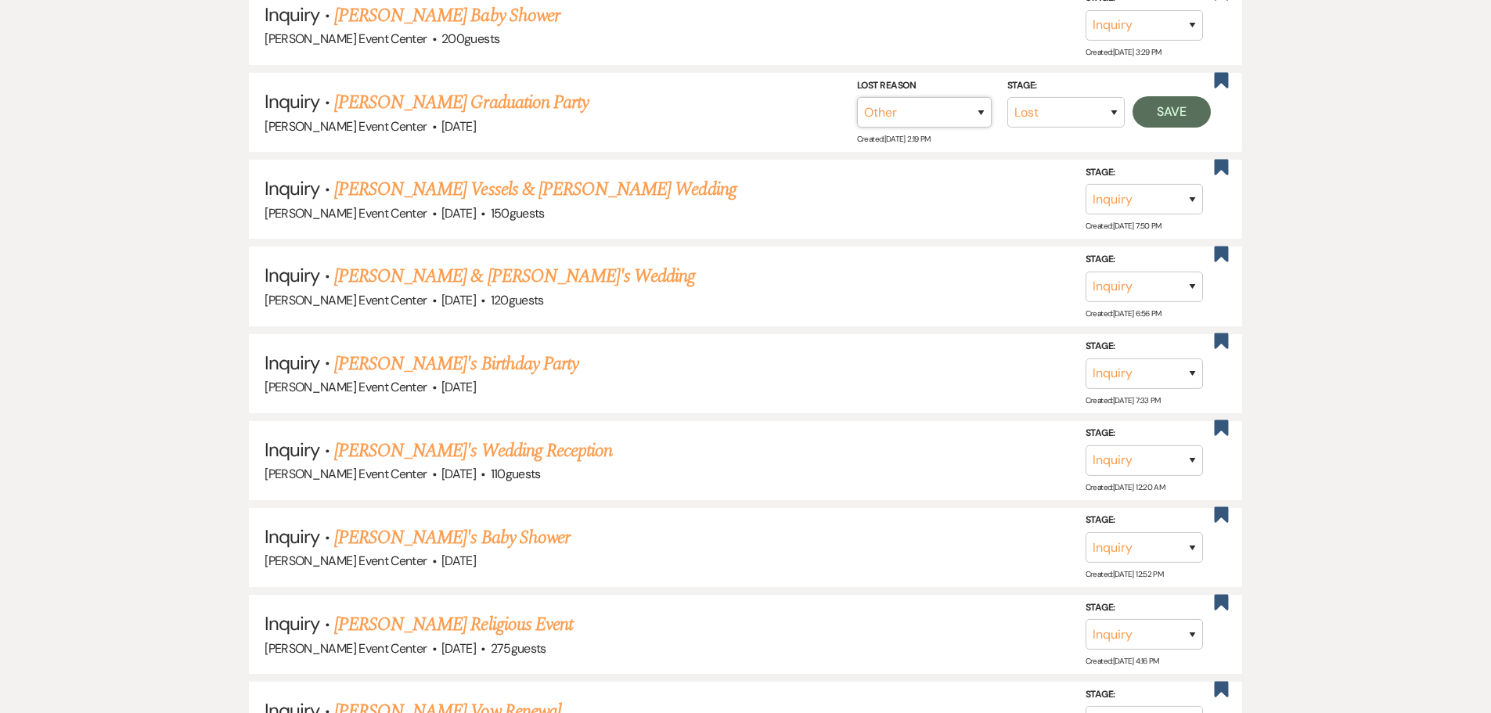
click at [857, 97] on select "Booked Elsewhere Budget Date Unavailable No Response Not a Good Match Capacity …" at bounding box center [924, 112] width 135 height 31
click at [937, 108] on input "Other" at bounding box center [918, 112] width 163 height 31
paste input "Date passed"
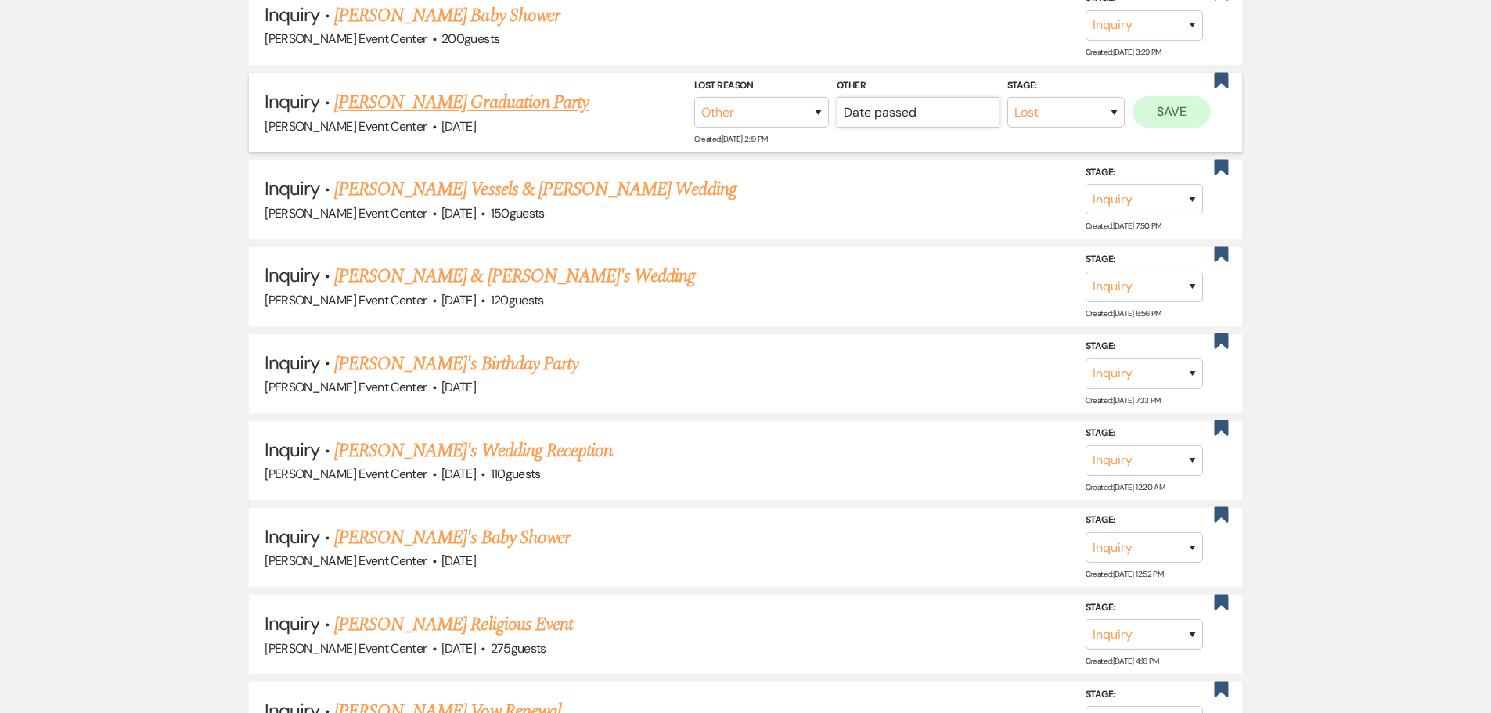
type input "Date passed"
click at [1159, 96] on button "Save" at bounding box center [1172, 111] width 78 height 31
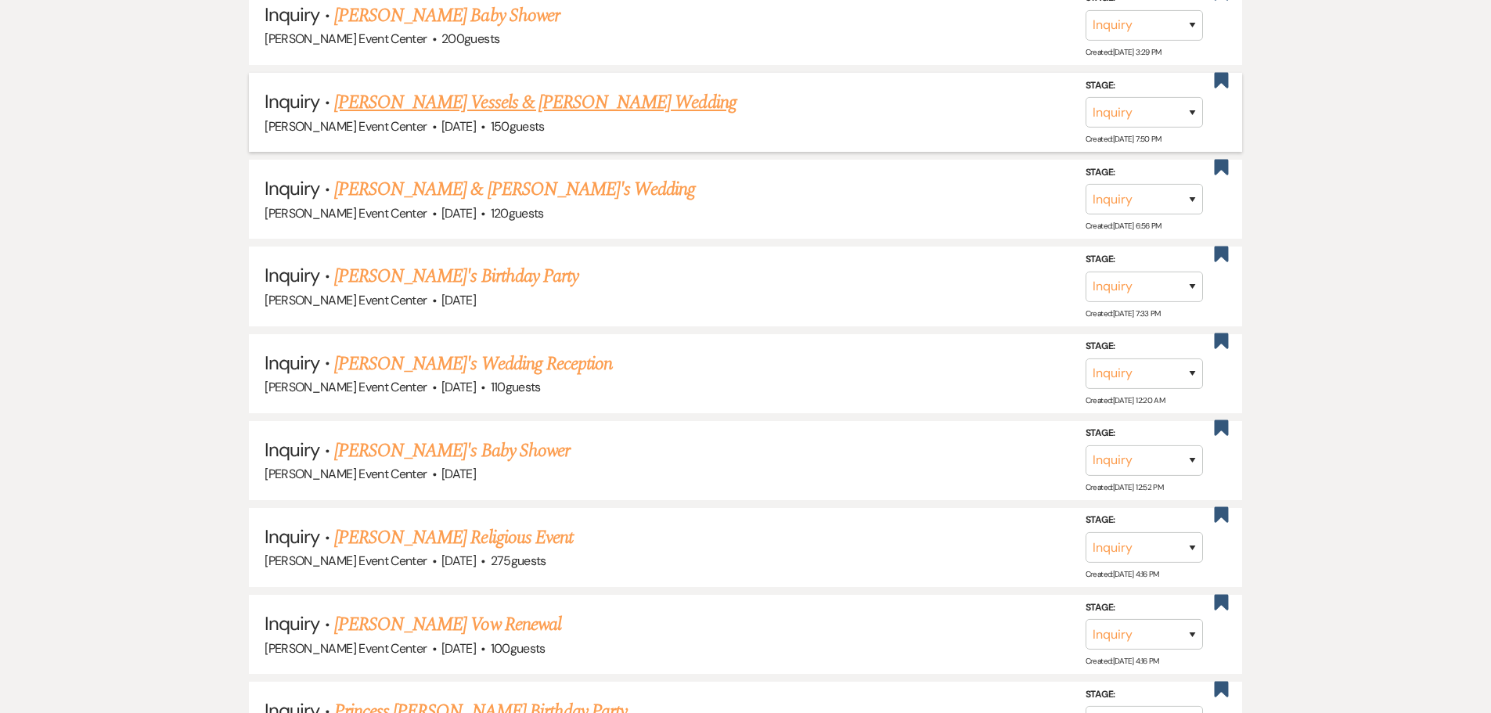
click at [1112, 114] on div "Stage: Inquiry Follow Up Tour Requested Tour Confirmed Toured Proposal Sent Boo…" at bounding box center [1152, 112] width 133 height 70
click at [1111, 104] on select "Inquiry Follow Up Tour Requested Tour Confirmed Toured Proposal Sent Booked Lost" at bounding box center [1144, 112] width 117 height 31
select select "8"
click at [1086, 97] on select "Inquiry Follow Up Tour Requested Tour Confirmed Toured Proposal Sent Booked Lost" at bounding box center [1144, 112] width 117 height 31
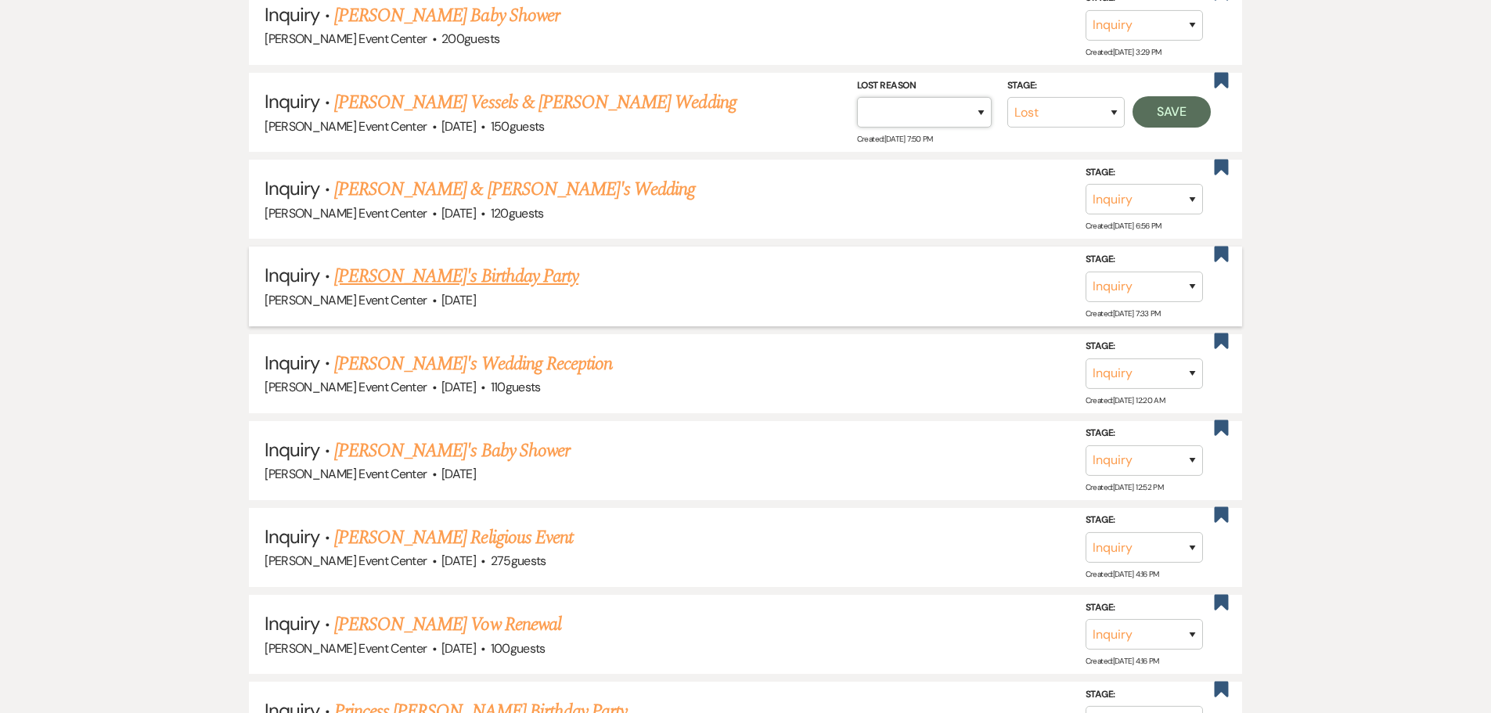
drag, startPoint x: 907, startPoint y: 97, endPoint x: 894, endPoint y: 240, distance: 143.1
click at [908, 97] on select "Booked Elsewhere Budget Date Unavailable No Response Not a Good Match Capacity …" at bounding box center [924, 112] width 135 height 31
select select "1"
click at [857, 97] on select "Booked Elsewhere Budget Date Unavailable No Response Not a Good Match Capacity …" at bounding box center [924, 112] width 135 height 31
click at [954, 97] on input "Other" at bounding box center [918, 112] width 163 height 31
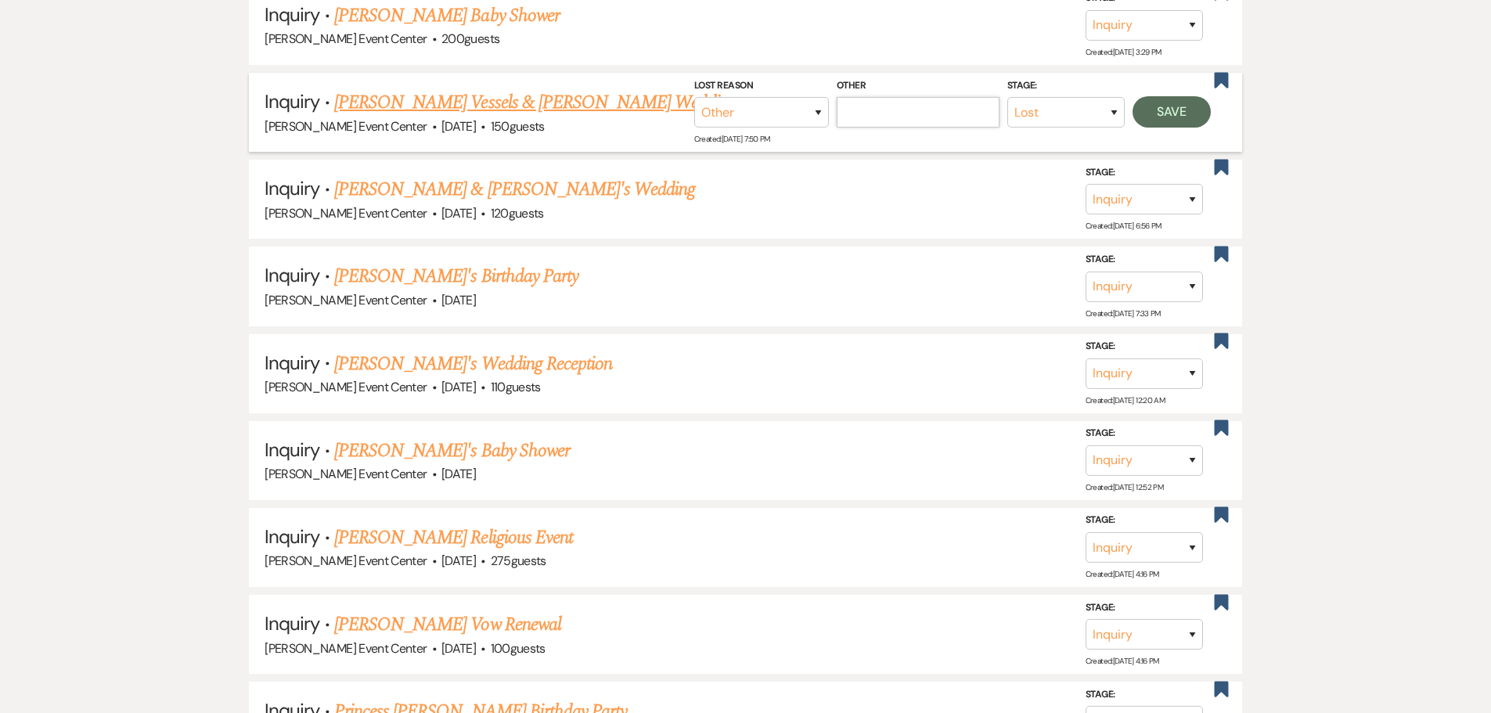
paste input "Date passed"
type input "Date passed"
click at [1143, 96] on button "Save" at bounding box center [1172, 111] width 78 height 31
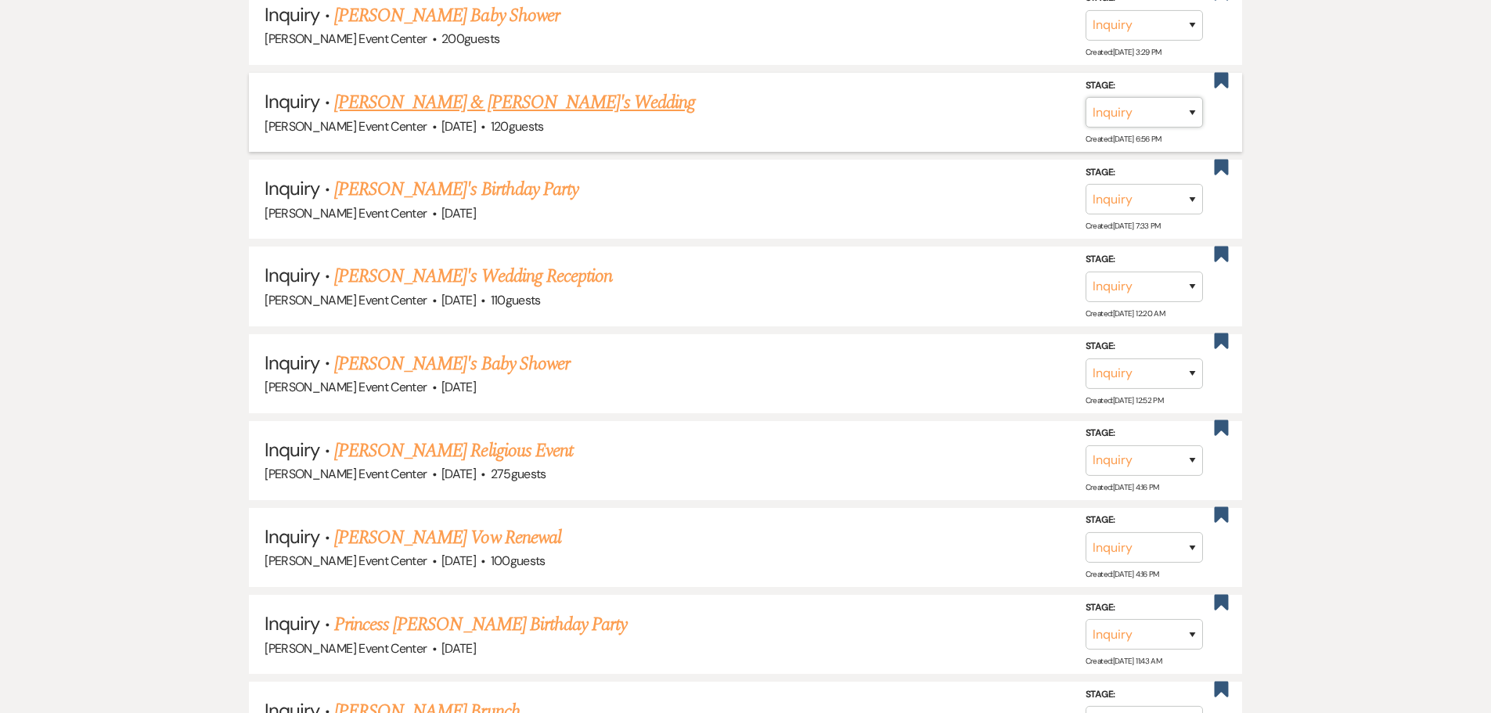
click at [1117, 106] on select "Inquiry Follow Up Tour Requested Tour Confirmed Toured Proposal Sent Booked Lost" at bounding box center [1144, 112] width 117 height 31
select select "8"
click at [1086, 97] on select "Inquiry Follow Up Tour Requested Tour Confirmed Toured Proposal Sent Booked Lost" at bounding box center [1144, 112] width 117 height 31
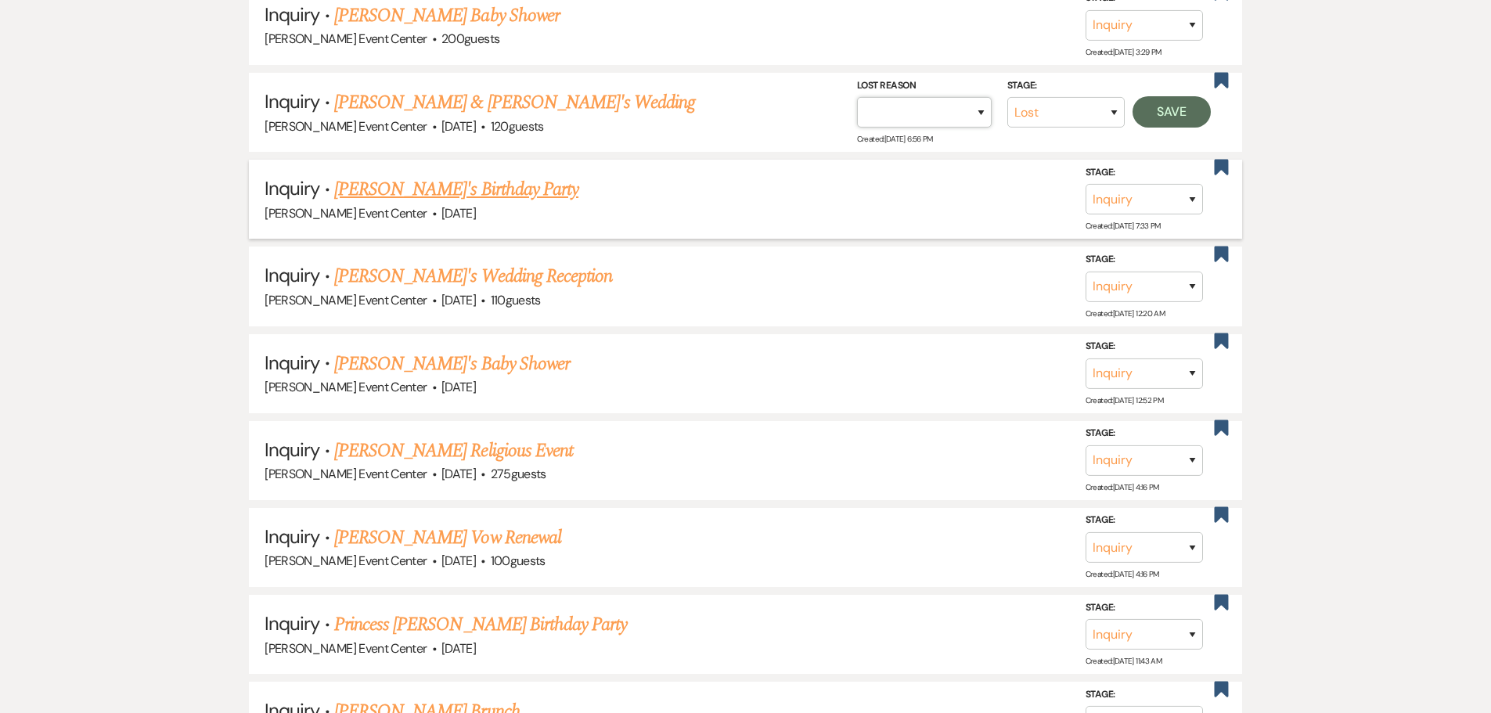
click at [968, 97] on select "Booked Elsewhere Budget Date Unavailable No Response Not a Good Match Capacity …" at bounding box center [924, 112] width 135 height 31
click at [857, 97] on select "Booked Elsewhere Budget Date Unavailable No Response Not a Good Match Capacity …" at bounding box center [924, 112] width 135 height 31
click at [874, 102] on input "Other" at bounding box center [918, 112] width 163 height 31
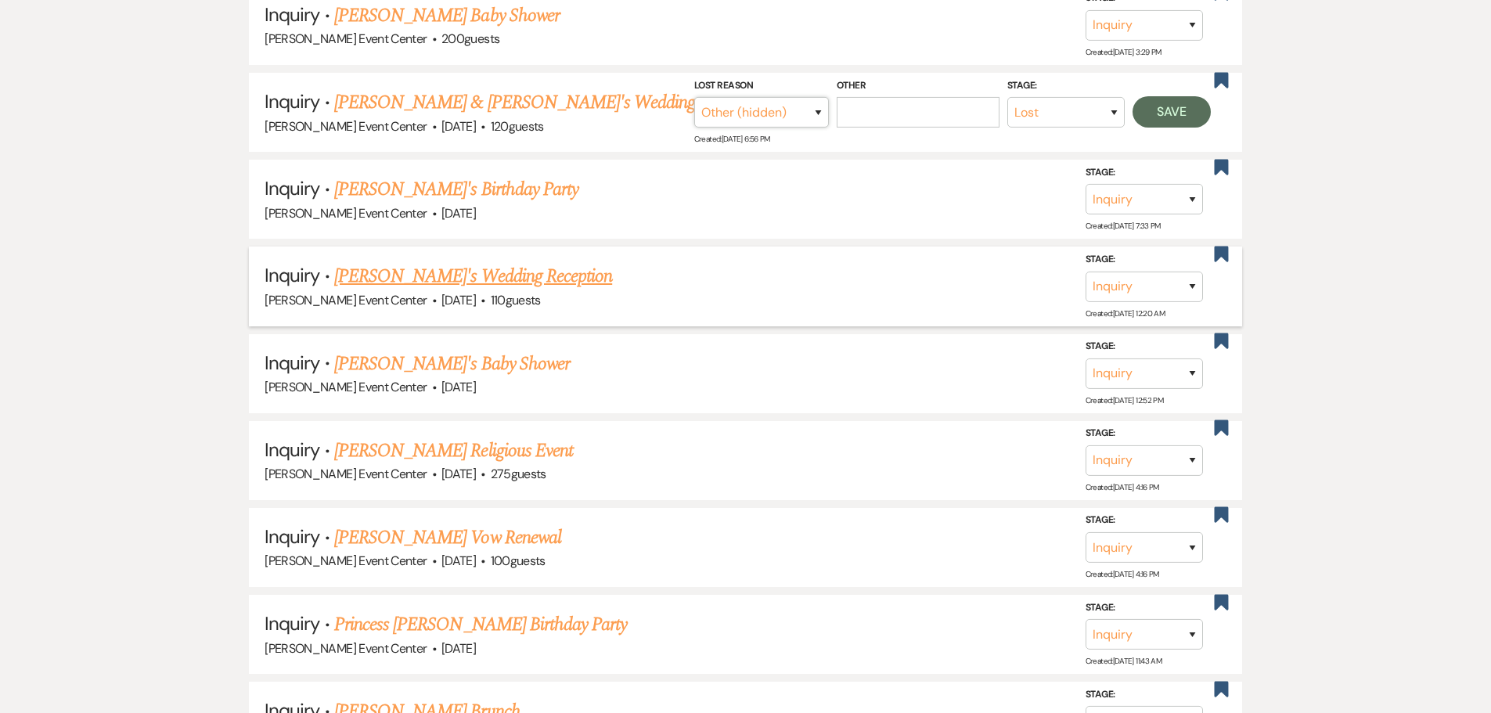
click at [784, 102] on select "Booked Elsewhere Budget Date Unavailable No Response Not a Good Match Capacity …" at bounding box center [761, 112] width 135 height 31
select select "1"
click at [710, 97] on select "Booked Elsewhere Budget Date Unavailable No Response Not a Good Match Capacity …" at bounding box center [761, 112] width 135 height 31
click at [891, 86] on div "Other" at bounding box center [918, 102] width 163 height 51
click at [892, 97] on input "Other" at bounding box center [918, 112] width 163 height 31
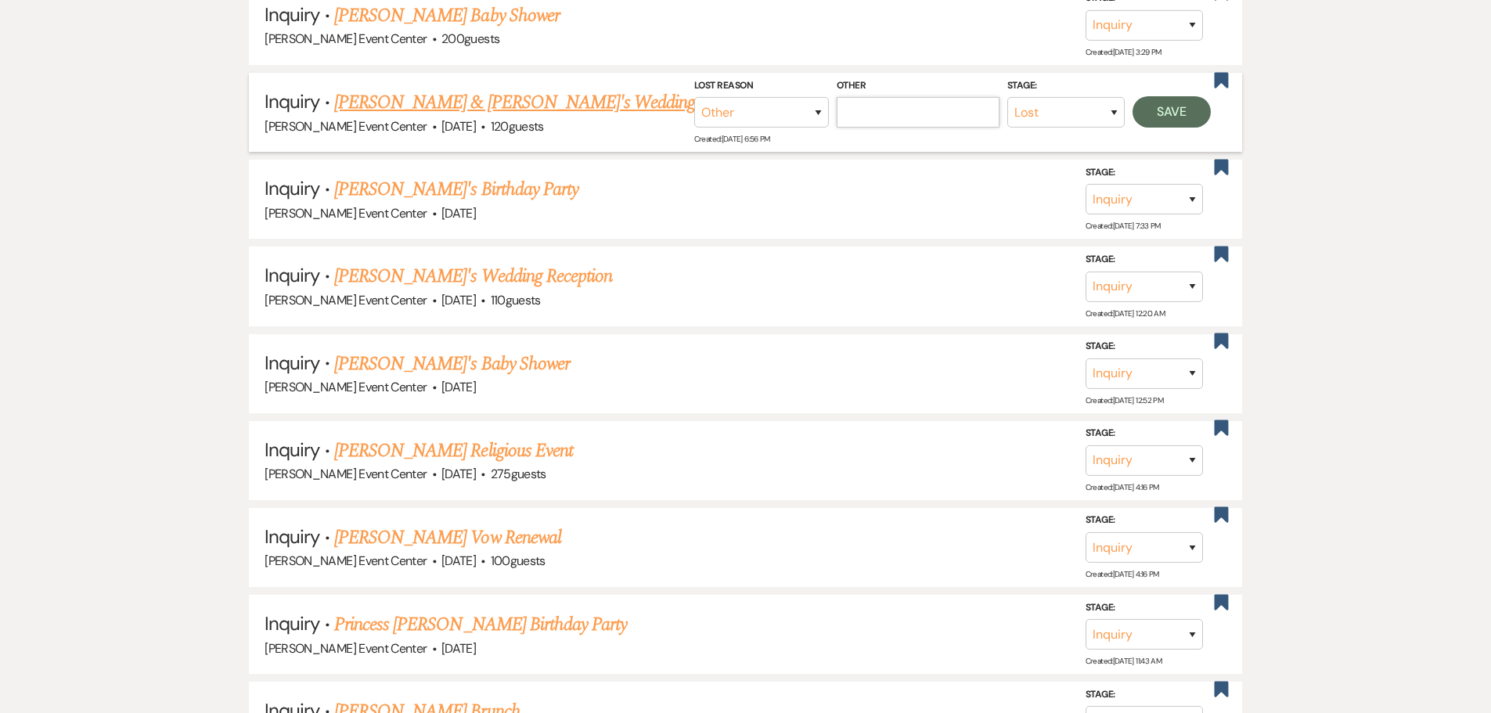
paste input "Date passed"
type input "Date passed"
click at [1141, 96] on button "Save" at bounding box center [1172, 111] width 78 height 31
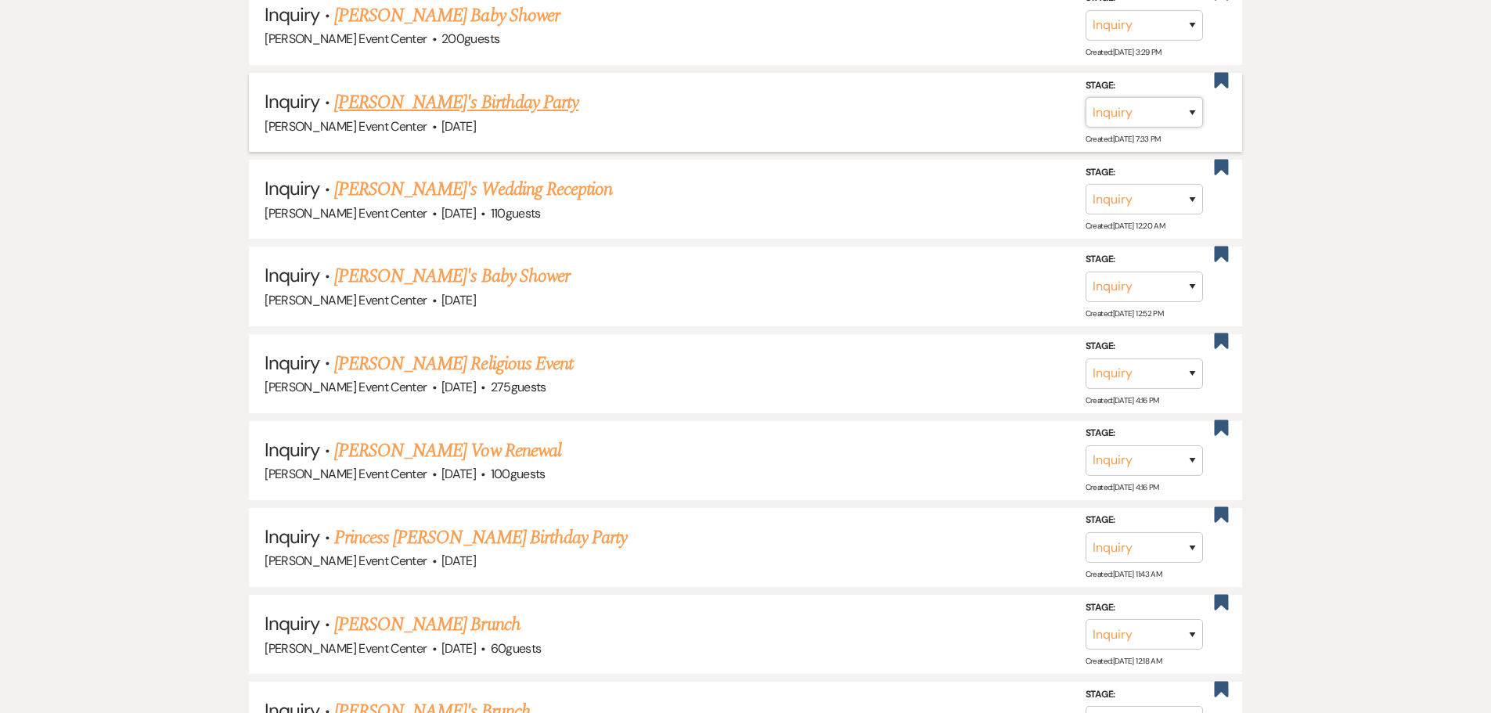
click at [1141, 97] on select "Inquiry Follow Up Tour Requested Tour Confirmed Toured Proposal Sent Booked Lost" at bounding box center [1144, 112] width 117 height 31
select select "8"
click at [1086, 97] on select "Inquiry Follow Up Tour Requested Tour Confirmed Toured Proposal Sent Booked Lost" at bounding box center [1144, 112] width 117 height 31
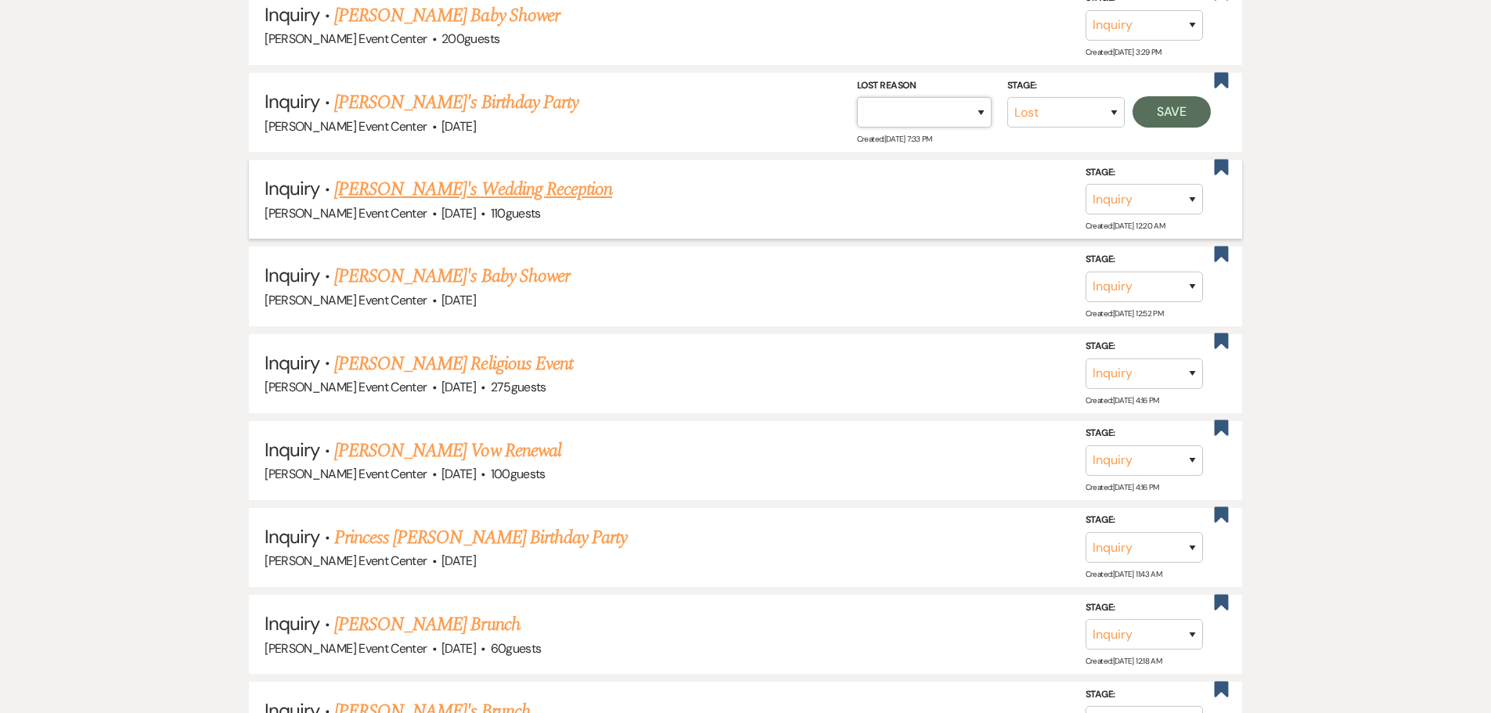
click at [921, 104] on select "Booked Elsewhere Budget Date Unavailable No Response Not a Good Match Capacity …" at bounding box center [924, 112] width 135 height 31
select select "1"
click at [857, 97] on select "Booked Elsewhere Budget Date Unavailable No Response Not a Good Match Capacity …" at bounding box center [924, 112] width 135 height 31
click at [903, 97] on input "Other" at bounding box center [918, 112] width 163 height 31
paste input "Date passed"
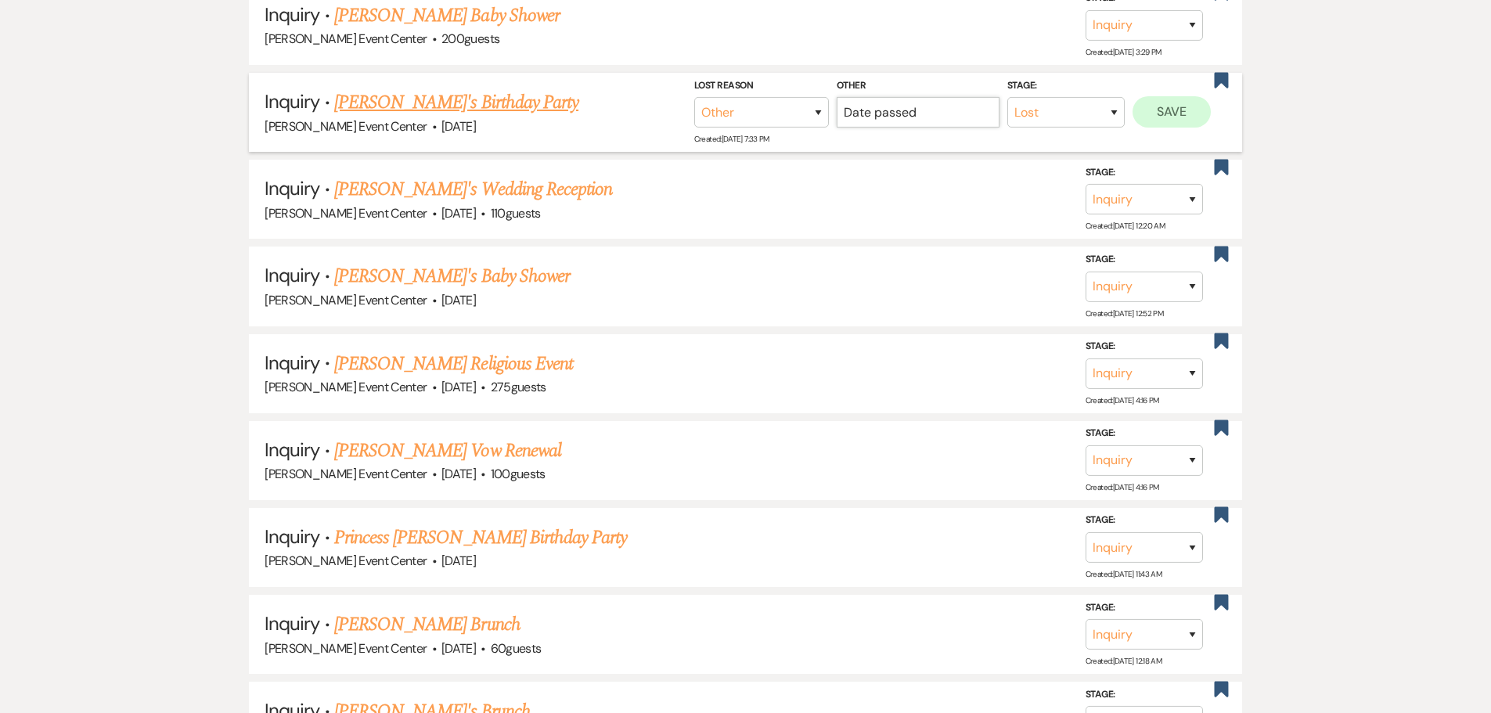
type input "Date passed"
click at [1159, 98] on button "Save" at bounding box center [1172, 111] width 78 height 31
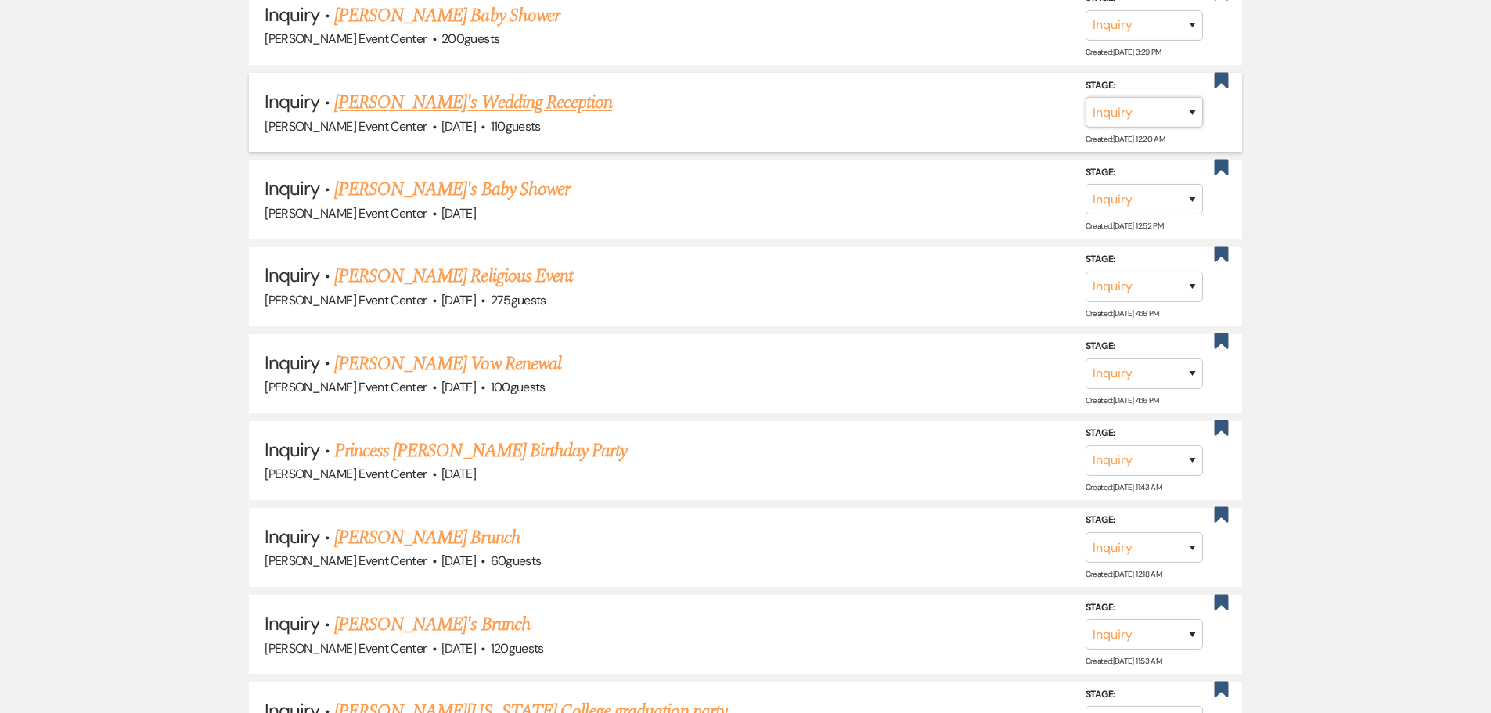
click at [1110, 99] on select "Inquiry Follow Up Tour Requested Tour Confirmed Toured Proposal Sent Booked Lost" at bounding box center [1144, 112] width 117 height 31
select select "8"
click at [1086, 97] on select "Inquiry Follow Up Tour Requested Tour Confirmed Toured Proposal Sent Booked Lost" at bounding box center [1144, 112] width 117 height 31
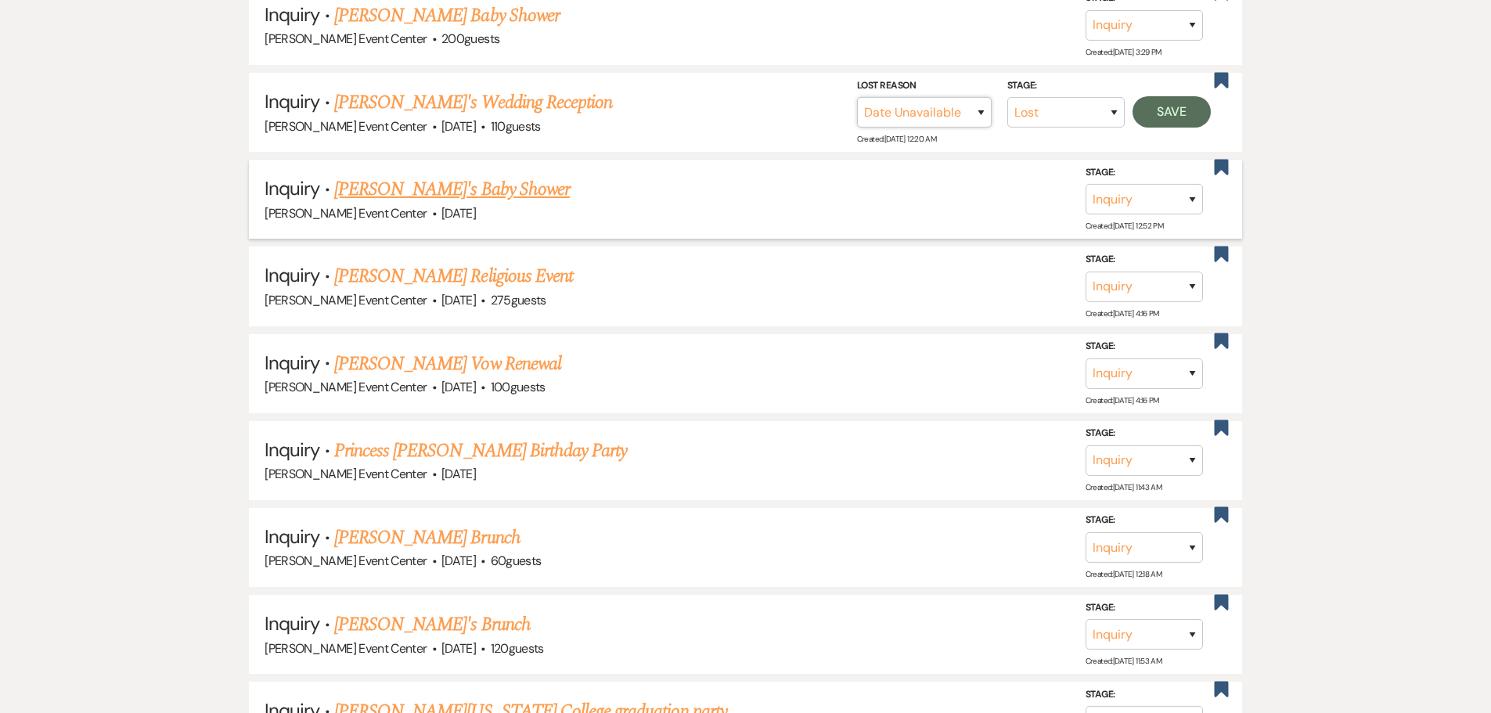
click at [900, 97] on select "Booked Elsewhere Budget Date Unavailable No Response Not a Good Match Capacity …" at bounding box center [924, 112] width 135 height 31
select select "1"
click at [857, 97] on select "Booked Elsewhere Budget Date Unavailable No Response Not a Good Match Capacity …" at bounding box center [924, 112] width 135 height 31
click at [961, 101] on input "Other" at bounding box center [918, 112] width 163 height 31
paste input "Date passed"
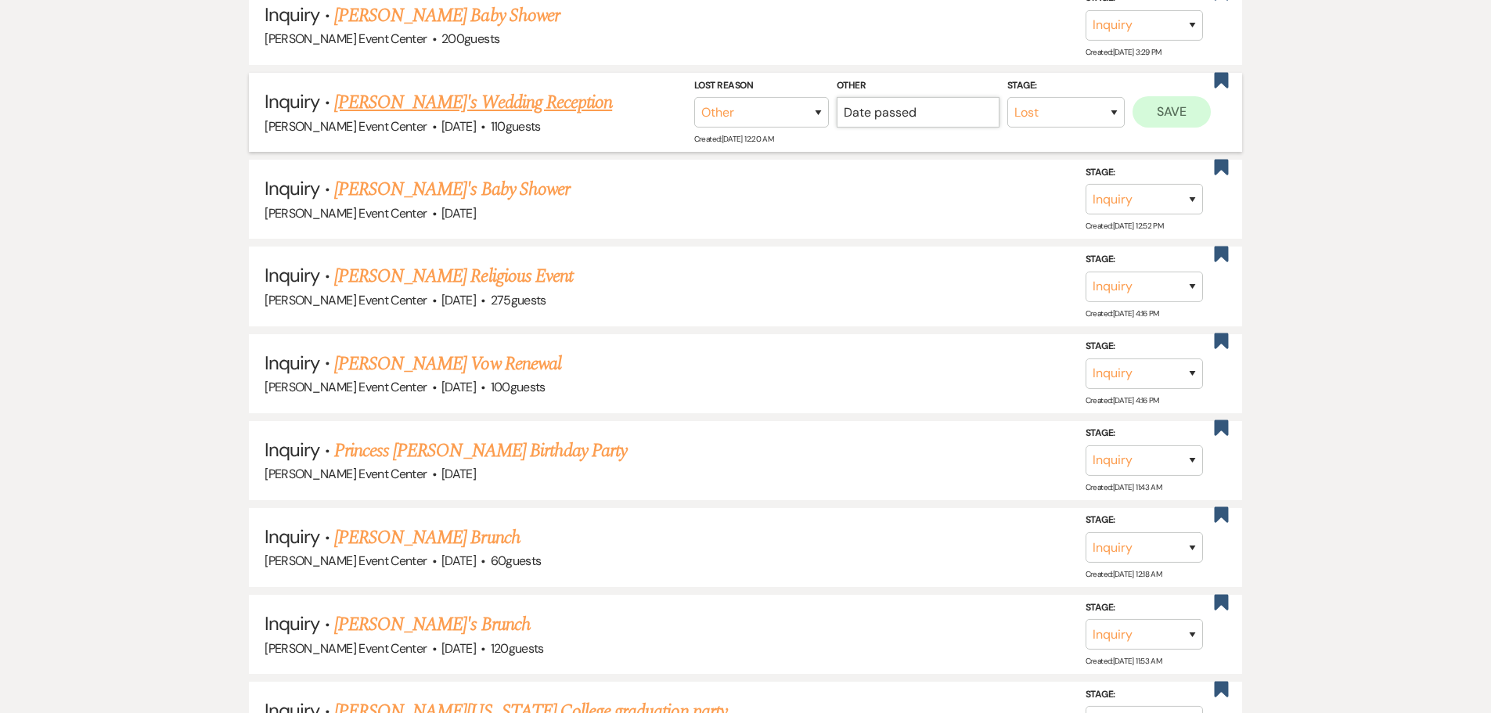
type input "Date passed"
click at [1151, 103] on button "Save" at bounding box center [1172, 111] width 78 height 31
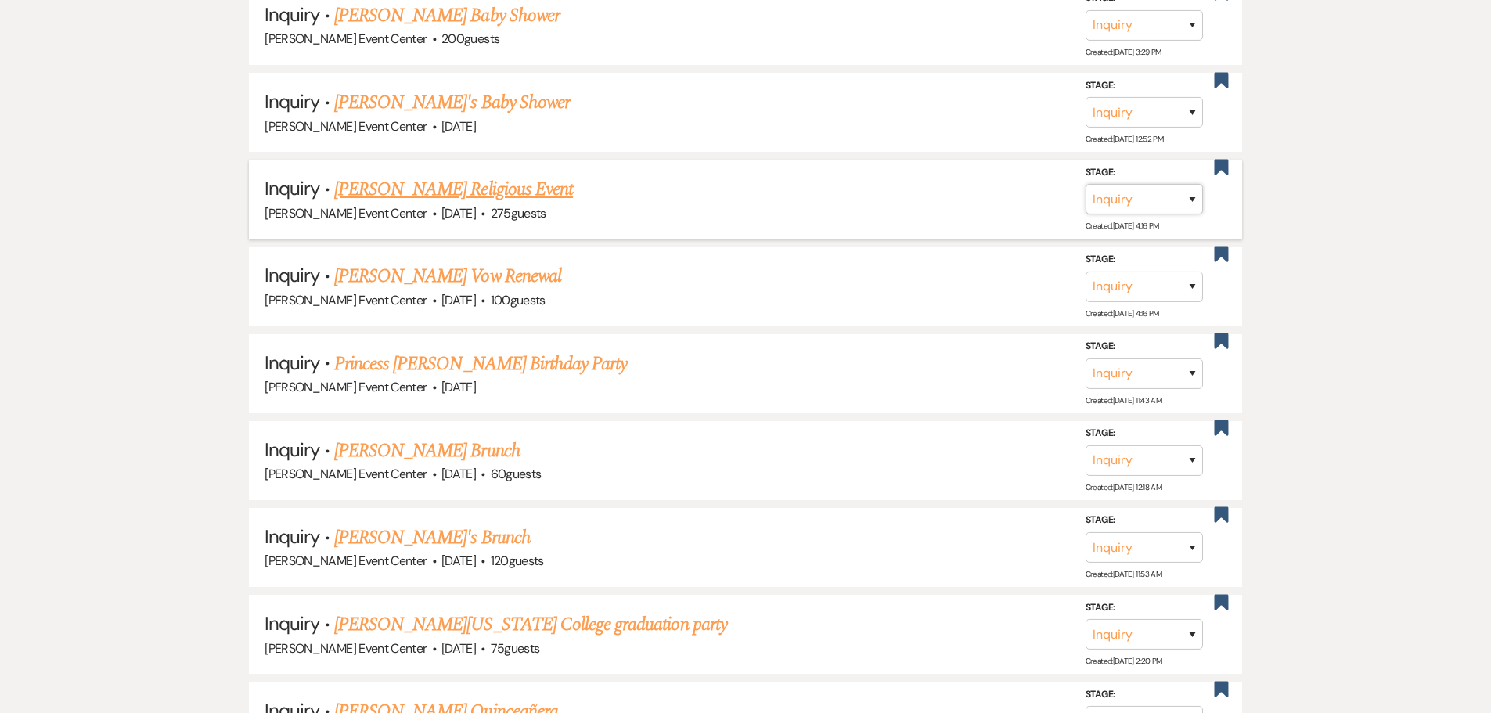
click at [1141, 184] on select "Inquiry Follow Up Tour Requested Tour Confirmed Toured Proposal Sent Booked Lost" at bounding box center [1144, 199] width 117 height 31
select select "8"
click at [1086, 184] on select "Inquiry Follow Up Tour Requested Tour Confirmed Toured Proposal Sent Booked Lost" at bounding box center [1144, 199] width 117 height 31
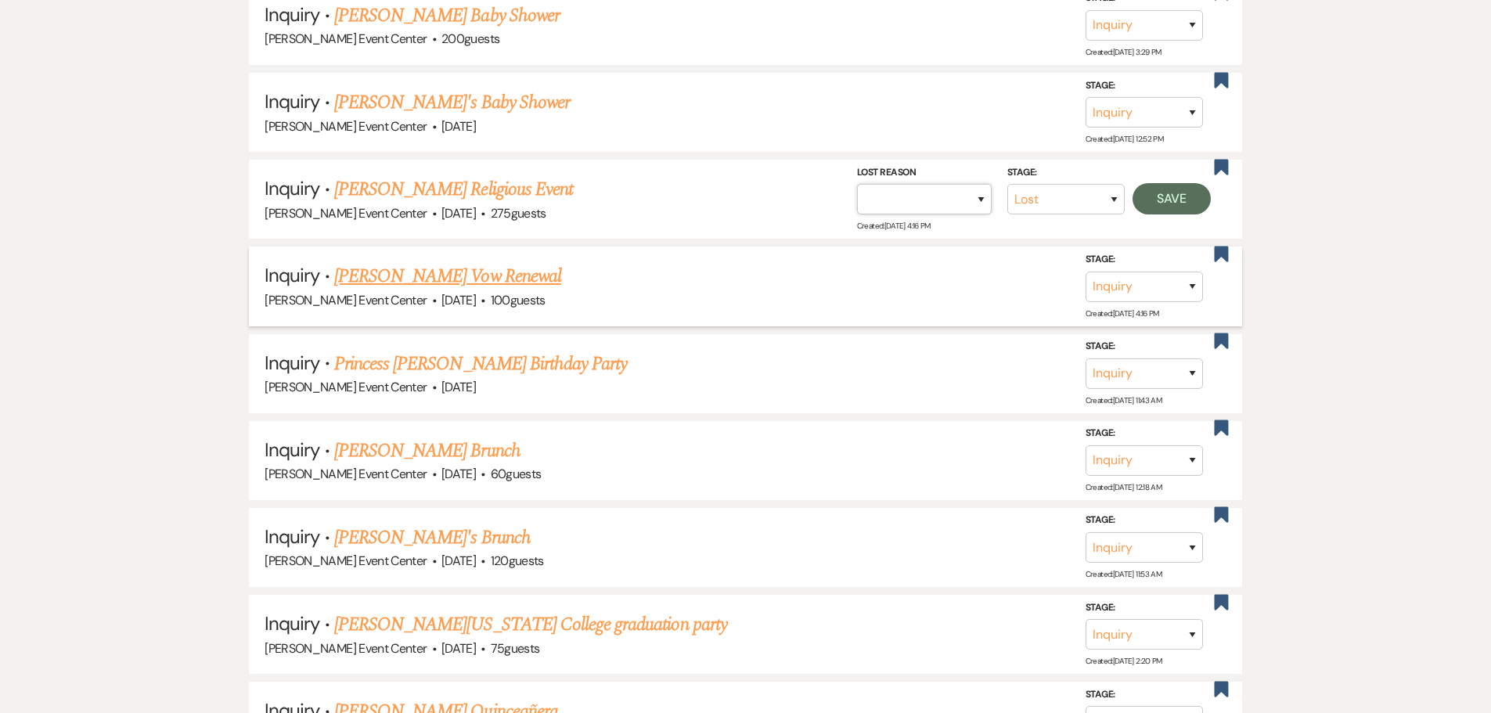
click at [947, 192] on select "Booked Elsewhere Budget Date Unavailable No Response Not a Good Match Capacity …" at bounding box center [924, 199] width 135 height 31
select select "1"
click at [857, 184] on select "Booked Elsewhere Budget Date Unavailable No Response Not a Good Match Capacity …" at bounding box center [924, 199] width 135 height 31
click at [932, 184] on input "Other" at bounding box center [918, 199] width 163 height 31
paste input "Date passed"
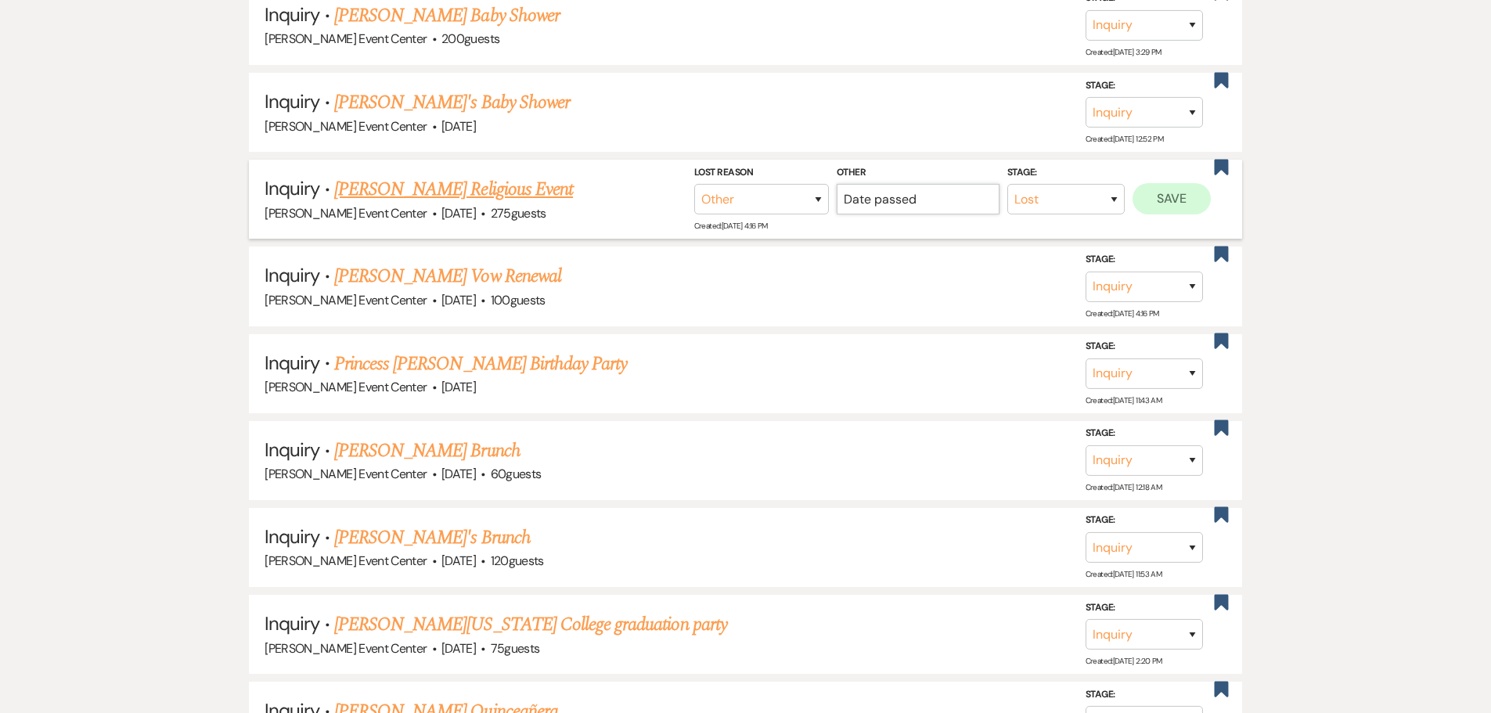
type input "Date passed"
click at [1163, 183] on button "Save" at bounding box center [1172, 198] width 78 height 31
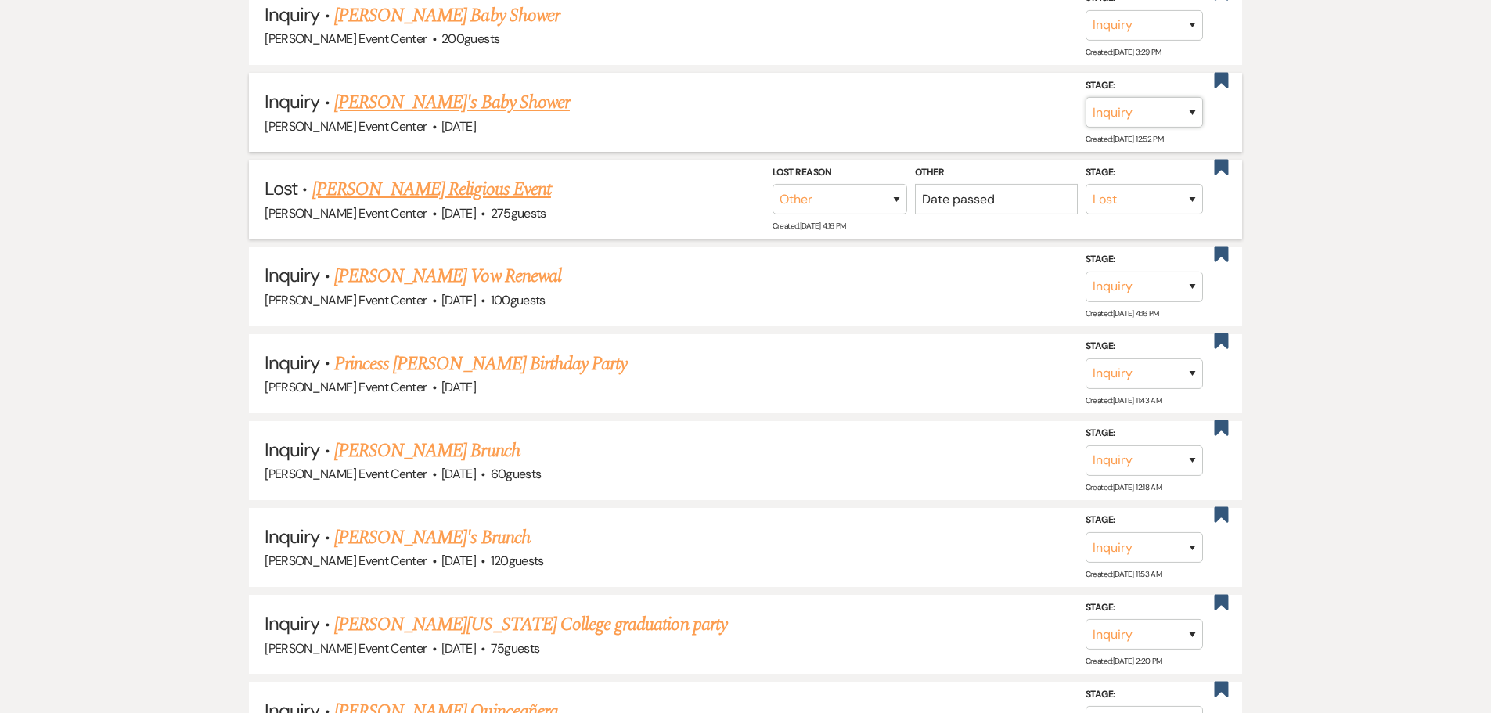
click at [1145, 106] on select "Inquiry Follow Up Tour Requested Tour Confirmed Toured Proposal Sent Booked Lost" at bounding box center [1144, 112] width 117 height 31
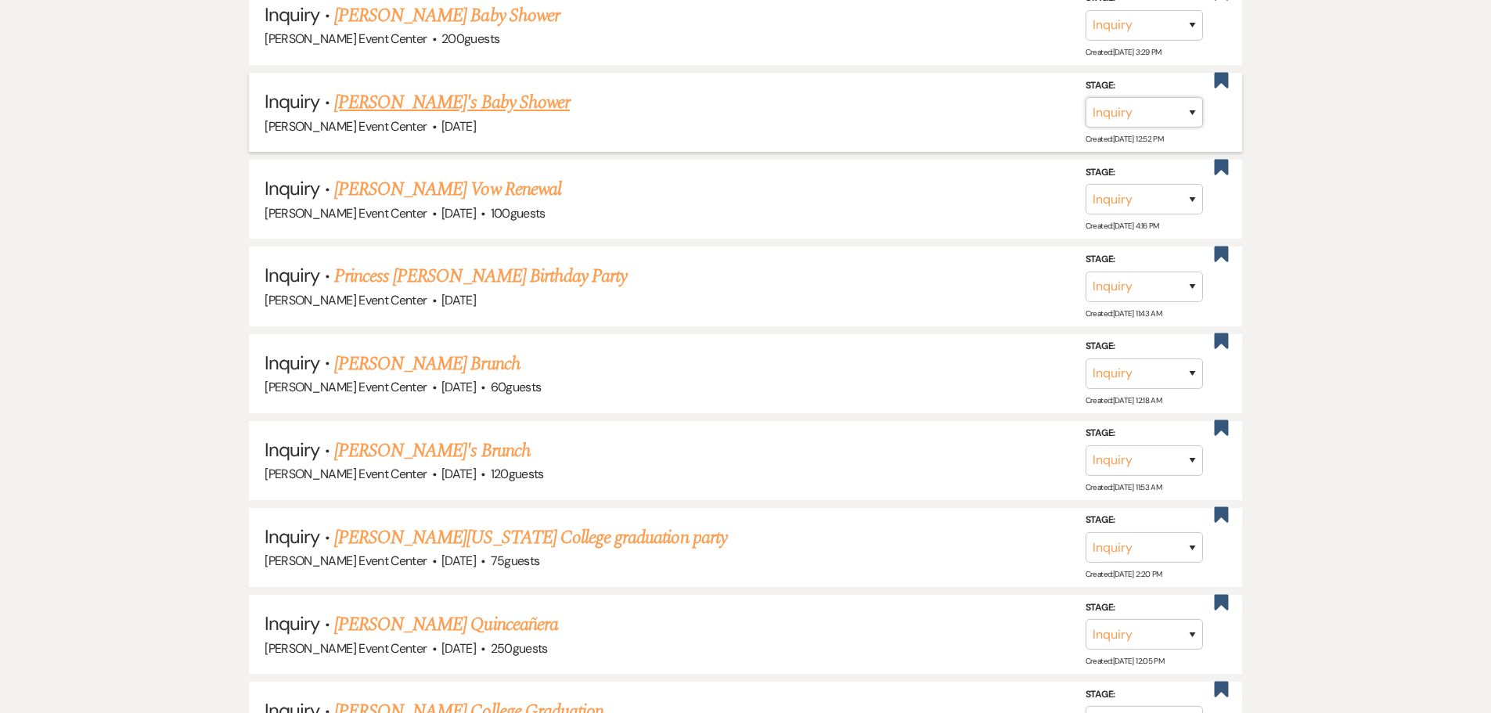
select select "8"
click at [1086, 97] on select "Inquiry Follow Up Tour Requested Tour Confirmed Toured Proposal Sent Booked Lost" at bounding box center [1144, 112] width 117 height 31
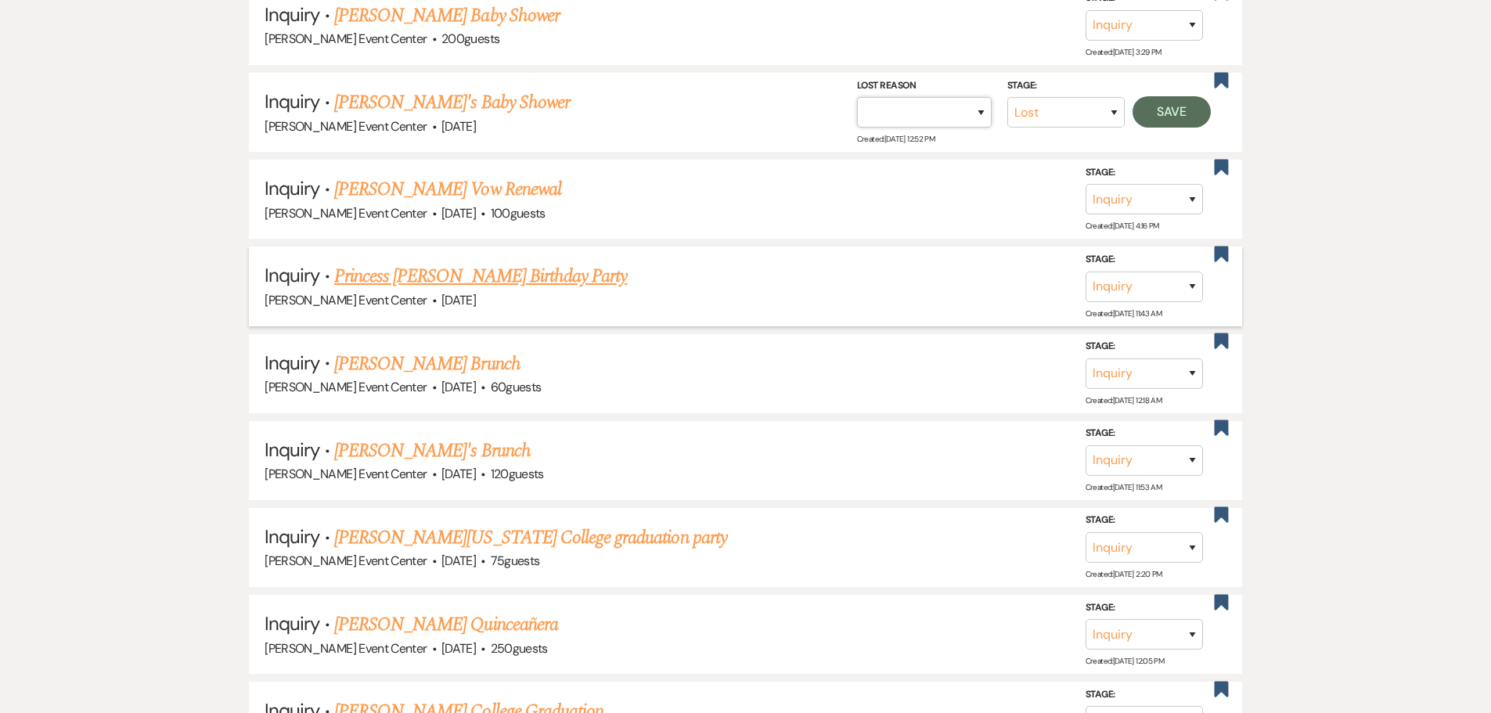
click at [926, 100] on select "Booked Elsewhere Budget Date Unavailable No Response Not a Good Match Capacity …" at bounding box center [924, 112] width 135 height 31
select select "1"
click at [857, 97] on select "Booked Elsewhere Budget Date Unavailable No Response Not a Good Match Capacity …" at bounding box center [924, 112] width 135 height 31
click at [962, 101] on input "Other" at bounding box center [918, 112] width 163 height 31
paste input "Date passed"
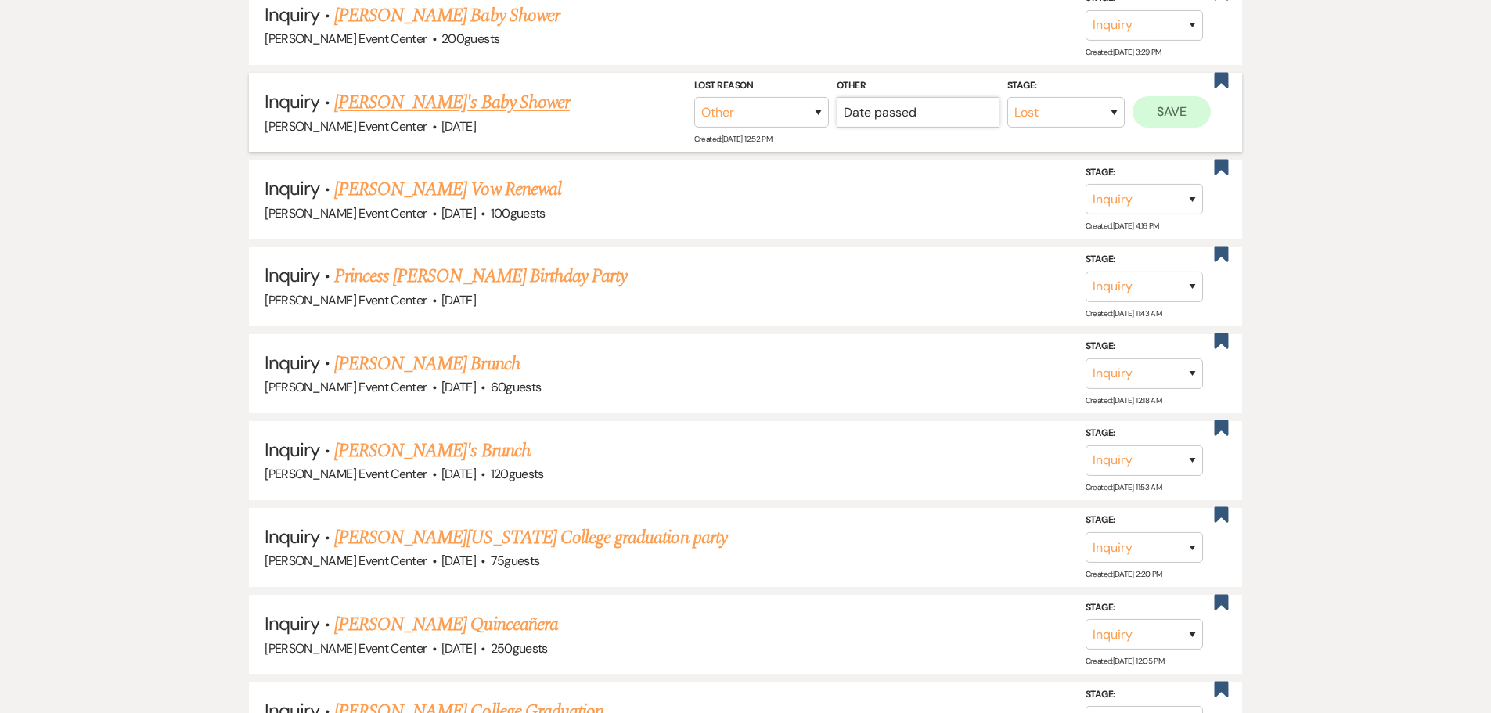
type input "Date passed"
click at [1159, 102] on button "Save" at bounding box center [1172, 111] width 78 height 31
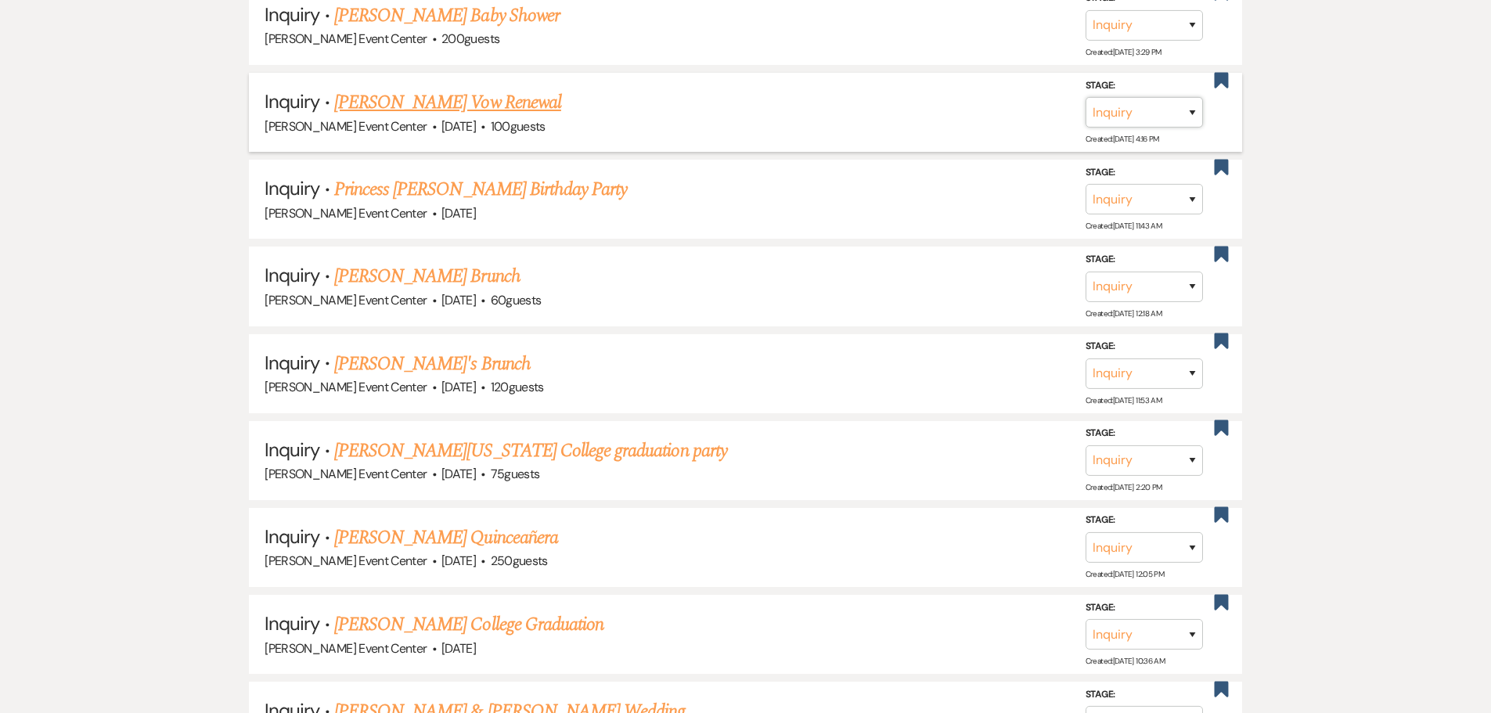
click at [1120, 98] on select "Inquiry Follow Up Tour Requested Tour Confirmed Toured Proposal Sent Booked Lost" at bounding box center [1144, 112] width 117 height 31
select select "8"
click at [1086, 97] on select "Inquiry Follow Up Tour Requested Tour Confirmed Toured Proposal Sent Booked Lost" at bounding box center [1144, 112] width 117 height 31
click at [940, 100] on select "Booked Elsewhere Budget Date Unavailable No Response Not a Good Match Capacity …" at bounding box center [924, 112] width 135 height 31
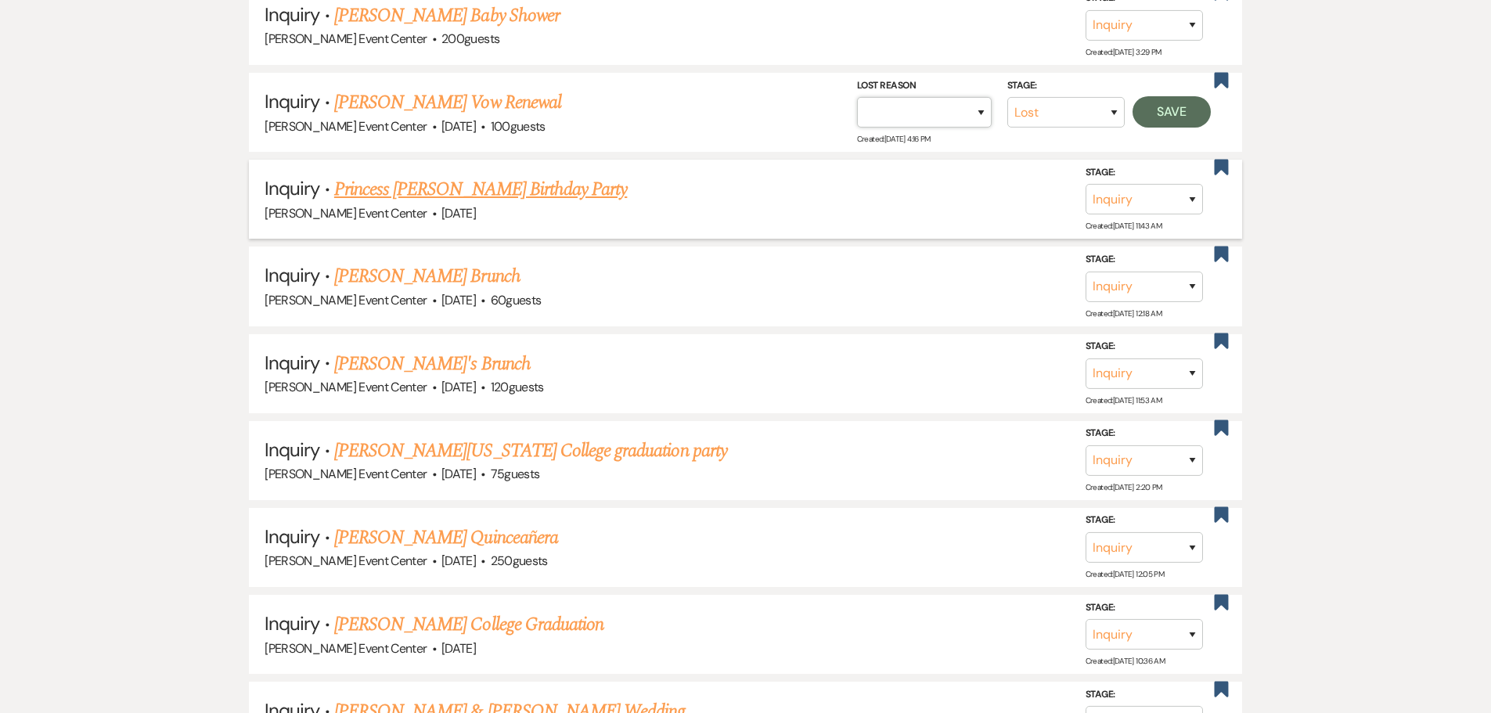
select select "1"
click at [857, 97] on select "Booked Elsewhere Budget Date Unavailable No Response Not a Good Match Capacity …" at bounding box center [924, 112] width 135 height 31
click at [961, 97] on input "Other" at bounding box center [918, 112] width 163 height 31
paste input "Date passed"
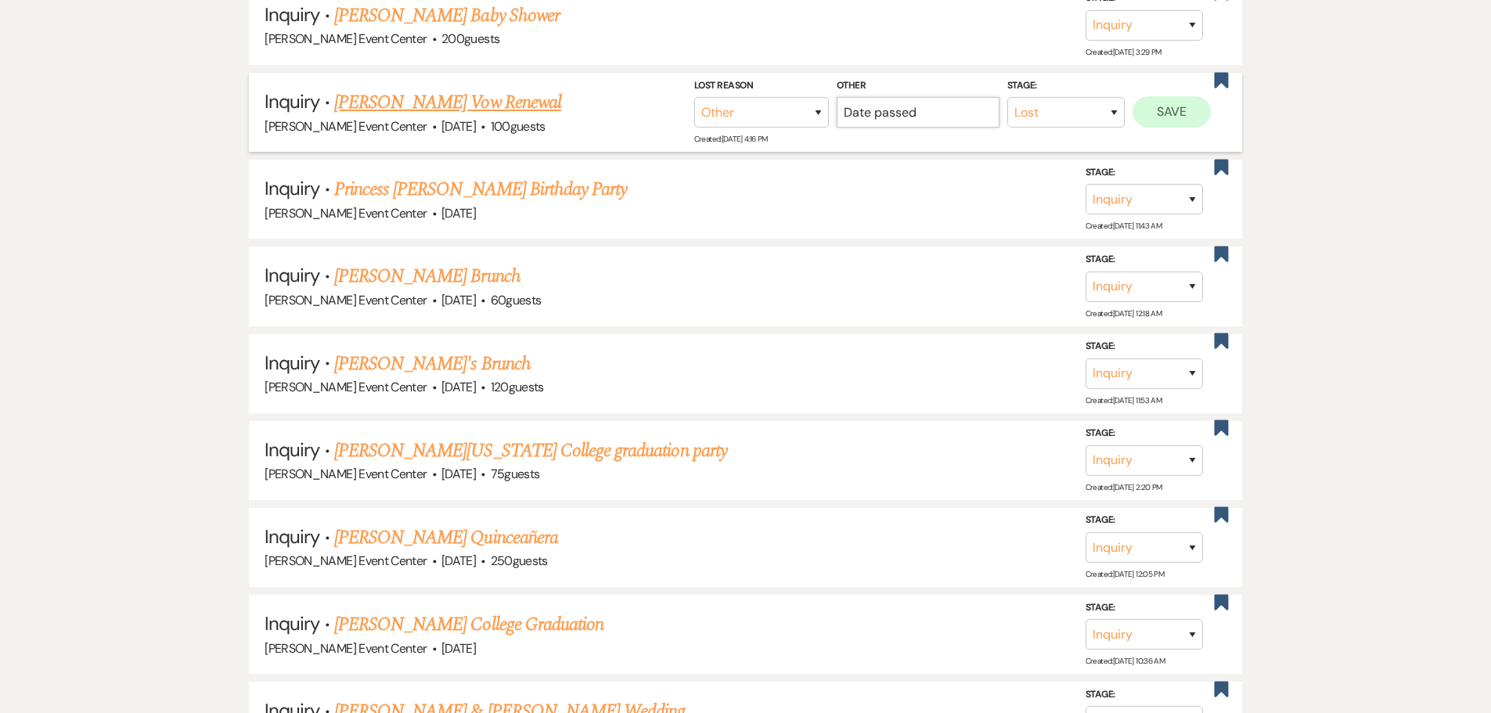
type input "Date passed"
click at [1142, 99] on button "Save" at bounding box center [1172, 111] width 78 height 31
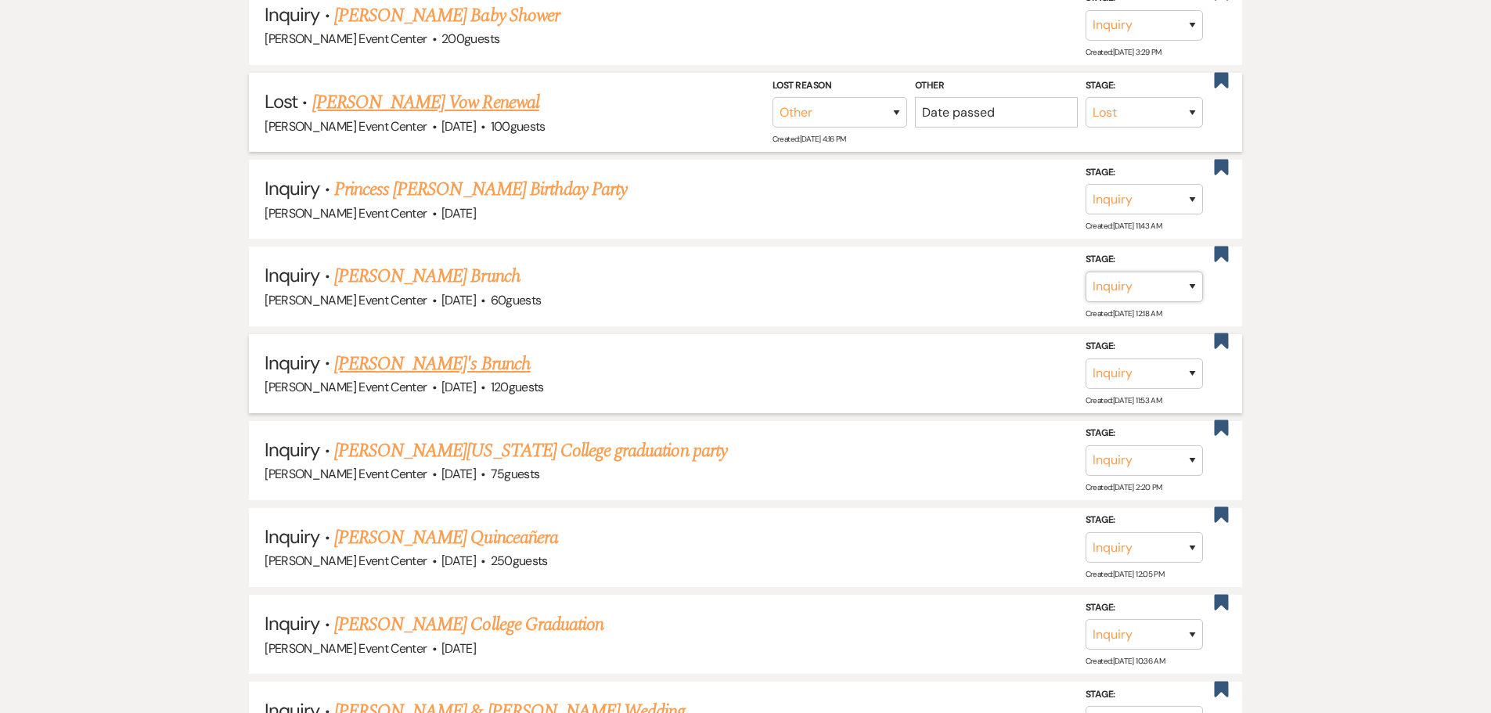
click at [1148, 271] on select "Inquiry Follow Up Tour Requested Tour Confirmed Toured Proposal Sent Booked Lost" at bounding box center [1144, 286] width 117 height 31
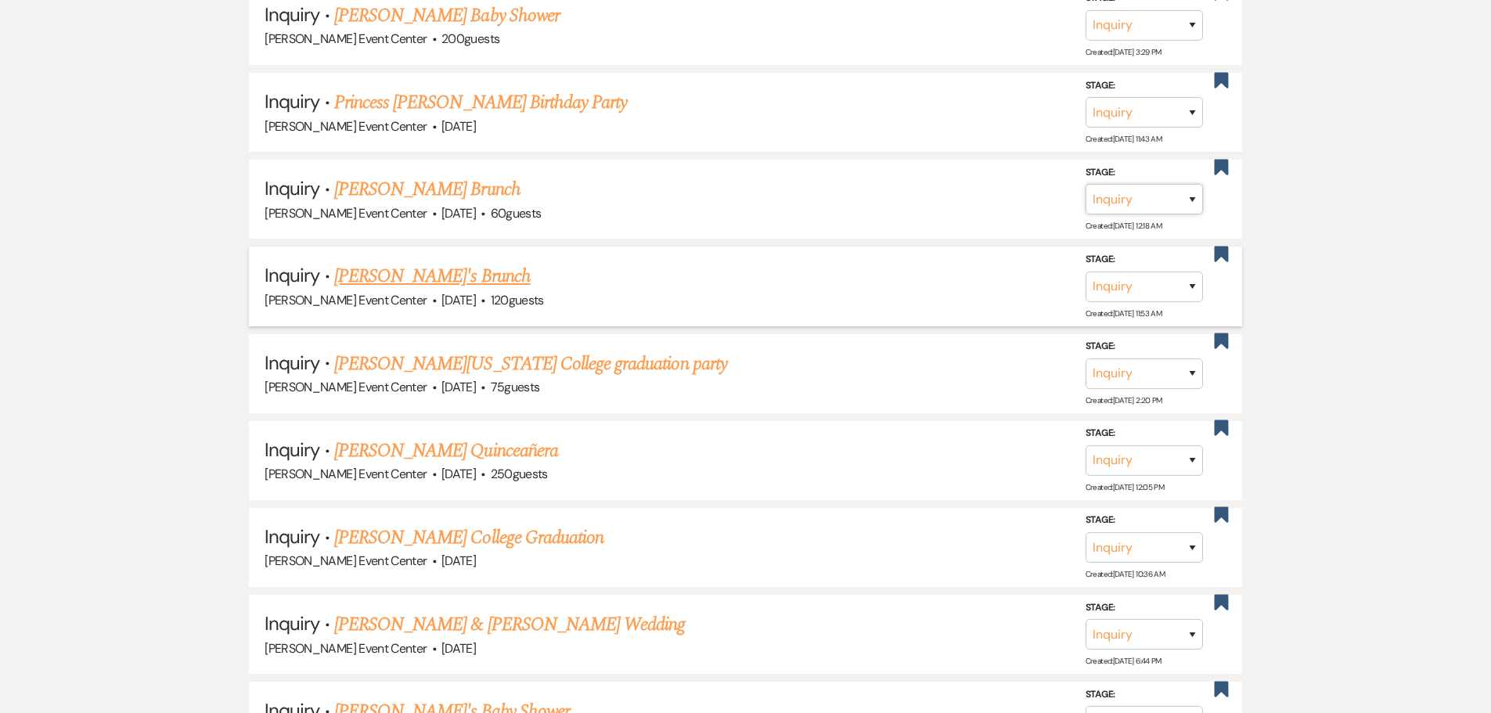
select select "8"
click at [1086, 184] on select "Inquiry Follow Up Tour Requested Tour Confirmed Toured Proposal Sent Booked Lost" at bounding box center [1144, 199] width 117 height 31
click at [967, 192] on select "Booked Elsewhere Budget Date Unavailable No Response Not a Good Match Capacity …" at bounding box center [924, 199] width 135 height 31
select select "1"
click at [857, 184] on select "Booked Elsewhere Budget Date Unavailable No Response Not a Good Match Capacity …" at bounding box center [924, 199] width 135 height 31
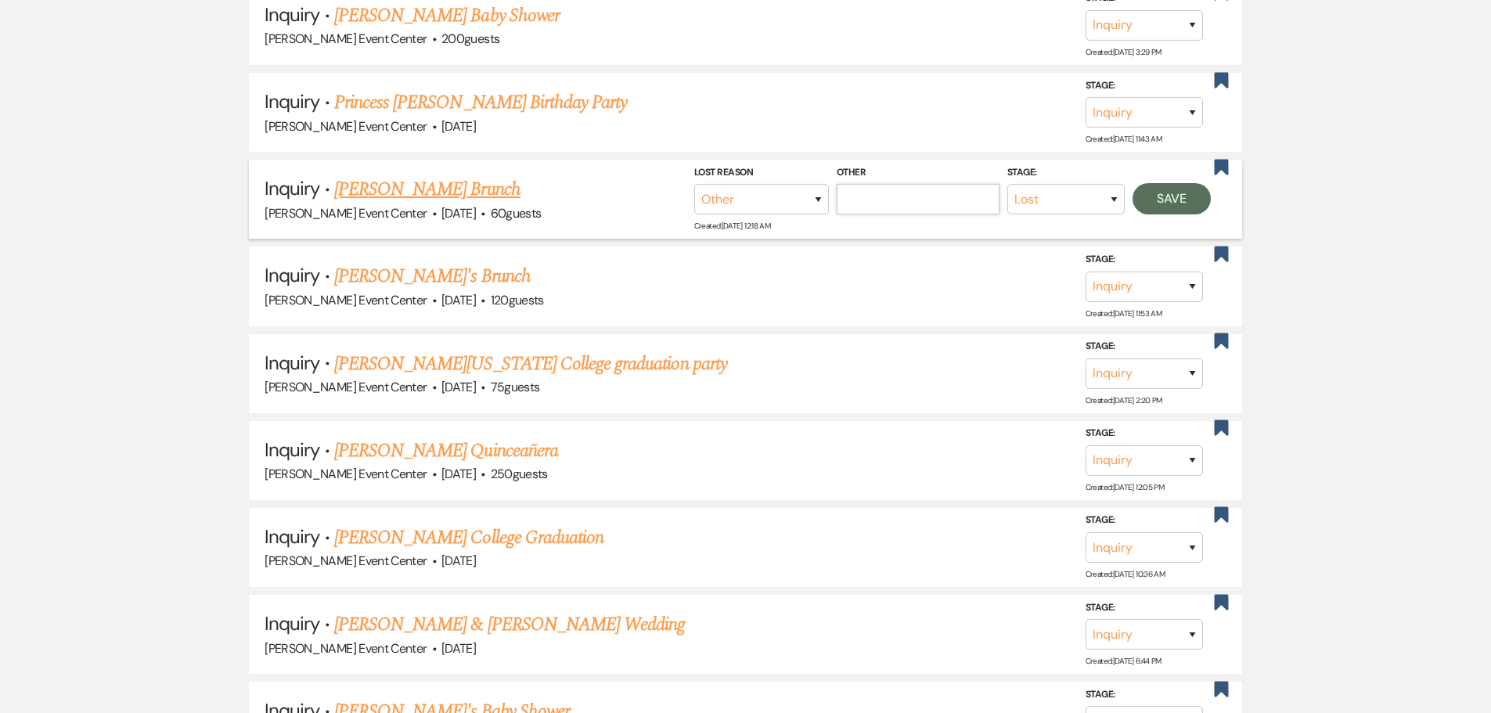
click at [937, 187] on input "Other" at bounding box center [918, 199] width 163 height 31
paste input "Date passed"
type input "Date passed"
click at [1174, 186] on button "Save" at bounding box center [1172, 198] width 78 height 31
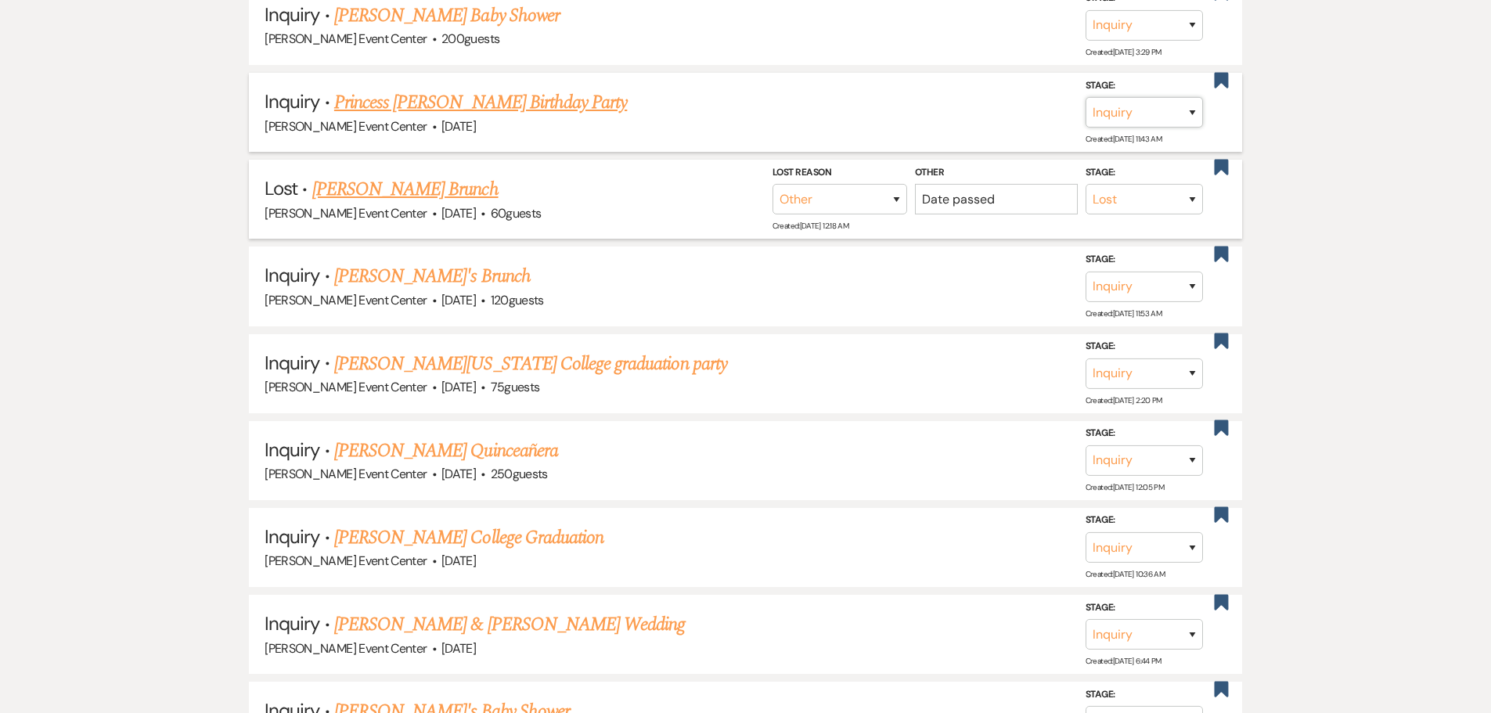
click at [1174, 108] on select "Inquiry Follow Up Tour Requested Tour Confirmed Toured Proposal Sent Booked Lost" at bounding box center [1144, 112] width 117 height 31
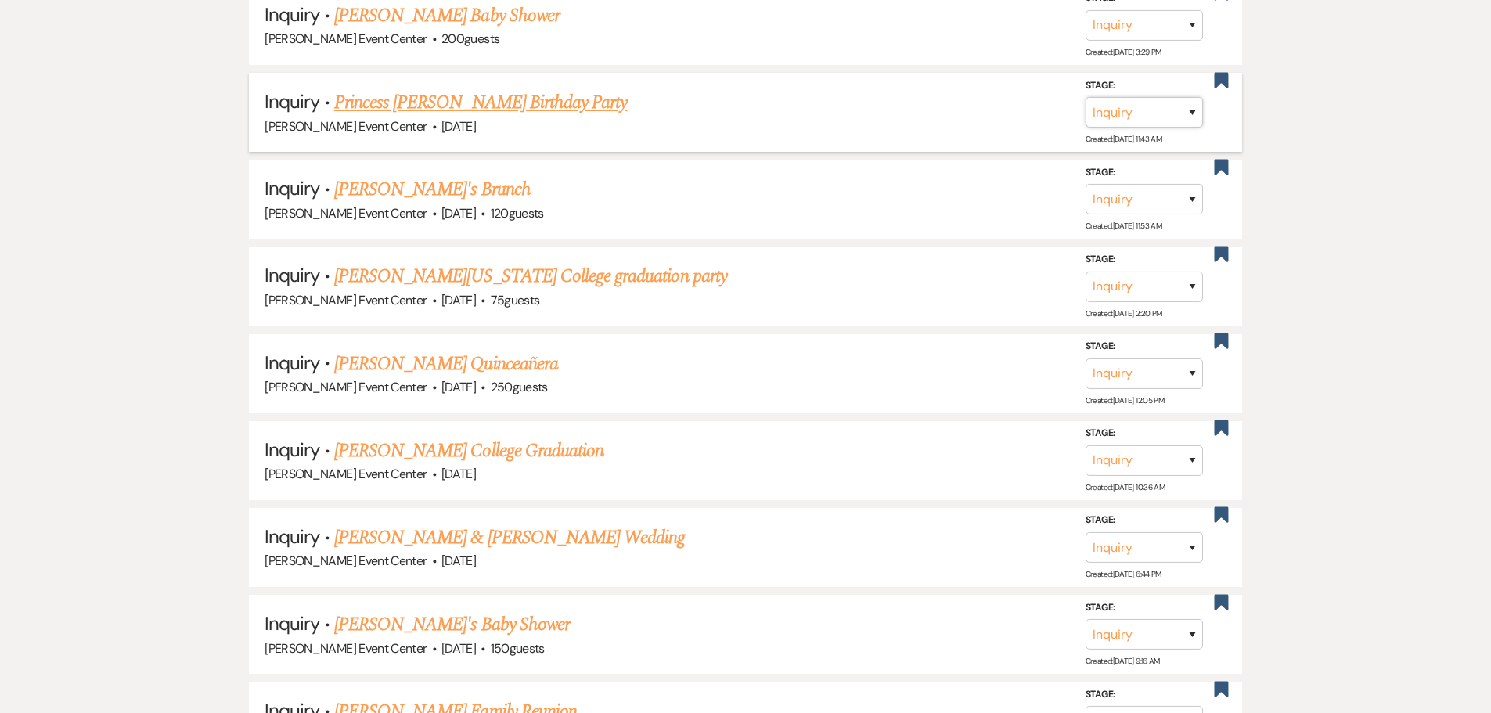
select select "8"
click at [1086, 97] on select "Inquiry Follow Up Tour Requested Tour Confirmed Toured Proposal Sent Booked Lost" at bounding box center [1144, 112] width 117 height 31
click at [932, 99] on select "Booked Elsewhere Budget Date Unavailable No Response Not a Good Match Capacity …" at bounding box center [924, 112] width 135 height 31
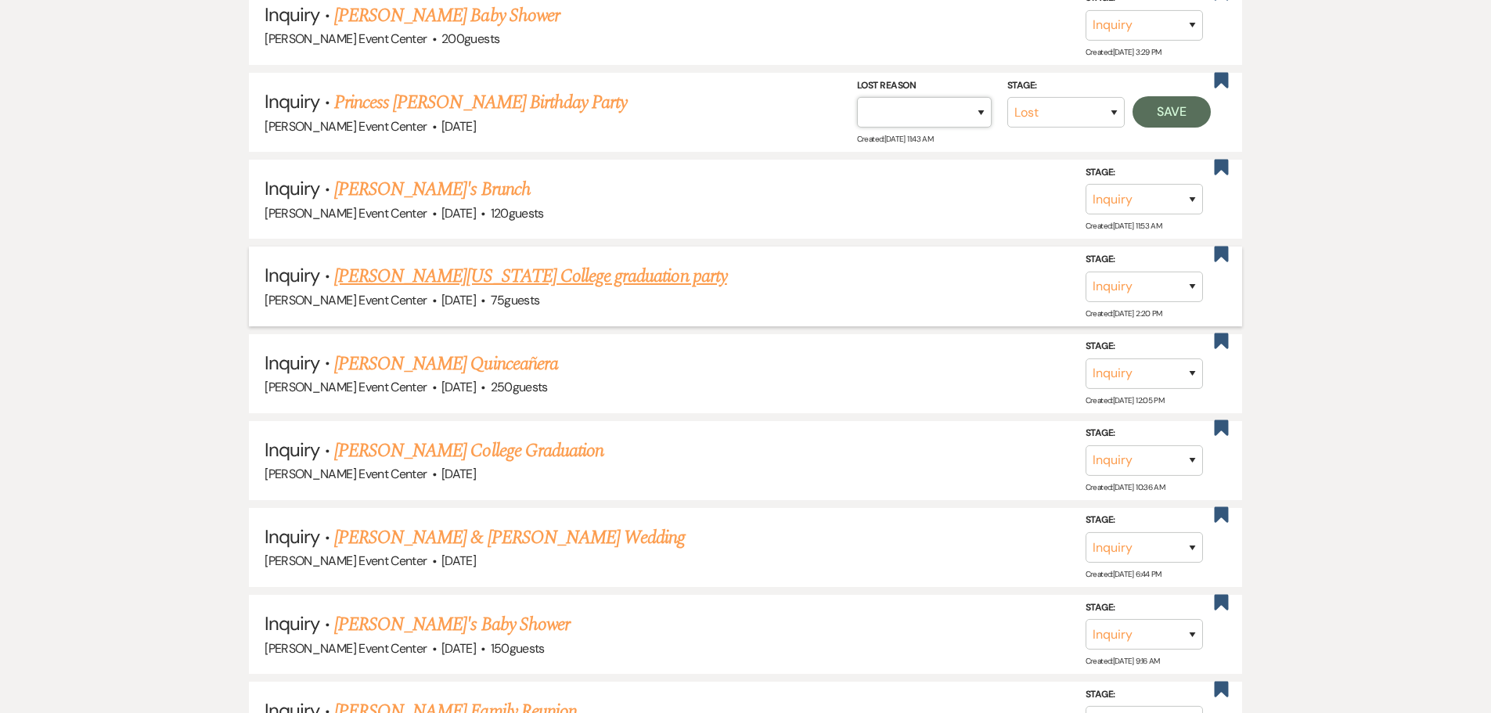
select select "1"
click at [857, 97] on select "Booked Elsewhere Budget Date Unavailable No Response Not a Good Match Capacity …" at bounding box center [924, 112] width 135 height 31
click at [950, 105] on input "Other" at bounding box center [918, 112] width 163 height 31
paste input "Date passed"
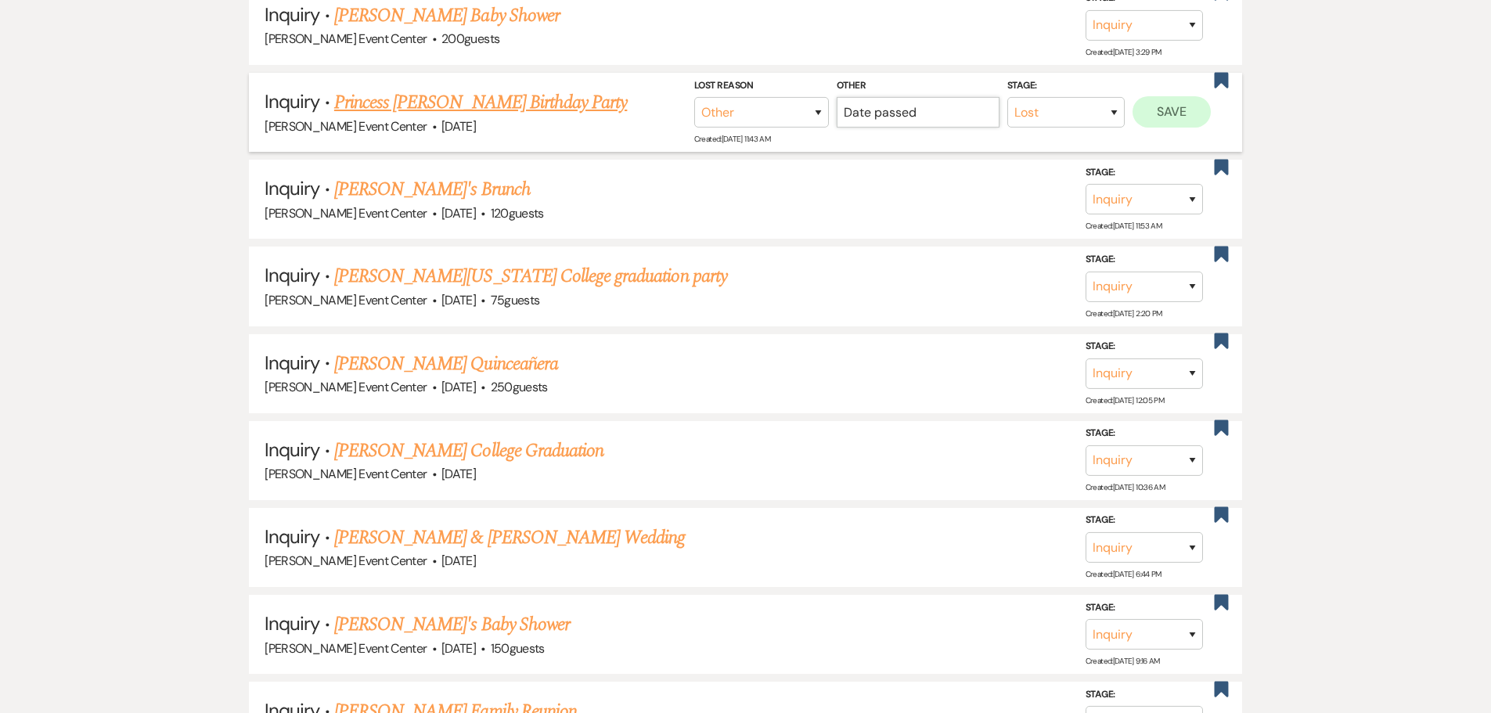
type input "Date passed"
click at [1175, 99] on button "Save" at bounding box center [1172, 111] width 78 height 31
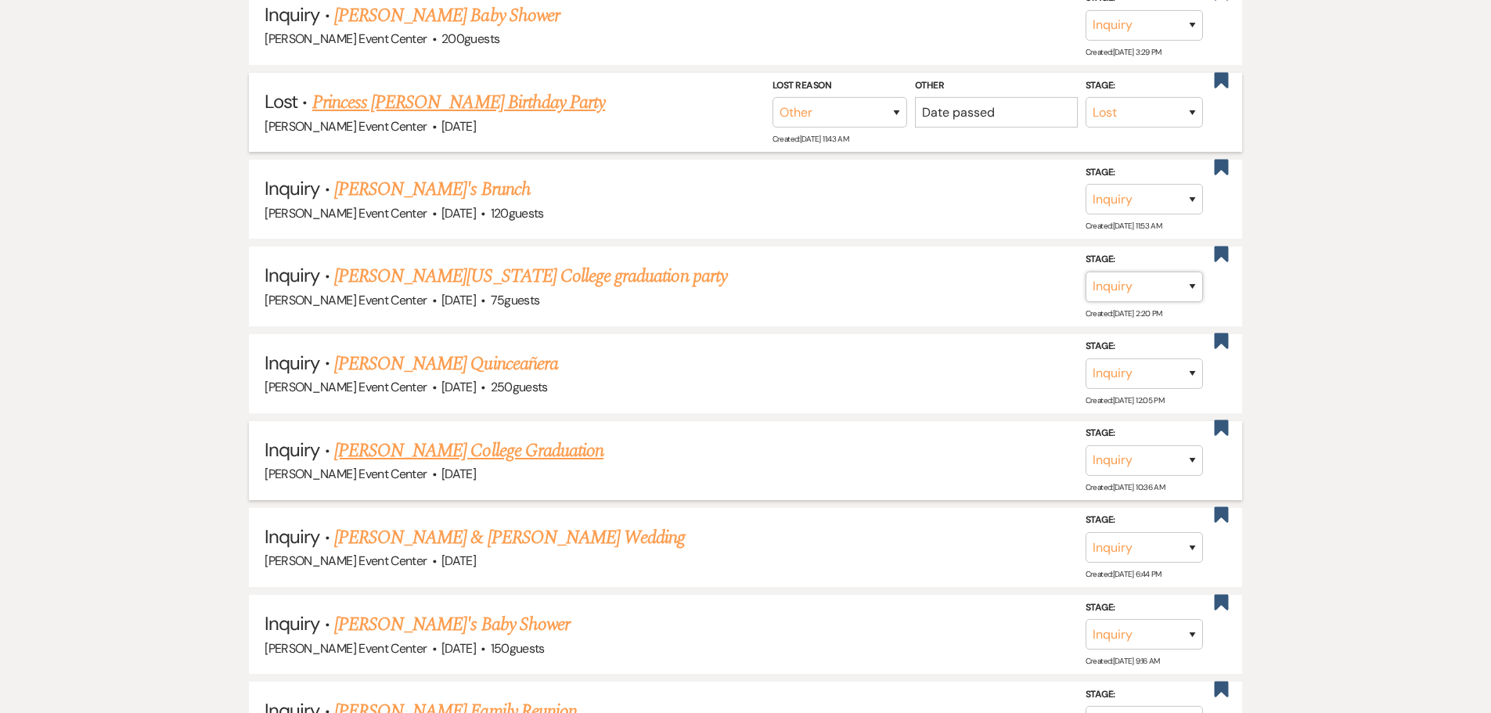
click at [1148, 271] on select "Inquiry Follow Up Tour Requested Tour Confirmed Toured Proposal Sent Booked Lost" at bounding box center [1144, 286] width 117 height 31
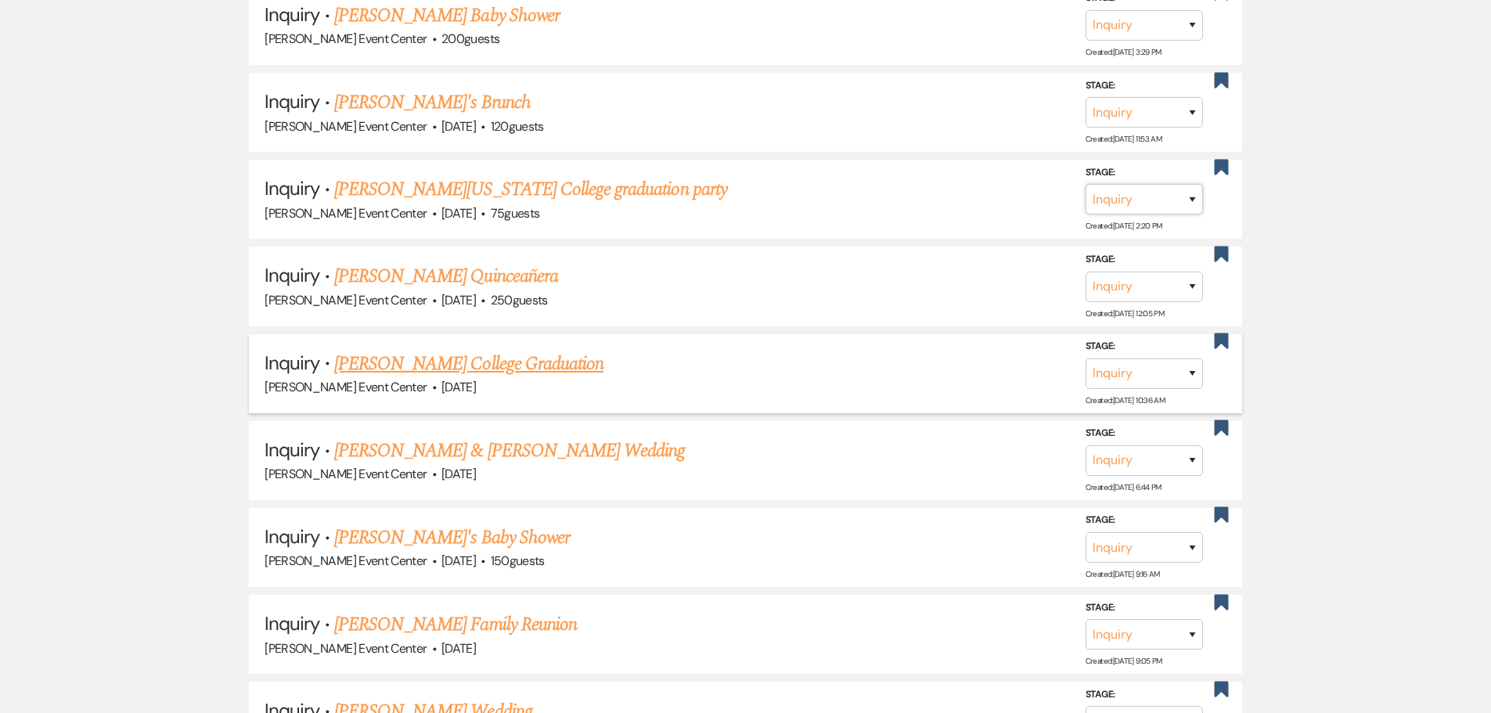
select select "8"
click at [1086, 184] on select "Inquiry Follow Up Tour Requested Tour Confirmed Toured Proposal Sent Booked Lost" at bounding box center [1144, 199] width 117 height 31
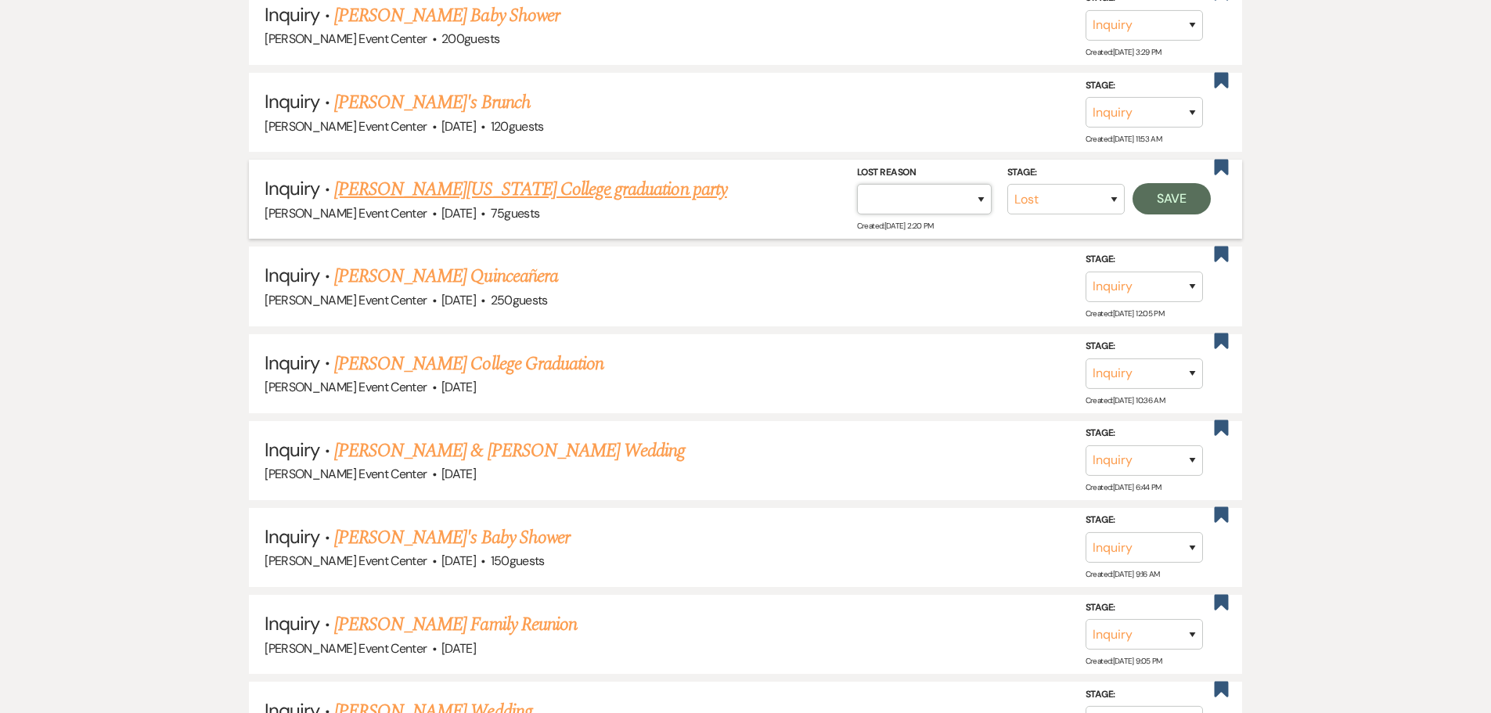
click at [959, 192] on select "Booked Elsewhere Budget Date Unavailable No Response Not a Good Match Capacity …" at bounding box center [924, 199] width 135 height 31
select select "1"
click at [857, 184] on select "Booked Elsewhere Budget Date Unavailable No Response Not a Good Match Capacity …" at bounding box center [924, 199] width 135 height 31
click at [954, 189] on input "Other" at bounding box center [918, 199] width 163 height 31
paste input "Date passed"
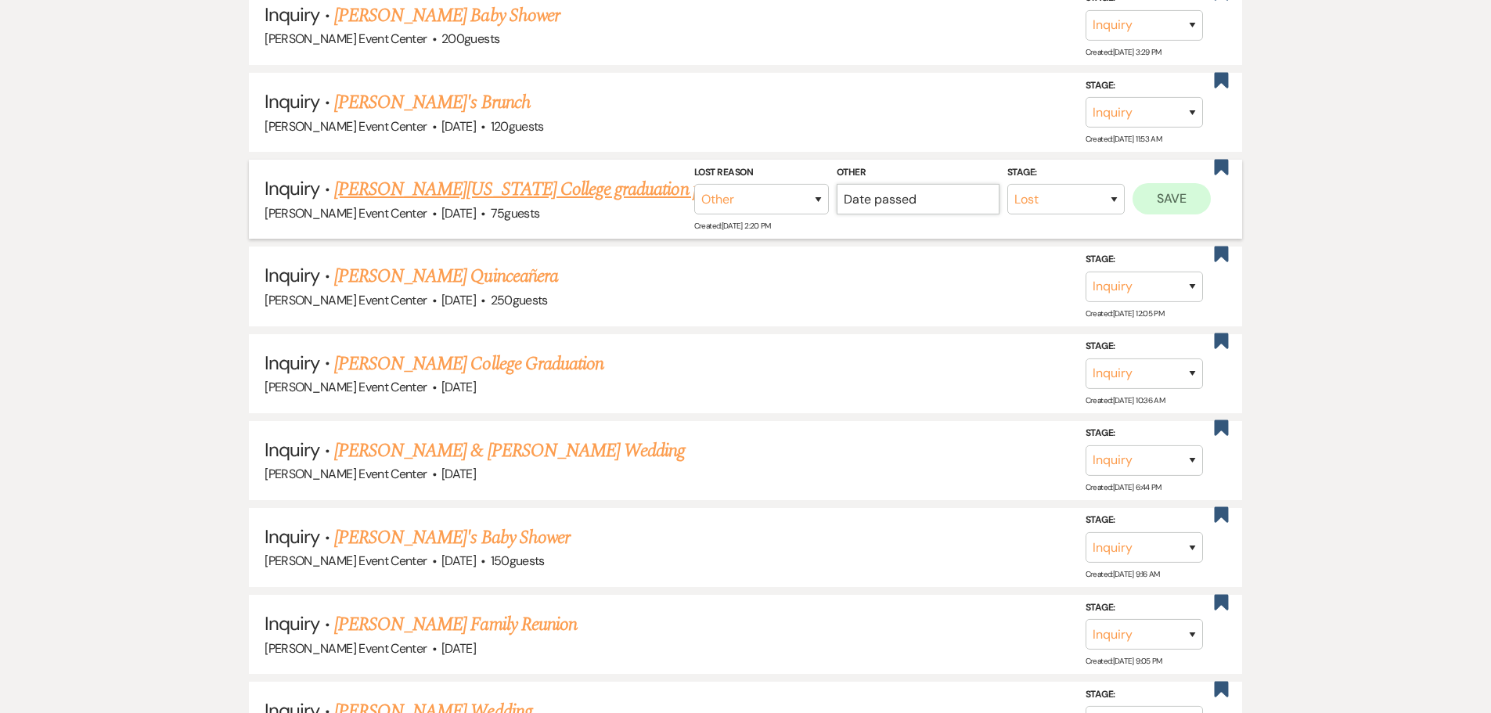
type input "Date passed"
click at [1152, 193] on button "Save" at bounding box center [1172, 198] width 78 height 31
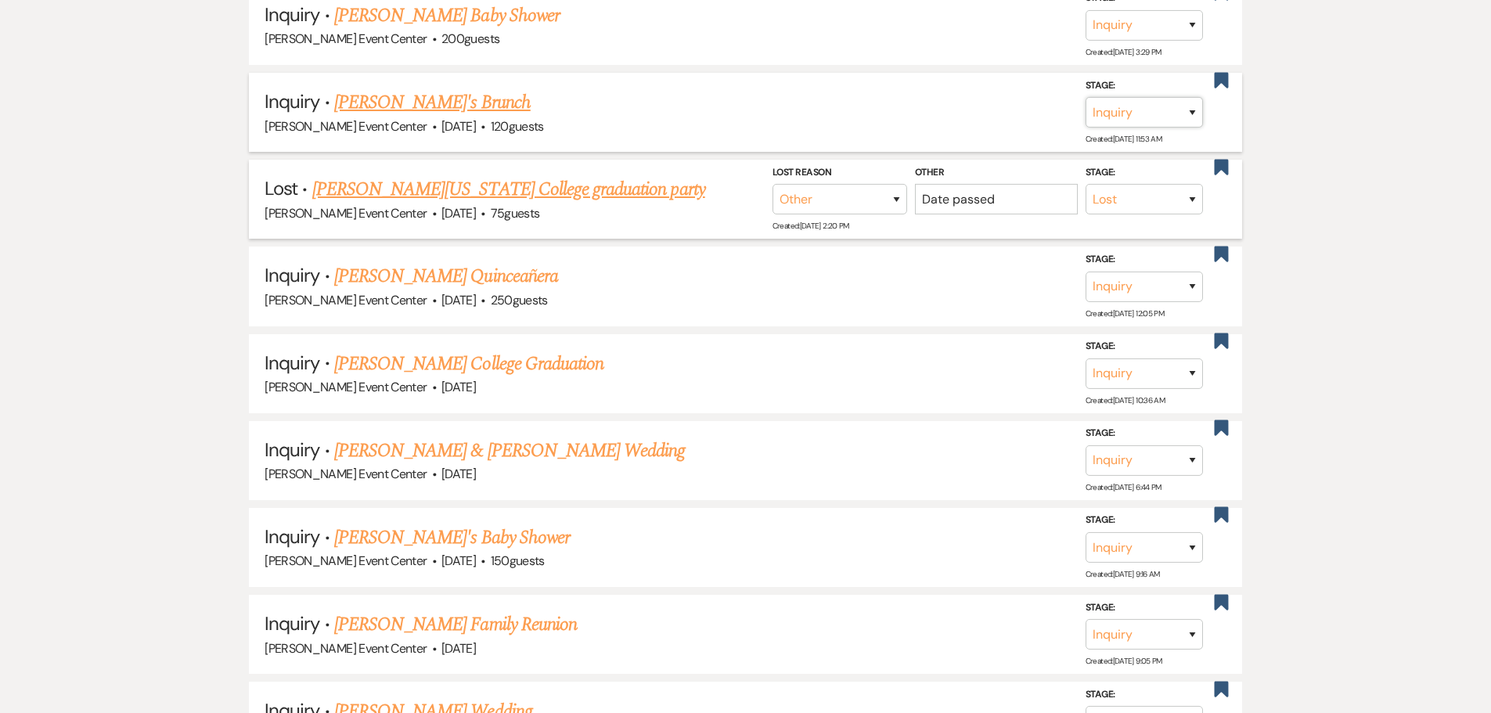
click at [1167, 110] on select "Inquiry Follow Up Tour Requested Tour Confirmed Toured Proposal Sent Booked Lost" at bounding box center [1144, 112] width 117 height 31
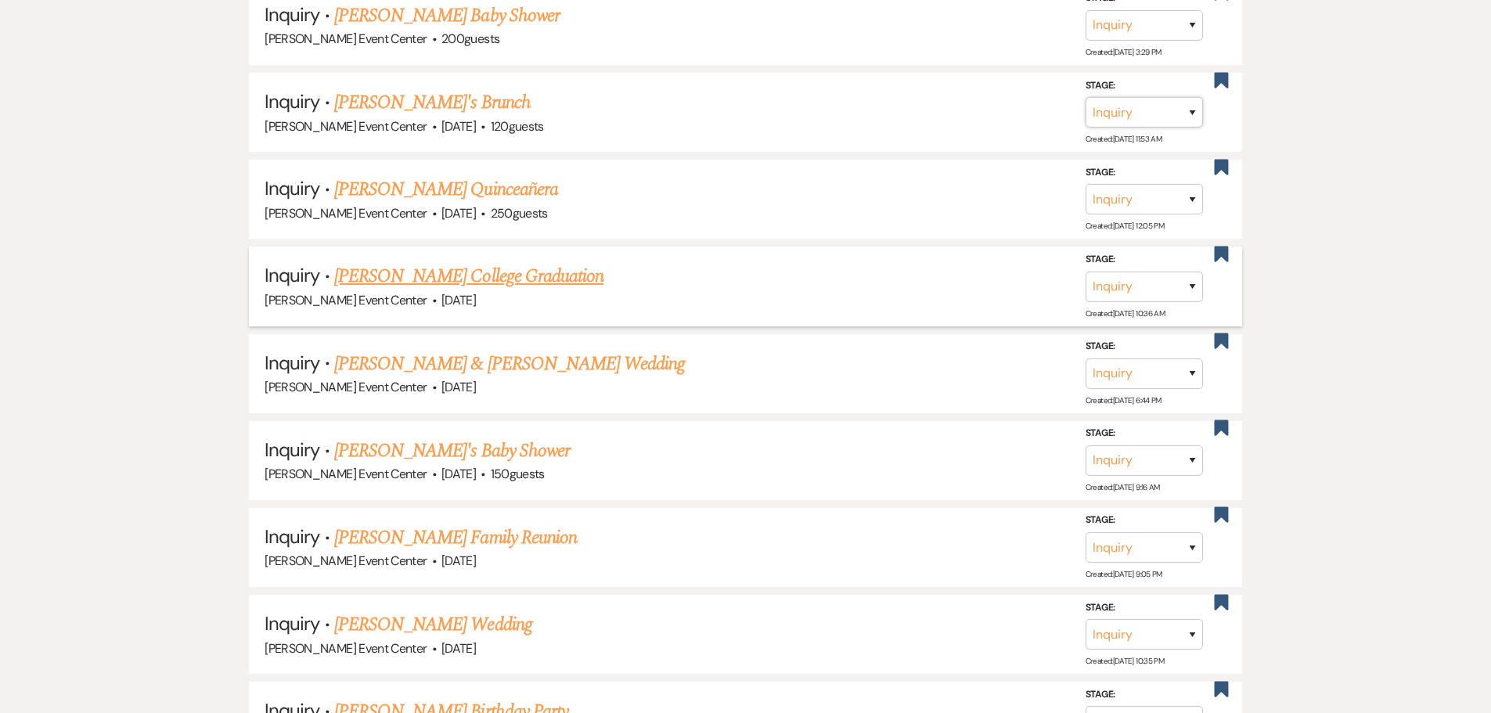
select select "8"
click at [1086, 97] on select "Inquiry Follow Up Tour Requested Tour Confirmed Toured Proposal Sent Booked Lost" at bounding box center [1144, 112] width 117 height 31
click at [904, 104] on select "Booked Elsewhere Budget Date Unavailable No Response Not a Good Match Capacity …" at bounding box center [924, 112] width 135 height 31
select select "1"
click at [857, 97] on select "Booked Elsewhere Budget Date Unavailable No Response Not a Good Match Capacity …" at bounding box center [924, 112] width 135 height 31
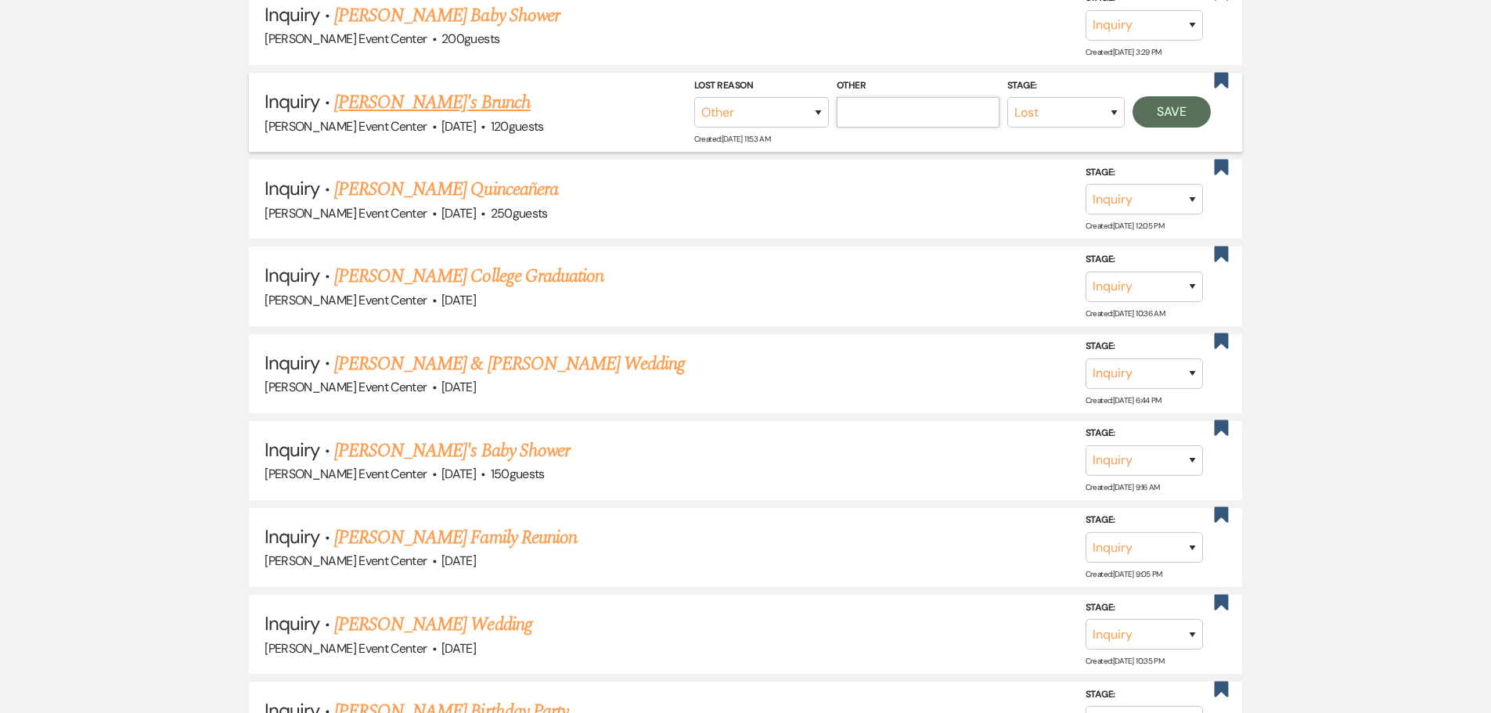
click at [932, 102] on input "Other" at bounding box center [918, 112] width 163 height 31
paste input "Date passed"
type input "Date passed"
click at [1158, 105] on button "Save" at bounding box center [1172, 111] width 78 height 31
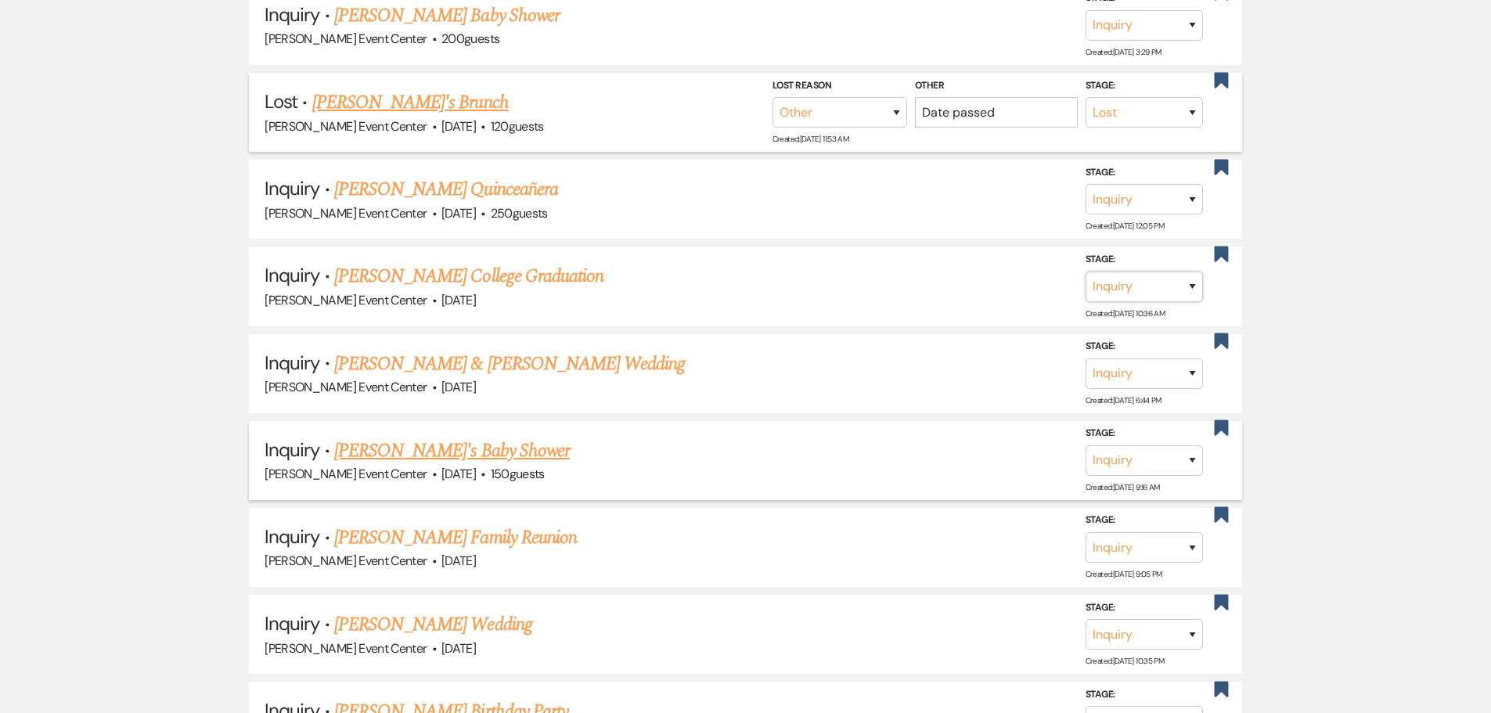
click at [1159, 271] on select "Inquiry Follow Up Tour Requested Tour Confirmed Toured Proposal Sent Booked Lost" at bounding box center [1144, 286] width 117 height 31
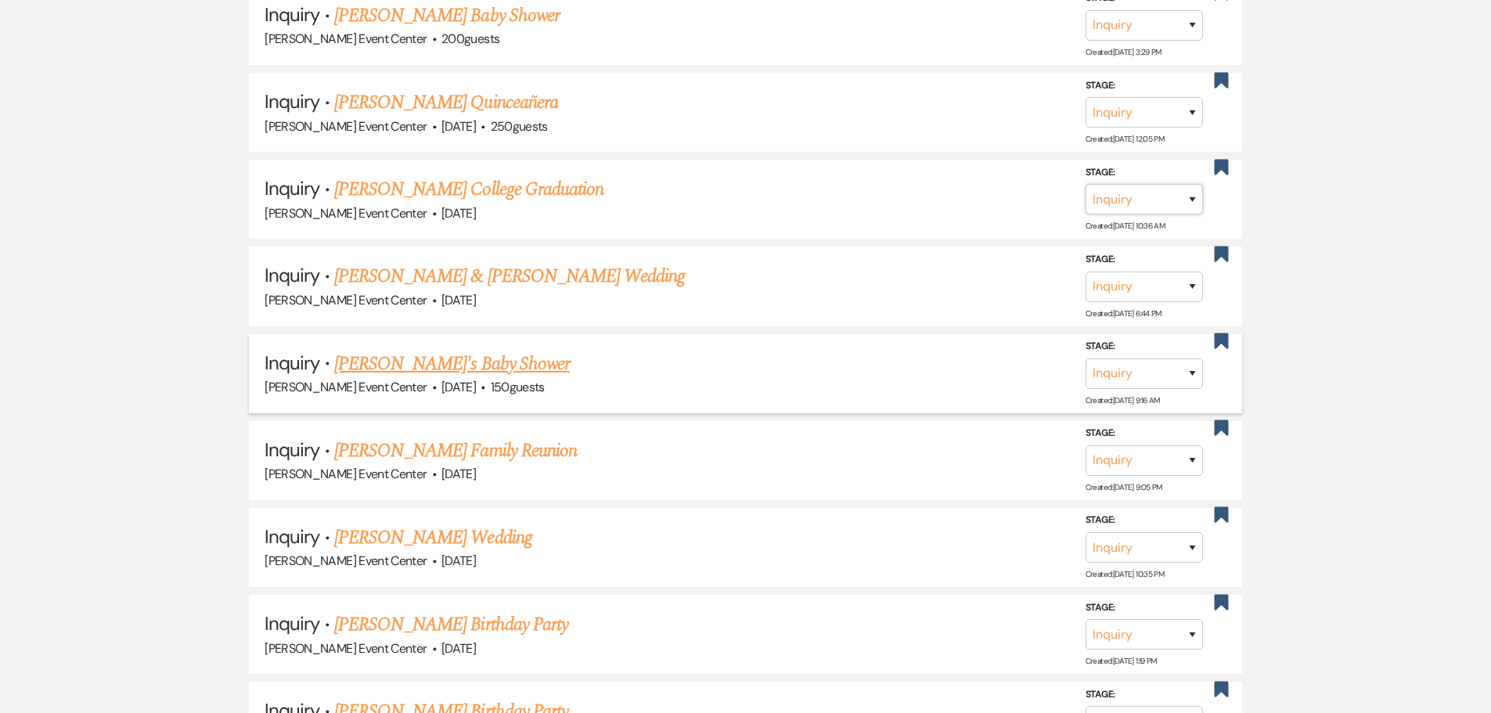
select select "8"
click at [1086, 184] on select "Inquiry Follow Up Tour Requested Tour Confirmed Toured Proposal Sent Booked Lost" at bounding box center [1144, 199] width 117 height 31
click at [917, 199] on select "Booked Elsewhere Budget Date Unavailable No Response Not a Good Match Capacity …" at bounding box center [924, 199] width 135 height 31
select select "1"
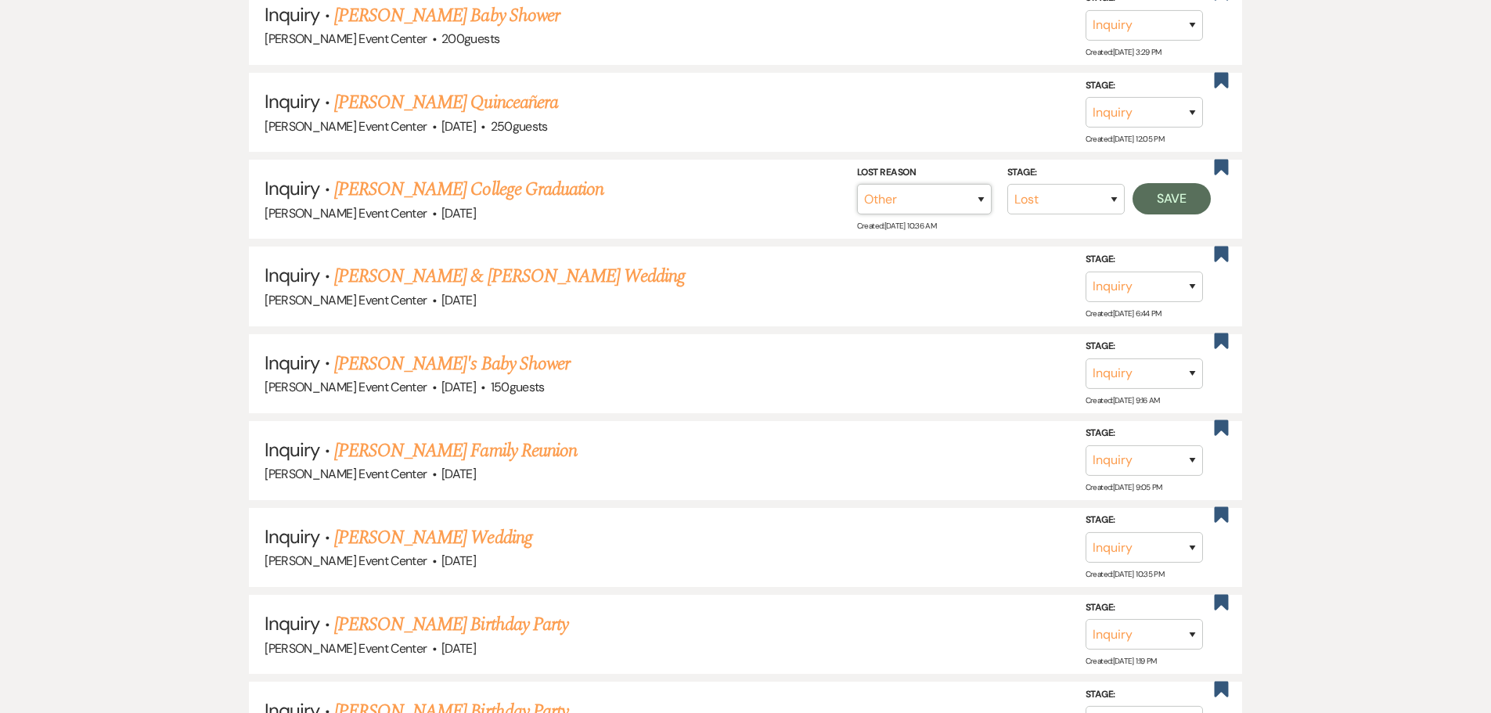
click at [857, 184] on select "Booked Elsewhere Budget Date Unavailable No Response Not a Good Match Capacity …" at bounding box center [924, 199] width 135 height 31
click at [946, 193] on input "Other" at bounding box center [918, 199] width 163 height 31
paste input "Date passed"
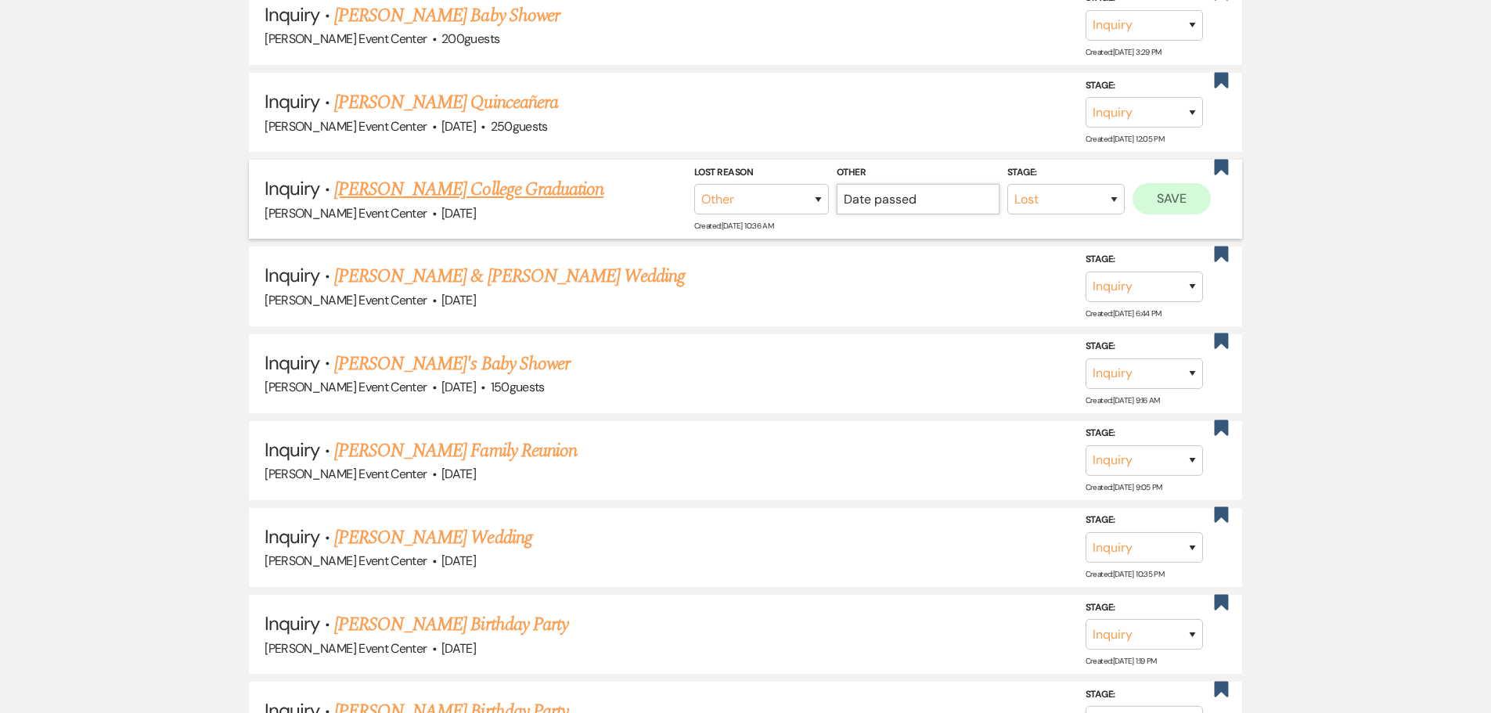
type input "Date passed"
click at [1154, 186] on button "Save" at bounding box center [1172, 198] width 78 height 31
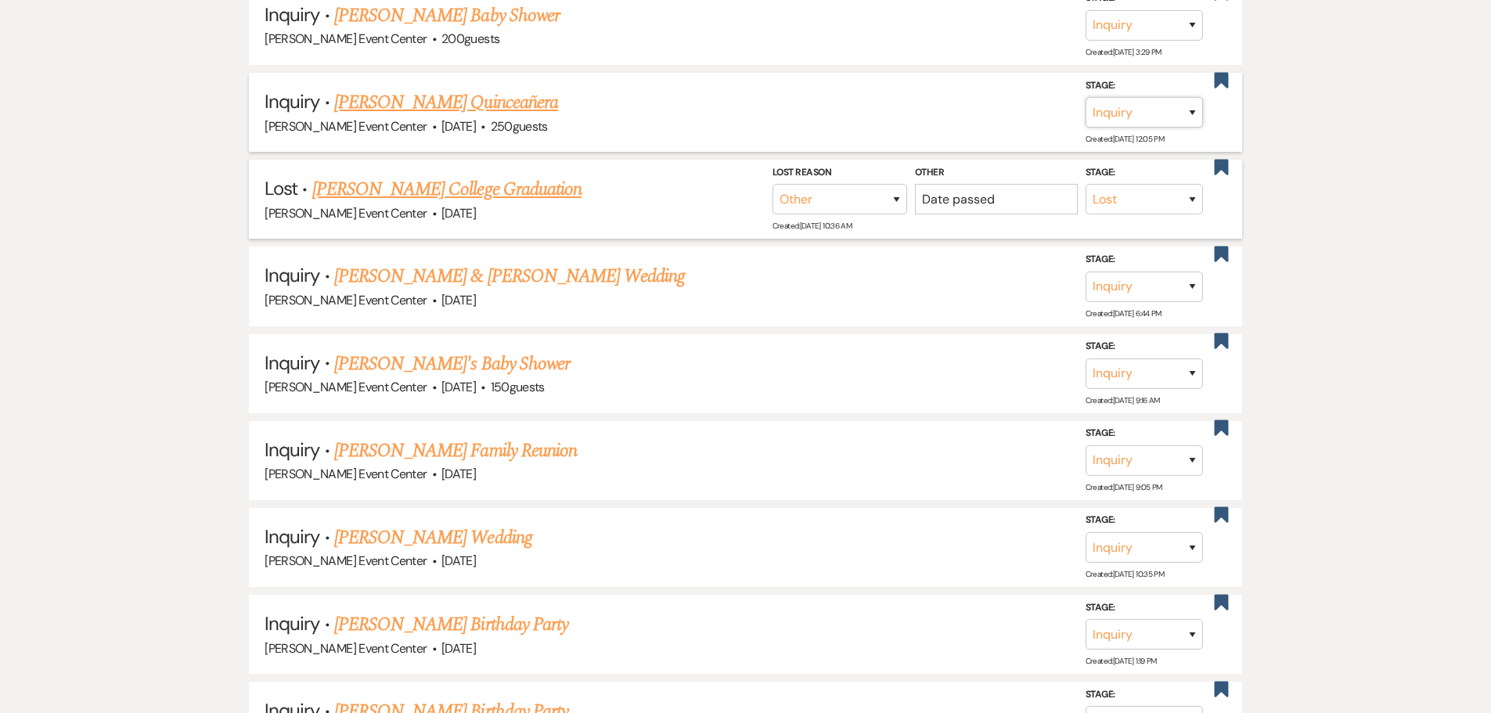
click at [1159, 99] on select "Inquiry Follow Up Tour Requested Tour Confirmed Toured Proposal Sent Booked Lost" at bounding box center [1144, 112] width 117 height 31
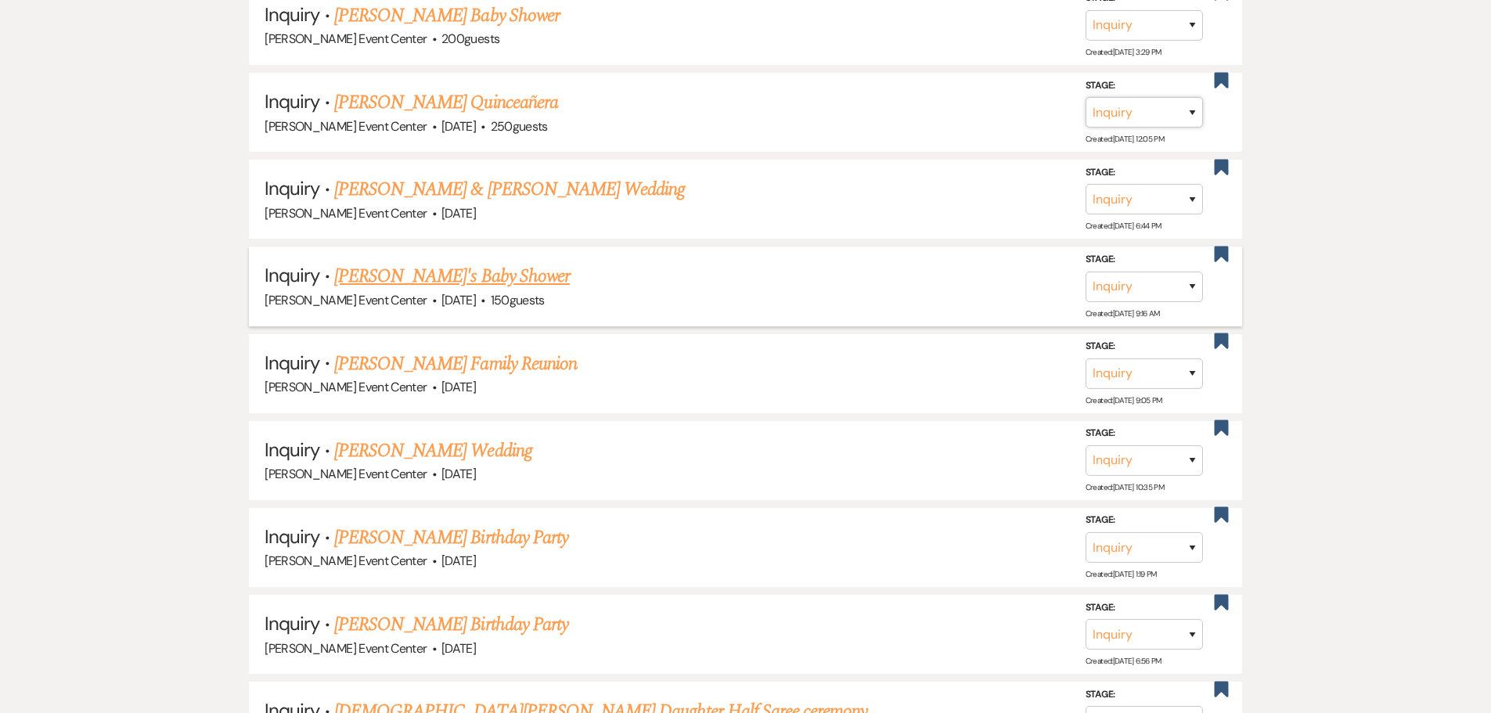
select select "8"
click at [1086, 97] on select "Inquiry Follow Up Tour Requested Tour Confirmed Toured Proposal Sent Booked Lost" at bounding box center [1144, 112] width 117 height 31
click at [950, 107] on select "Booked Elsewhere Budget Date Unavailable No Response Not a Good Match Capacity …" at bounding box center [924, 112] width 135 height 31
select select "1"
click at [857, 97] on select "Booked Elsewhere Budget Date Unavailable No Response Not a Good Match Capacity …" at bounding box center [924, 112] width 135 height 31
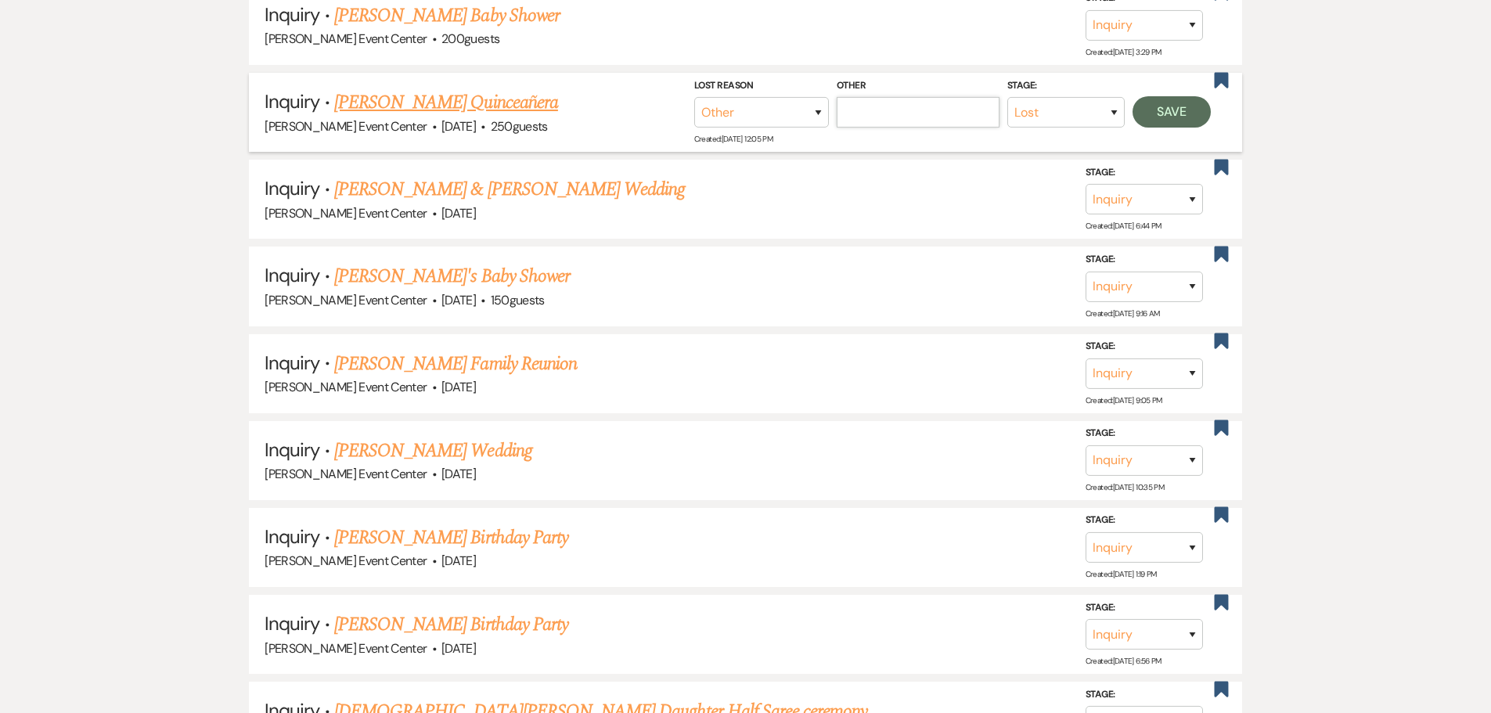
click at [962, 97] on input "Other" at bounding box center [918, 112] width 163 height 31
paste input "Date passed"
type input "Date passed"
click at [1145, 96] on button "Save" at bounding box center [1172, 111] width 78 height 31
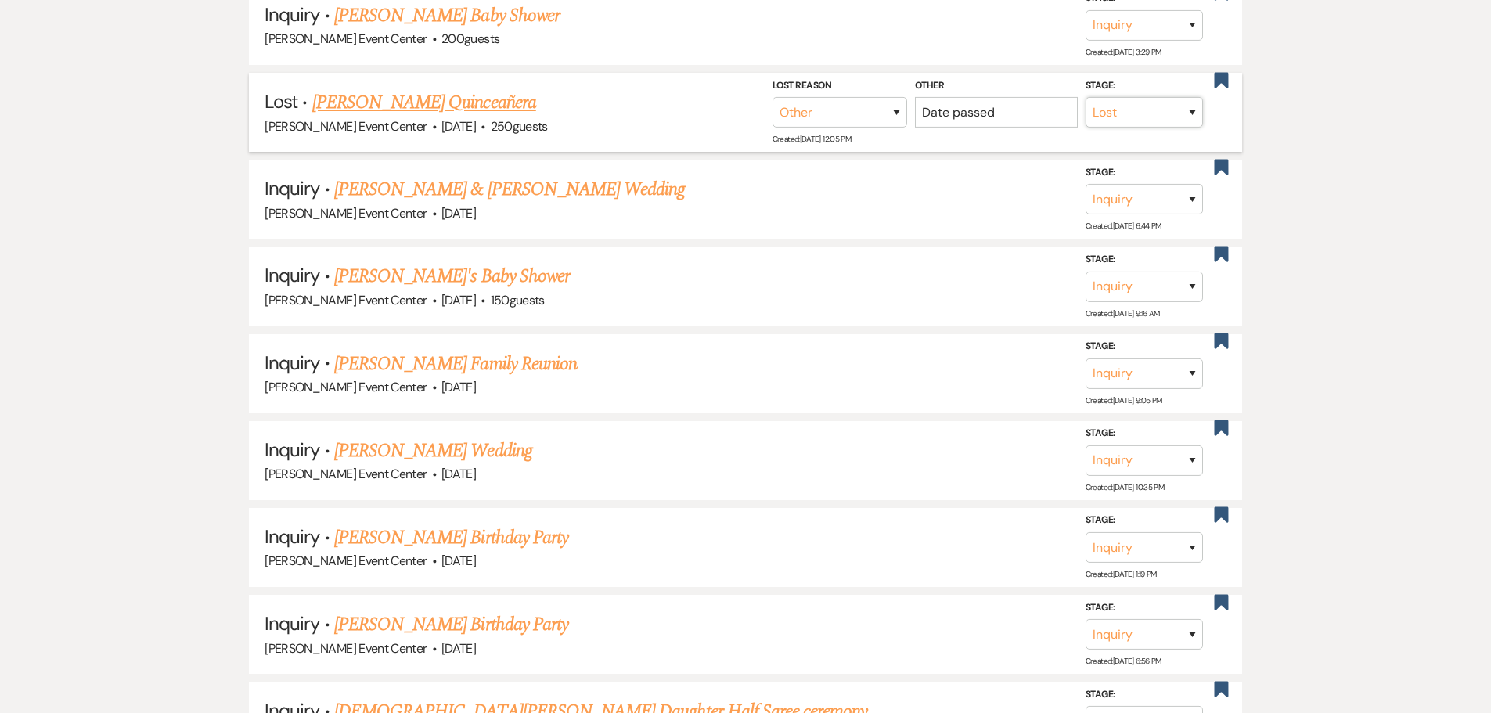
click at [1175, 99] on select "Inquiry Follow Up Tour Requested Tour Confirmed Toured Proposal Sent Booked Lost" at bounding box center [1144, 112] width 117 height 31
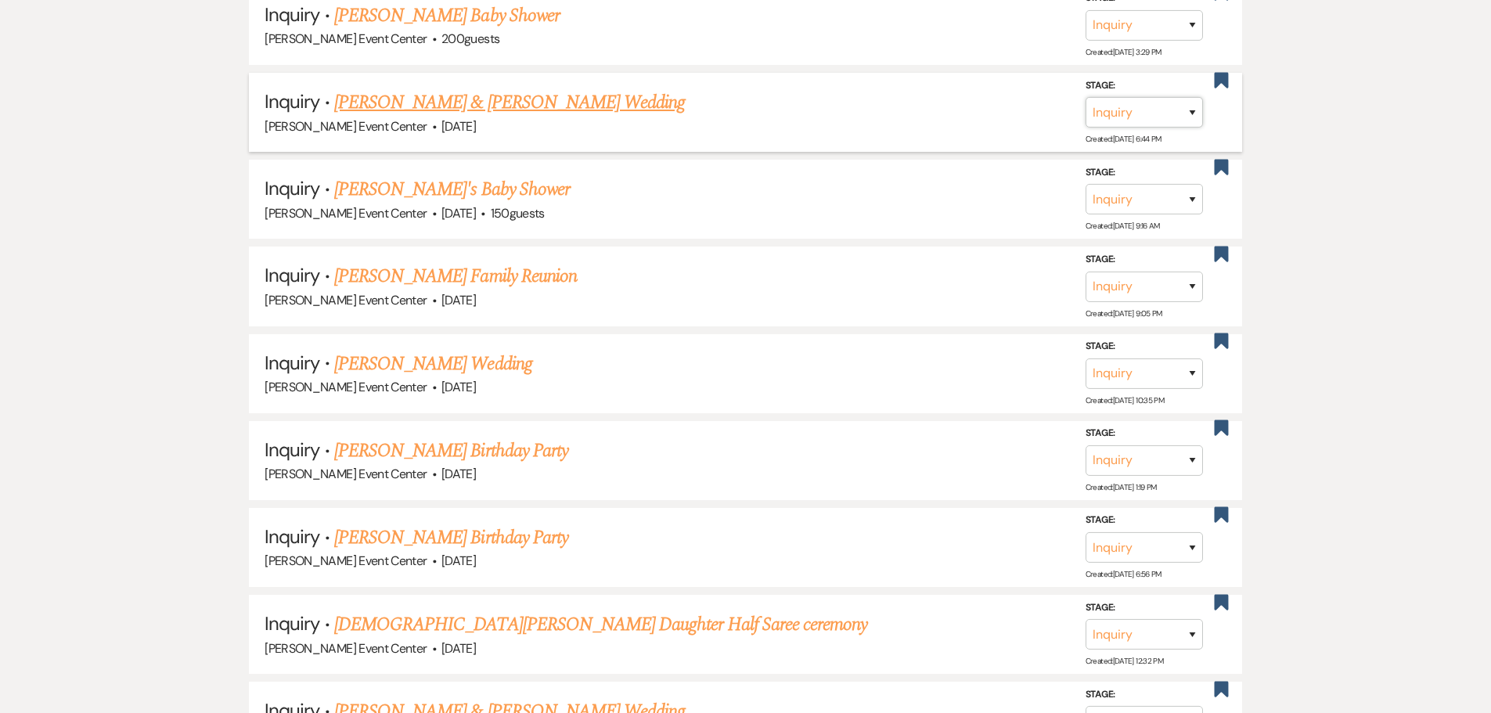
click at [1126, 102] on select "Inquiry Follow Up Tour Requested Tour Confirmed Toured Proposal Sent Booked Lost" at bounding box center [1144, 112] width 117 height 31
select select "8"
click at [1086, 97] on select "Inquiry Follow Up Tour Requested Tour Confirmed Toured Proposal Sent Booked Lost" at bounding box center [1144, 112] width 117 height 31
click at [904, 104] on select "Booked Elsewhere Budget Date Unavailable No Response Not a Good Match Capacity …" at bounding box center [924, 112] width 135 height 31
select select "1"
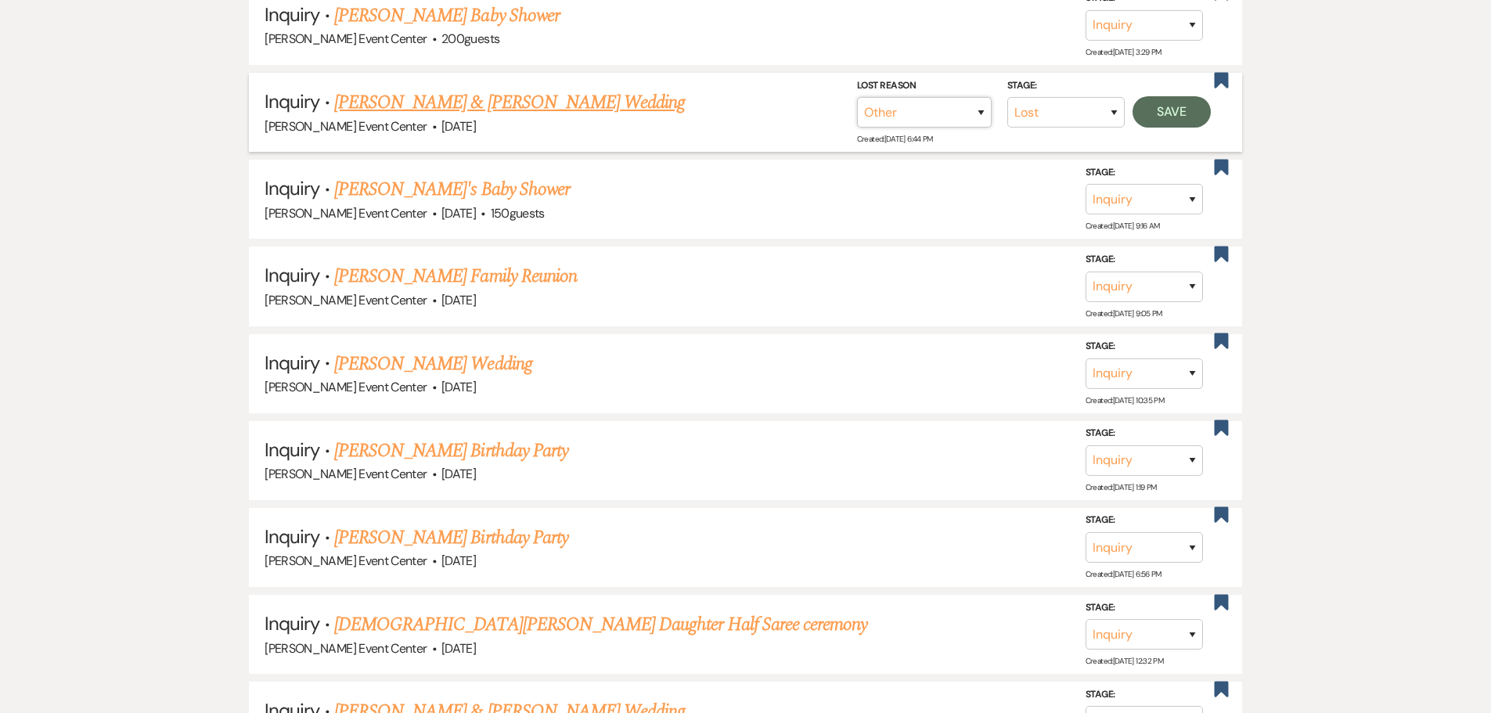
click at [857, 97] on select "Booked Elsewhere Budget Date Unavailable No Response Not a Good Match Capacity …" at bounding box center [924, 112] width 135 height 31
click at [907, 99] on input "Other" at bounding box center [918, 112] width 163 height 31
paste input "Date passed"
type input "Date passed"
click at [1174, 102] on button "Save" at bounding box center [1172, 111] width 78 height 31
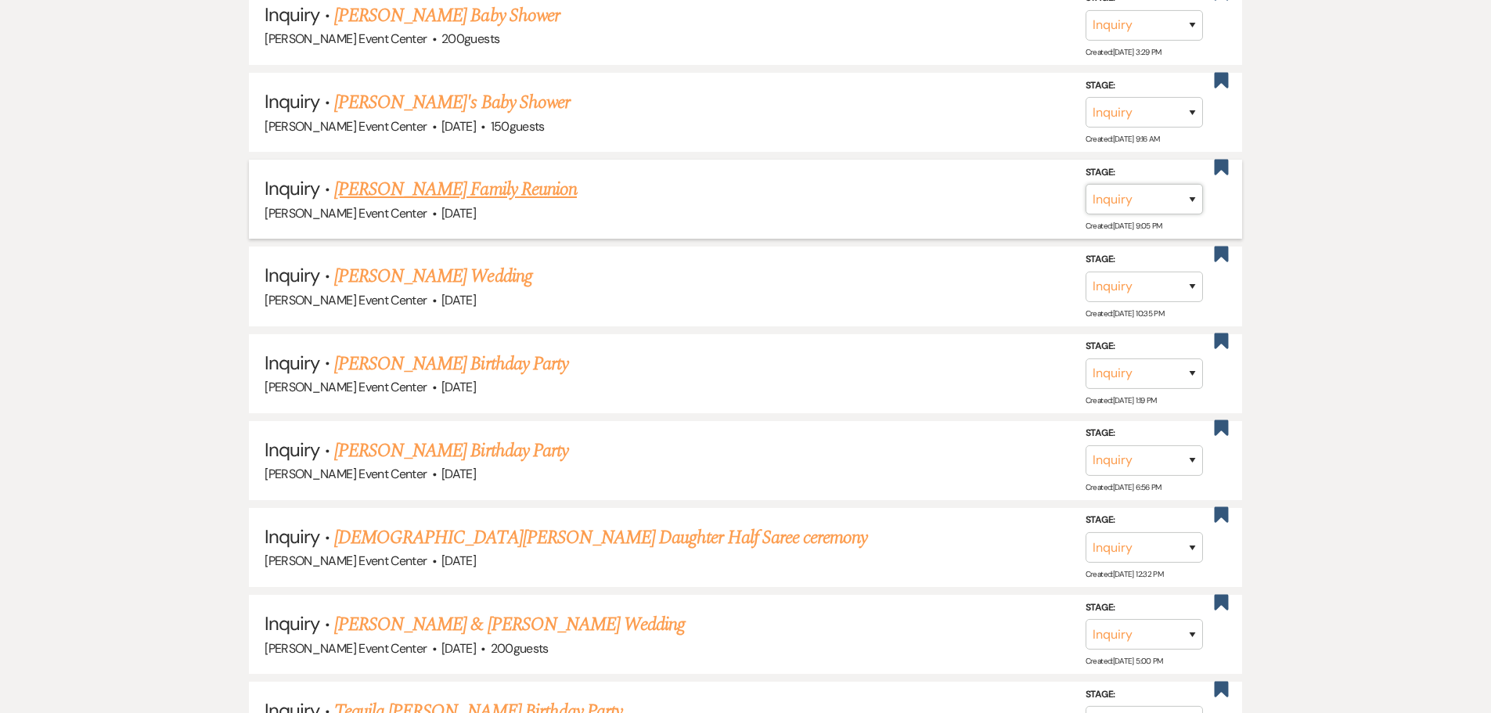
click at [1133, 184] on select "Inquiry Follow Up Tour Requested Tour Confirmed Toured Proposal Sent Booked Lost" at bounding box center [1144, 199] width 117 height 31
select select "8"
click at [1086, 184] on select "Inquiry Follow Up Tour Requested Tour Confirmed Toured Proposal Sent Booked Lost" at bounding box center [1144, 199] width 117 height 31
click at [920, 192] on select "Booked Elsewhere Budget Date Unavailable No Response Not a Good Match Capacity …" at bounding box center [924, 199] width 135 height 31
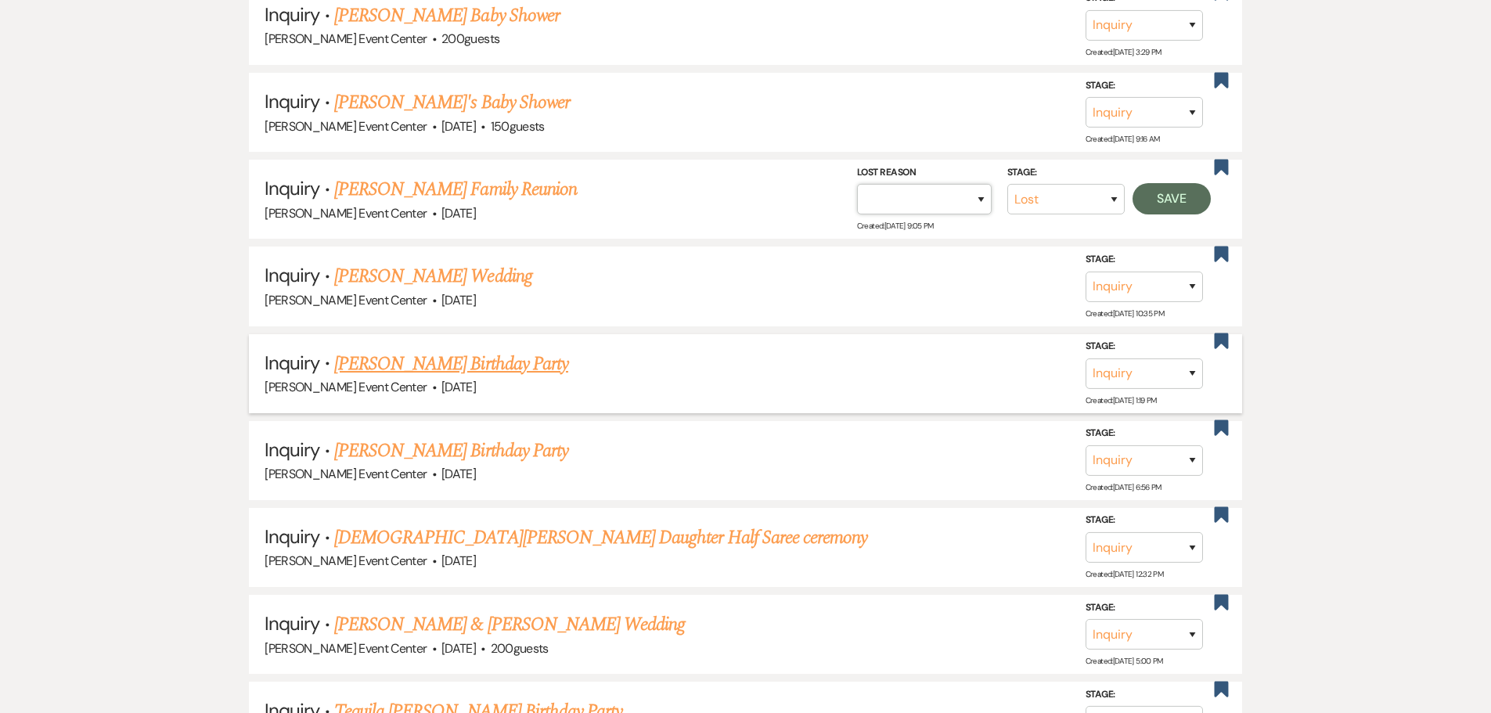
select select "2"
click at [857, 184] on select "Booked Elsewhere Budget Date Unavailable No Response Not a Good Match Capacity …" at bounding box center [924, 199] width 135 height 31
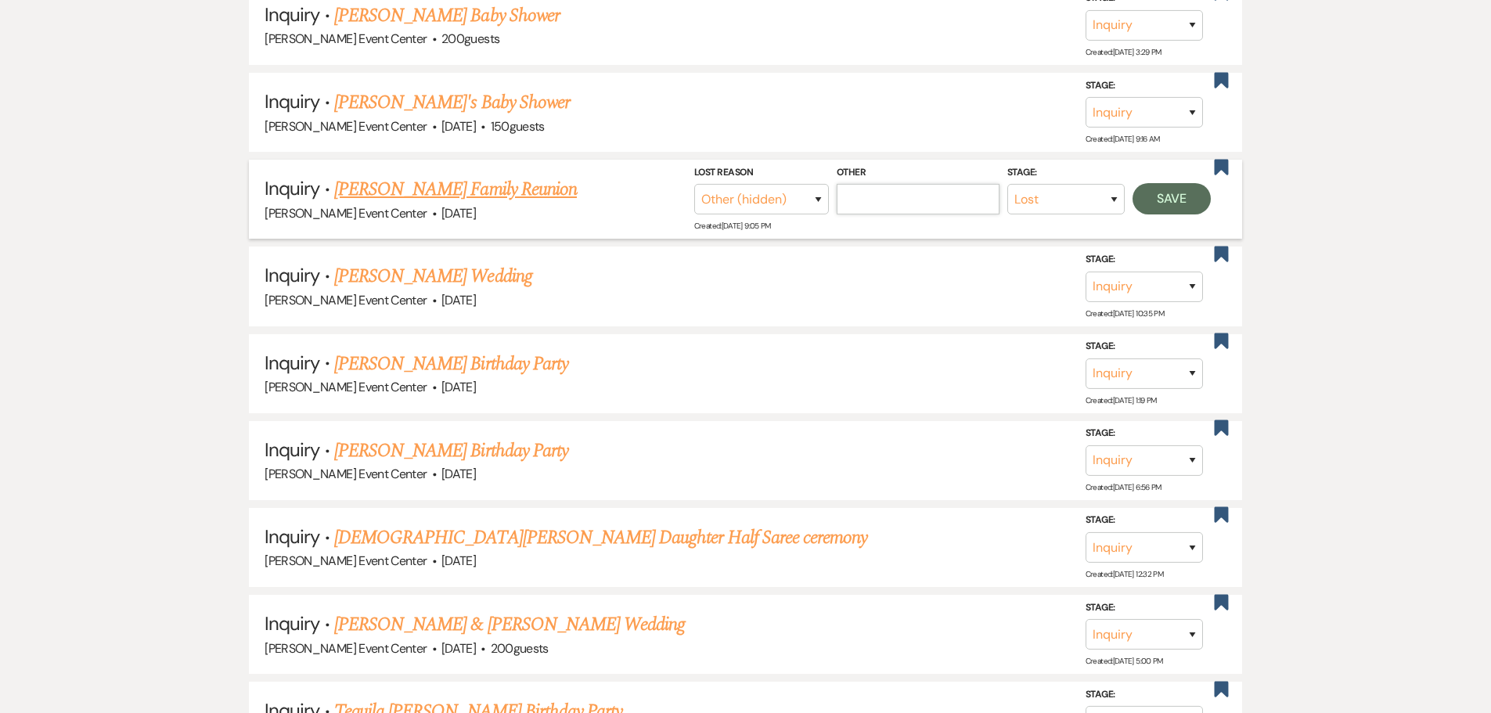
click at [949, 190] on input "Other" at bounding box center [918, 199] width 163 height 31
paste input "Date passed"
type input "Date passed"
click at [1173, 189] on button "Save" at bounding box center [1172, 198] width 78 height 31
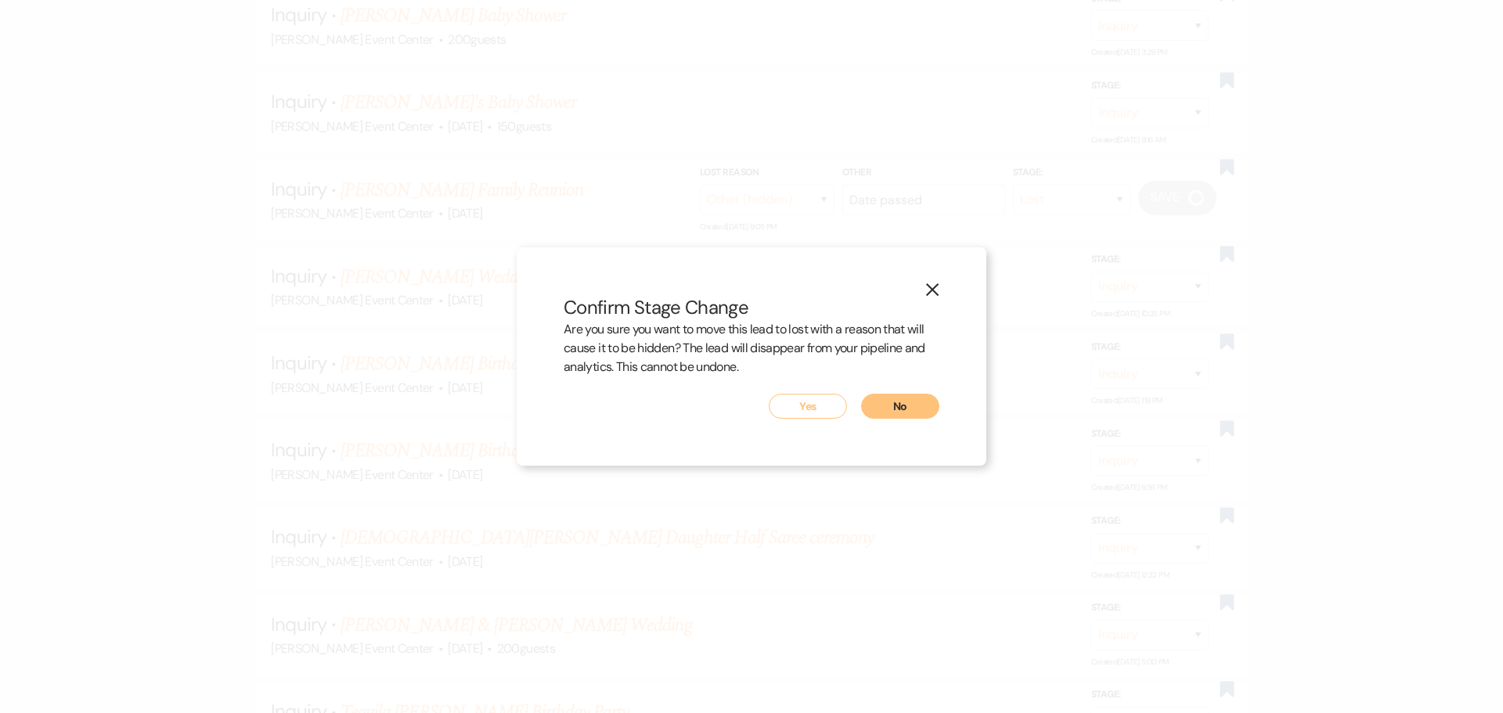
click at [932, 281] on button "X" at bounding box center [932, 289] width 23 height 27
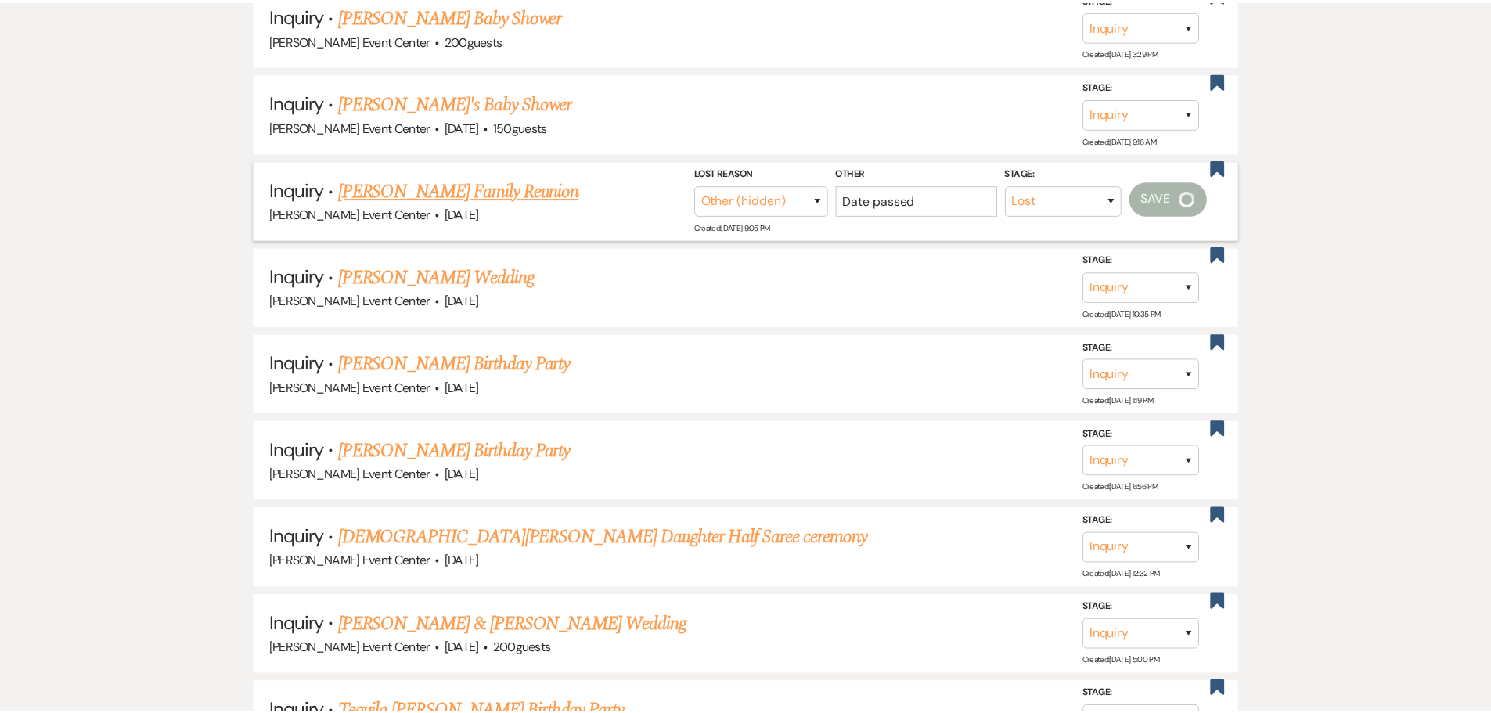
scroll to position [2897, 0]
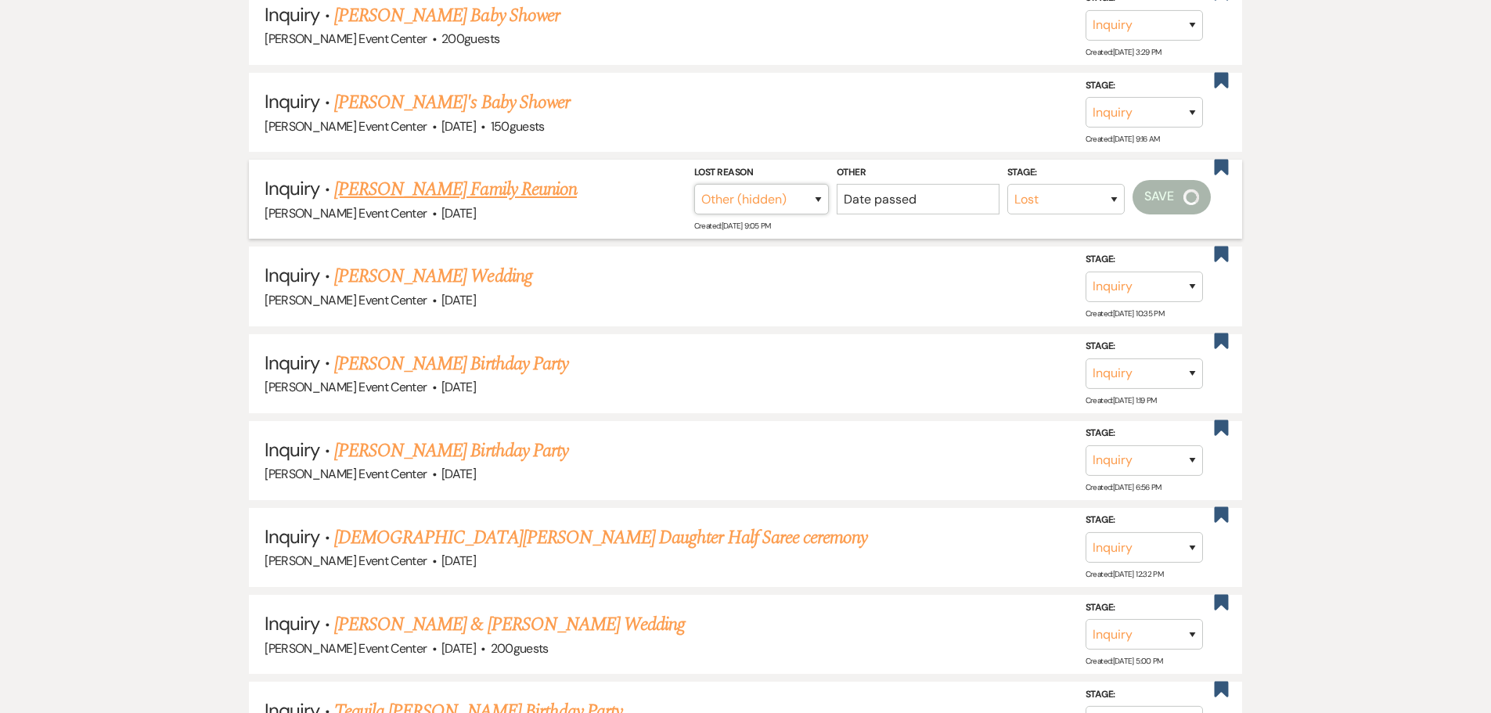
click at [802, 189] on select "Booked Elsewhere Budget Date Unavailable No Response Not a Good Match Capacity …" at bounding box center [761, 199] width 135 height 31
select select "1"
click at [710, 184] on select "Booked Elsewhere Budget Date Unavailable No Response Not a Good Match Capacity …" at bounding box center [761, 199] width 135 height 31
click at [1174, 103] on select "Inquiry Follow Up Tour Requested Tour Confirmed Toured Proposal Sent Booked Lost" at bounding box center [1144, 112] width 117 height 31
select select "8"
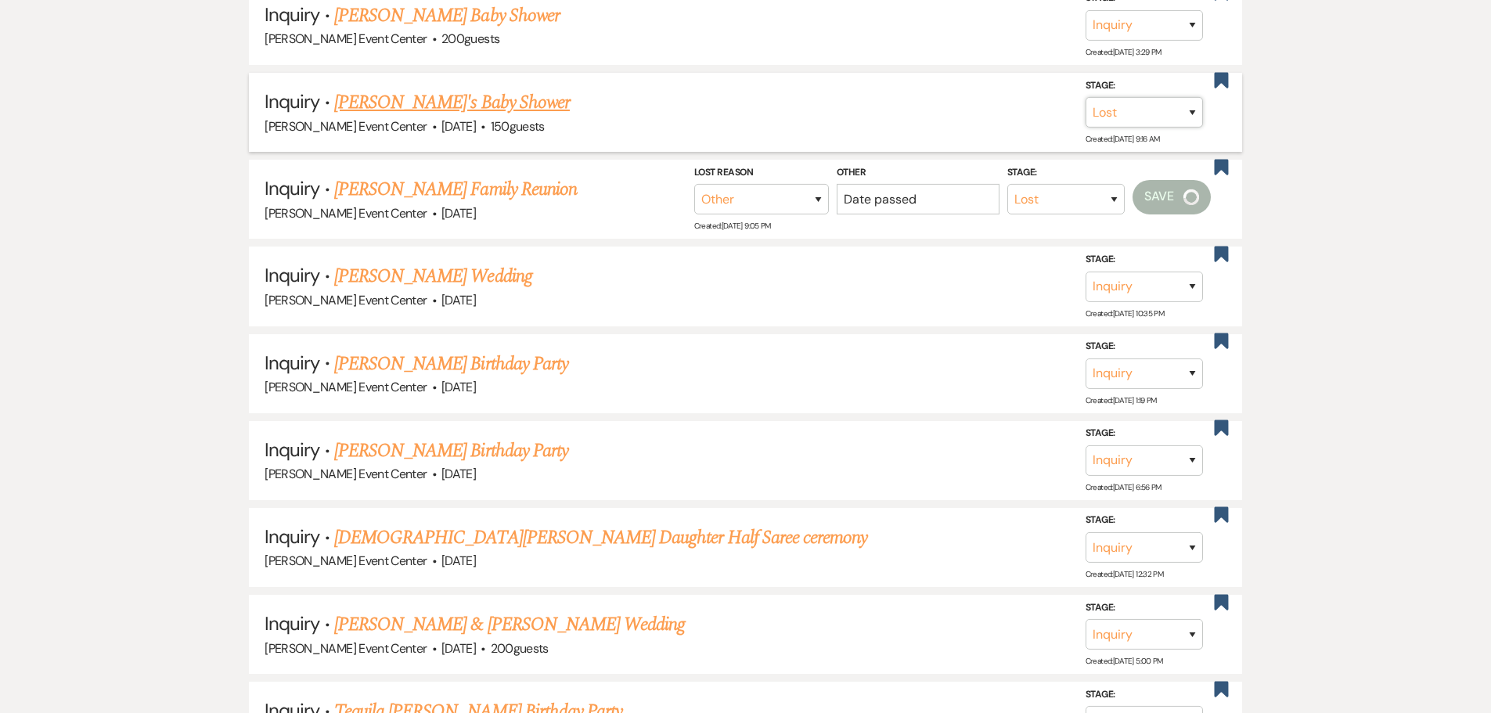
click at [1086, 97] on select "Inquiry Follow Up Tour Requested Tour Confirmed Toured Proposal Sent Booked Lost" at bounding box center [1144, 112] width 117 height 31
click at [903, 97] on select "Booked Elsewhere Budget Date Unavailable No Response Not a Good Match Capacity …" at bounding box center [924, 112] width 135 height 31
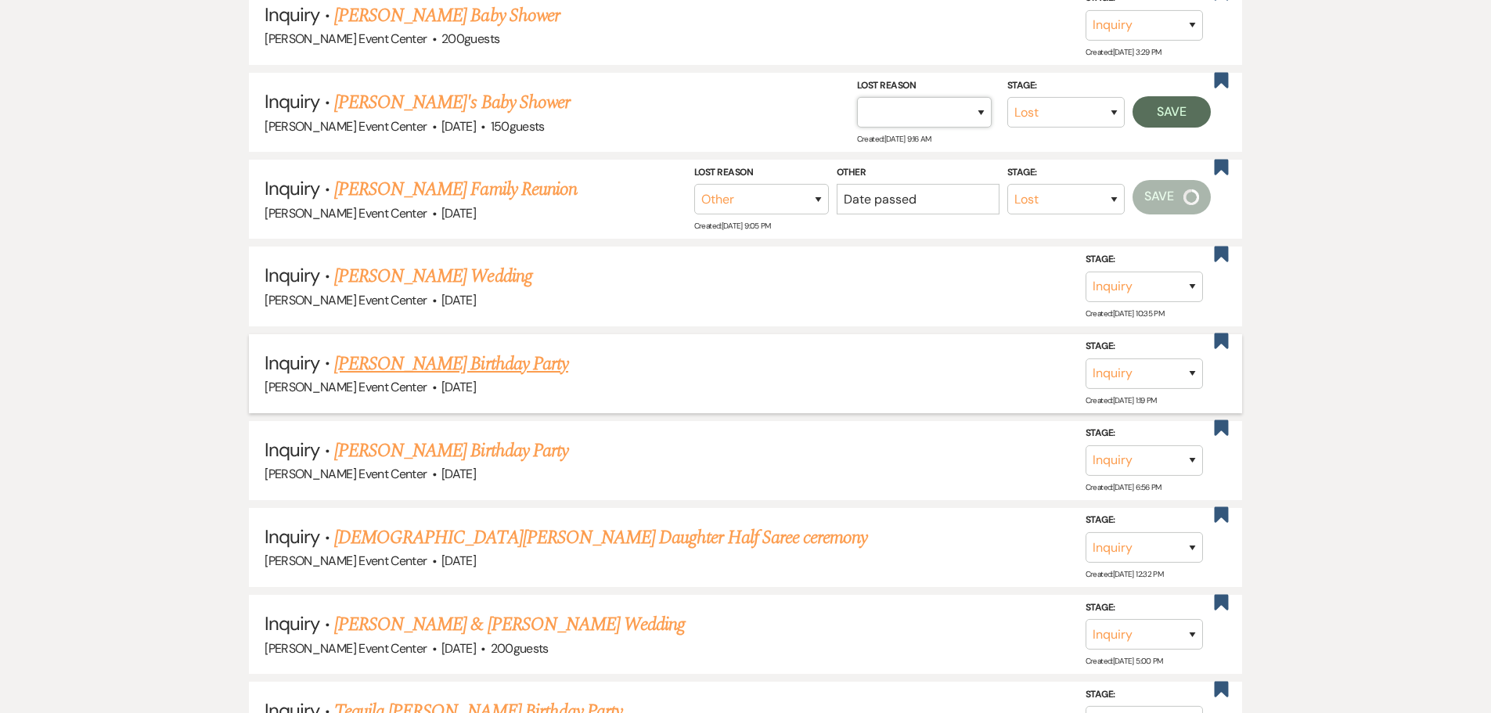
select select "1"
click at [857, 97] on select "Booked Elsewhere Budget Date Unavailable No Response Not a Good Match Capacity …" at bounding box center [924, 112] width 135 height 31
click at [893, 101] on input "Other" at bounding box center [918, 112] width 163 height 31
type input "Date passed"
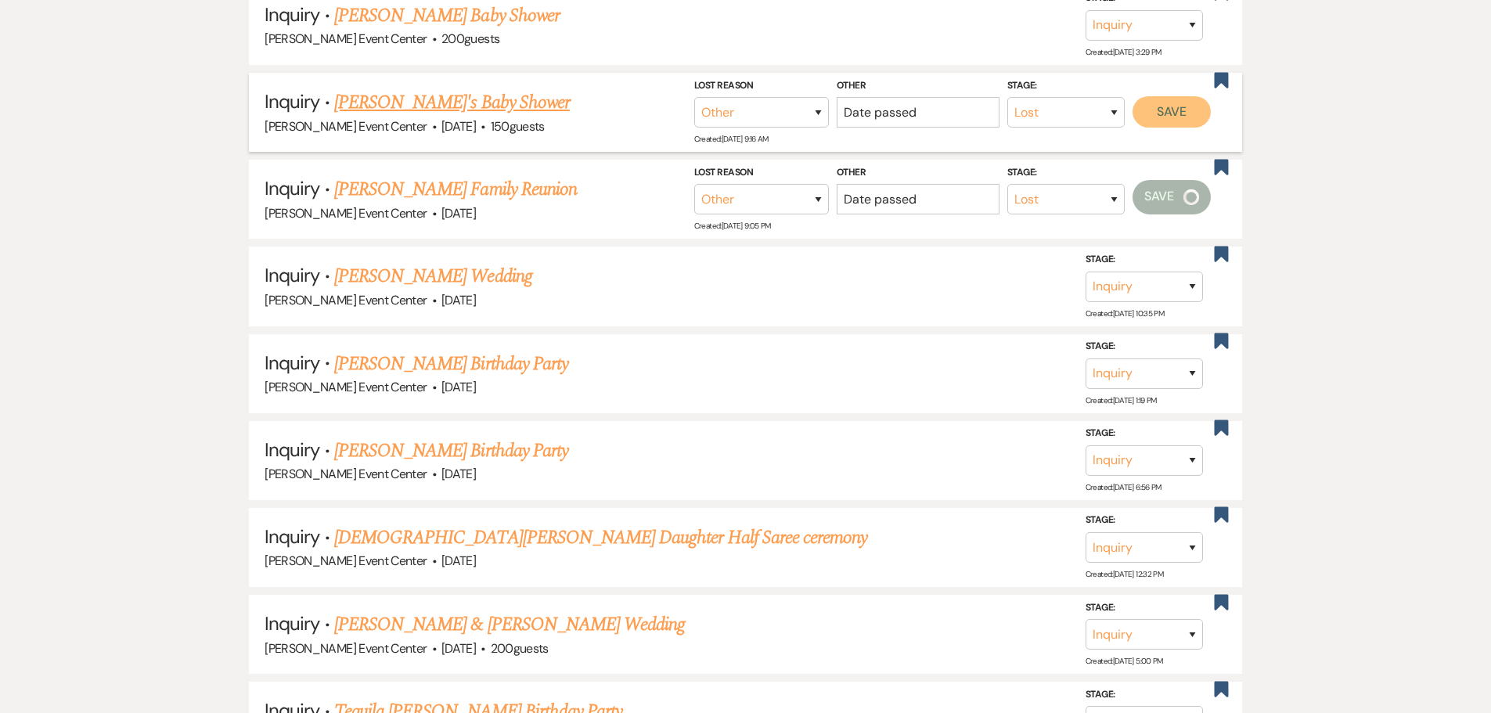
click at [1154, 101] on button "Save" at bounding box center [1172, 111] width 78 height 31
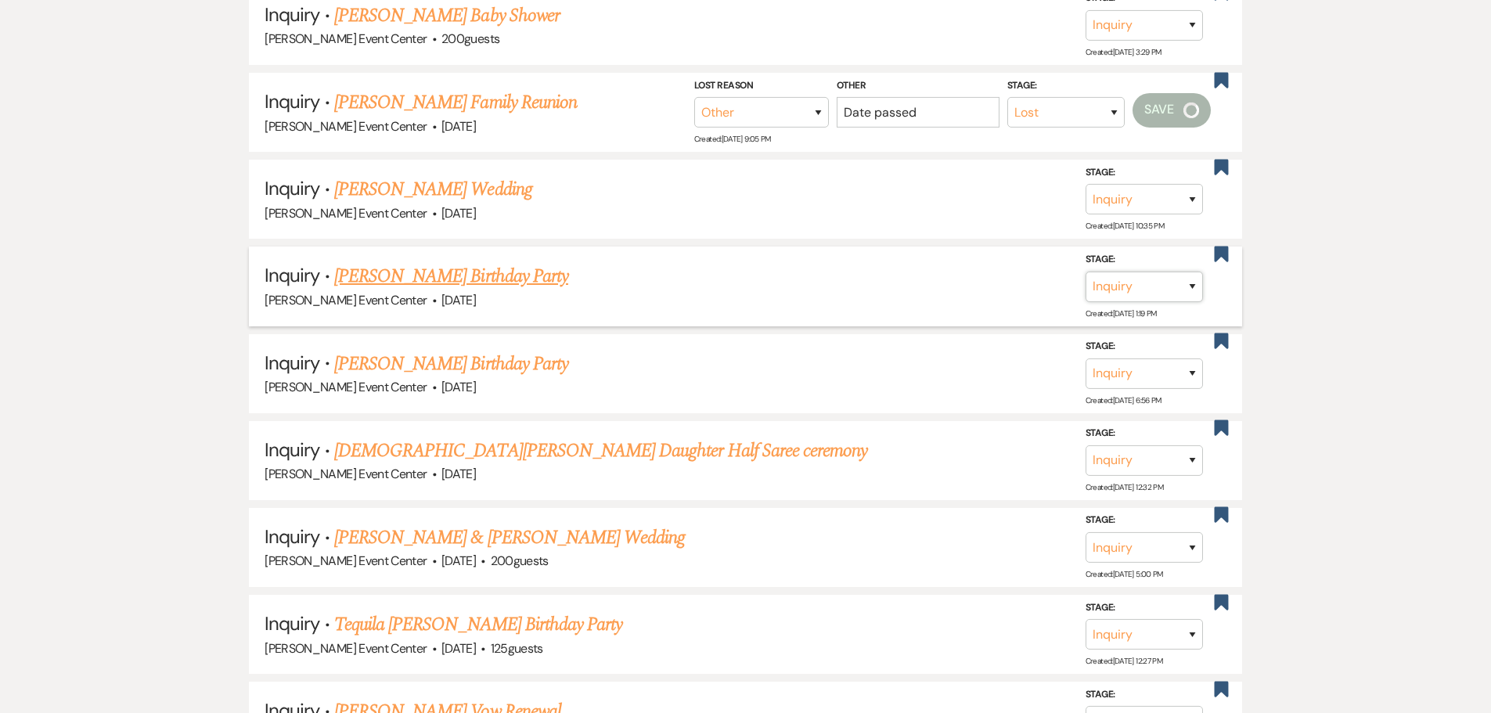
click at [1134, 282] on select "Inquiry Follow Up Tour Requested Tour Confirmed Toured Proposal Sent Booked Lost" at bounding box center [1144, 286] width 117 height 31
select select "8"
click at [1086, 271] on select "Inquiry Follow Up Tour Requested Tour Confirmed Toured Proposal Sent Booked Lost" at bounding box center [1144, 286] width 117 height 31
click at [865, 288] on div "Stage: Inquiry Follow Up Tour Requested Tour Confirmed Toured Proposal Sent Boo…" at bounding box center [1038, 286] width 362 height 70
click at [872, 285] on select "Booked Elsewhere Budget Date Unavailable No Response Not a Good Match Capacity …" at bounding box center [924, 286] width 135 height 31
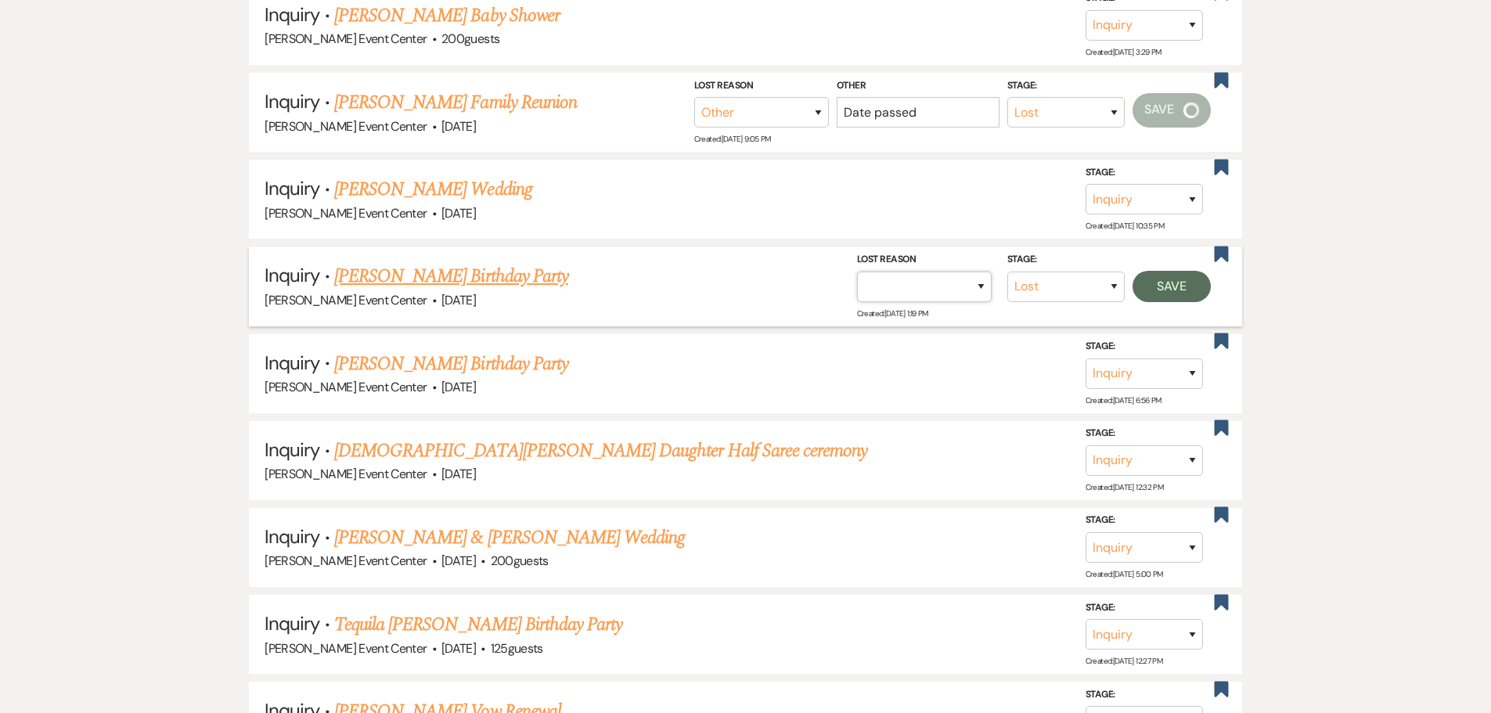
select select "1"
click at [857, 271] on select "Booked Elsewhere Budget Date Unavailable No Response Not a Good Match Capacity …" at bounding box center [924, 286] width 135 height 31
click at [953, 276] on input "Other" at bounding box center [918, 286] width 163 height 31
type input "Date passed"
click at [1163, 272] on button "Save" at bounding box center [1172, 285] width 78 height 31
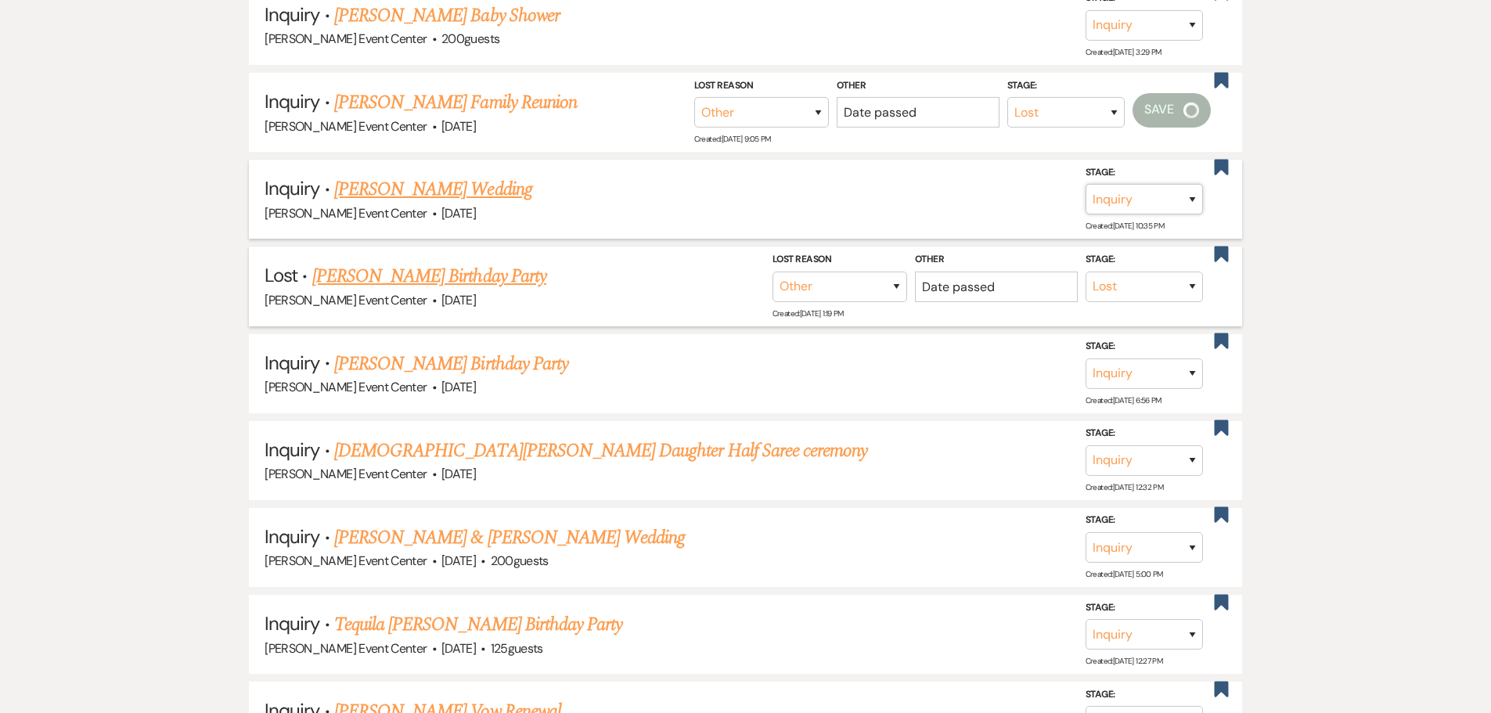
click at [1148, 192] on select "Inquiry Follow Up Tour Requested Tour Confirmed Toured Proposal Sent Booked Lost" at bounding box center [1144, 199] width 117 height 31
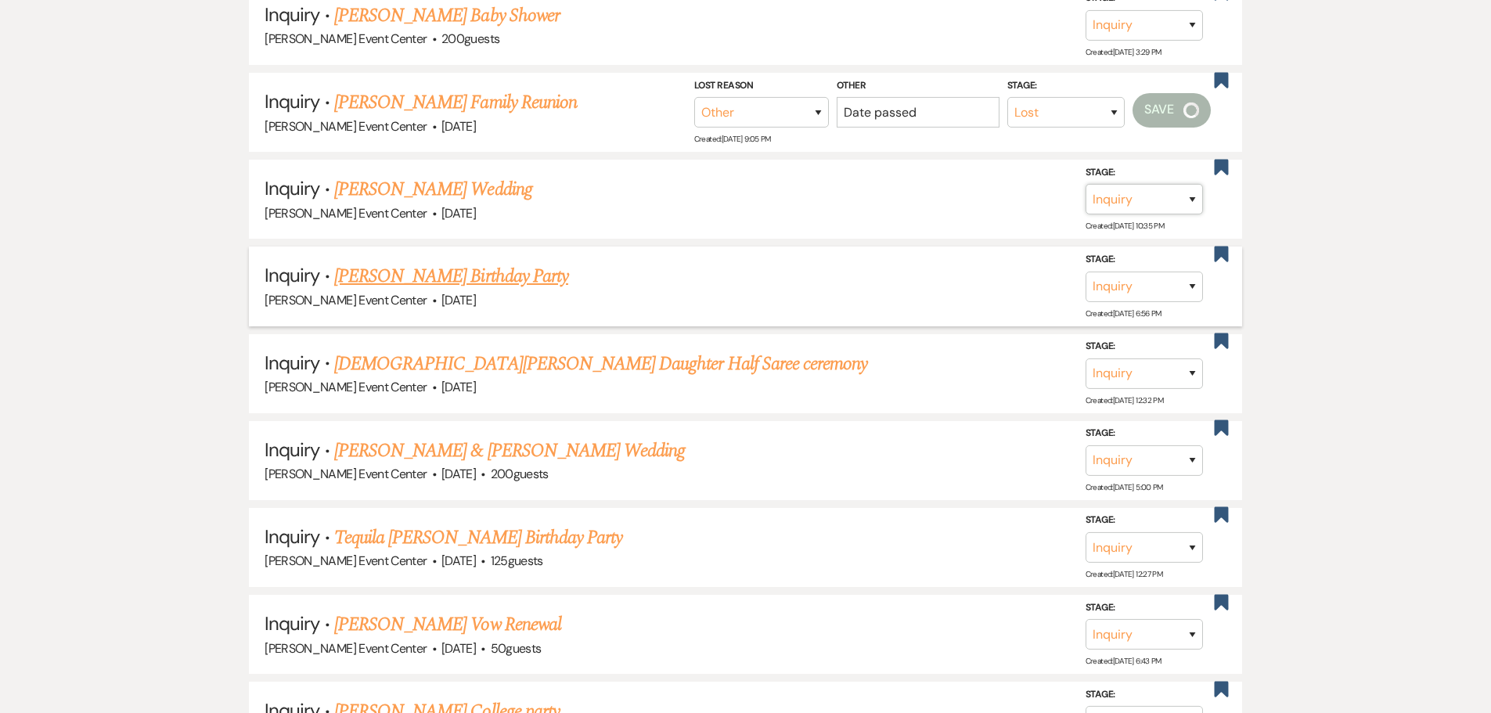
select select "8"
click at [1086, 184] on select "Inquiry Follow Up Tour Requested Tour Confirmed Toured Proposal Sent Booked Lost" at bounding box center [1144, 199] width 117 height 31
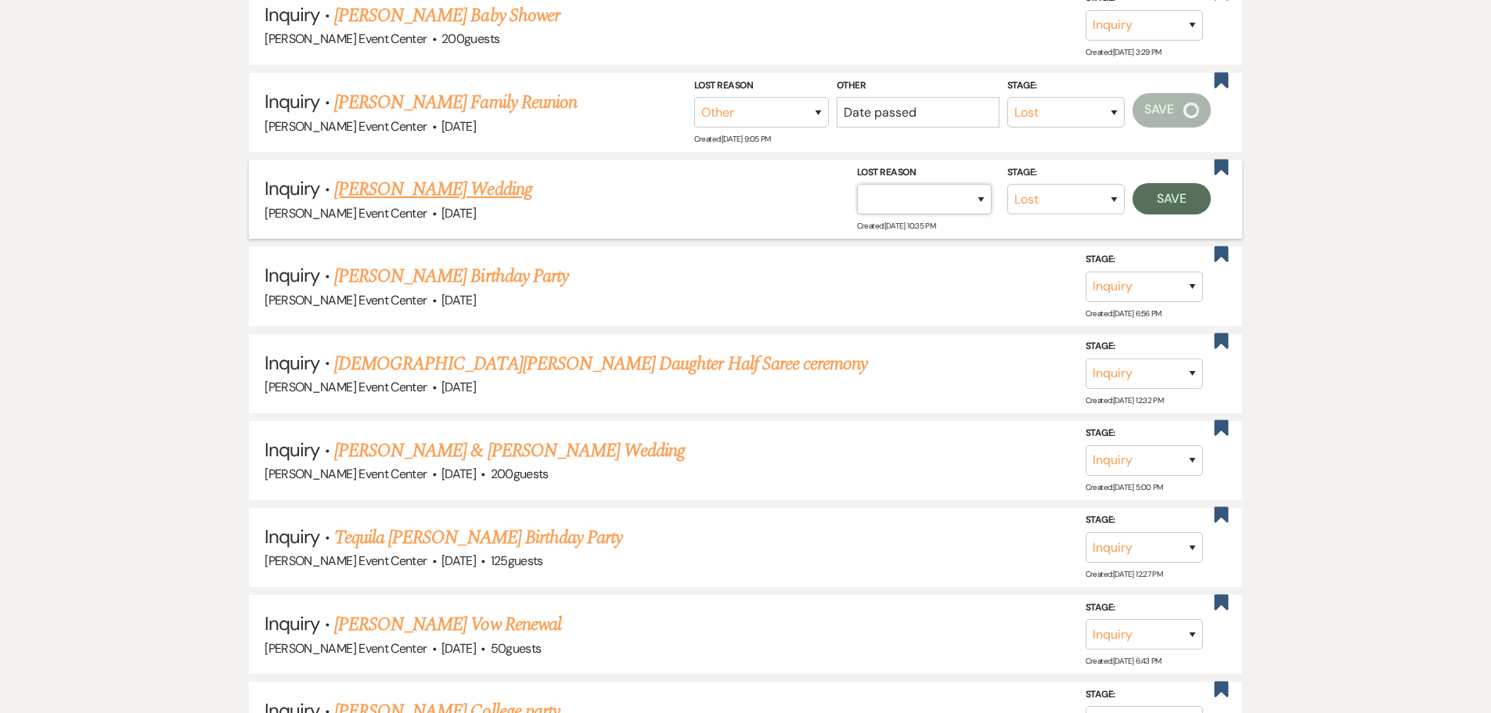
click at [860, 193] on select "Booked Elsewhere Budget Date Unavailable No Response Not a Good Match Capacity …" at bounding box center [924, 199] width 135 height 31
select select "1"
click at [857, 184] on select "Booked Elsewhere Budget Date Unavailable No Response Not a Good Match Capacity …" at bounding box center [924, 199] width 135 height 31
click at [985, 197] on input "Other" at bounding box center [918, 199] width 163 height 31
type input "Date passed"
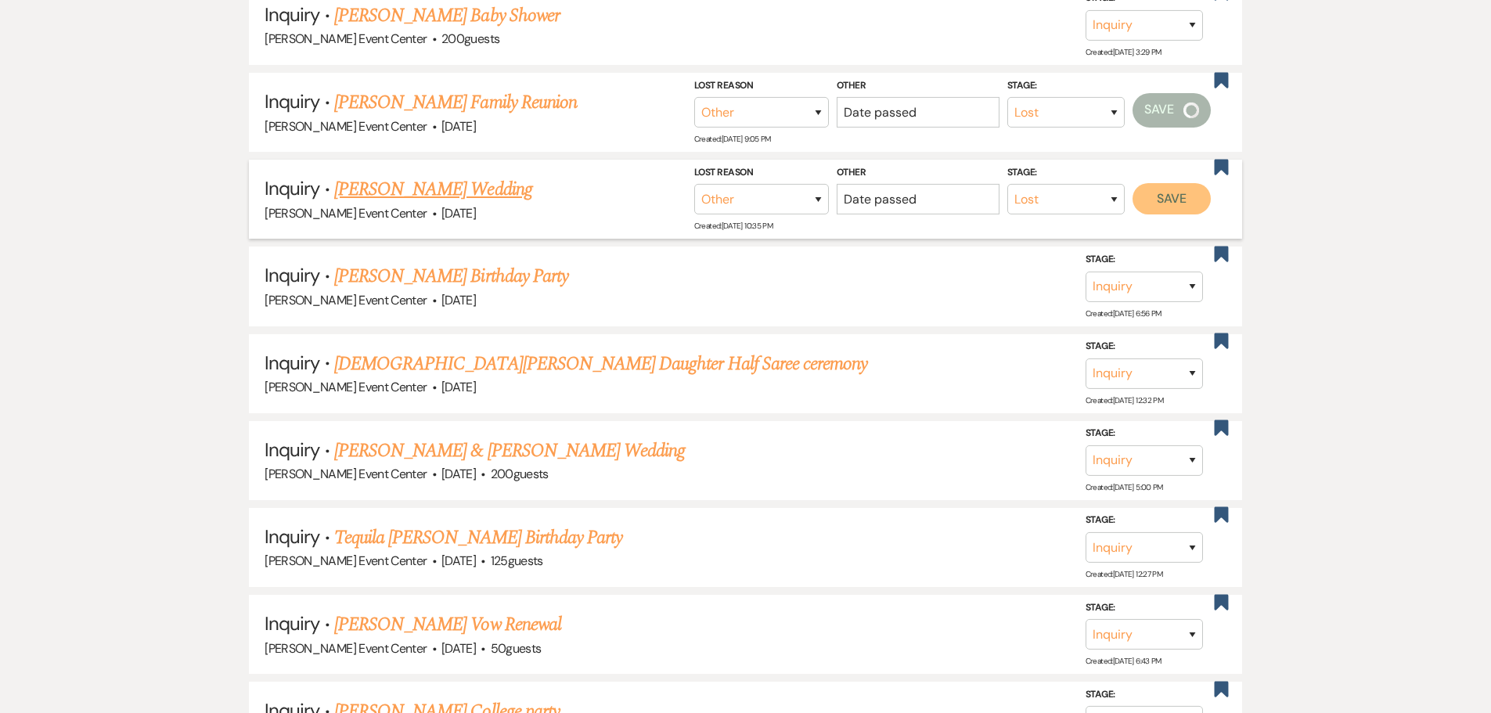
click at [1156, 183] on button "Save" at bounding box center [1172, 198] width 78 height 31
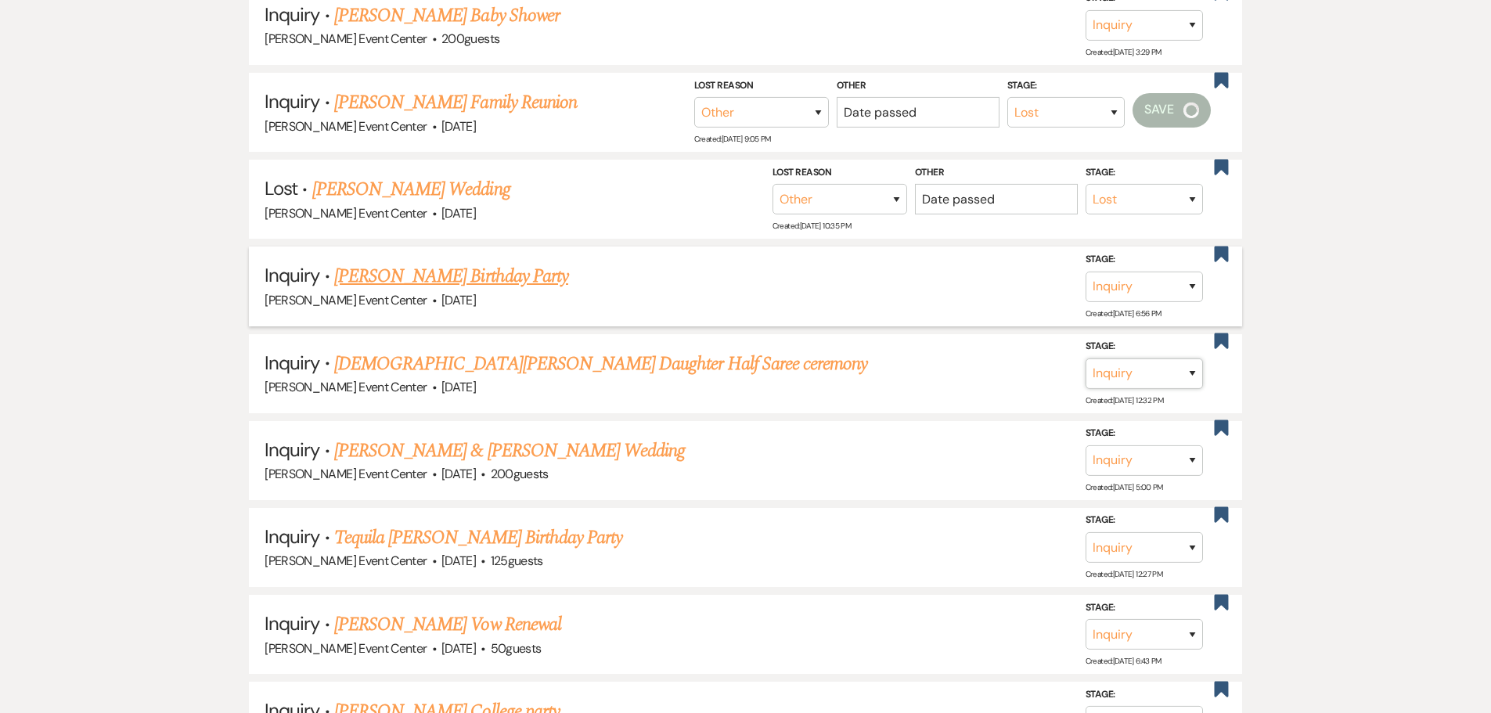
click at [1181, 359] on select "Inquiry Follow Up Tour Requested Tour Confirmed Toured Proposal Sent Booked Lost" at bounding box center [1144, 374] width 117 height 31
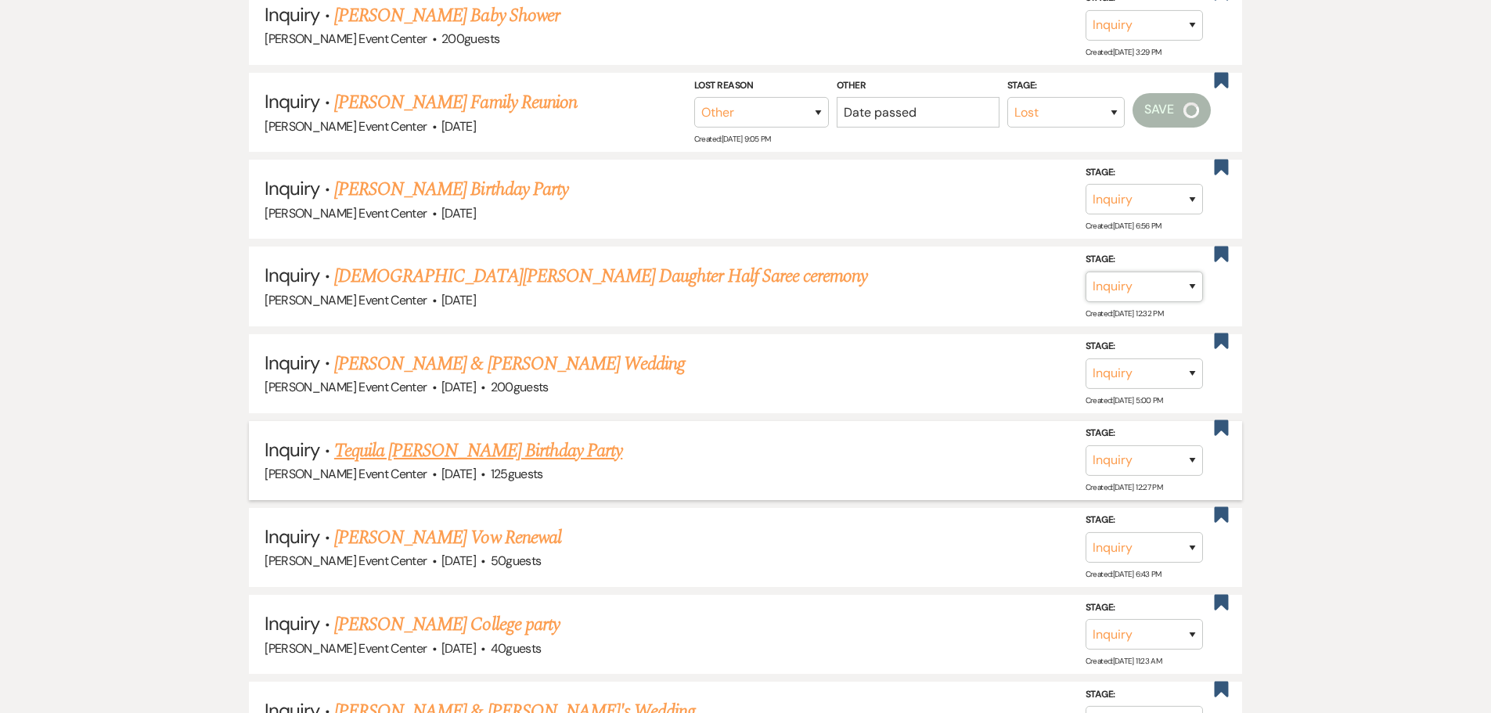
select select "8"
click at [1086, 271] on select "Inquiry Follow Up Tour Requested Tour Confirmed Toured Proposal Sent Booked Lost" at bounding box center [1144, 286] width 117 height 31
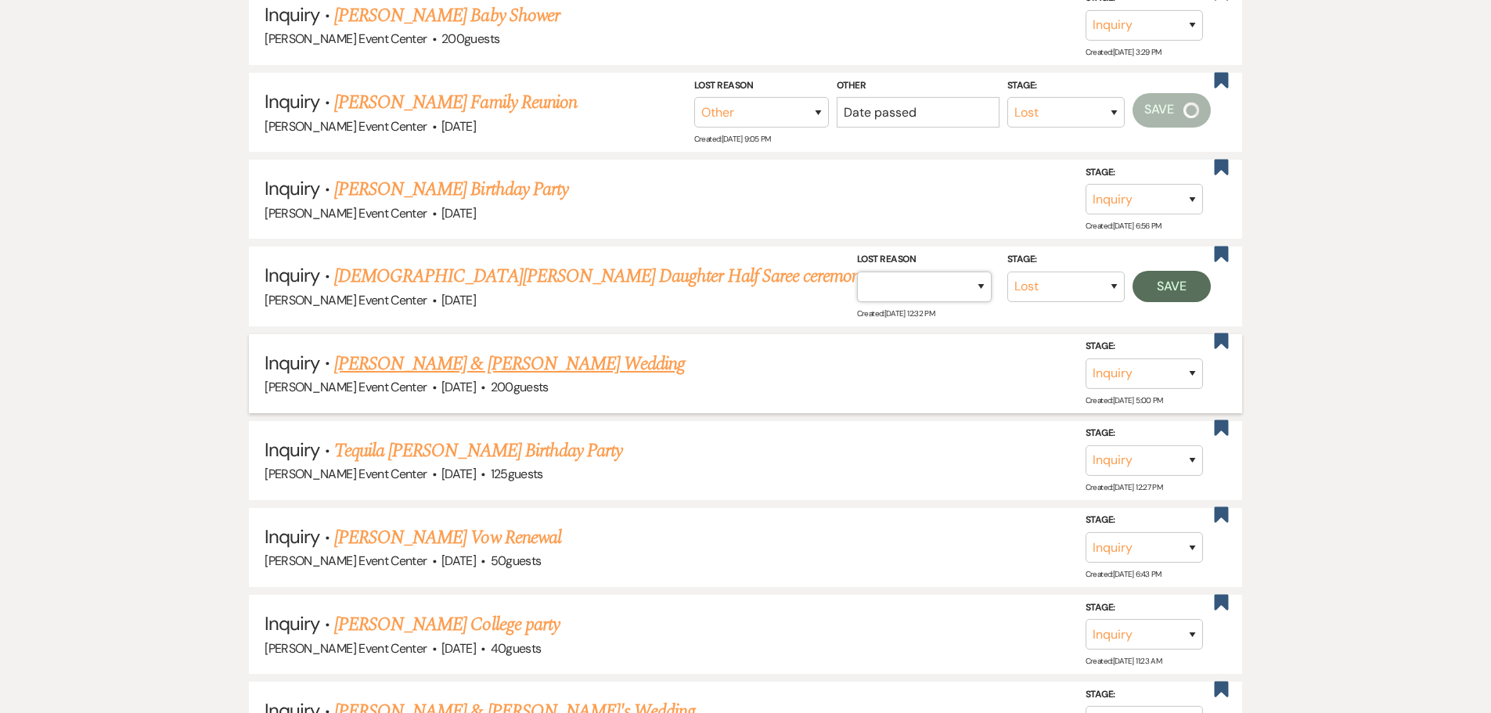
click at [950, 271] on select "Booked Elsewhere Budget Date Unavailable No Response Not a Good Match Capacity …" at bounding box center [924, 286] width 135 height 31
select select "1"
click at [857, 271] on select "Booked Elsewhere Budget Date Unavailable No Response Not a Good Match Capacity …" at bounding box center [924, 286] width 135 height 31
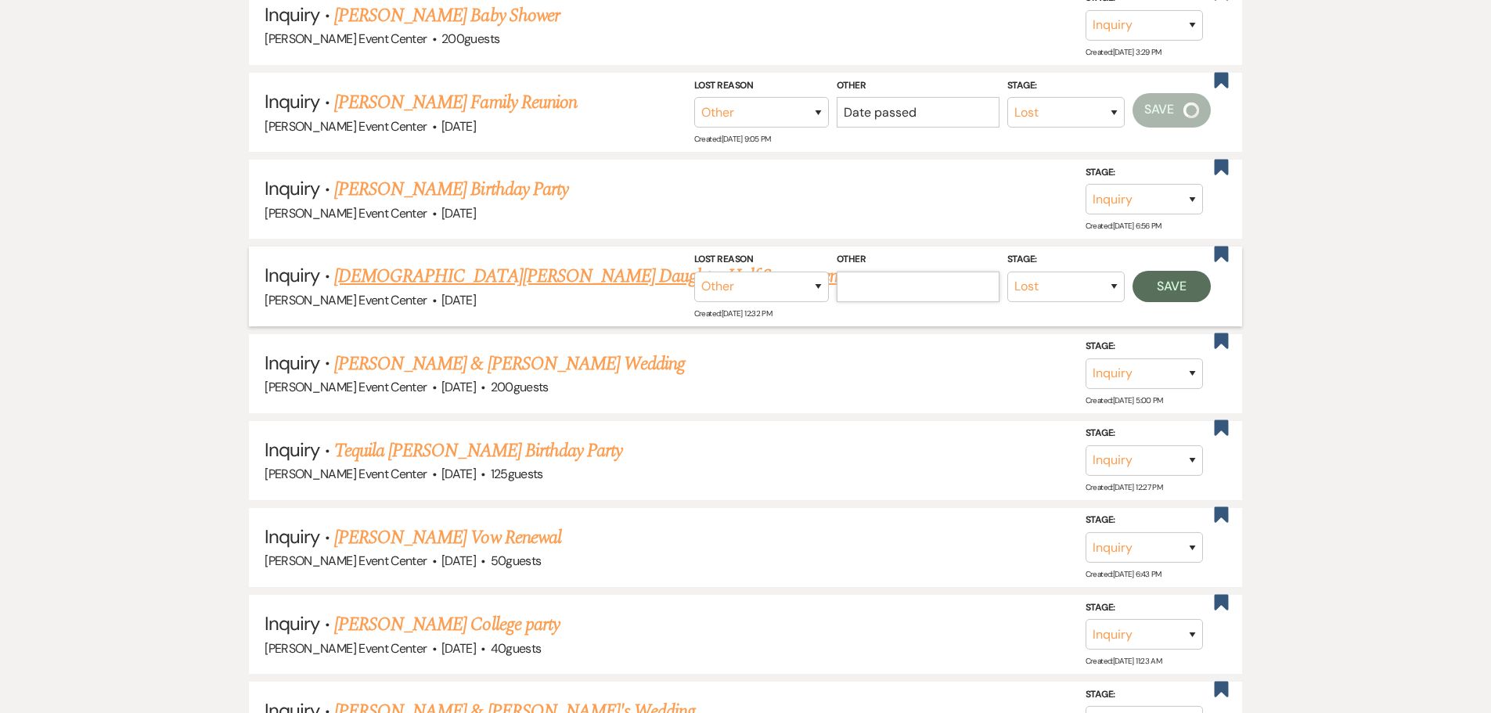
click at [974, 277] on input "Other" at bounding box center [918, 286] width 163 height 31
paste input "Date passed"
type input "Date passed"
click at [1156, 270] on button "Save" at bounding box center [1172, 285] width 78 height 31
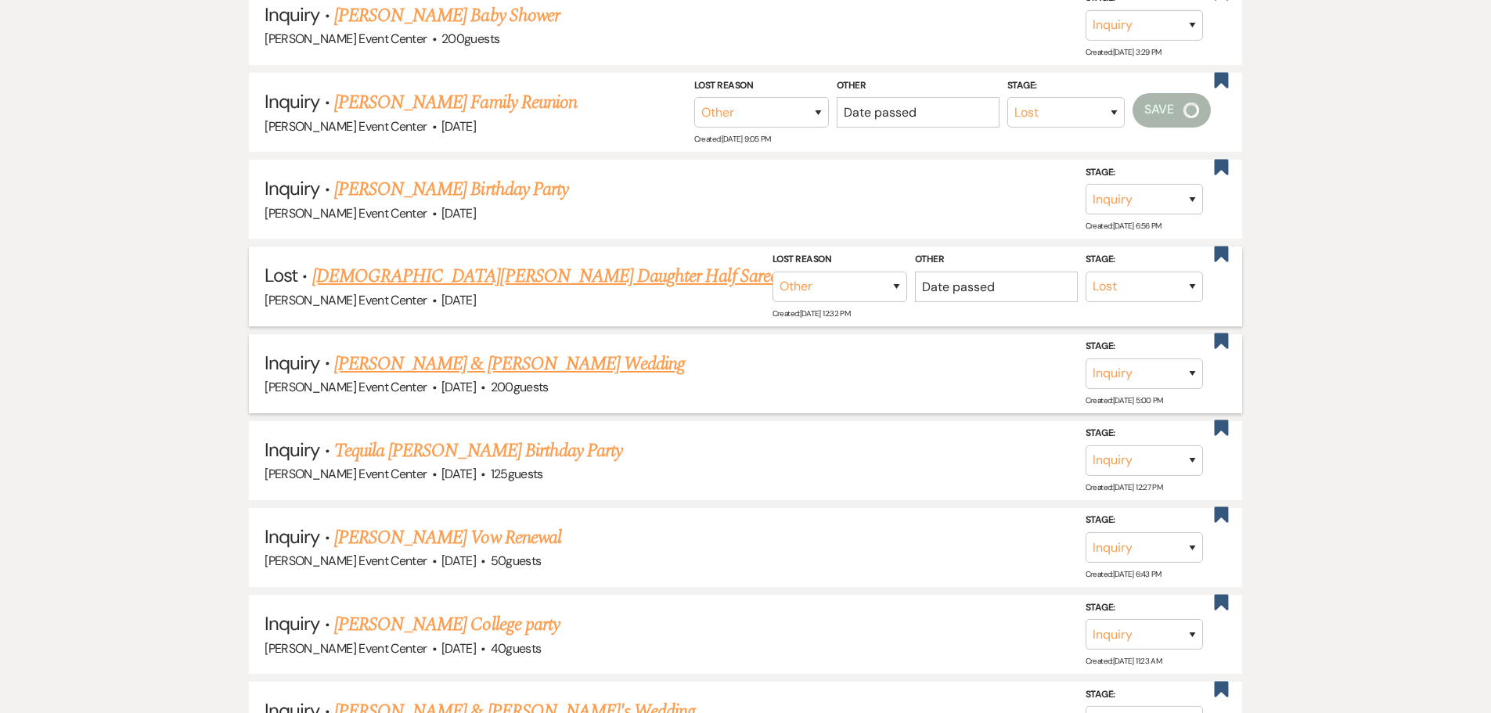
click at [1140, 383] on div "Stage: Inquiry Follow Up Tour Requested Tour Confirmed Toured Proposal Sent Boo…" at bounding box center [1152, 373] width 133 height 70
click at [1143, 445] on select "Inquiry Follow Up Tour Requested Tour Confirmed Toured Proposal Sent Booked Lost" at bounding box center [1144, 460] width 117 height 31
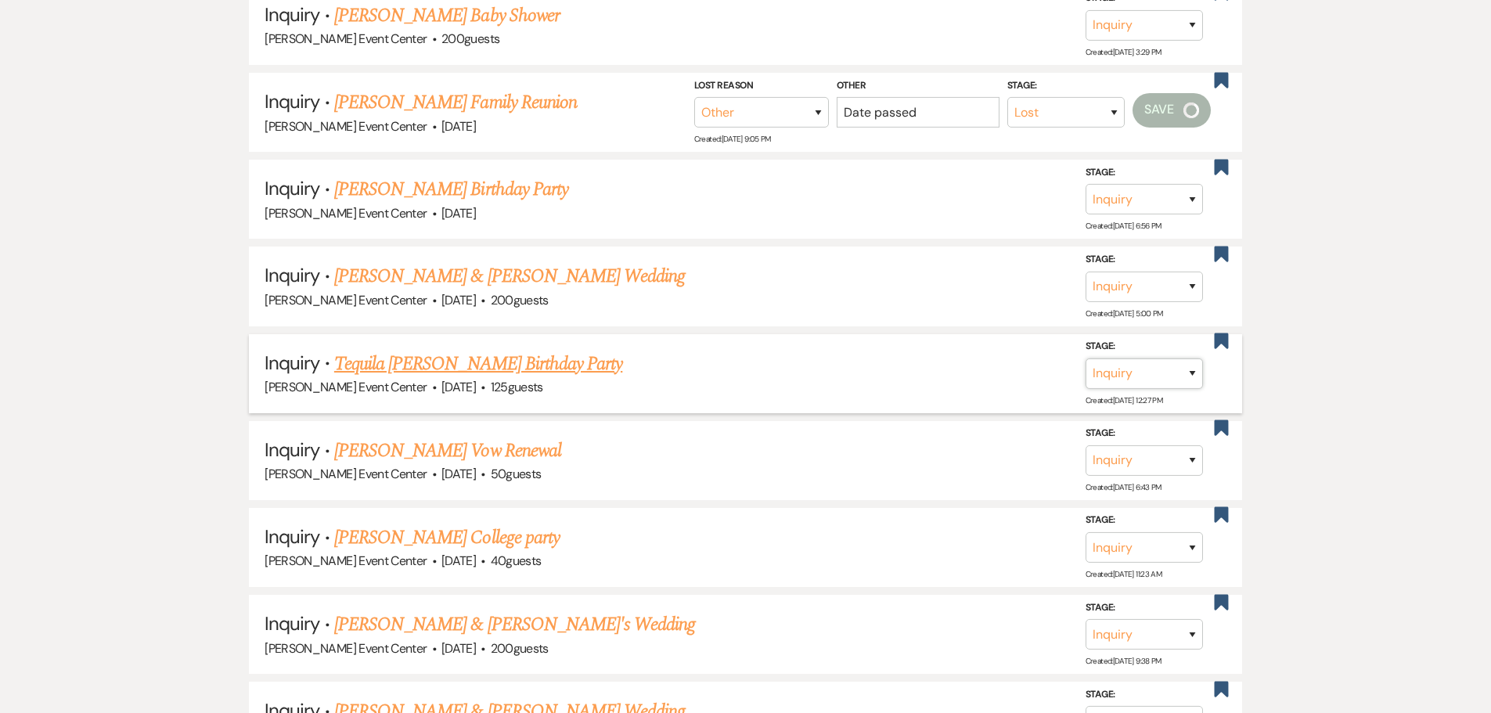
select select "8"
click at [1086, 359] on select "Inquiry Follow Up Tour Requested Tour Confirmed Toured Proposal Sent Booked Lost" at bounding box center [1144, 374] width 117 height 31
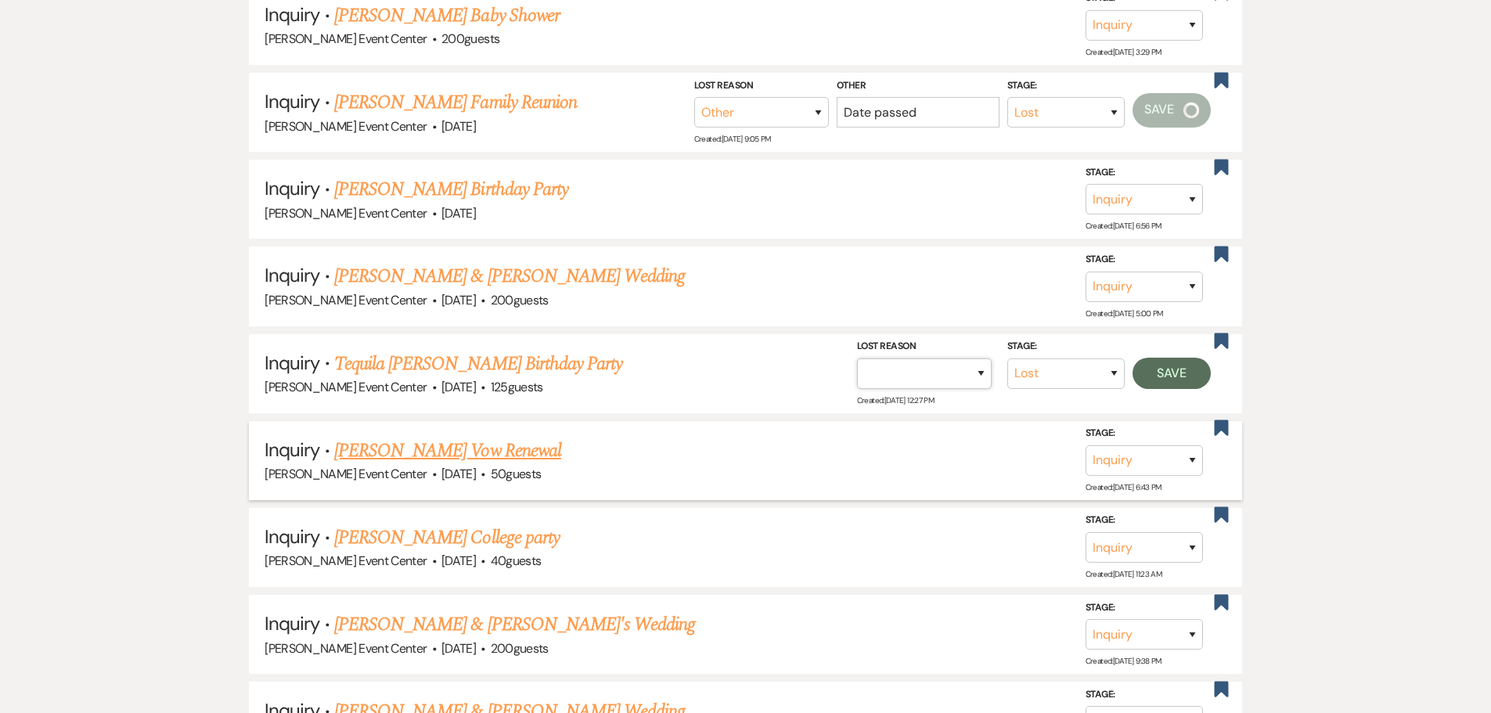
click at [916, 366] on select "Booked Elsewhere Budget Date Unavailable No Response Not a Good Match Capacity …" at bounding box center [924, 374] width 135 height 31
select select "1"
click at [857, 359] on select "Booked Elsewhere Budget Date Unavailable No Response Not a Good Match Capacity …" at bounding box center [924, 374] width 135 height 31
click at [970, 359] on input "Other" at bounding box center [918, 374] width 163 height 31
type input "Date passed"
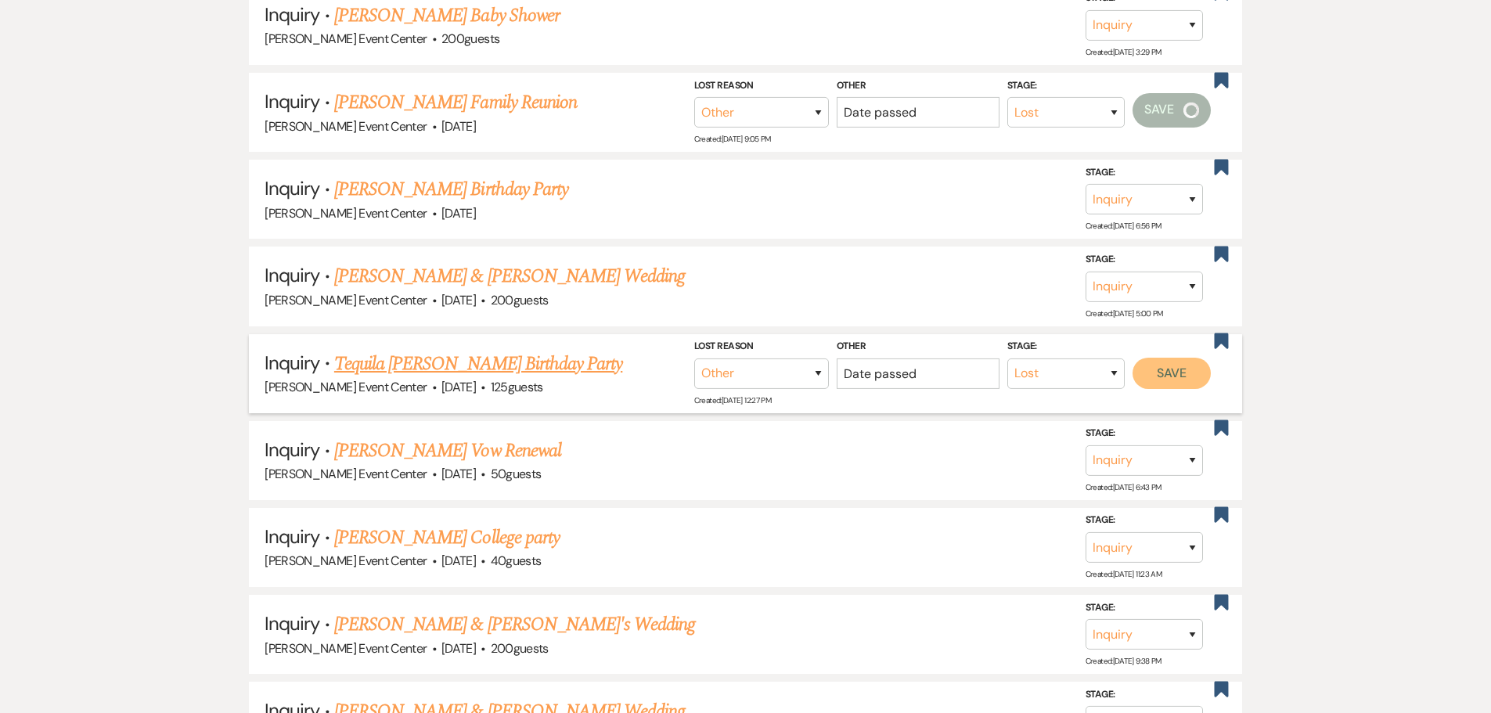
click at [1201, 358] on button "Save" at bounding box center [1172, 373] width 78 height 31
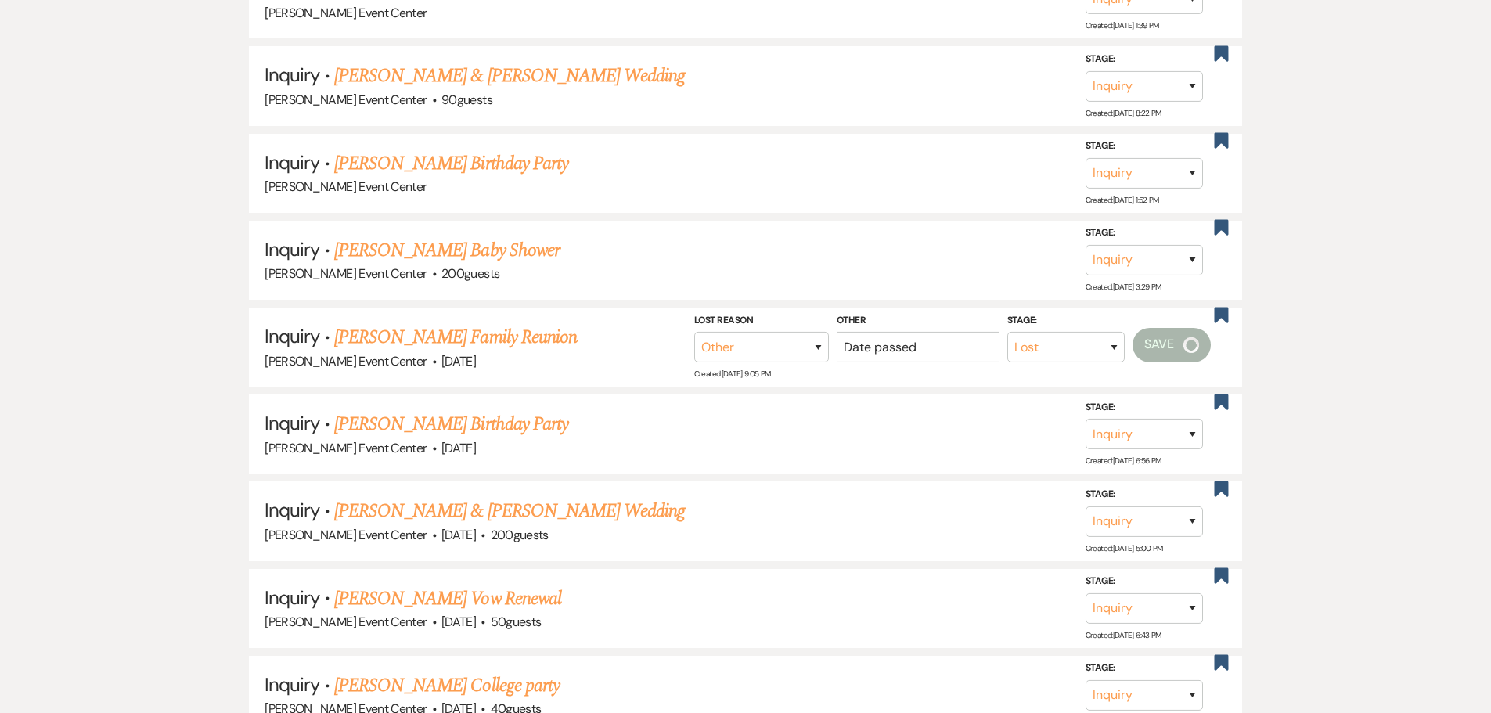
scroll to position [2349, 0]
